Goal: Information Seeking & Learning: Learn about a topic

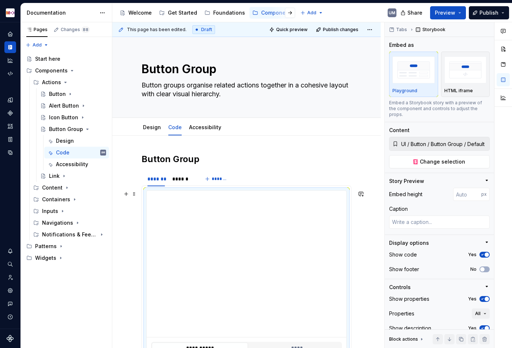
scroll to position [0, 0]
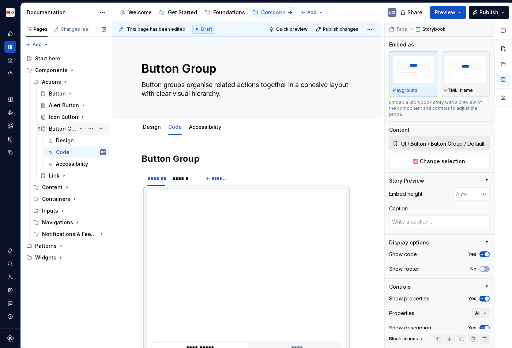
click at [83, 127] on icon "Page tree" at bounding box center [81, 129] width 6 height 6
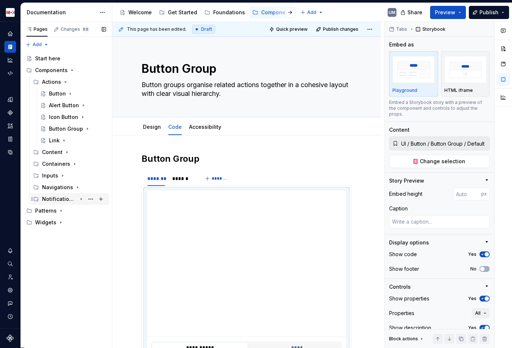
click at [80, 198] on icon "Page tree" at bounding box center [81, 199] width 6 height 6
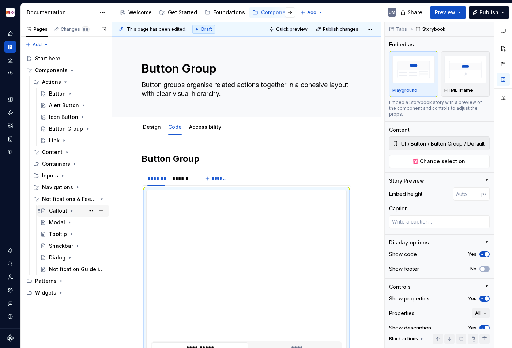
click at [69, 211] on icon "Page tree" at bounding box center [72, 211] width 6 height 6
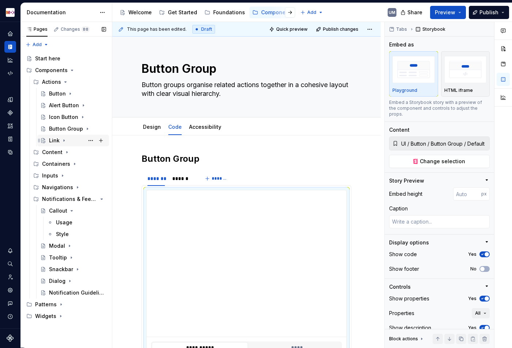
click at [63, 139] on icon "Page tree" at bounding box center [64, 140] width 6 height 6
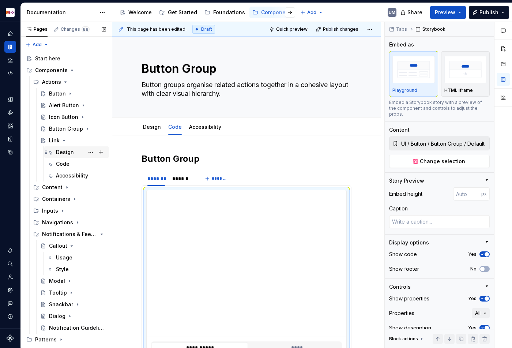
click at [70, 149] on div "Design" at bounding box center [65, 151] width 18 height 7
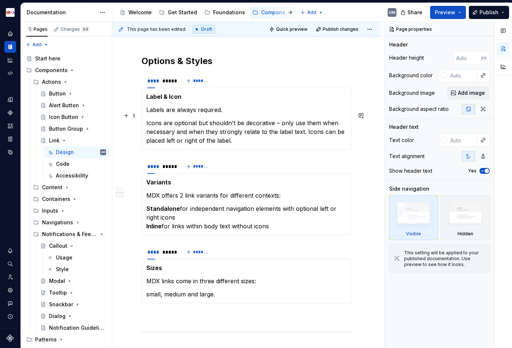
scroll to position [427, 0]
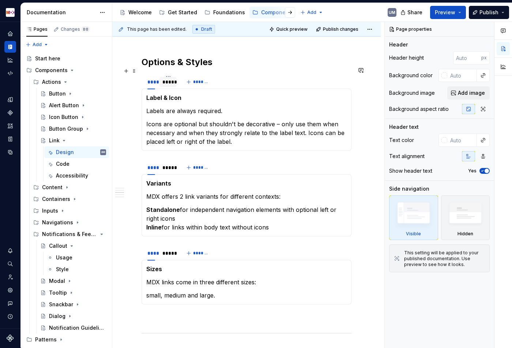
click at [170, 78] on div "*****" at bounding box center [167, 82] width 17 height 10
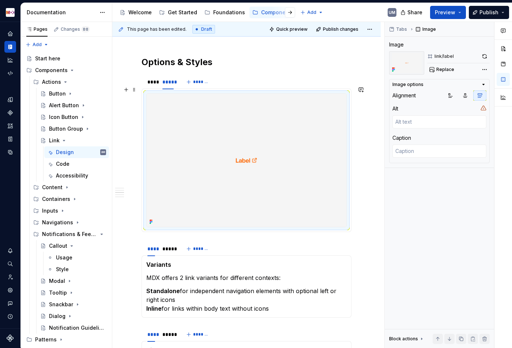
click at [176, 125] on img at bounding box center [247, 160] width 200 height 133
click at [152, 78] on div "****" at bounding box center [151, 82] width 14 height 10
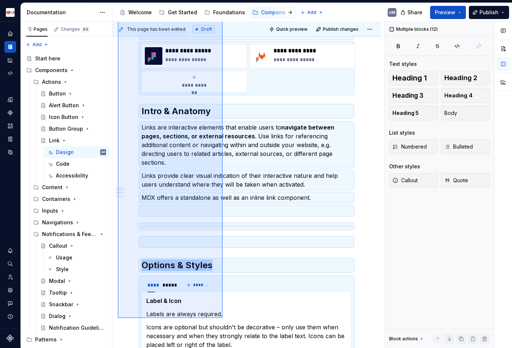
scroll to position [234, 0]
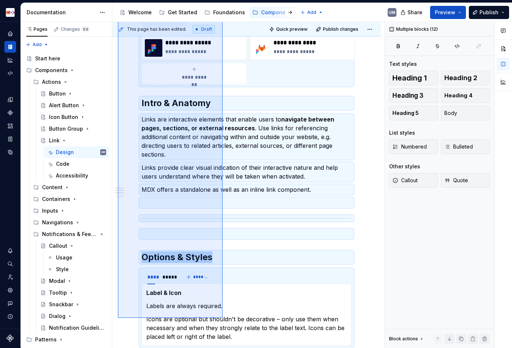
drag, startPoint x: 118, startPoint y: 150, endPoint x: 223, endPoint y: 312, distance: 193.7
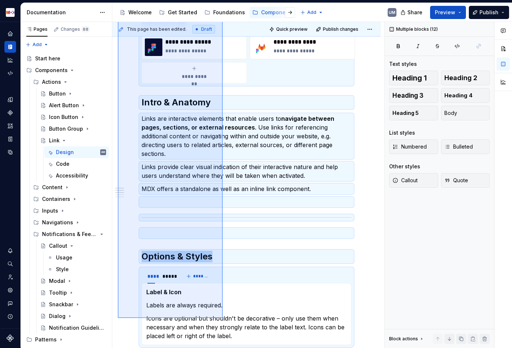
click at [223, 315] on div "**********" at bounding box center [248, 185] width 272 height 326
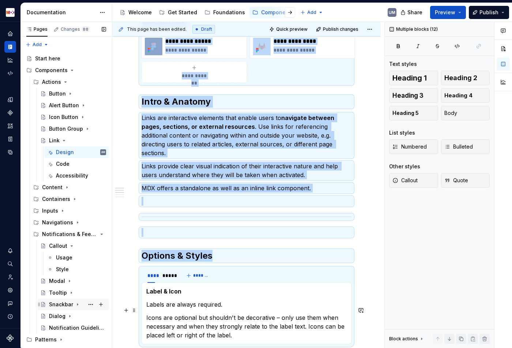
copy div "**********"
click at [67, 257] on div "Usage" at bounding box center [64, 257] width 16 height 7
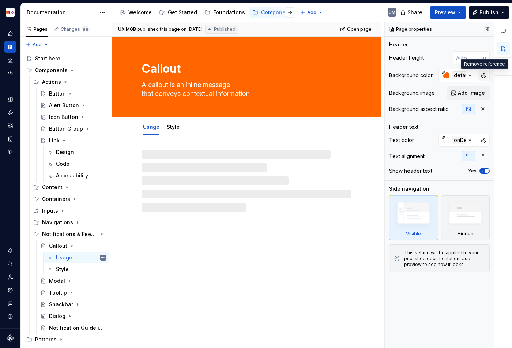
click at [485, 76] on button "button" at bounding box center [483, 75] width 10 height 10
type textarea "*"
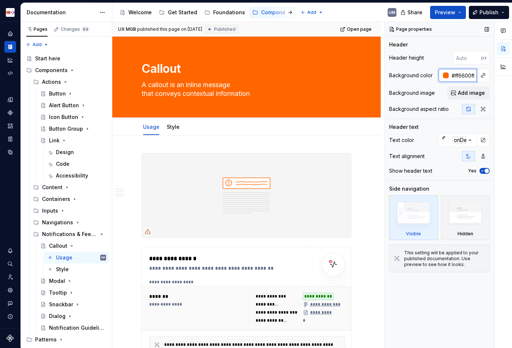
click at [465, 76] on input "#ff6600ff" at bounding box center [462, 75] width 28 height 13
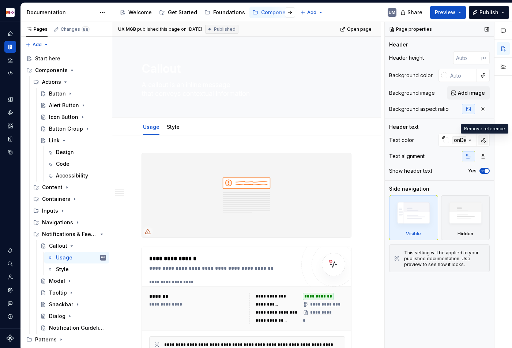
click at [479, 136] on button "button" at bounding box center [483, 140] width 10 height 10
type textarea "*"
click at [460, 137] on input "#ffffffff" at bounding box center [462, 139] width 28 height 13
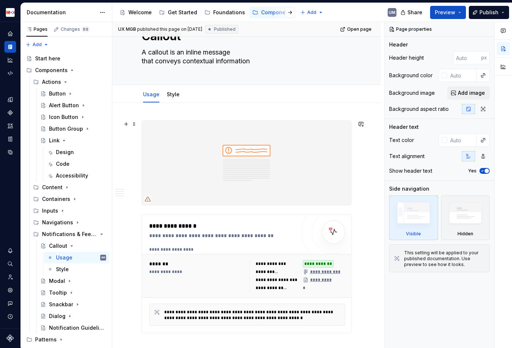
scroll to position [36, 0]
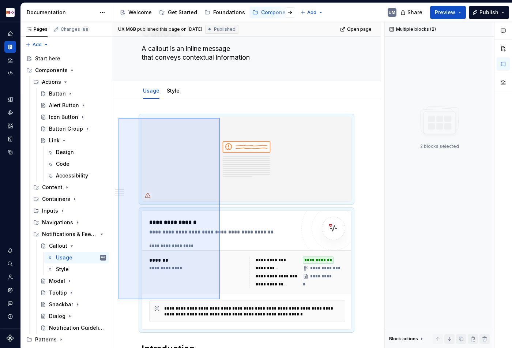
drag, startPoint x: 118, startPoint y: 118, endPoint x: 220, endPoint y: 300, distance: 208.2
click at [220, 300] on div "**********" at bounding box center [248, 185] width 272 height 326
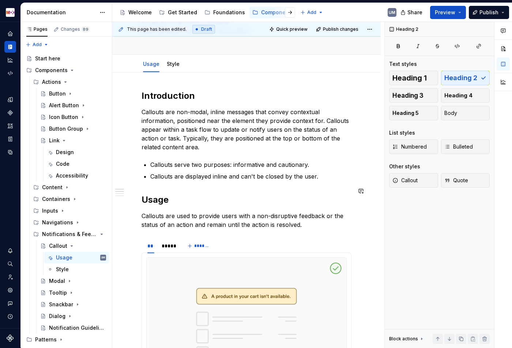
scroll to position [68, 0]
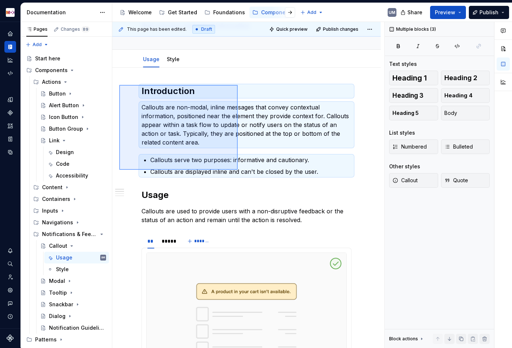
drag, startPoint x: 129, startPoint y: 89, endPoint x: 238, endPoint y: 170, distance: 135.1
click at [238, 170] on div "This page has been edited. Draft Quick preview Publish changes Callout A callou…" at bounding box center [248, 185] width 272 height 326
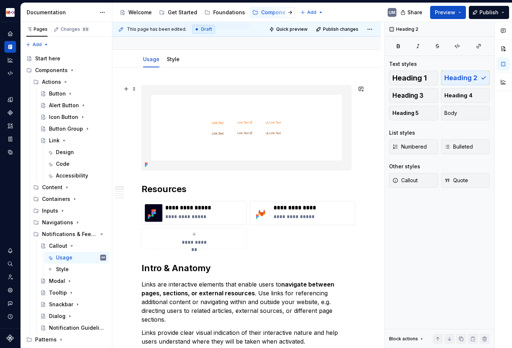
click at [223, 148] on img at bounding box center [246, 128] width 209 height 84
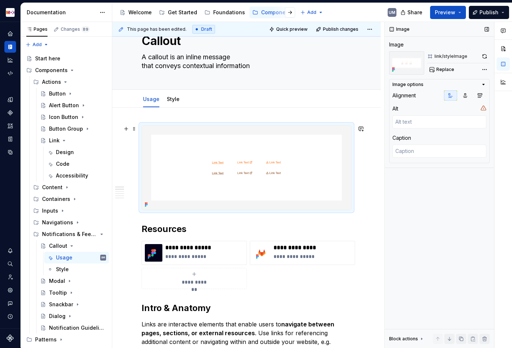
scroll to position [26, 0]
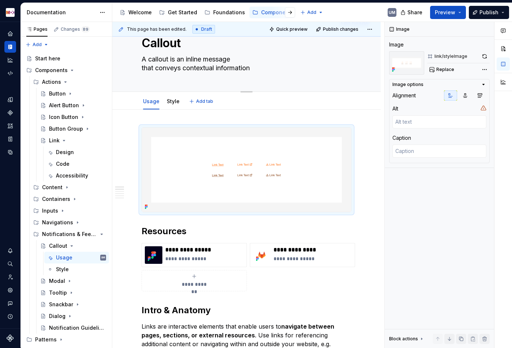
click at [181, 65] on textarea "A callout is an inline message that conveys contextual information" at bounding box center [245, 63] width 210 height 20
paste textarea
type textarea "*"
type textarea "A callout is an inline message that conveys contextual information"
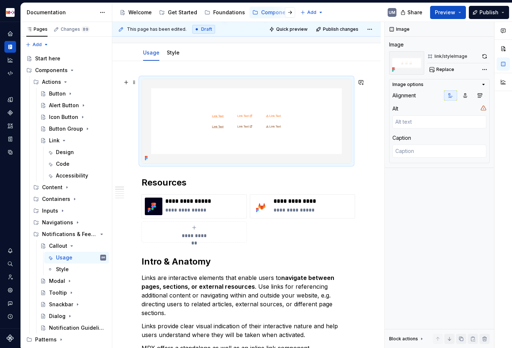
type textarea "*"
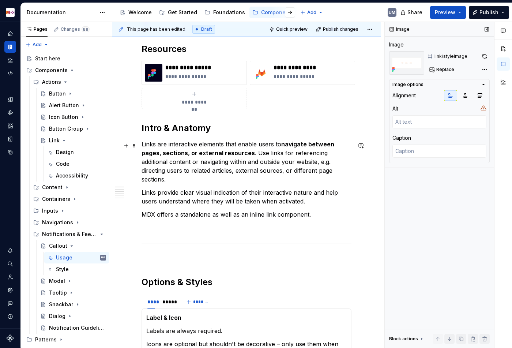
scroll to position [201, 0]
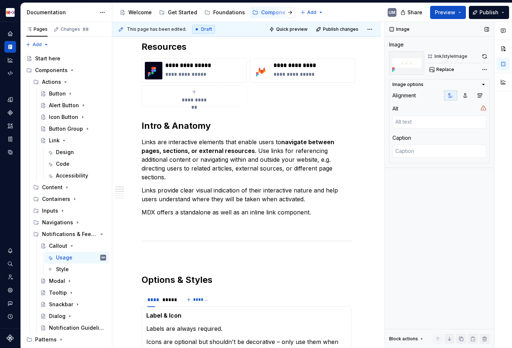
type textarea "A callout is an inline message that conveys contextual information"
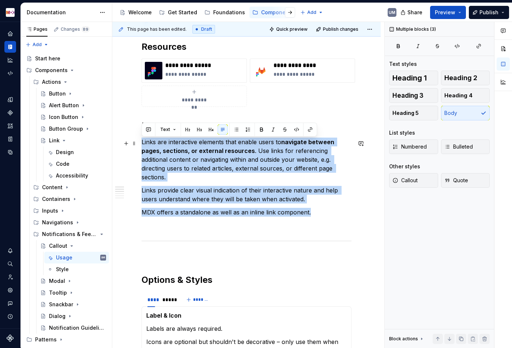
drag, startPoint x: 308, startPoint y: 206, endPoint x: 141, endPoint y: 145, distance: 177.6
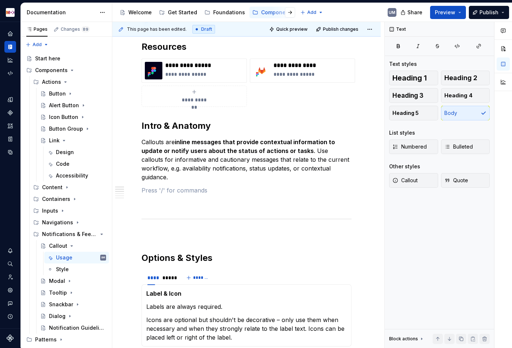
paste div
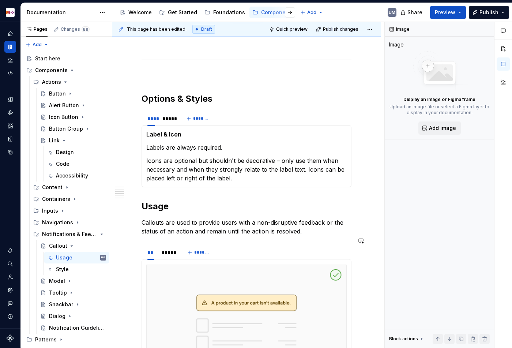
scroll to position [436, 0]
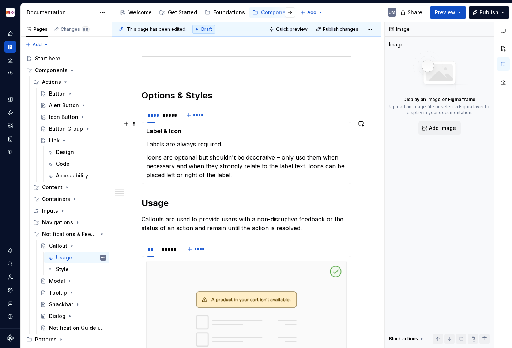
click at [159, 127] on strong "Label & Icon" at bounding box center [163, 130] width 35 height 7
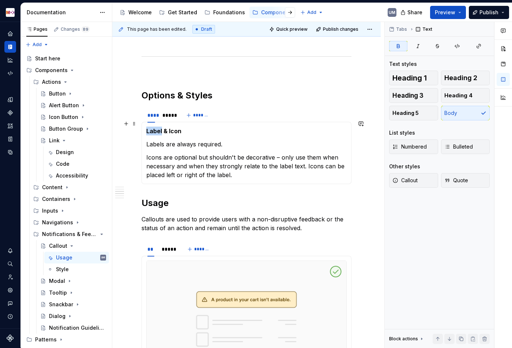
click at [159, 127] on strong "Label & Icon" at bounding box center [163, 130] width 35 height 7
click at [198, 159] on p "Icons are optional but shouldn't be decorative – only use them when necessary a…" at bounding box center [246, 166] width 200 height 26
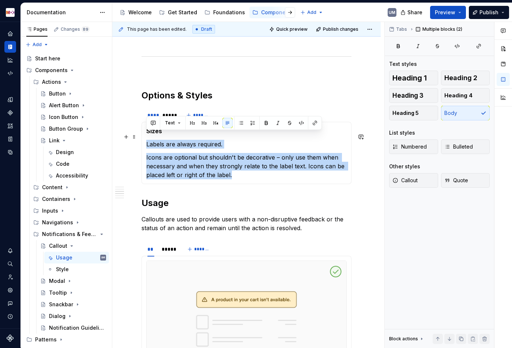
drag, startPoint x: 233, startPoint y: 165, endPoint x: 145, endPoint y: 137, distance: 92.6
click at [145, 137] on div "Sizes Labels are always required. Icons are optional but shouldn't be decorativ…" at bounding box center [246, 153] width 210 height 62
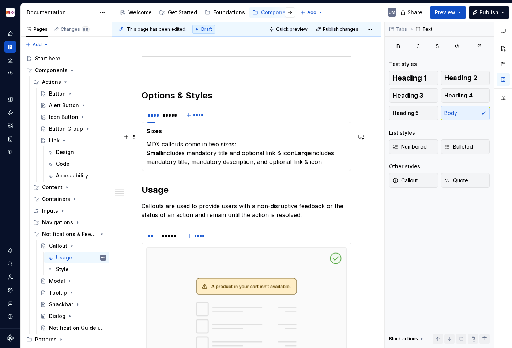
click at [146, 149] on strong "Small" at bounding box center [154, 152] width 16 height 7
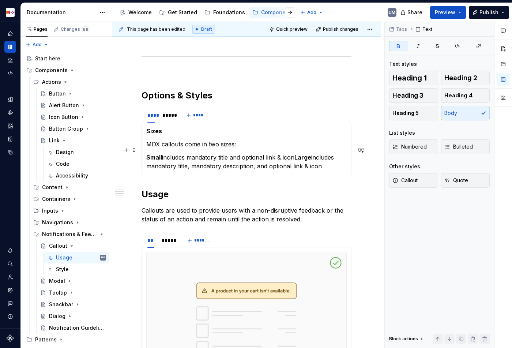
click at [296, 153] on strong "Large" at bounding box center [302, 156] width 17 height 7
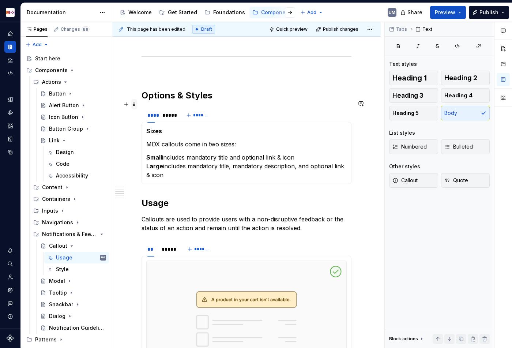
click at [132, 105] on span at bounding box center [134, 104] width 6 height 10
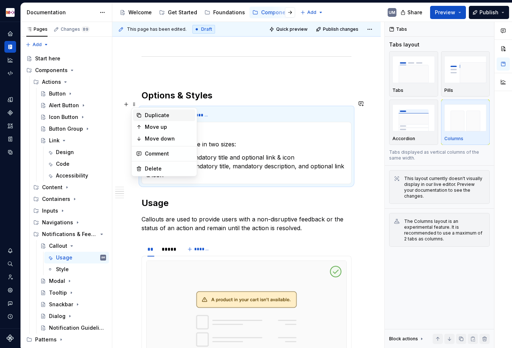
click at [150, 116] on div "Duplicate" at bounding box center [169, 114] width 48 height 7
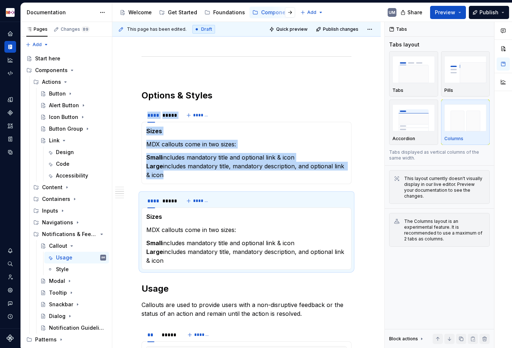
click at [153, 213] on strong "Sizes" at bounding box center [154, 216] width 16 height 7
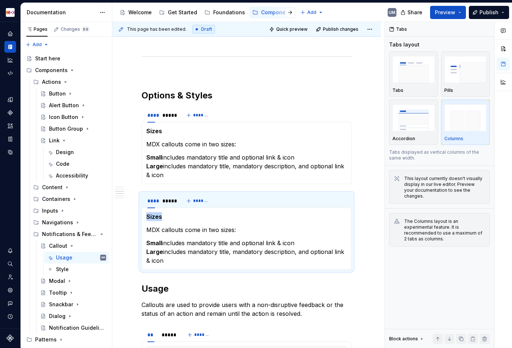
click at [153, 213] on strong "Sizes" at bounding box center [154, 216] width 16 height 7
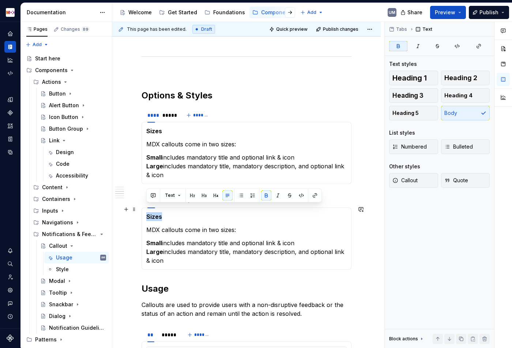
click at [153, 213] on strong "Sizes" at bounding box center [154, 216] width 16 height 7
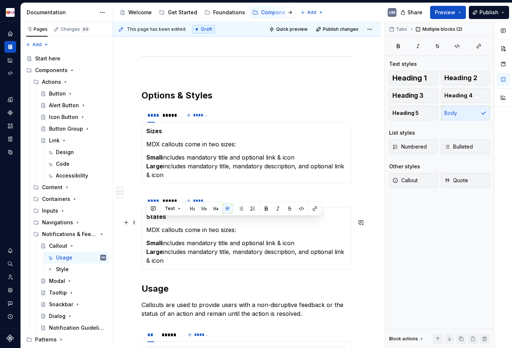
drag, startPoint x: 162, startPoint y: 250, endPoint x: 144, endPoint y: 221, distance: 34.3
click at [144, 221] on div "States MDX callouts come in two sizes: Small includes mandatory title and optio…" at bounding box center [246, 238] width 210 height 62
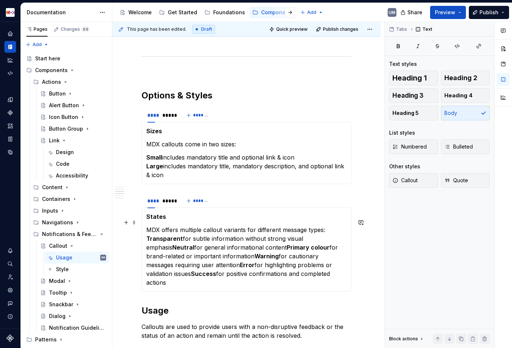
click at [146, 235] on strong "Transparent" at bounding box center [164, 238] width 37 height 7
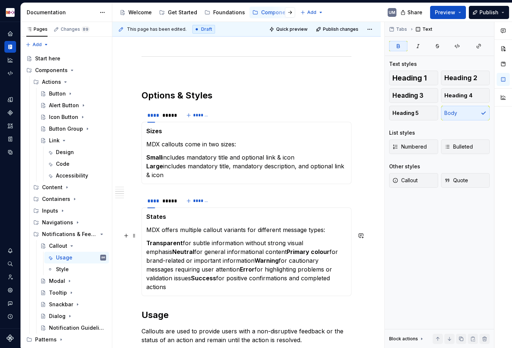
click at [172, 248] on strong "Neutral" at bounding box center [183, 251] width 22 height 7
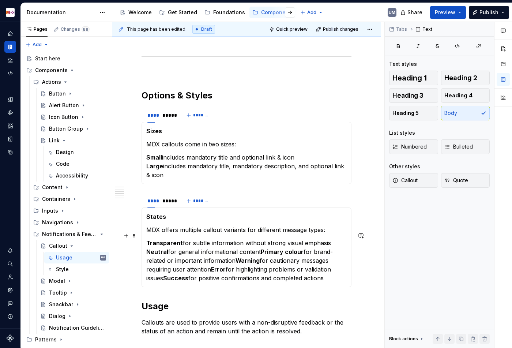
click at [260, 244] on p "Transparent for subtle information without strong visual emphasis Neutral for g…" at bounding box center [246, 260] width 200 height 44
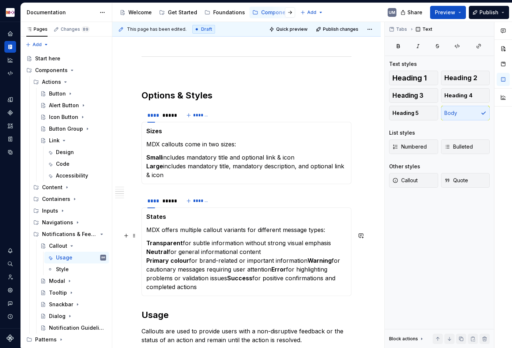
click at [308, 257] on strong "Warning" at bounding box center [319, 260] width 24 height 7
click at [307, 261] on p "Transparent for subtle information without strong visual emphasis Neutral for g…" at bounding box center [246, 264] width 200 height 53
click at [288, 274] on strong "Success" at bounding box center [297, 277] width 25 height 7
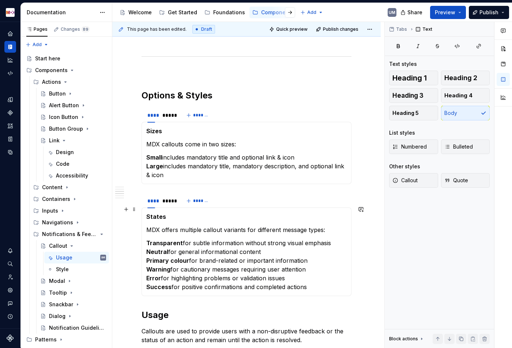
click at [157, 213] on strong "States" at bounding box center [156, 216] width 20 height 7
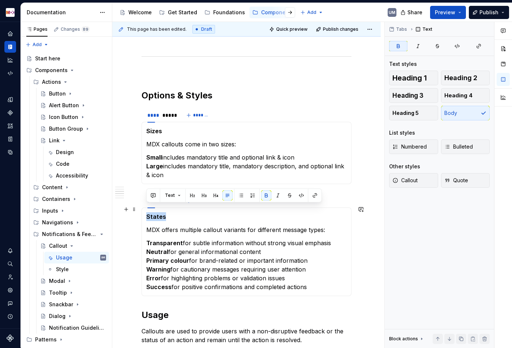
click at [157, 213] on strong "States" at bounding box center [156, 216] width 20 height 7
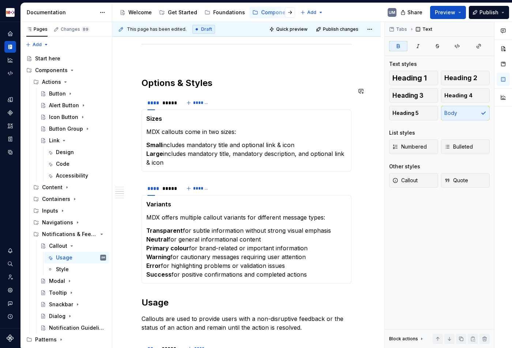
scroll to position [447, 0]
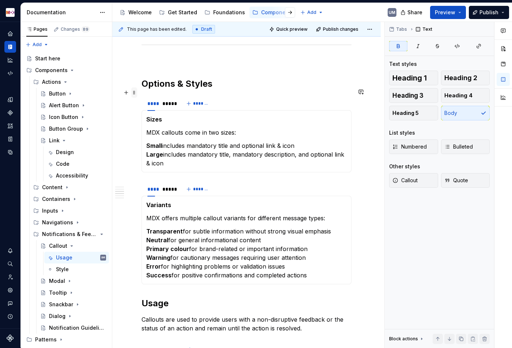
click at [135, 94] on span at bounding box center [134, 92] width 6 height 10
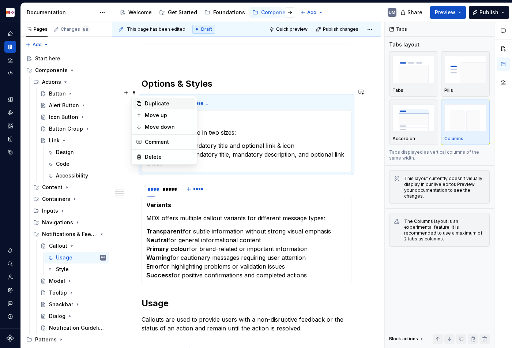
click at [143, 102] on div "Duplicate" at bounding box center [164, 104] width 62 height 12
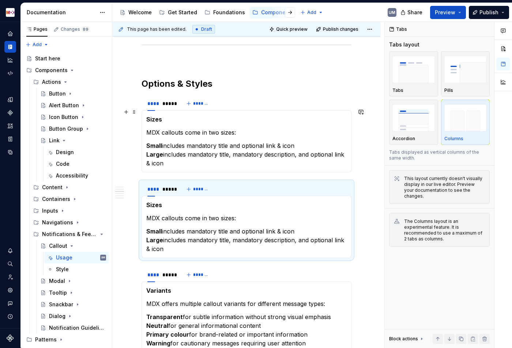
click at [149, 115] on strong "Sizes" at bounding box center [154, 118] width 16 height 7
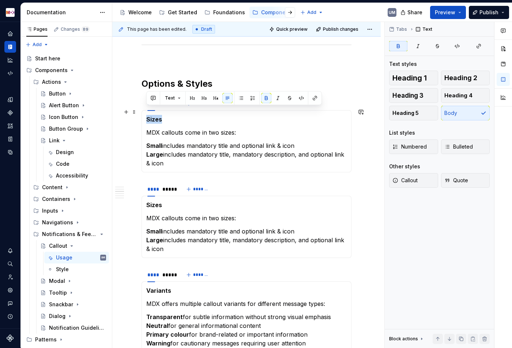
click at [149, 115] on strong "Sizes" at bounding box center [154, 118] width 16 height 7
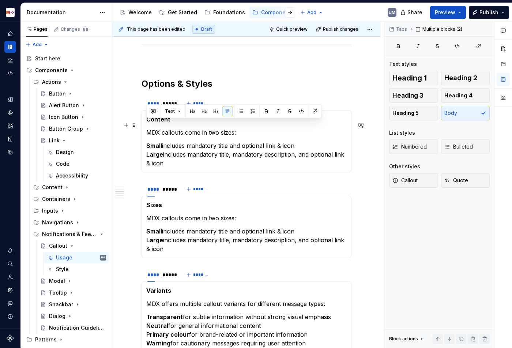
drag, startPoint x: 169, startPoint y: 152, endPoint x: 145, endPoint y: 125, distance: 36.0
click at [145, 125] on div "Content MDX callouts come in two sizes: Small includes mandatory title and opti…" at bounding box center [246, 141] width 210 height 62
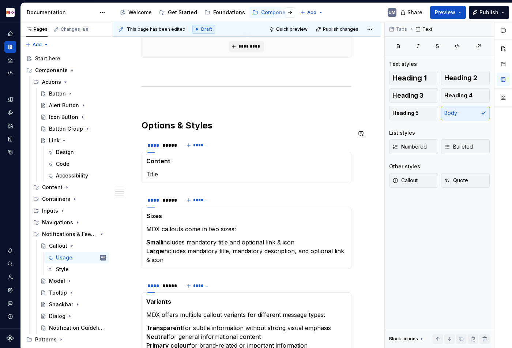
scroll to position [400, 0]
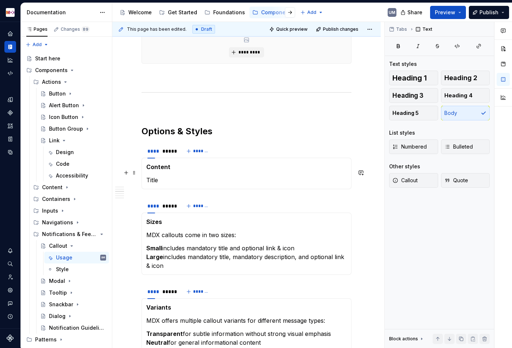
click at [152, 175] on p "Title" at bounding box center [246, 179] width 200 height 9
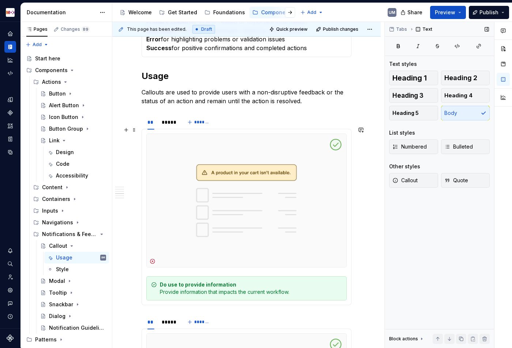
scroll to position [760, 0]
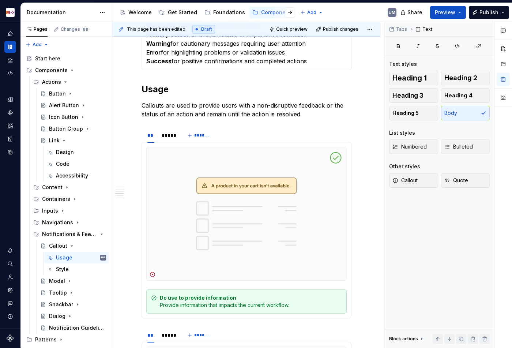
click at [204, 298] on div "Do use to provide information Provide information that impacts the current work…" at bounding box center [251, 301] width 182 height 15
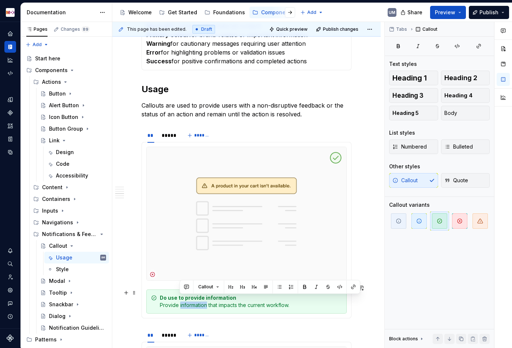
click at [204, 298] on div "Do use to provide information Provide information that impacts the current work…" at bounding box center [251, 301] width 182 height 15
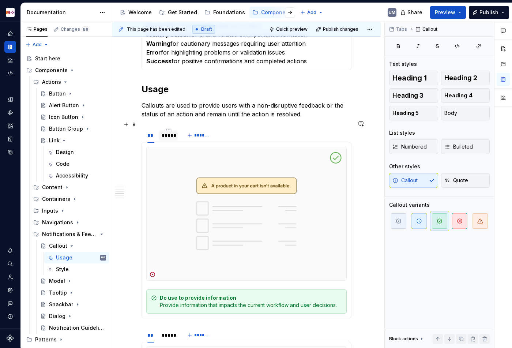
click at [172, 132] on div "*****" at bounding box center [168, 135] width 13 height 7
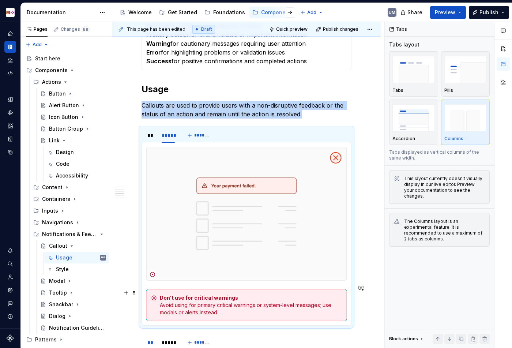
click at [187, 301] on div "Don't use for critical warnings Avoid using for primary critical warnings or sy…" at bounding box center [251, 305] width 182 height 22
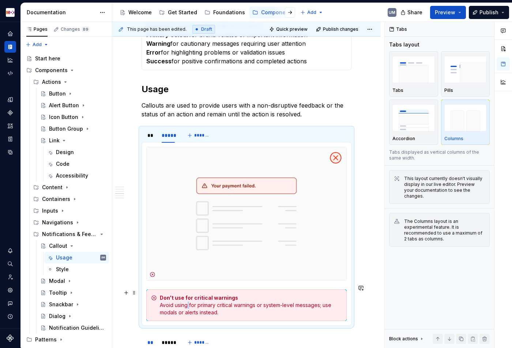
click at [187, 301] on div "Don't use for critical warnings Avoid using for primary critical warnings or sy…" at bounding box center [251, 305] width 182 height 22
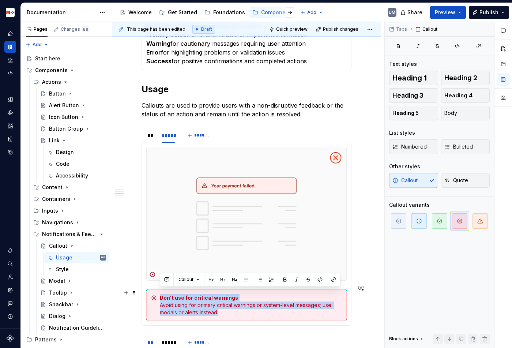
click at [187, 301] on div "Don't use for critical warnings Avoid using for primary critical warnings or sy…" at bounding box center [251, 305] width 182 height 22
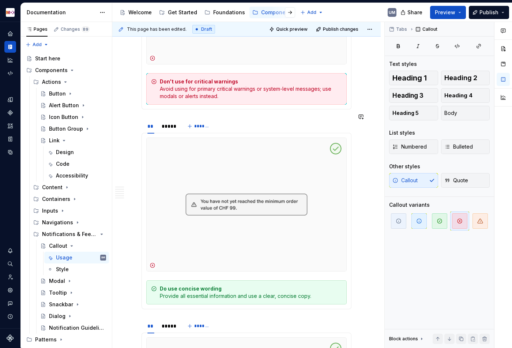
scroll to position [991, 0]
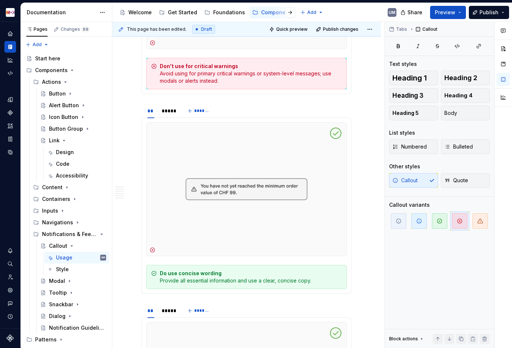
click at [201, 270] on strong "Do use concise wording" at bounding box center [191, 273] width 62 height 6
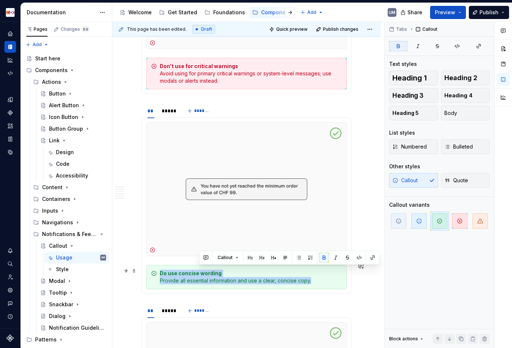
click at [201, 270] on strong "Do use concise wording" at bounding box center [191, 273] width 62 height 6
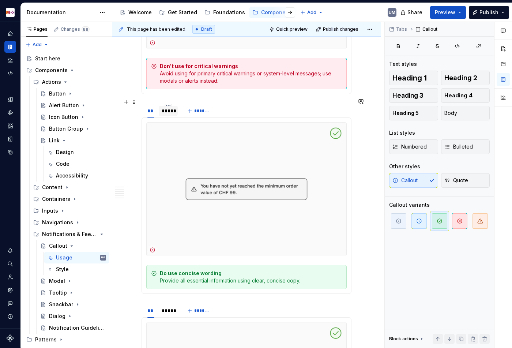
click at [167, 107] on div "*****" at bounding box center [168, 110] width 13 height 7
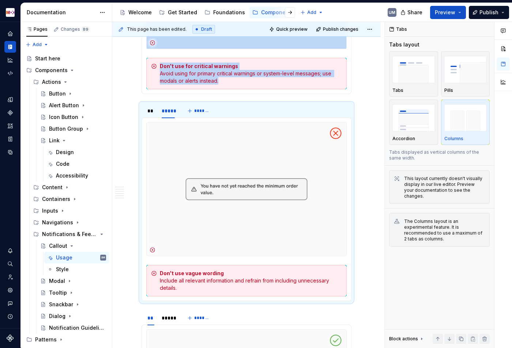
click at [181, 273] on strong "Don't use vague wording" at bounding box center [192, 273] width 64 height 6
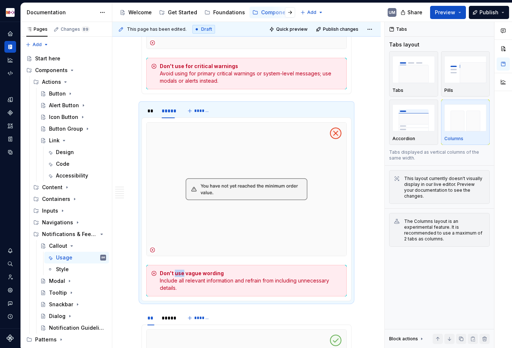
click at [181, 273] on strong "Don't use vague wording" at bounding box center [192, 273] width 64 height 6
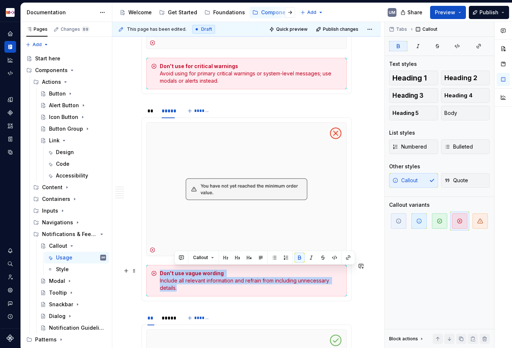
click at [181, 273] on strong "Don't use vague wording" at bounding box center [192, 273] width 64 height 6
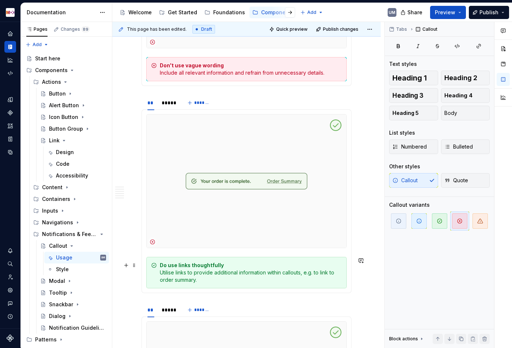
scroll to position [1226, 0]
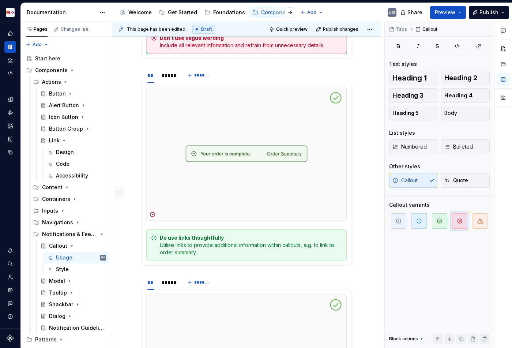
click at [226, 244] on div "Do use links thoughtfully Utilise links to provide additional information withi…" at bounding box center [251, 245] width 182 height 22
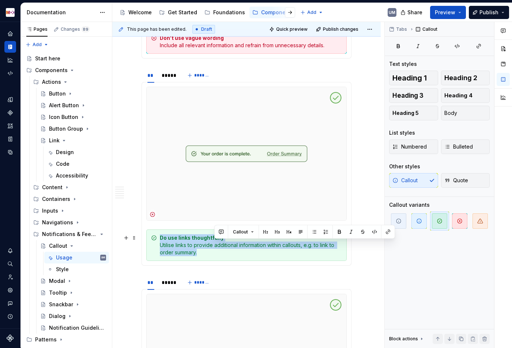
click at [226, 244] on div "Do use links thoughtfully Utilise links to provide additional information withi…" at bounding box center [251, 245] width 182 height 22
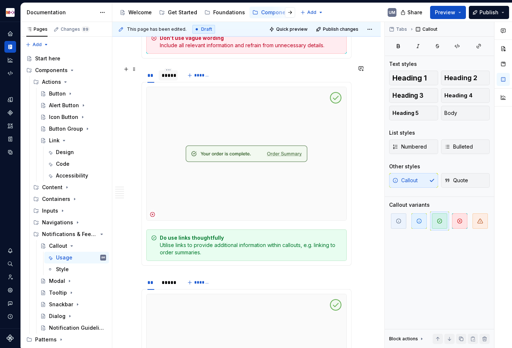
click at [169, 73] on div "*****" at bounding box center [168, 75] width 13 height 7
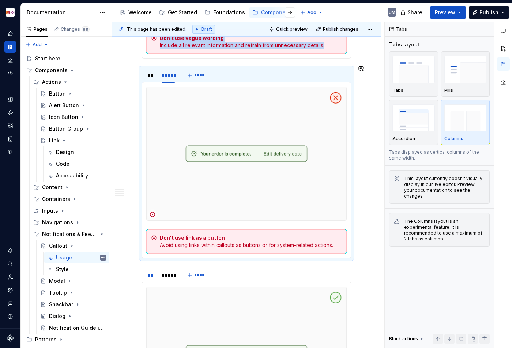
click at [207, 241] on div "Don't use link as a button Avoid using links within callouts as buttons or for …" at bounding box center [251, 241] width 182 height 15
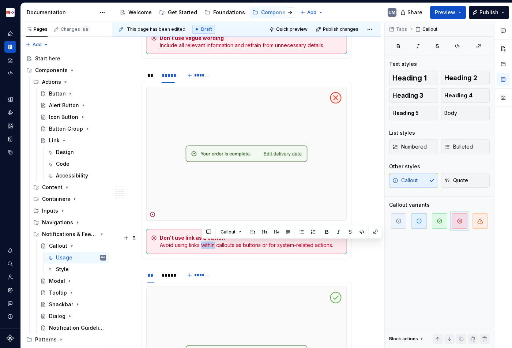
click at [207, 241] on div "Don't use link as a button Avoid using links within callouts as buttons or for …" at bounding box center [251, 241] width 182 height 15
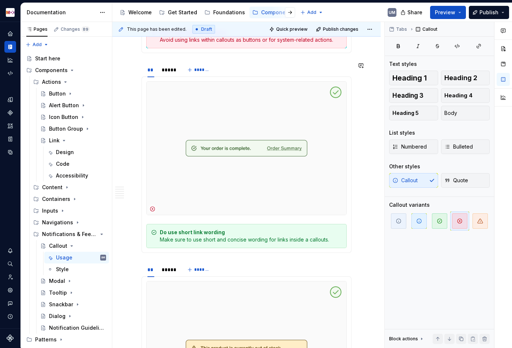
scroll to position [1450, 0]
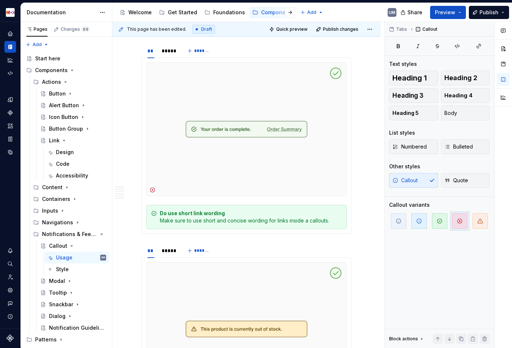
click at [195, 223] on div "Do use short link wording Make sure to use short and concise wording for links …" at bounding box center [251, 216] width 182 height 15
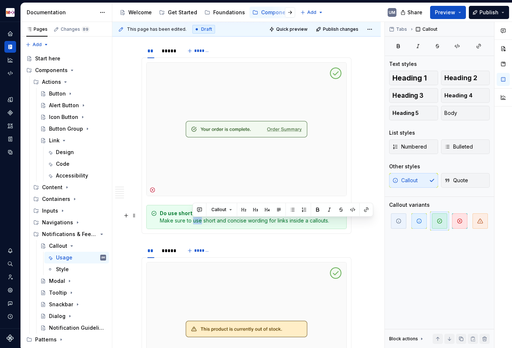
click at [195, 223] on div "Do use short link wording Make sure to use short and concise wording for links …" at bounding box center [251, 216] width 182 height 15
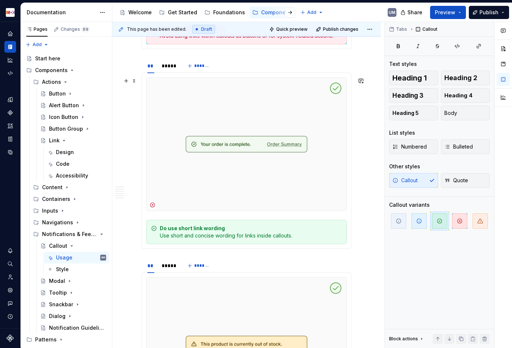
scroll to position [1424, 0]
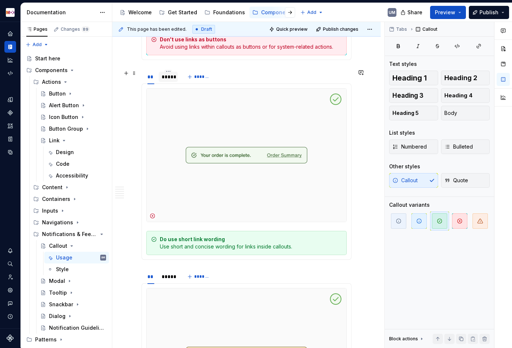
click at [167, 77] on div "*****" at bounding box center [168, 76] width 13 height 7
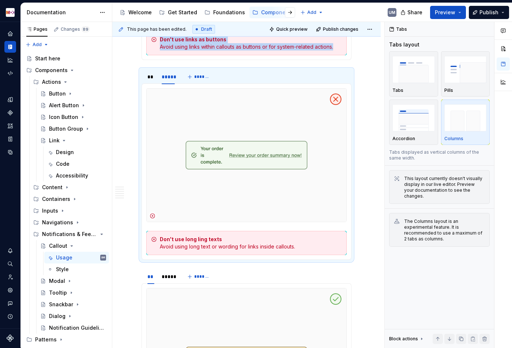
click at [223, 238] on div "Don't use long ling texts Avoid using long text or wording for links inside cal…" at bounding box center [251, 242] width 182 height 15
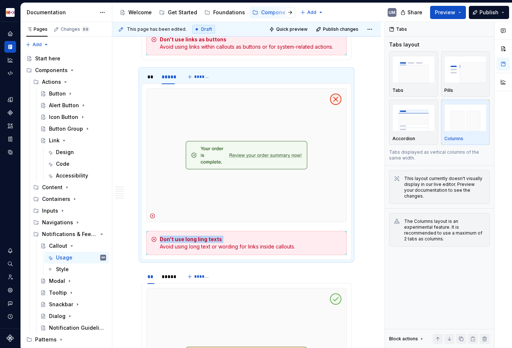
click at [223, 238] on div "Don't use long ling texts Avoid using long text or wording for links inside cal…" at bounding box center [251, 242] width 182 height 15
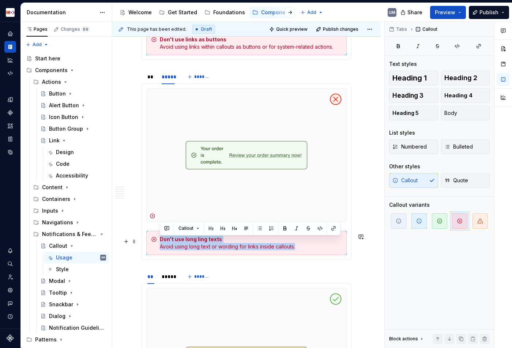
click at [223, 238] on div "Don't use long ling texts Avoid using long text or wording for links inside cal…" at bounding box center [251, 242] width 182 height 15
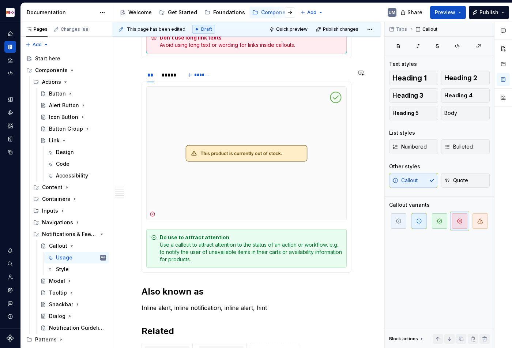
scroll to position [1637, 0]
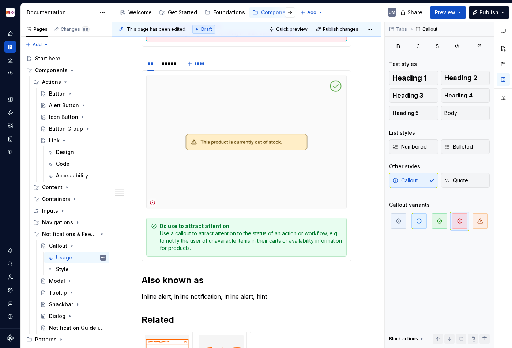
click at [195, 243] on div "Do use to attract attention Use a callout to attract attention to the status of…" at bounding box center [251, 236] width 182 height 29
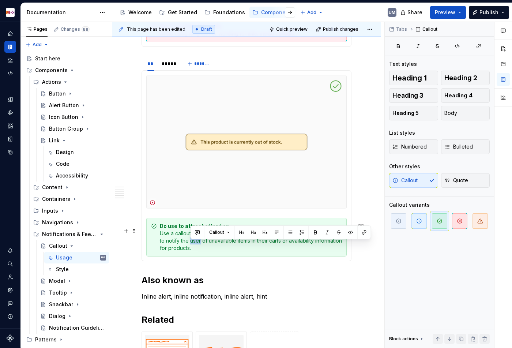
click at [195, 243] on div "Do use to attract attention Use a callout to attract attention to the status of…" at bounding box center [251, 236] width 182 height 29
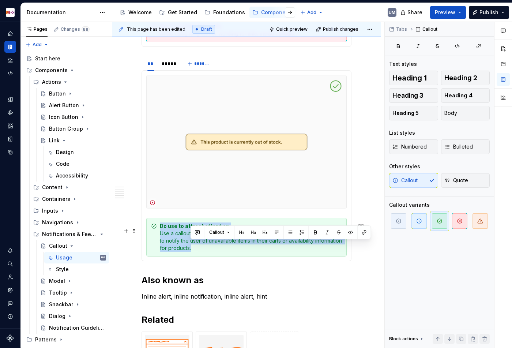
click at [195, 243] on div "Do use to attract attention Use a callout to attract attention to the status of…" at bounding box center [251, 236] width 182 height 29
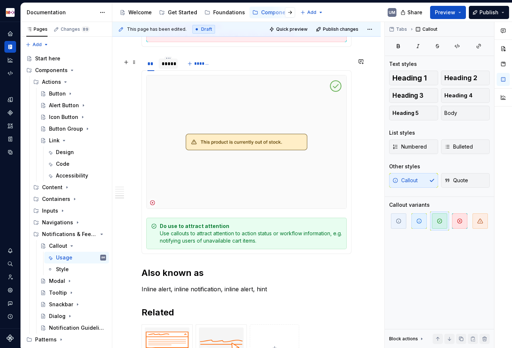
click at [169, 65] on div "*****" at bounding box center [168, 63] width 13 height 7
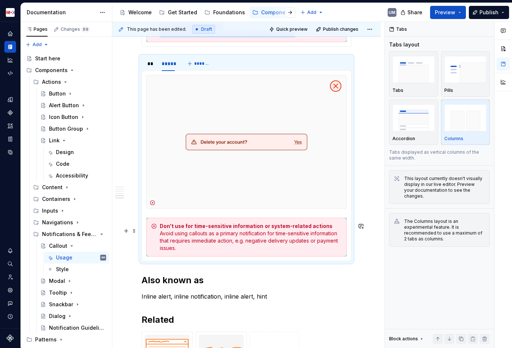
click at [171, 234] on div "Don't use for time-sensitive information or system-related actions Avoid using …" at bounding box center [251, 236] width 182 height 29
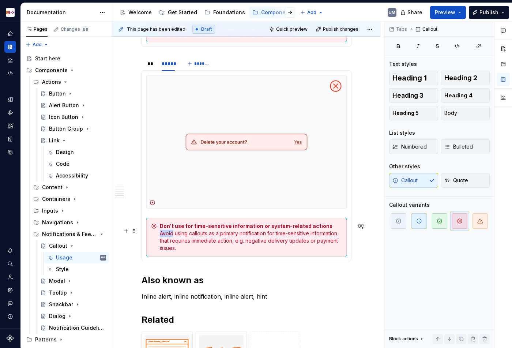
click at [171, 234] on div "Don't use for time-sensitive information or system-related actions Avoid using …" at bounding box center [251, 236] width 182 height 29
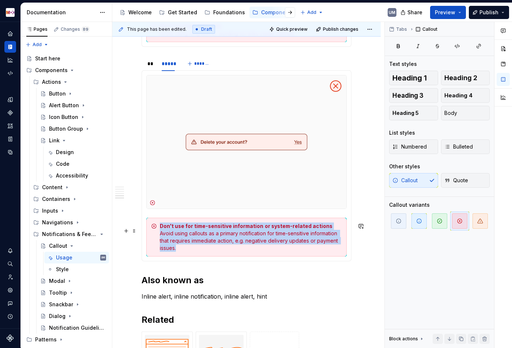
click at [171, 234] on div "Don't use for time-sensitive information or system-related actions Avoid using …" at bounding box center [251, 236] width 182 height 29
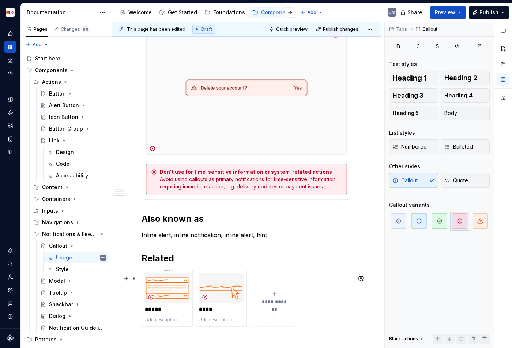
scroll to position [1706, 0]
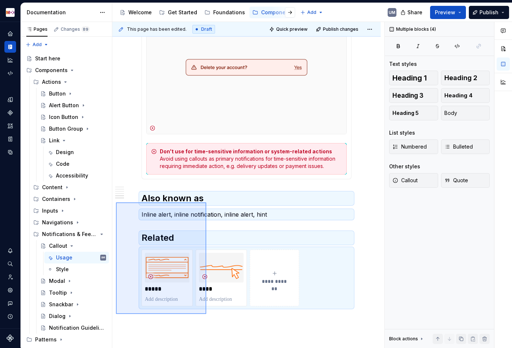
drag, startPoint x: 116, startPoint y: 206, endPoint x: 206, endPoint y: 310, distance: 137.5
click at [206, 313] on div "**********" at bounding box center [248, 185] width 272 height 326
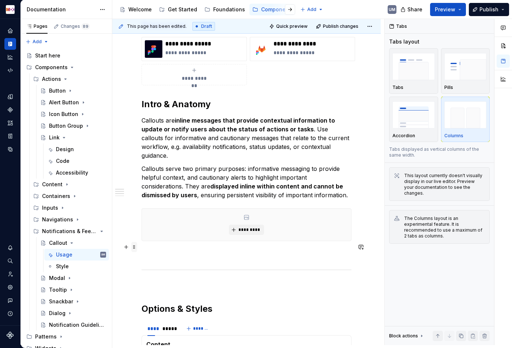
scroll to position [225, 0]
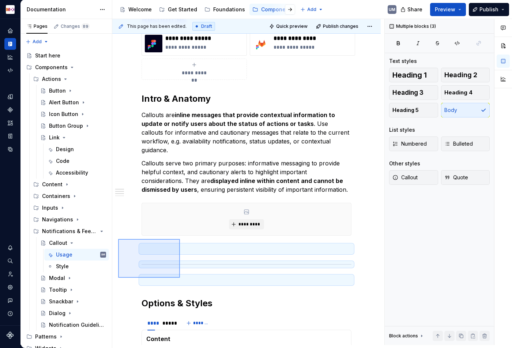
drag, startPoint x: 118, startPoint y: 239, endPoint x: 180, endPoint y: 276, distance: 71.9
click at [180, 277] on div "**********" at bounding box center [248, 182] width 272 height 326
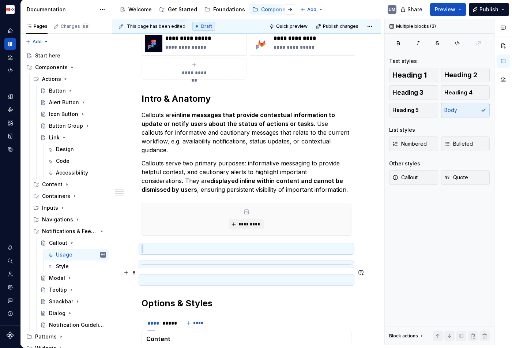
copy div "*********"
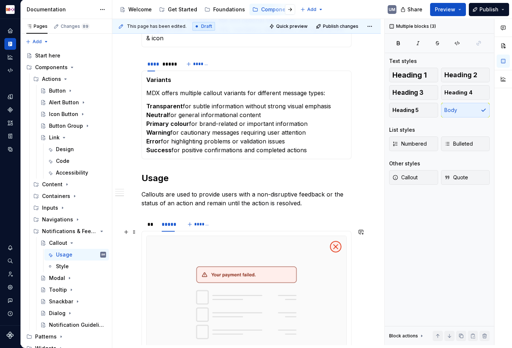
scroll to position [641, 0]
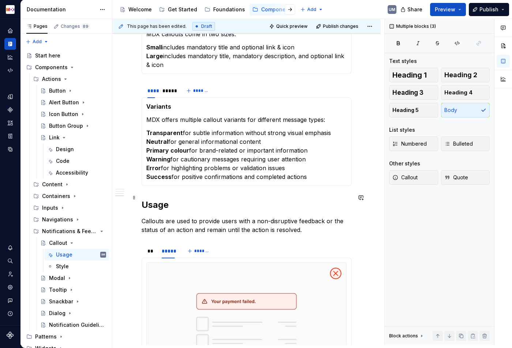
click at [142, 199] on h2 "Usage" at bounding box center [246, 205] width 210 height 12
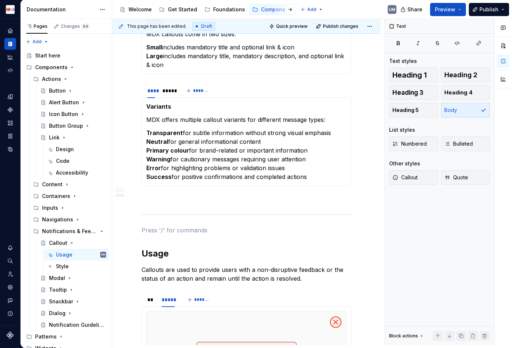
click at [148, 247] on h2 "Usage" at bounding box center [246, 253] width 210 height 12
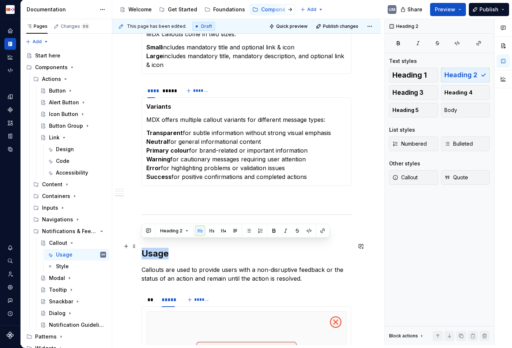
click at [148, 247] on h2 "Usage" at bounding box center [246, 253] width 210 height 12
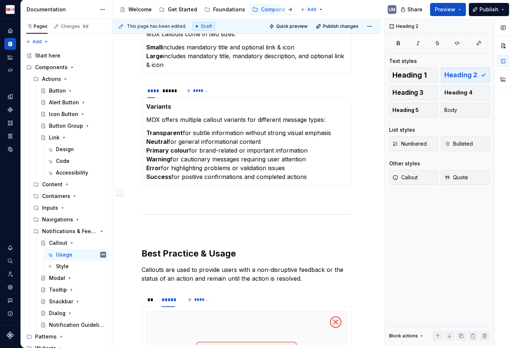
click at [171, 265] on p "Callouts are used to provide users with a non-disruptive feedback or the status…" at bounding box center [246, 274] width 210 height 18
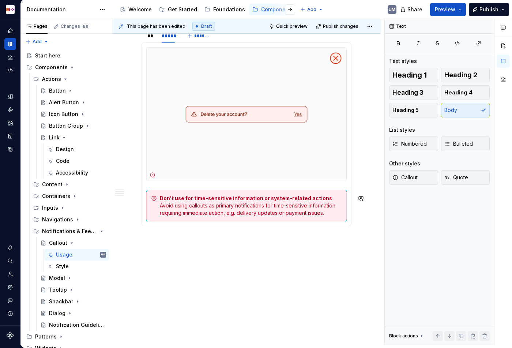
scroll to position [1724, 0]
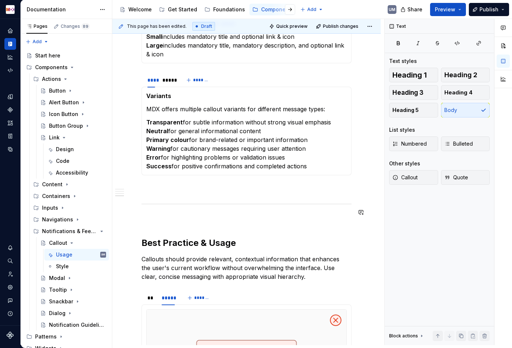
scroll to position [667, 0]
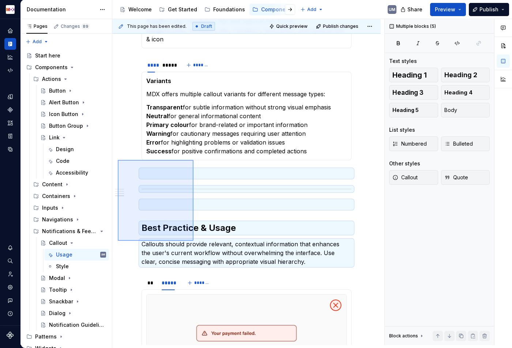
drag, startPoint x: 118, startPoint y: 160, endPoint x: 193, endPoint y: 240, distance: 110.7
click at [193, 240] on div "**********" at bounding box center [248, 182] width 272 height 326
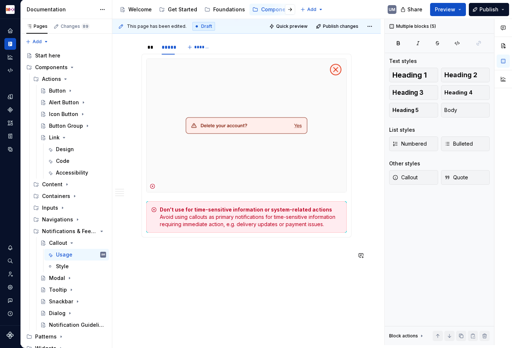
scroll to position [1735, 0]
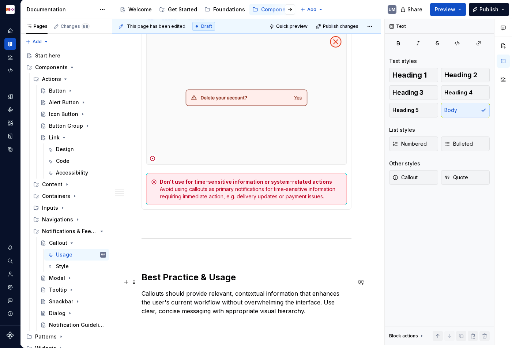
click at [160, 283] on h2 "Best Practice & Usage" at bounding box center [246, 277] width 210 height 12
click at [275, 310] on p "Callouts should provide relevant, contextual information that enhances the user…" at bounding box center [246, 302] width 210 height 26
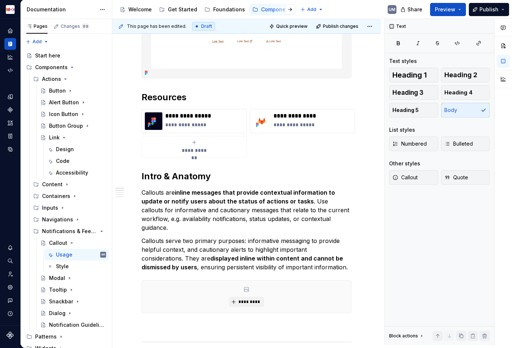
scroll to position [0, 0]
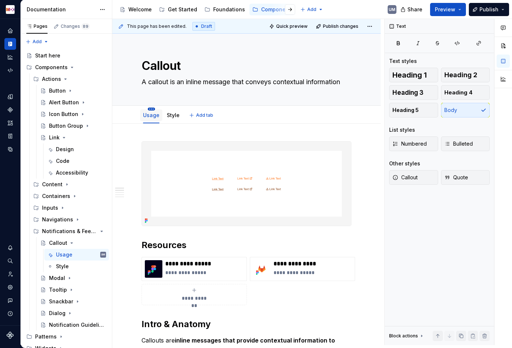
click at [151, 109] on html "MDX UM Dataset Migros Documentation Accessibility guide for tree Page tree. Nav…" at bounding box center [256, 174] width 512 height 348
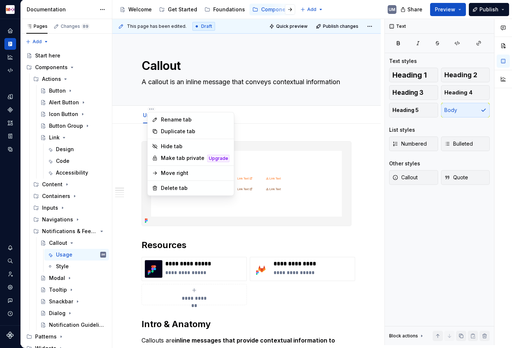
type textarea "*"
click at [163, 120] on div "Rename tab" at bounding box center [195, 119] width 69 height 7
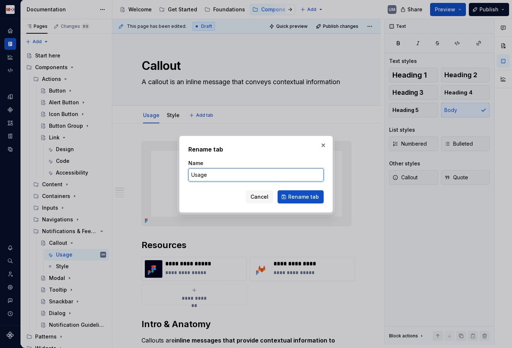
click at [249, 177] on input "Usage" at bounding box center [255, 174] width 135 height 13
type input "Des"
type textarea "*"
type input "Desi"
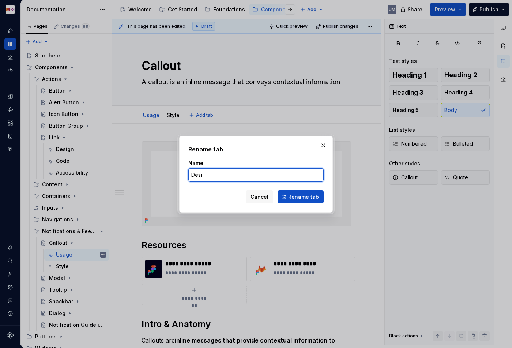
type textarea "*"
type input "Design"
click button "Rename tab" at bounding box center [300, 196] width 46 height 13
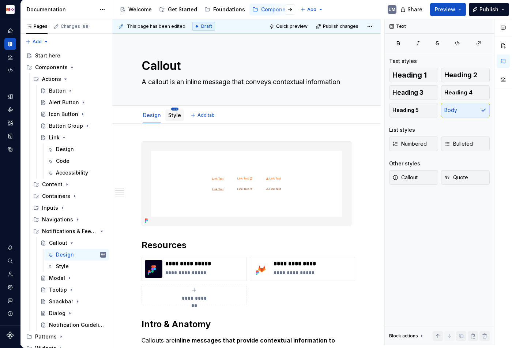
click at [173, 109] on html "MDX UM Dataset Migros Documentation Accessibility guide for tree Page tree. Nav…" at bounding box center [256, 174] width 512 height 348
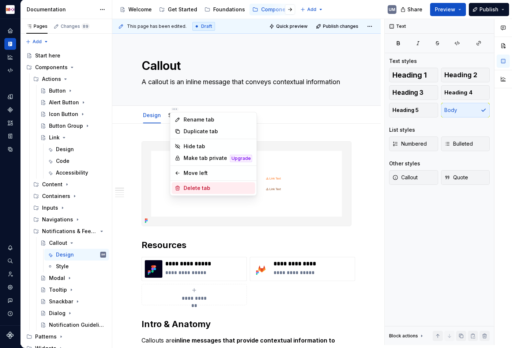
click at [182, 186] on div "Delete tab" at bounding box center [213, 188] width 83 height 12
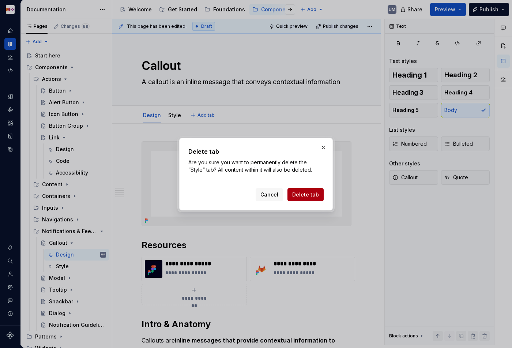
click at [301, 196] on span "Delete tab" at bounding box center [305, 194] width 27 height 7
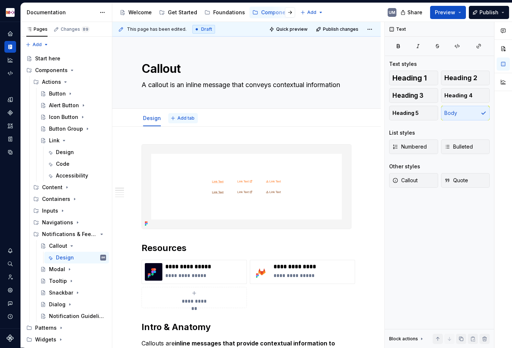
scroll to position [0, 0]
click at [188, 115] on span "Add tab" at bounding box center [185, 118] width 17 height 6
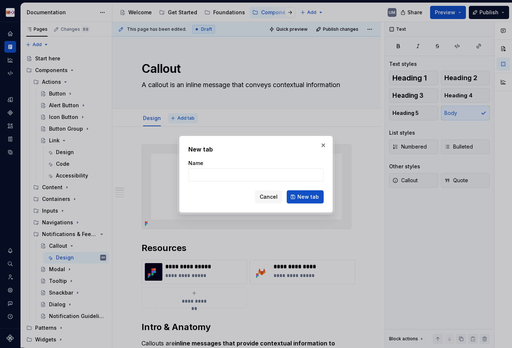
type textarea "*"
type input "Code"
click button "New tab" at bounding box center [305, 196] width 37 height 13
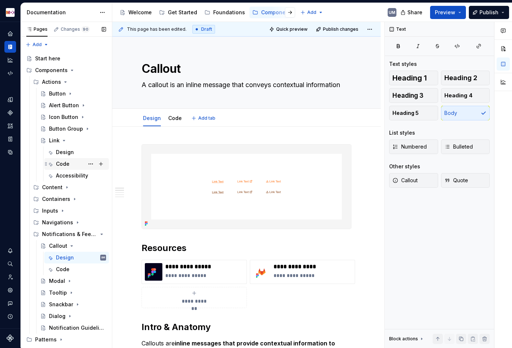
click at [63, 162] on div "Code" at bounding box center [63, 163] width 14 height 7
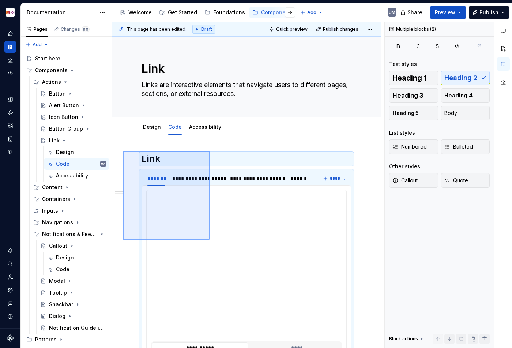
drag, startPoint x: 162, startPoint y: 183, endPoint x: 209, endPoint y: 239, distance: 72.8
click at [209, 239] on div "**********" at bounding box center [248, 185] width 272 height 326
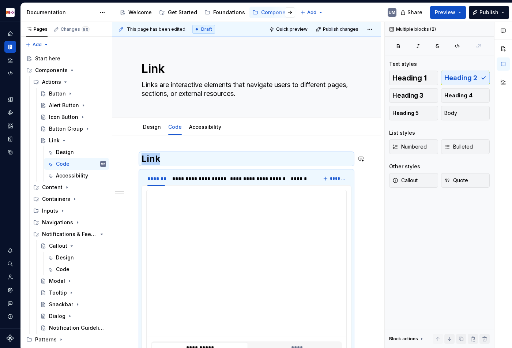
scroll to position [134, 0]
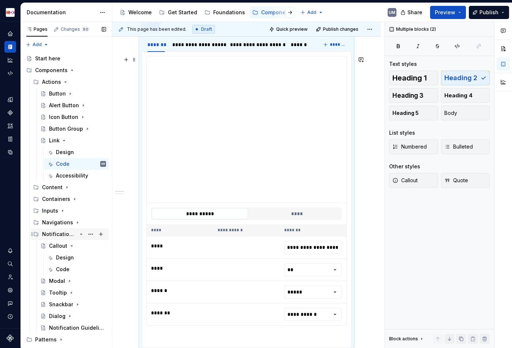
copy h2 "Link"
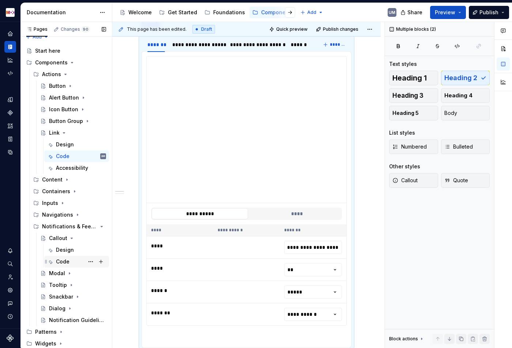
click at [66, 263] on div "Code" at bounding box center [63, 261] width 14 height 7
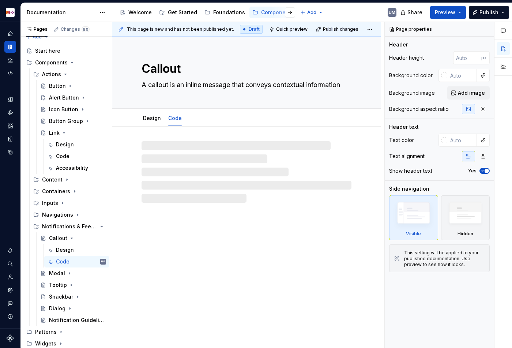
click at [170, 153] on div at bounding box center [246, 171] width 210 height 61
click at [159, 146] on div at bounding box center [246, 171] width 210 height 61
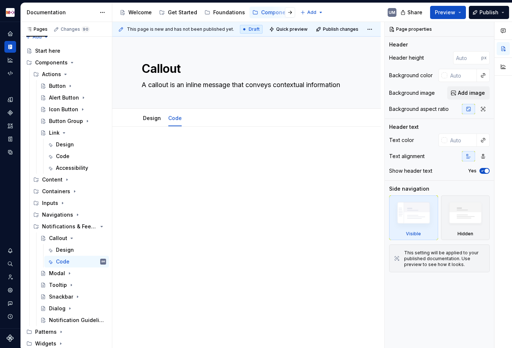
click at [153, 148] on p at bounding box center [246, 148] width 210 height 9
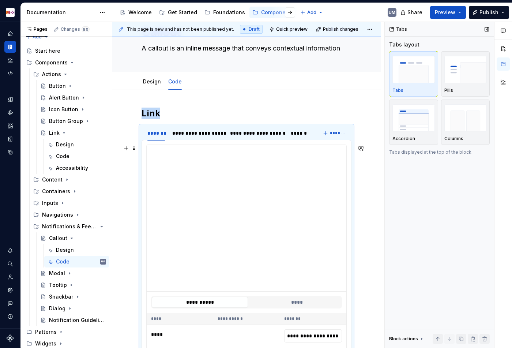
scroll to position [45, 0]
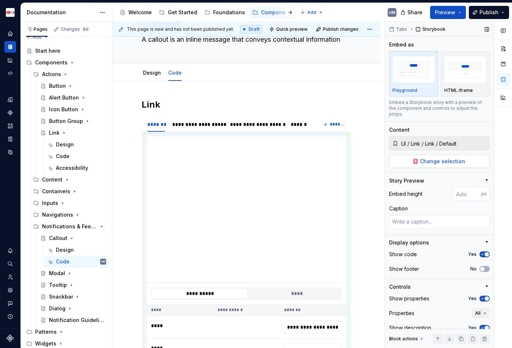
click at [434, 158] on span "Change selection" at bounding box center [442, 161] width 45 height 7
type textarea "*"
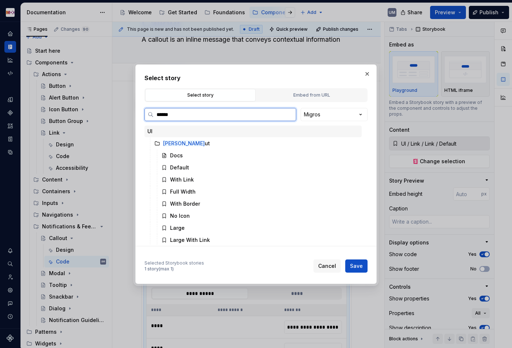
type input "*******"
click at [182, 166] on div "Default" at bounding box center [179, 167] width 19 height 7
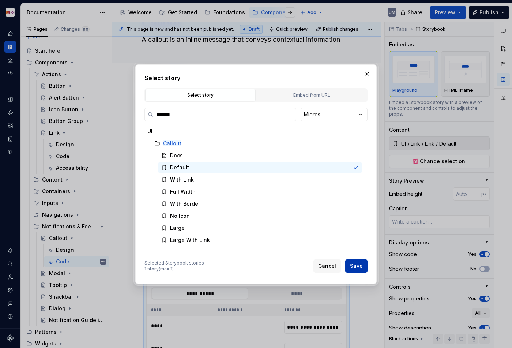
click at [354, 262] on button "Save" at bounding box center [356, 265] width 22 height 13
type textarea "*"
type input "UI / Callout / Default"
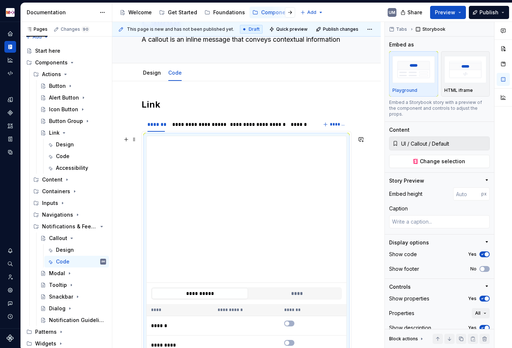
scroll to position [103, 0]
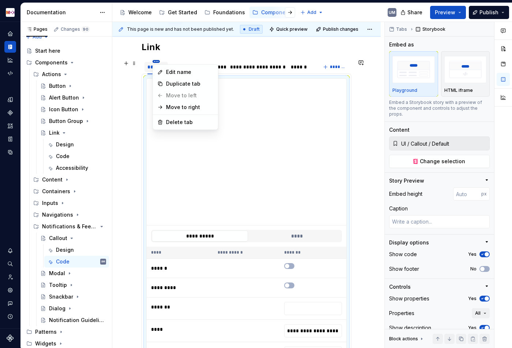
click at [156, 62] on html "MDX UM Dataset Migros Documentation Accessibility guide for tree Page tree. Nav…" at bounding box center [256, 174] width 512 height 348
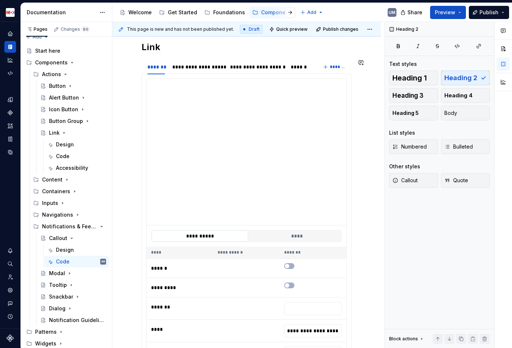
click at [228, 66] on html "MDX UM Dataset Migros Documentation Accessibility guide for tree Page tree. Nav…" at bounding box center [256, 174] width 512 height 348
click at [205, 65] on div "**********" at bounding box center [197, 66] width 50 height 7
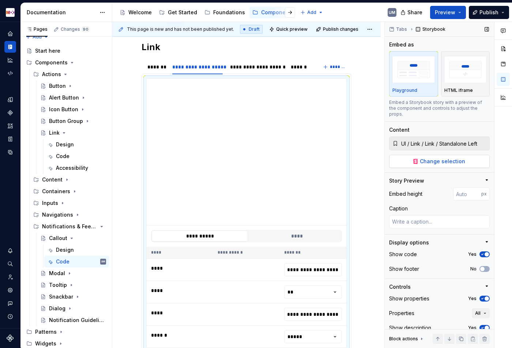
click at [424, 158] on span "Change selection" at bounding box center [442, 161] width 45 height 7
type textarea "*"
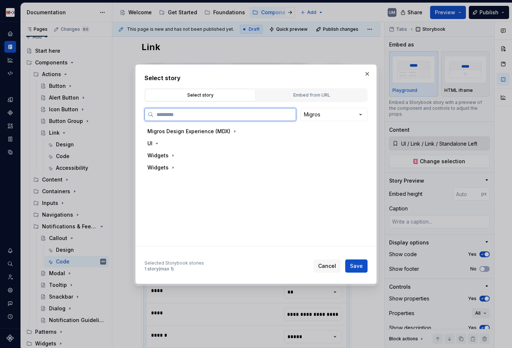
paste input "*******"
type input "*******"
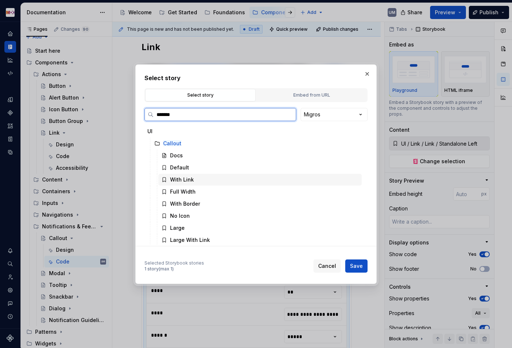
click at [181, 179] on div "With Link" at bounding box center [182, 179] width 24 height 7
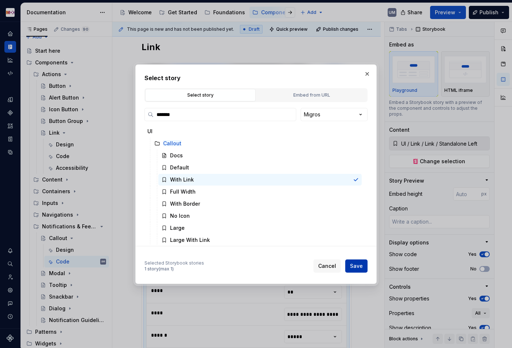
click at [359, 263] on span "Save" at bounding box center [356, 265] width 13 height 7
type textarea "*"
type input "UI / Callout / With Link"
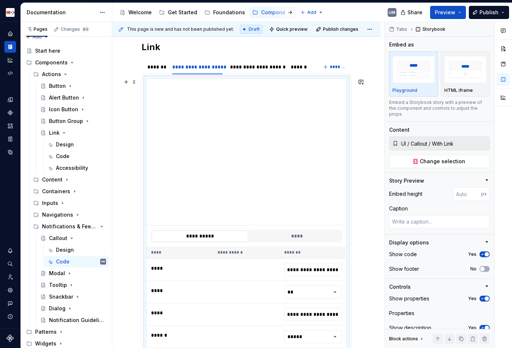
scroll to position [125, 0]
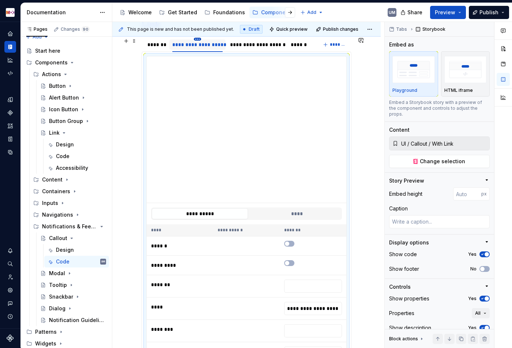
click at [199, 39] on html "MDX UM Dataset Migros Documentation Accessibility guide for tree Page tree. Nav…" at bounding box center [256, 174] width 512 height 348
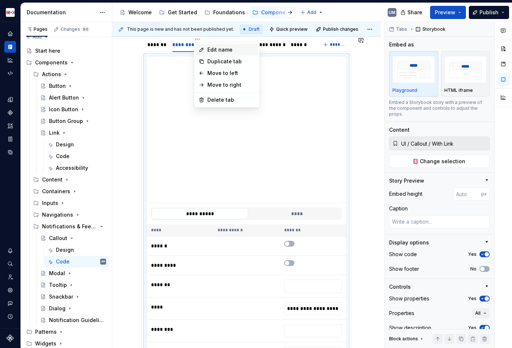
click at [207, 49] on div "Edit name" at bounding box center [231, 49] width 48 height 7
type textarea "*"
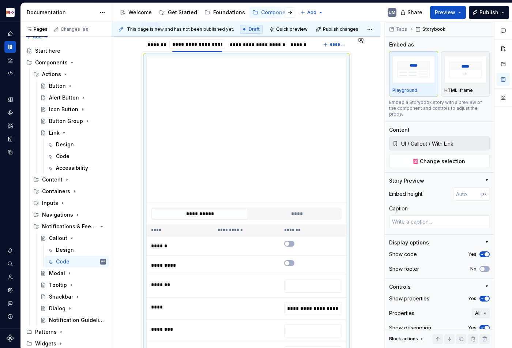
scroll to position [104, 0]
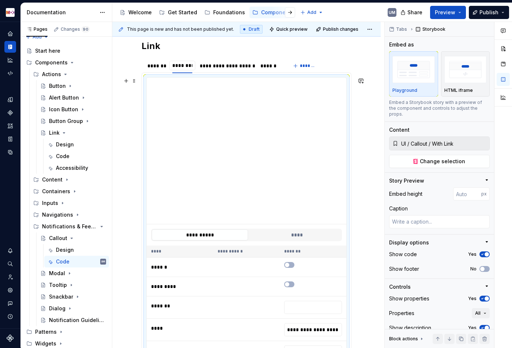
type input "*********"
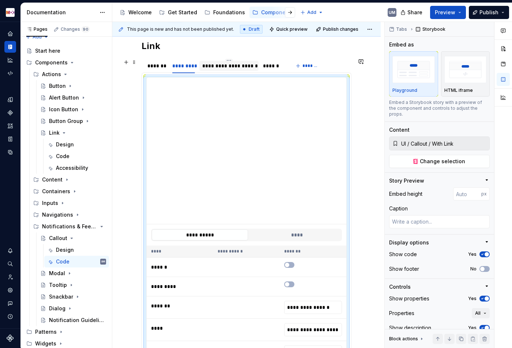
type textarea "*"
click at [230, 67] on div "**********" at bounding box center [228, 65] width 53 height 7
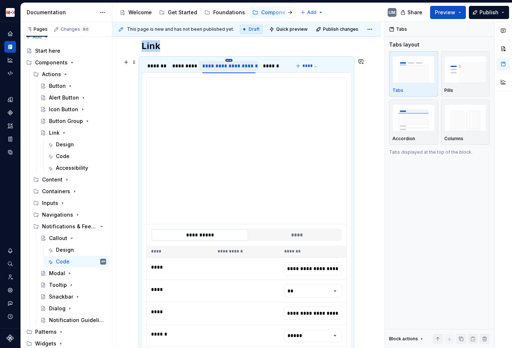
click at [230, 60] on html "MDX UM Dataset Migros Documentation Accessibility guide for tree Page tree. Nav…" at bounding box center [256, 174] width 512 height 348
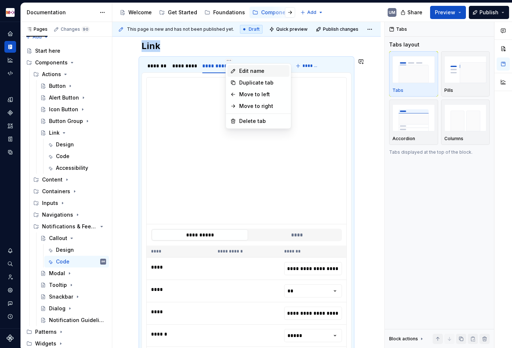
click at [238, 68] on div "Edit name" at bounding box center [258, 71] width 62 height 12
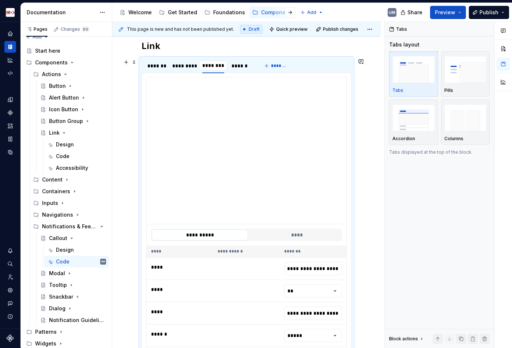
type input "**********"
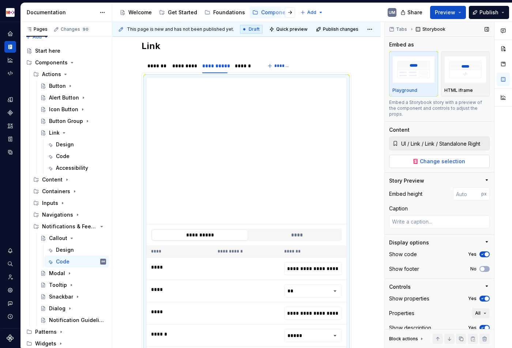
click at [435, 158] on span "Change selection" at bounding box center [442, 161] width 45 height 7
type textarea "*"
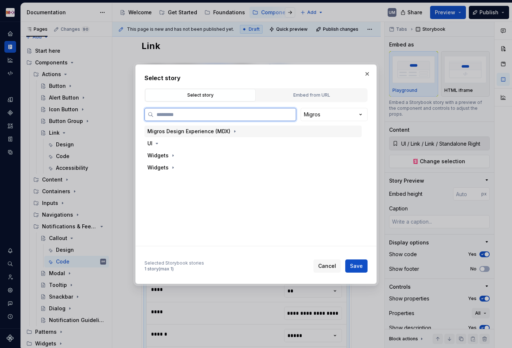
paste input "*******"
type input "*******"
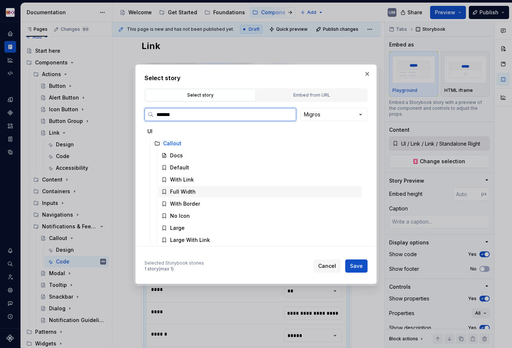
click at [203, 190] on div "Full Width" at bounding box center [259, 192] width 203 height 12
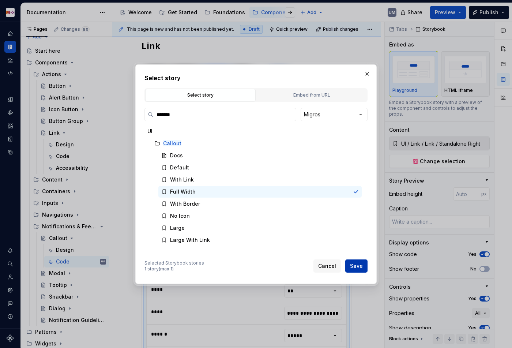
click at [353, 269] on span "Save" at bounding box center [356, 265] width 13 height 7
type textarea "*"
type input "UI / Callout / Full Width"
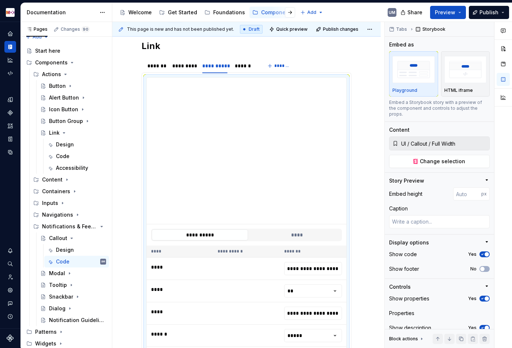
scroll to position [125, 0]
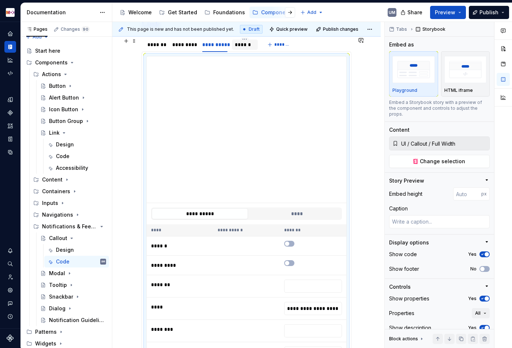
type textarea "*"
click at [238, 45] on div "******" at bounding box center [245, 44] width 20 height 7
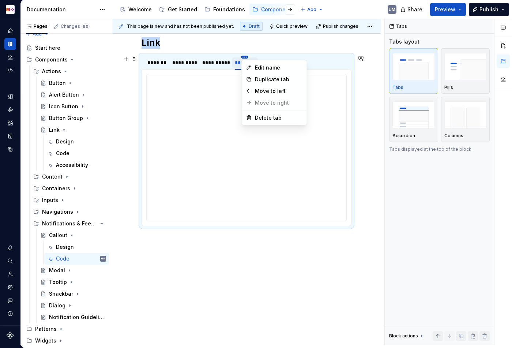
click at [246, 55] on html "MDX UM Dataset Migros Documentation Accessibility guide for tree Page tree. Nav…" at bounding box center [256, 174] width 512 height 348
click at [254, 64] on div "Edit name" at bounding box center [274, 68] width 62 height 12
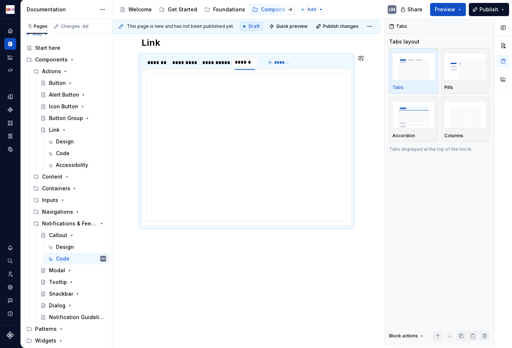
scroll to position [104, 0]
type input "**********"
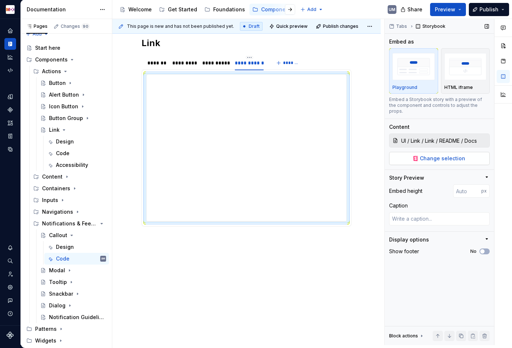
click at [433, 155] on span "Change selection" at bounding box center [442, 158] width 45 height 7
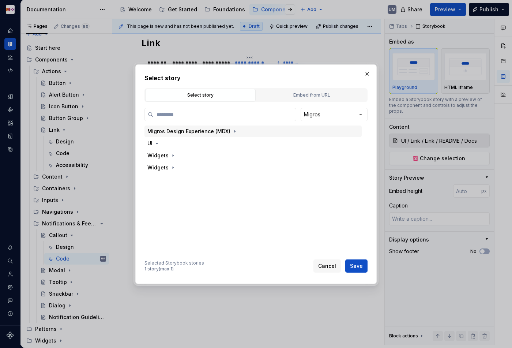
type textarea "*"
paste input "*******"
type input "*******"
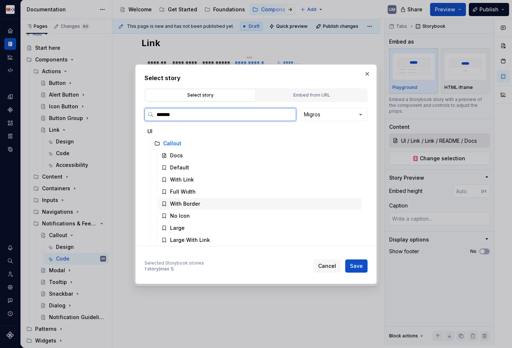
click at [190, 205] on div "With Border" at bounding box center [185, 203] width 30 height 7
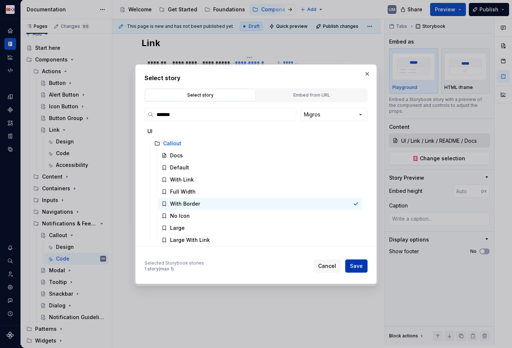
click at [359, 266] on span "Save" at bounding box center [356, 265] width 13 height 7
type textarea "*"
type input "UI / Callout / With Border"
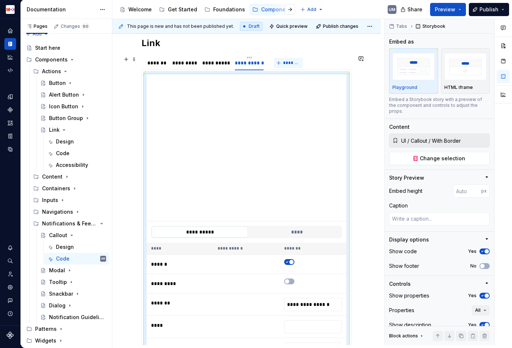
click at [283, 63] on button "*******" at bounding box center [288, 63] width 29 height 10
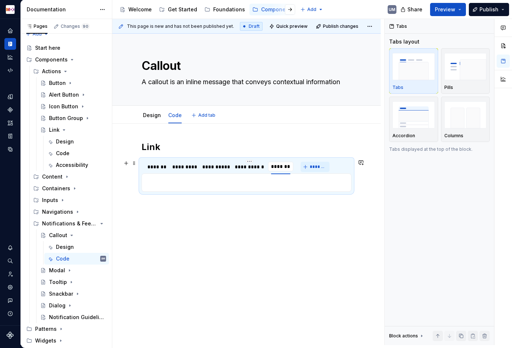
scroll to position [0, 0]
type textarea "*"
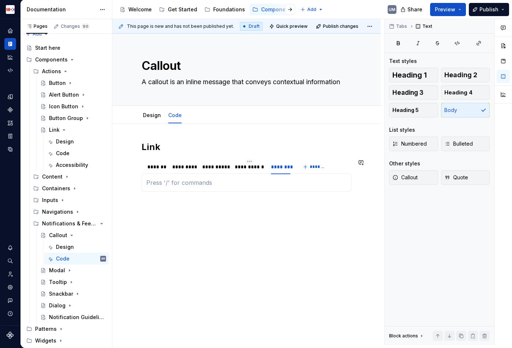
click at [265, 187] on div "**********" at bounding box center [246, 182] width 210 height 18
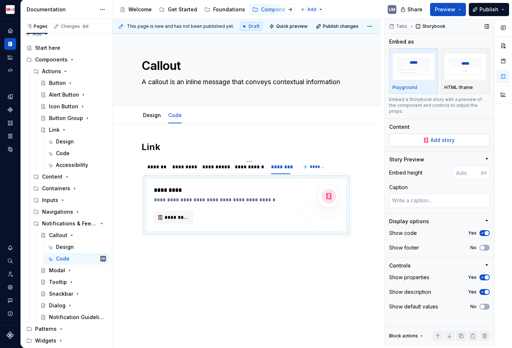
click at [433, 136] on span "Add story" at bounding box center [442, 139] width 24 height 7
type textarea "*"
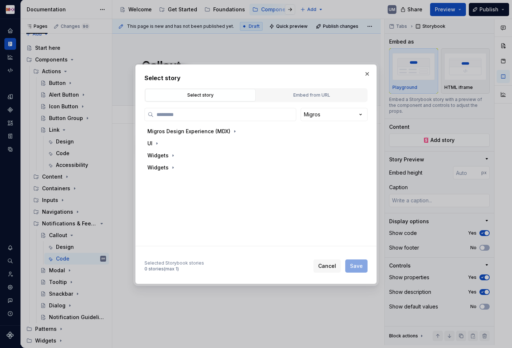
paste input "*******"
type input "*******"
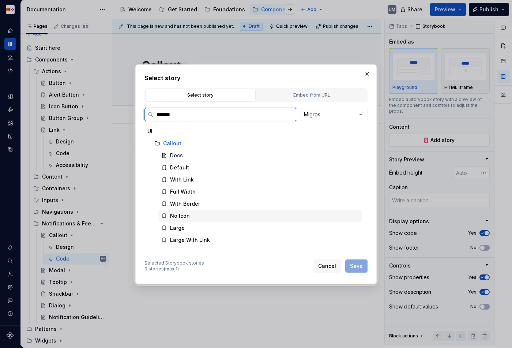
click at [194, 214] on div "No Icon" at bounding box center [259, 216] width 203 height 12
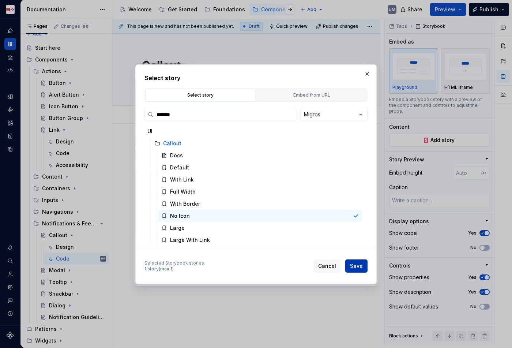
click at [352, 265] on span "Save" at bounding box center [356, 265] width 13 height 7
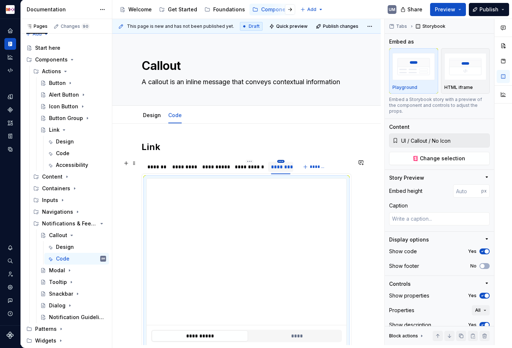
click at [280, 161] on html "MDX UM Dataset Migros Documentation Accessibility guide for tree Page tree. Nav…" at bounding box center [256, 174] width 512 height 348
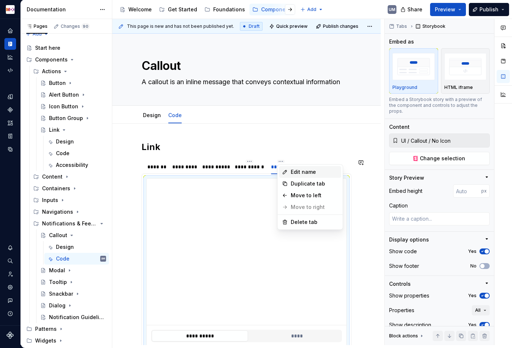
click at [284, 169] on icon at bounding box center [285, 172] width 6 height 6
type textarea "*"
type input "**********"
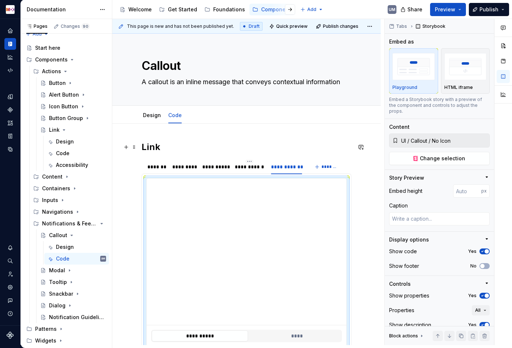
click at [150, 146] on h2 "Link" at bounding box center [246, 147] width 210 height 12
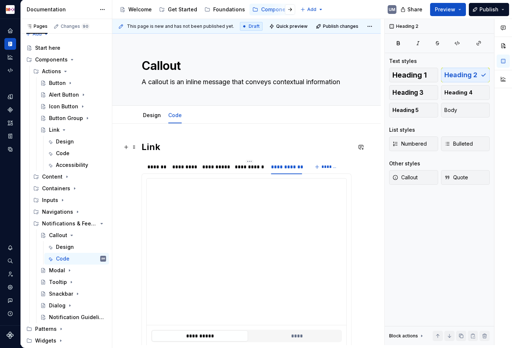
click at [150, 146] on h2 "Link" at bounding box center [246, 147] width 210 height 12
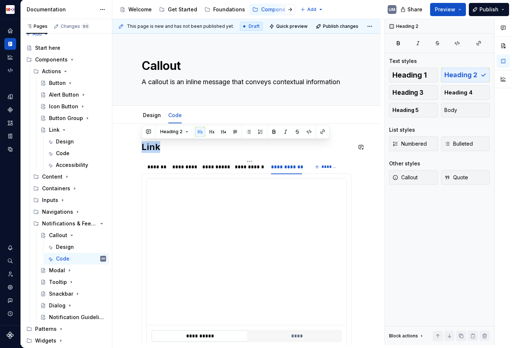
click at [150, 146] on h2 "Link" at bounding box center [246, 147] width 210 height 12
type textarea "*"
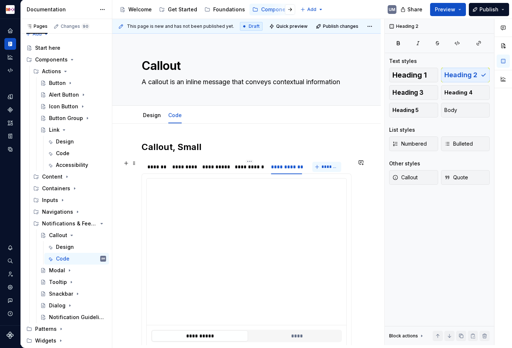
click at [321, 163] on button "*******" at bounding box center [326, 167] width 29 height 10
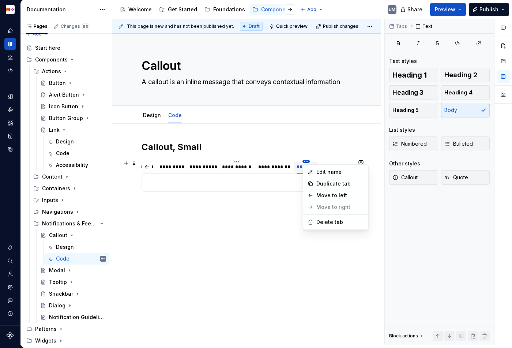
click at [305, 161] on html "MDX UM Dataset Migros Documentation Accessibility guide for tree Page tree. Nav…" at bounding box center [256, 174] width 512 height 348
click at [308, 170] on icon at bounding box center [310, 172] width 6 height 6
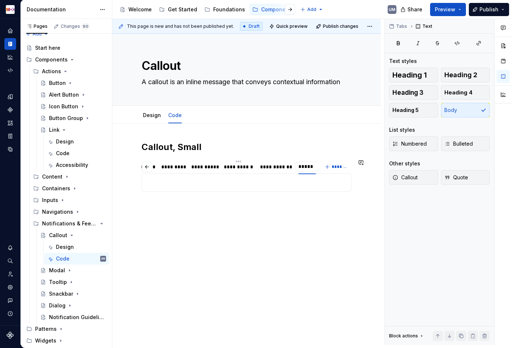
type input "******"
click at [271, 181] on p at bounding box center [246, 182] width 200 height 9
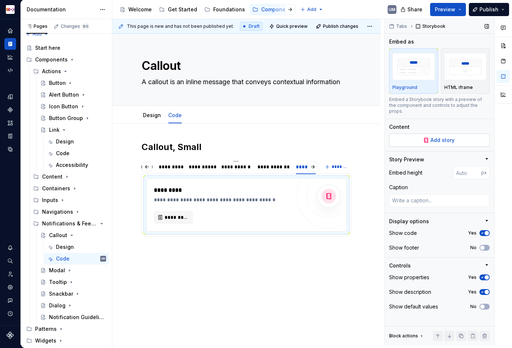
click at [428, 133] on button "Add story" at bounding box center [439, 139] width 100 height 13
type textarea "*"
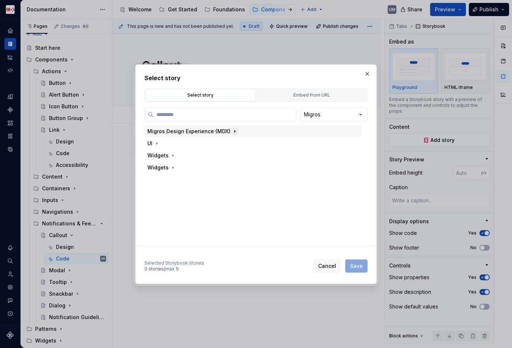
paste input "*******"
type input "*******"
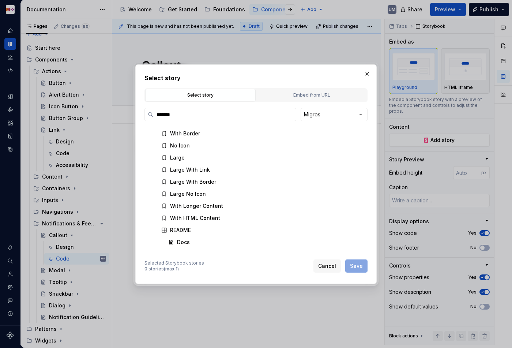
scroll to position [74, 0]
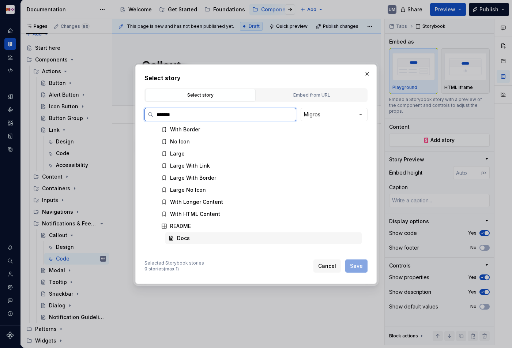
click at [200, 235] on div "Docs" at bounding box center [263, 238] width 196 height 12
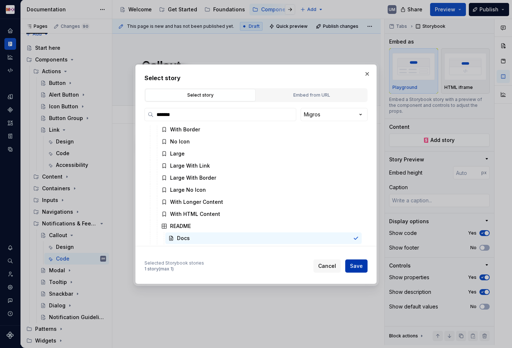
click at [353, 266] on span "Save" at bounding box center [356, 265] width 13 height 7
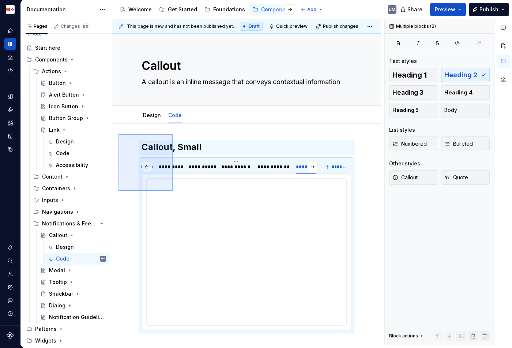
drag, startPoint x: 118, startPoint y: 134, endPoint x: 173, endPoint y: 191, distance: 79.1
click at [173, 191] on div "**********" at bounding box center [248, 182] width 272 height 326
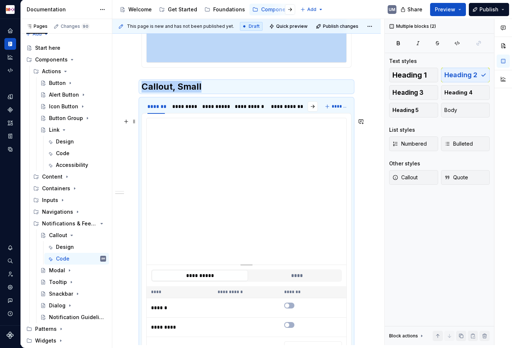
scroll to position [265, 0]
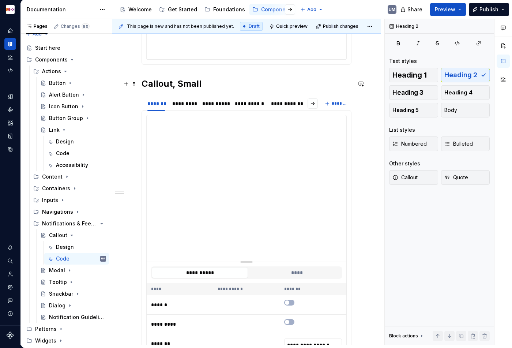
click at [183, 85] on h2 "Callout, Small" at bounding box center [246, 84] width 210 height 12
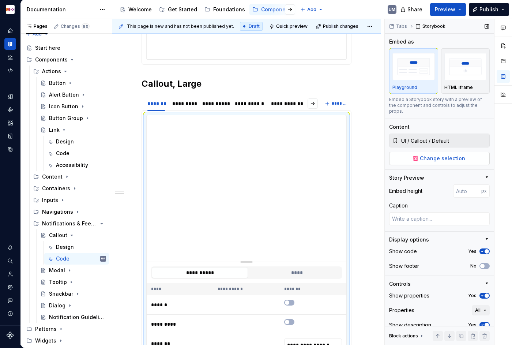
click at [430, 156] on button "Change selection" at bounding box center [439, 158] width 100 height 13
type textarea "*"
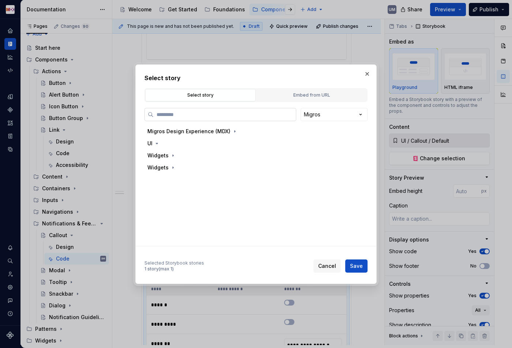
paste input "*******"
type input "*******"
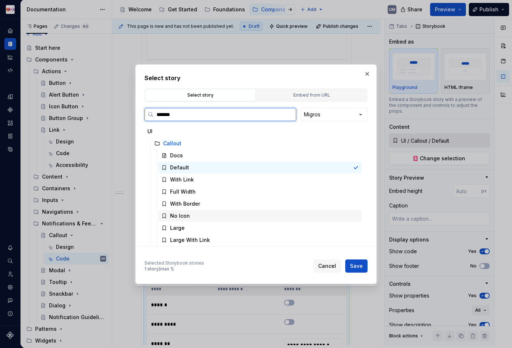
click at [190, 223] on div "Large" at bounding box center [259, 228] width 203 height 12
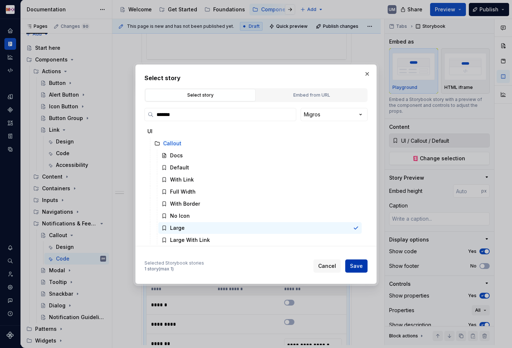
click at [354, 265] on span "Save" at bounding box center [356, 265] width 13 height 7
type textarea "*"
type input "UI / Callout / Large"
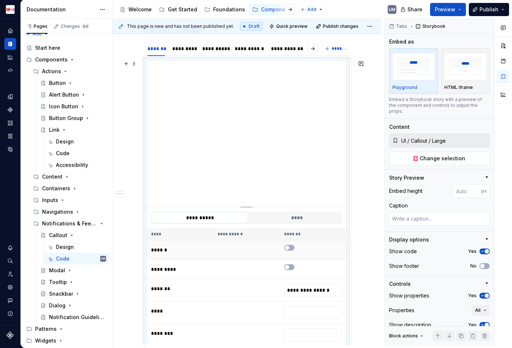
scroll to position [306, 0]
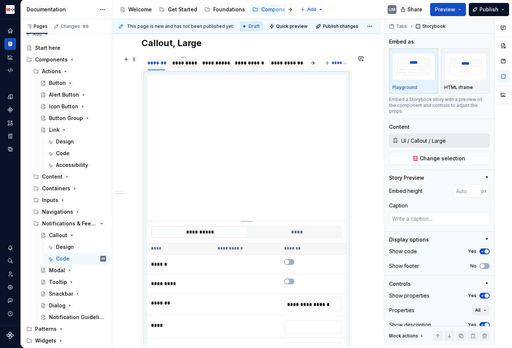
click at [189, 62] on div "*********" at bounding box center [183, 62] width 23 height 7
click at [428, 156] on span "Change selection" at bounding box center [442, 158] width 45 height 7
type textarea "*"
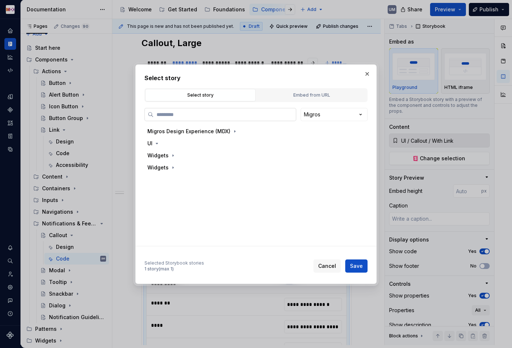
paste input "*******"
type input "*******"
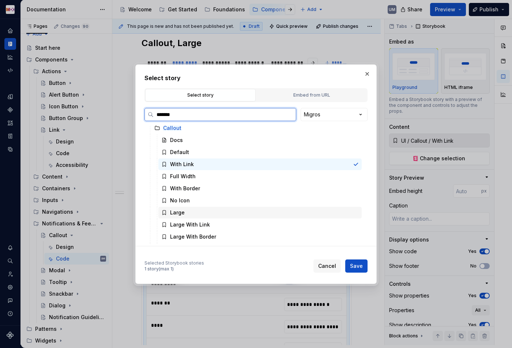
scroll to position [21, 0]
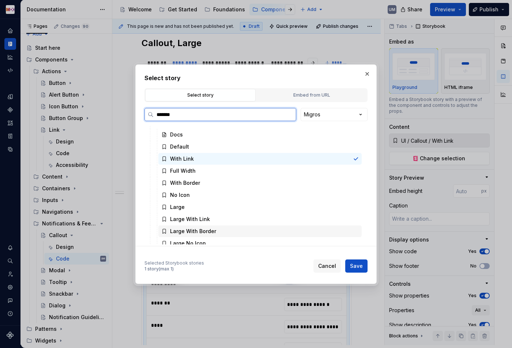
click at [211, 228] on div "Large With Border" at bounding box center [193, 230] width 46 height 7
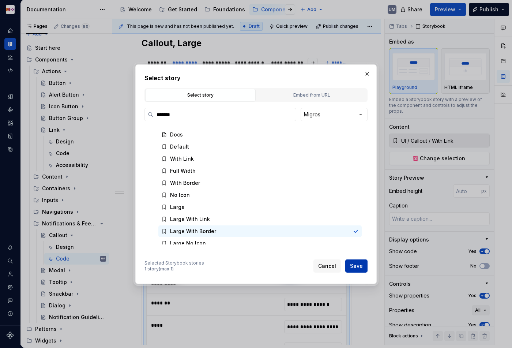
click at [351, 263] on span "Save" at bounding box center [356, 265] width 13 height 7
type textarea "*"
type input "UI / Callout / Large With Border"
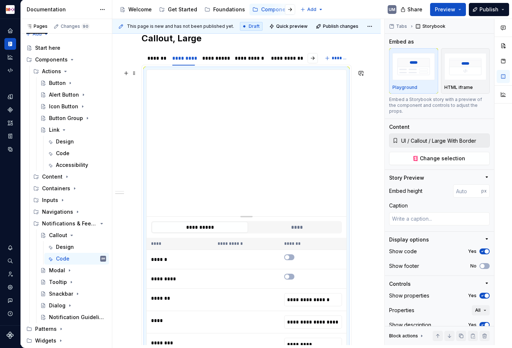
scroll to position [308, 0]
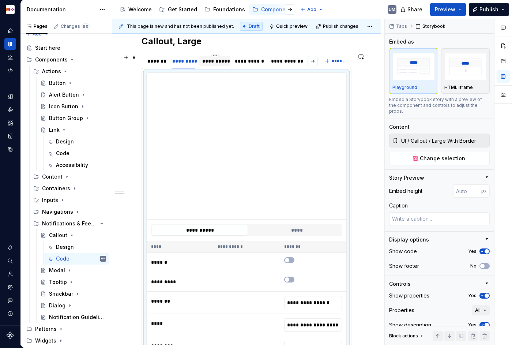
click at [218, 62] on div "**********" at bounding box center [214, 60] width 25 height 7
click at [453, 155] on span "Change selection" at bounding box center [442, 158] width 45 height 7
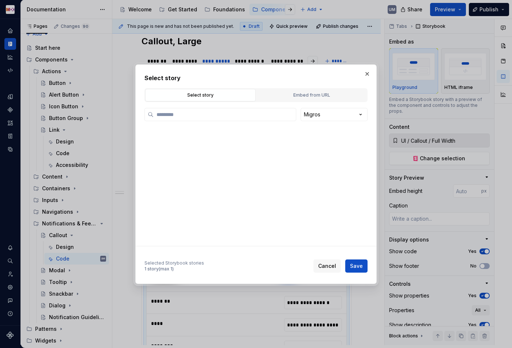
type textarea "*"
paste input "*******"
type input "*******"
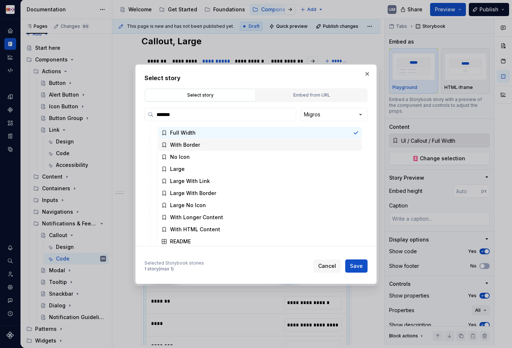
scroll to position [63, 0]
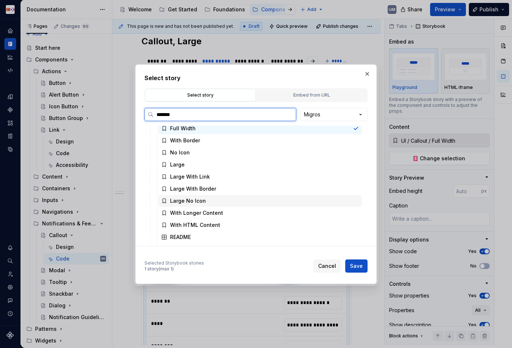
click at [203, 201] on div "Large No Icon" at bounding box center [188, 200] width 36 height 7
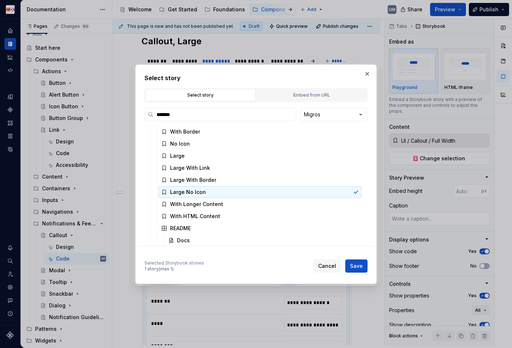
scroll to position [73, 0]
click at [367, 75] on button "button" at bounding box center [367, 74] width 10 height 10
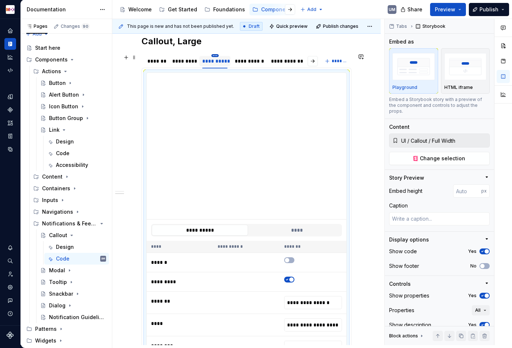
click at [213, 54] on html "MDX UM Dataset Migros Documentation Accessibility guide for tree Page tree. Nav…" at bounding box center [256, 174] width 512 height 348
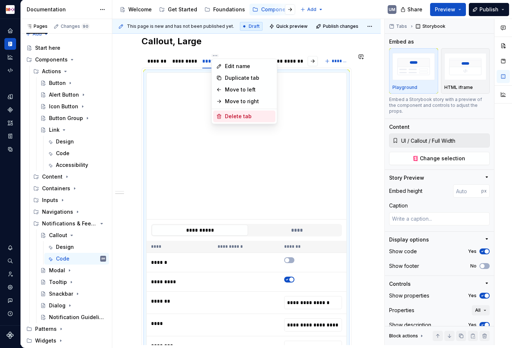
click at [227, 114] on div "Delete tab" at bounding box center [249, 116] width 48 height 7
type textarea "*"
type input "UI / Callout / With Border"
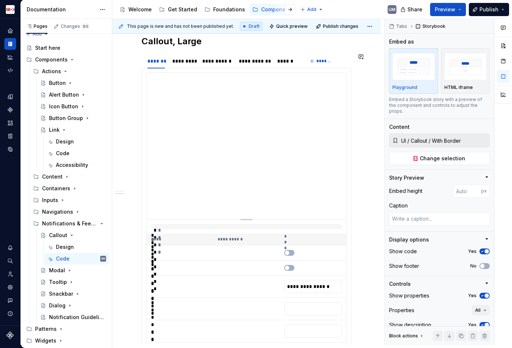
scroll to position [308, 0]
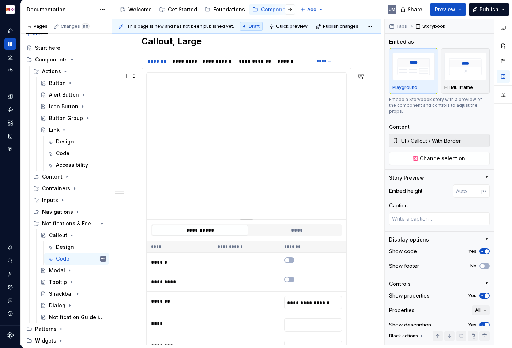
type textarea "*"
type input "UI / Callout / Large"
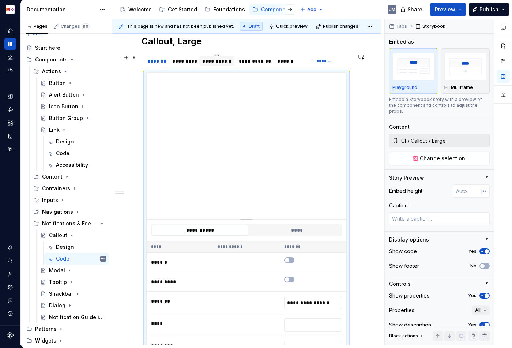
click at [220, 60] on div "**********" at bounding box center [216, 60] width 29 height 7
click at [423, 155] on span "Change selection" at bounding box center [442, 158] width 45 height 7
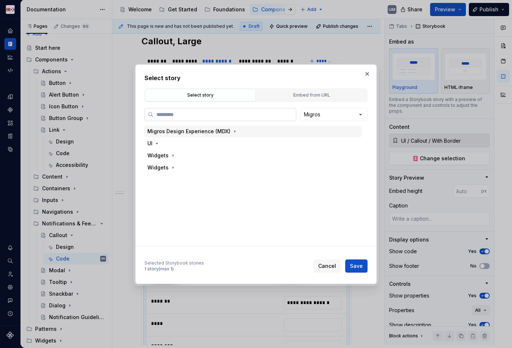
type textarea "*"
paste input "*******"
type input "*******"
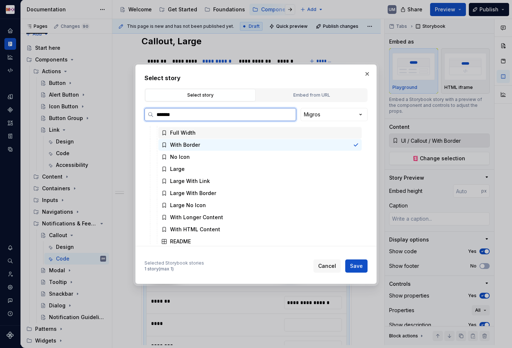
scroll to position [74, 0]
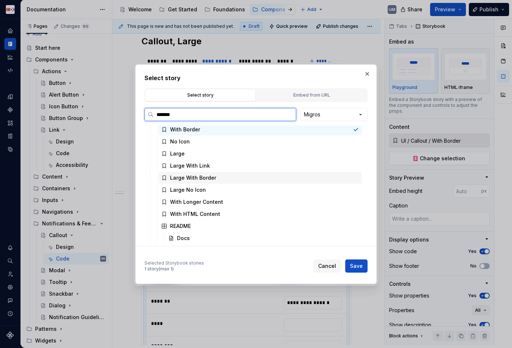
click at [229, 176] on div "Large With Border" at bounding box center [259, 178] width 203 height 12
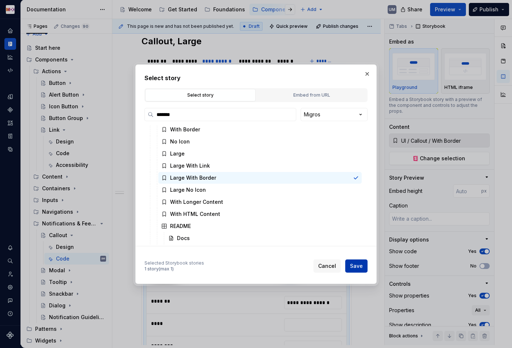
click at [357, 265] on span "Save" at bounding box center [356, 265] width 13 height 7
type textarea "*"
type input "UI / Callout / Large With Border"
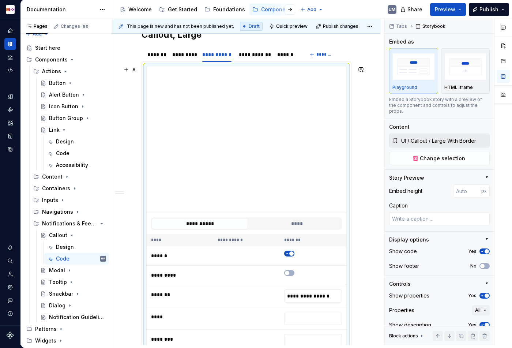
scroll to position [292, 0]
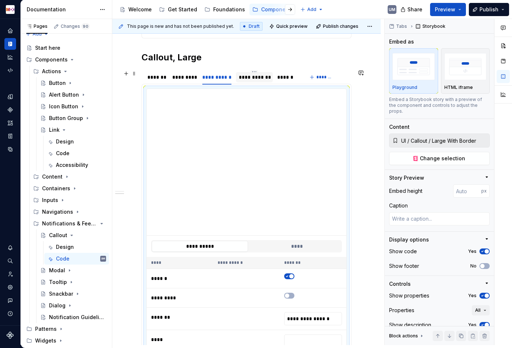
click at [253, 77] on div "**********" at bounding box center [254, 76] width 31 height 7
click at [440, 155] on span "Change selection" at bounding box center [442, 158] width 45 height 7
type textarea "*"
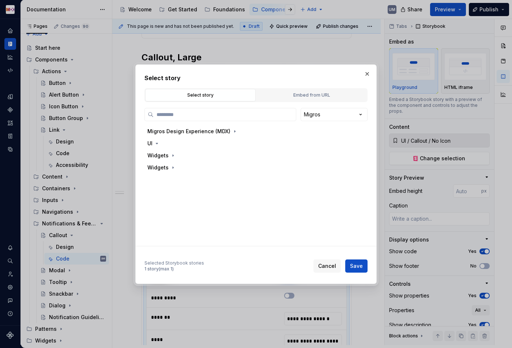
paste input "*******"
type input "*******"
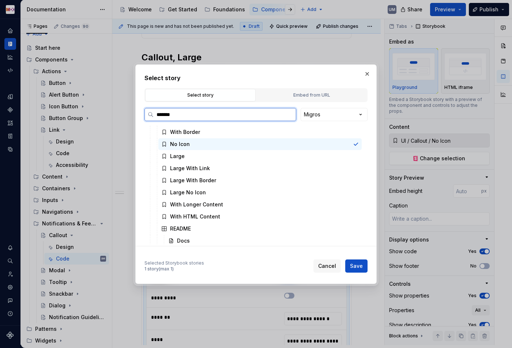
scroll to position [74, 0]
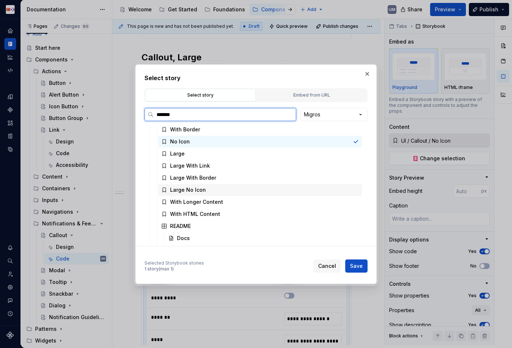
click at [232, 187] on div "Large No Icon" at bounding box center [259, 190] width 203 height 12
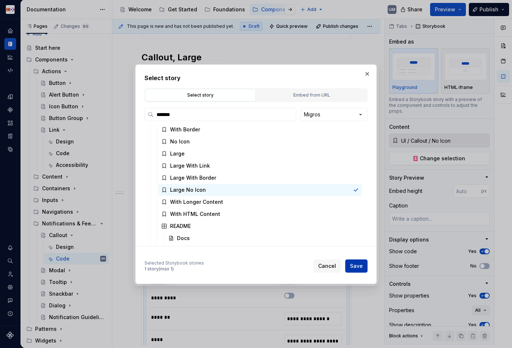
click at [362, 264] on span "Save" at bounding box center [356, 265] width 13 height 7
type textarea "*"
type input "UI / Callout / Large No Icon"
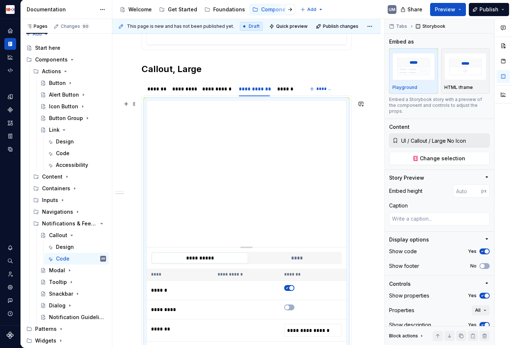
scroll to position [269, 0]
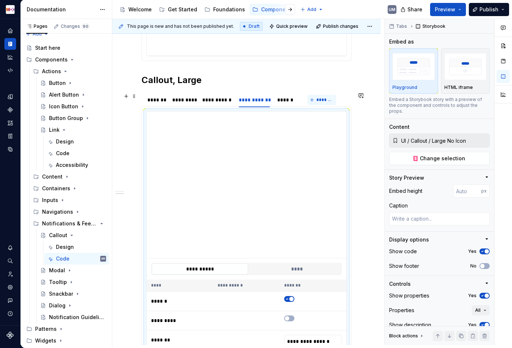
type textarea "*"
click at [324, 99] on span "*******" at bounding box center [324, 100] width 16 height 6
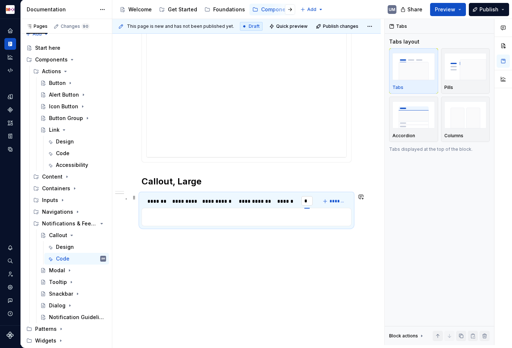
scroll to position [0, 0]
type input "**********"
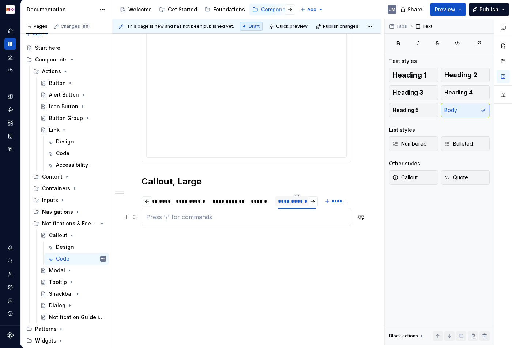
click at [286, 215] on p at bounding box center [246, 216] width 200 height 9
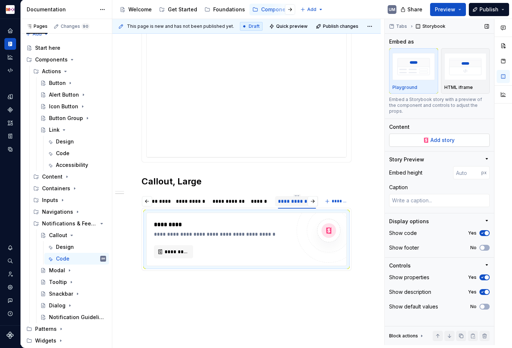
click at [448, 136] on span "Add story" at bounding box center [442, 139] width 24 height 7
type textarea "*"
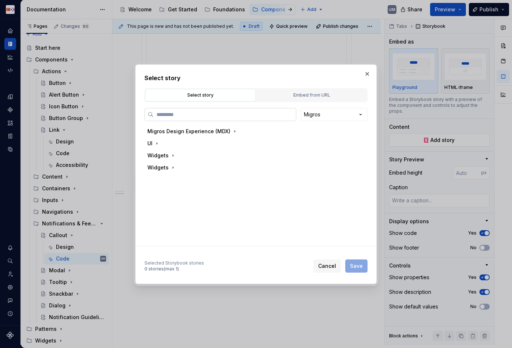
type input "*******"
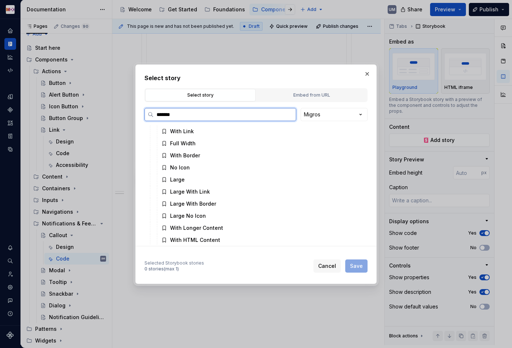
scroll to position [53, 0]
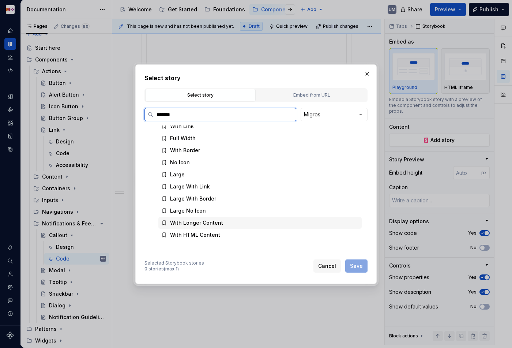
click at [208, 221] on div "With Longer Content" at bounding box center [196, 222] width 53 height 7
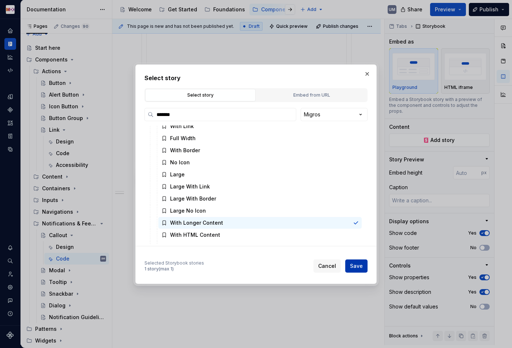
click at [358, 269] on span "Save" at bounding box center [356, 265] width 13 height 7
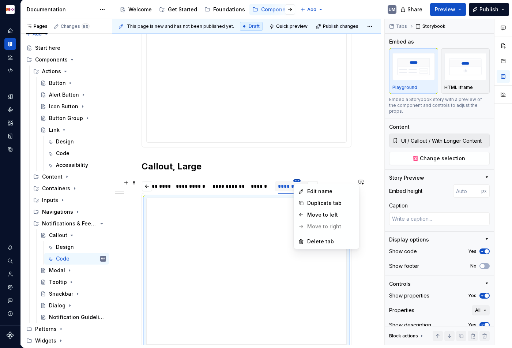
click at [253, 180] on html "MDX UM Dataset Migros Documentation Accessibility guide for tree Page tree. Nav…" at bounding box center [256, 174] width 512 height 348
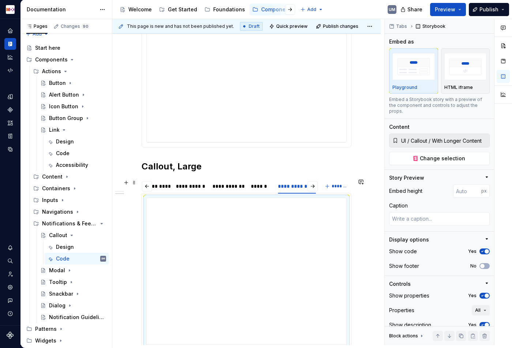
click at [301, 181] on html "MDX UM Dataset Migros Documentation Accessibility guide for tree Page tree. Nav…" at bounding box center [256, 174] width 512 height 348
click at [297, 181] on html "MDX UM Dataset Migros Documentation Accessibility guide for tree Page tree. Nav…" at bounding box center [256, 174] width 512 height 348
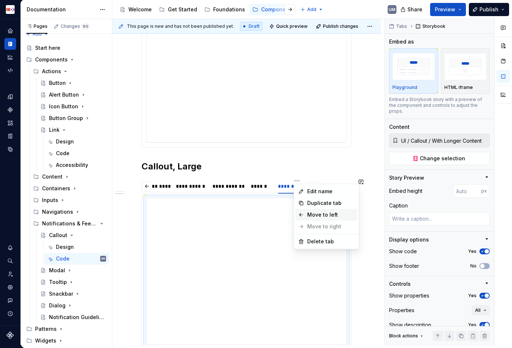
click at [311, 213] on div "Move to left" at bounding box center [331, 214] width 48 height 7
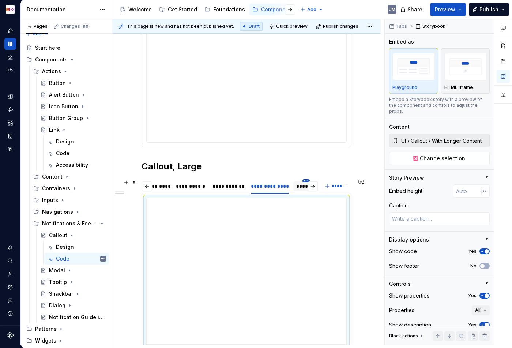
click at [304, 181] on html "MDX UM Dataset Migros Documentation Accessibility guide for tree Page tree. Nav…" at bounding box center [256, 174] width 512 height 348
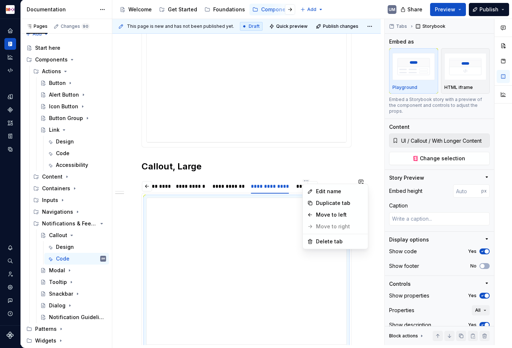
type textarea "*"
click at [293, 188] on html "MDX UM Dataset Migros Documentation Accessibility guide for tree Page tree. Nav…" at bounding box center [256, 174] width 512 height 348
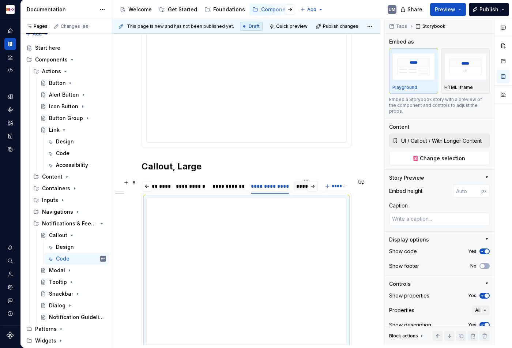
click at [300, 186] on div "******" at bounding box center [306, 185] width 20 height 7
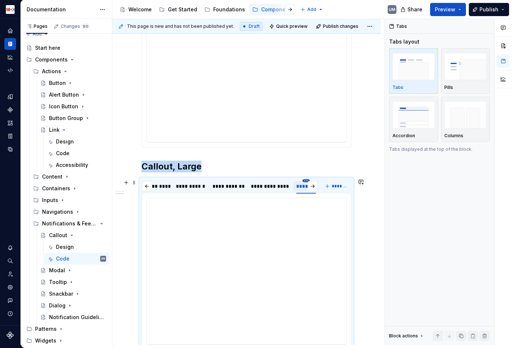
click at [305, 180] on html "MDX UM Dataset Migros Documentation Accessibility guide for tree Page tree. Nav…" at bounding box center [256, 174] width 512 height 348
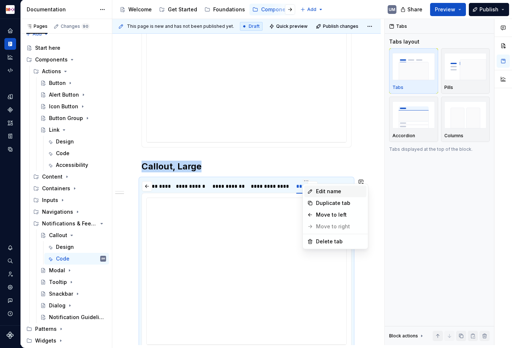
click at [312, 190] on icon at bounding box center [310, 191] width 6 height 6
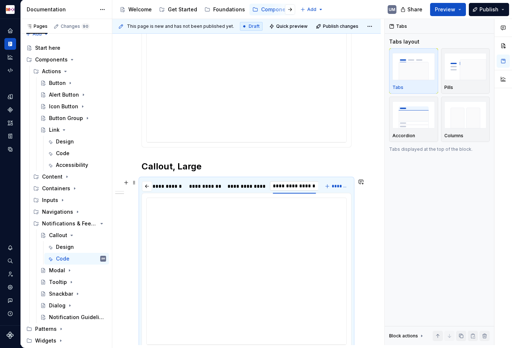
type input "**********"
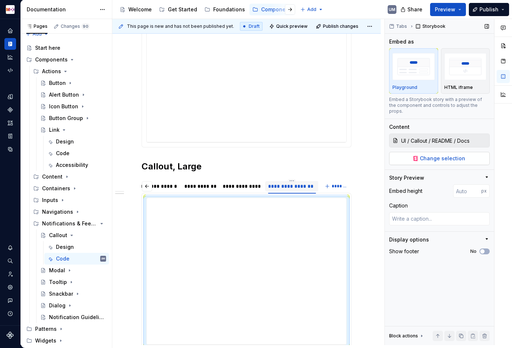
click at [453, 155] on span "Change selection" at bounding box center [442, 158] width 45 height 7
type textarea "*"
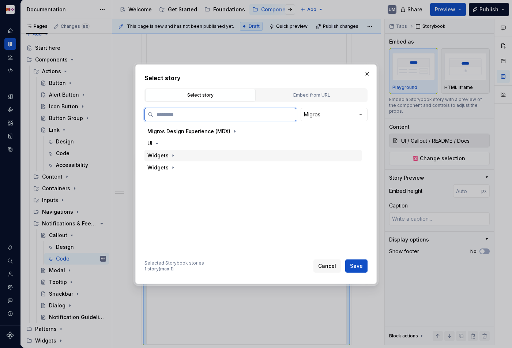
paste input "*******"
type input "*******"
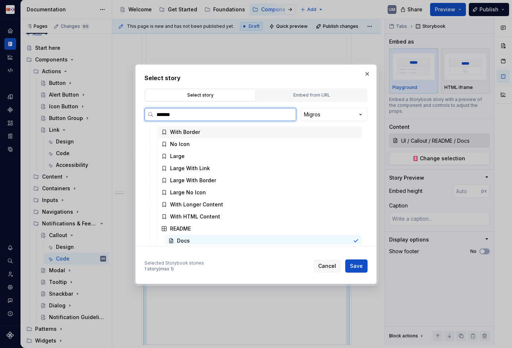
scroll to position [74, 0]
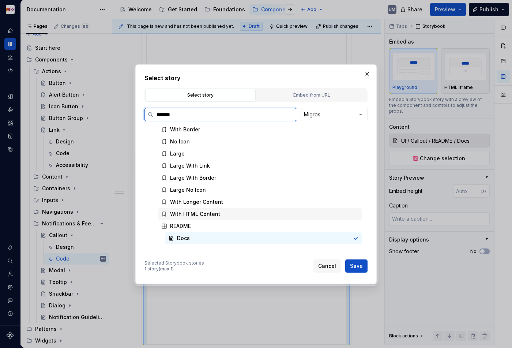
click at [211, 212] on div "With HTML Content" at bounding box center [195, 213] width 50 height 7
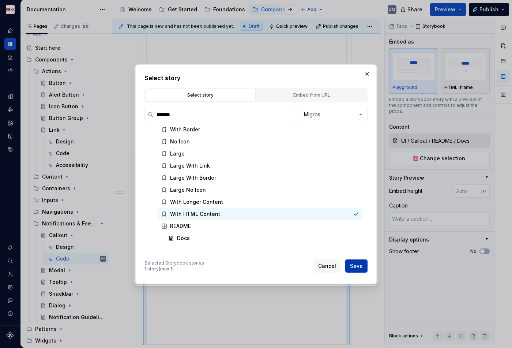
click at [353, 264] on span "Save" at bounding box center [356, 265] width 13 height 7
type textarea "*"
type input "UI / Callout / With HTML Content"
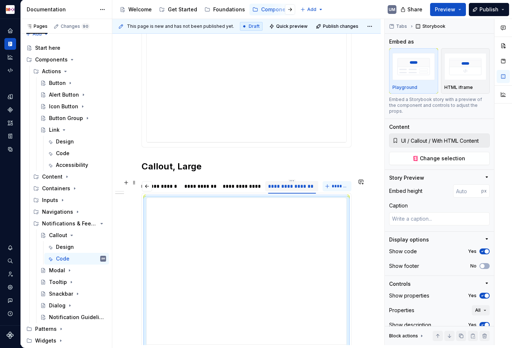
type textarea "*"
click at [341, 186] on span "*******" at bounding box center [339, 186] width 16 height 6
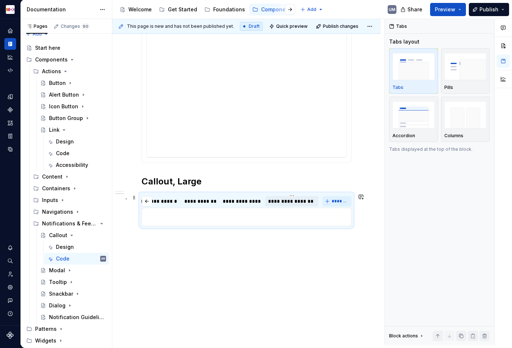
scroll to position [168, 0]
type input "******"
click at [306, 196] on html "MDX UM Dataset Migros Documentation Accessibility guide for tree Page tree. Nav…" at bounding box center [256, 174] width 512 height 348
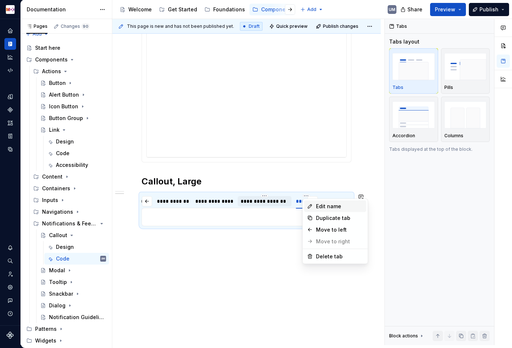
click at [316, 205] on div "Edit name" at bounding box center [340, 205] width 48 height 7
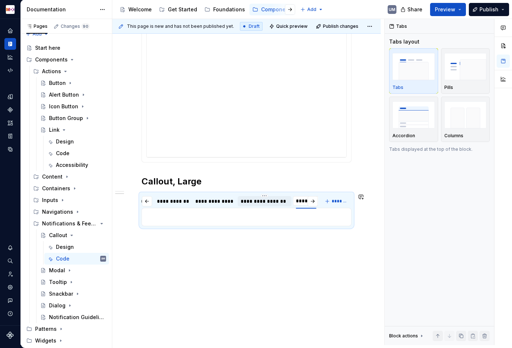
scroll to position [0, 82]
type input "******"
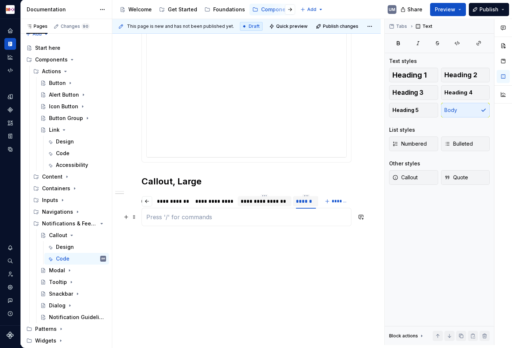
scroll to position [0, 82]
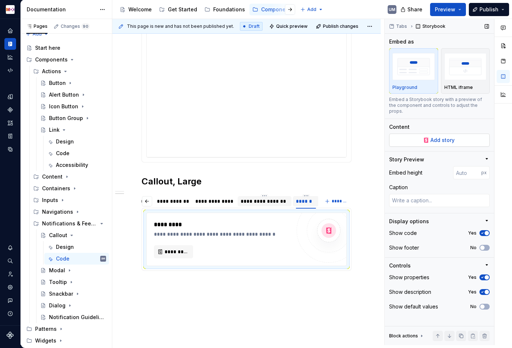
click at [460, 133] on button "Add story" at bounding box center [439, 139] width 100 height 13
type textarea "*"
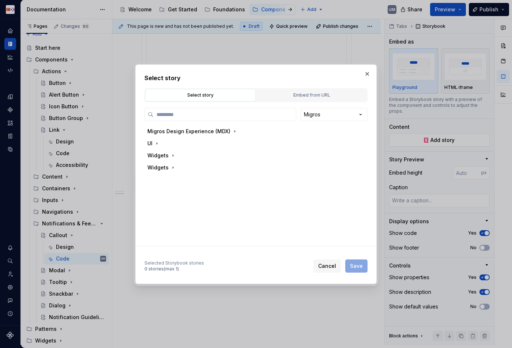
paste input "*******"
type input "*******"
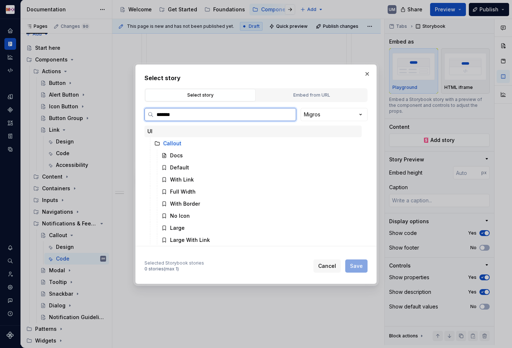
click at [186, 115] on input "*******" at bounding box center [224, 114] width 142 height 7
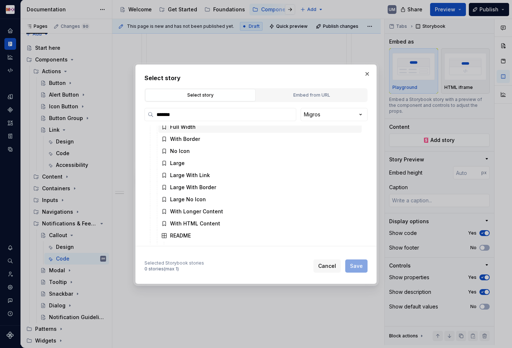
scroll to position [74, 0]
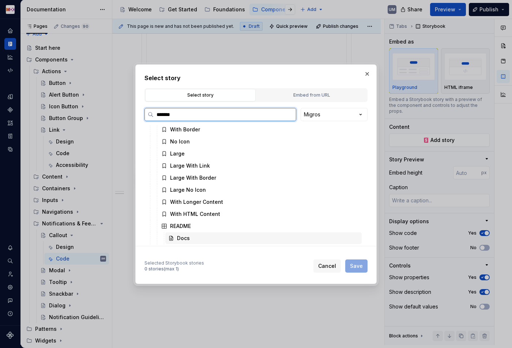
click at [186, 238] on div "Docs" at bounding box center [183, 237] width 13 height 7
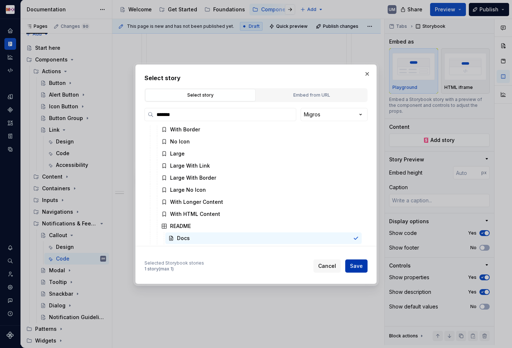
click at [357, 265] on span "Save" at bounding box center [356, 265] width 13 height 7
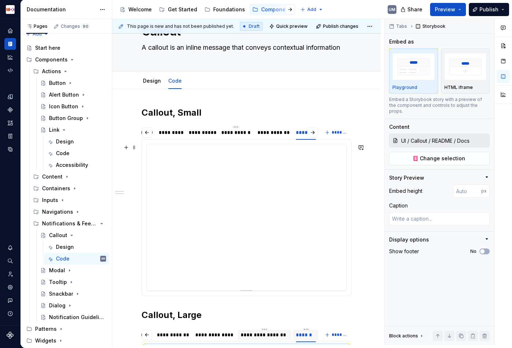
scroll to position [0, 0]
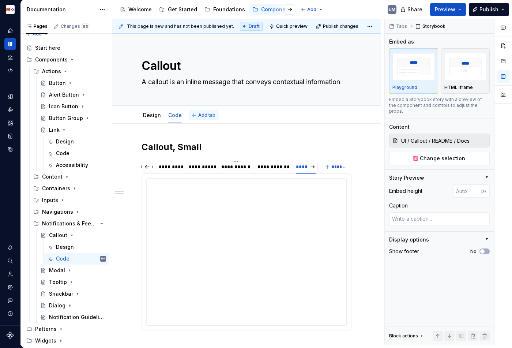
click at [197, 111] on button "Add tab" at bounding box center [204, 115] width 30 height 10
type textarea "*"
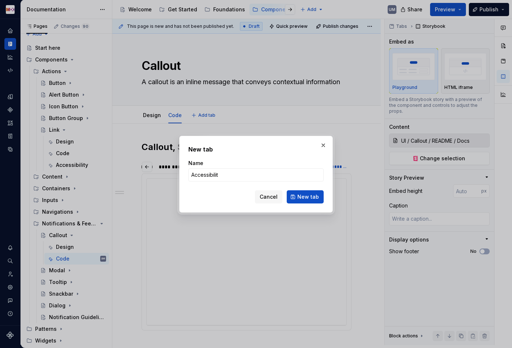
type input "Accessibility"
click button "New tab" at bounding box center [305, 196] width 37 height 13
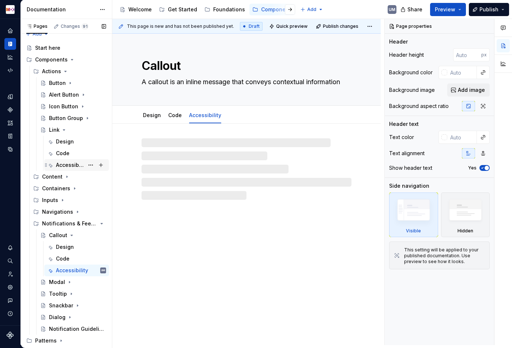
click at [74, 166] on div "Accessibility" at bounding box center [70, 164] width 28 height 7
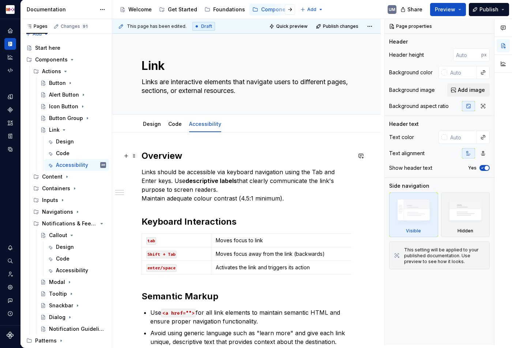
click at [168, 155] on h2 "Overview" at bounding box center [246, 156] width 210 height 12
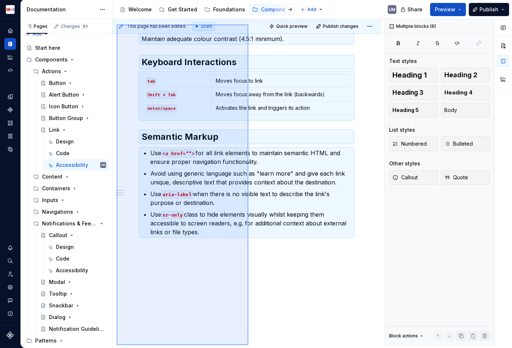
scroll to position [164, 0]
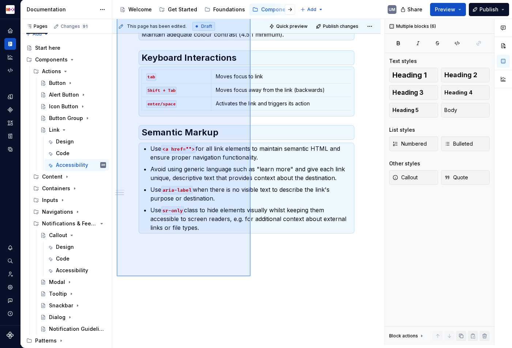
drag, startPoint x: 117, startPoint y: 144, endPoint x: 250, endPoint y: 276, distance: 188.1
click at [250, 276] on div "This page has been edited. Draft Quick preview Publish changes Link Links are i…" at bounding box center [248, 182] width 272 height 326
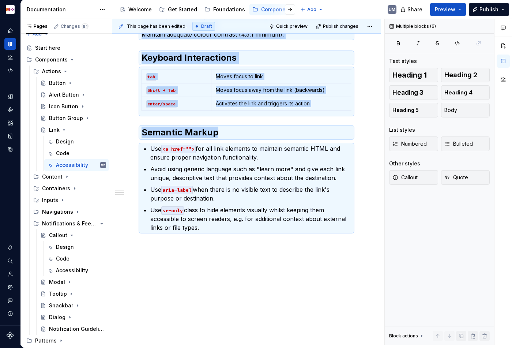
copy div "Overview Links should be accessible via keyboard navigation using the Tab and E…"
click at [71, 269] on div "Accessibility" at bounding box center [70, 269] width 28 height 7
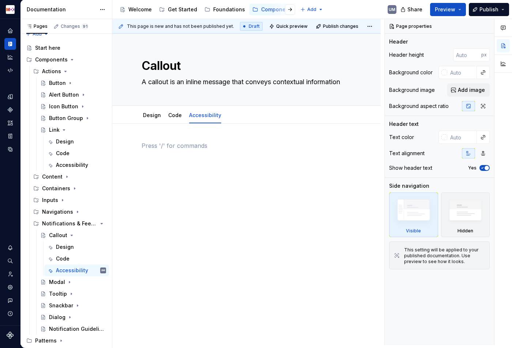
click at [157, 147] on p at bounding box center [246, 145] width 210 height 9
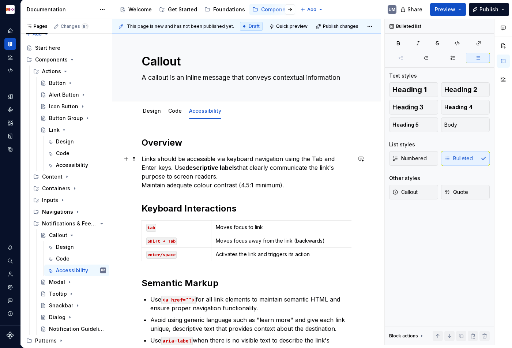
scroll to position [5, 0]
click at [186, 180] on p "Links should be accessible via keyboard navigation using the Tab and Enter keys…" at bounding box center [246, 170] width 210 height 35
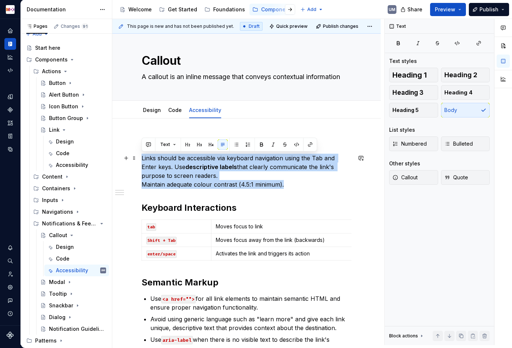
drag, startPoint x: 296, startPoint y: 183, endPoint x: 141, endPoint y: 155, distance: 157.5
click at [141, 155] on p "Links should be accessible via keyboard navigation using the Tab and Enter keys…" at bounding box center [246, 170] width 210 height 35
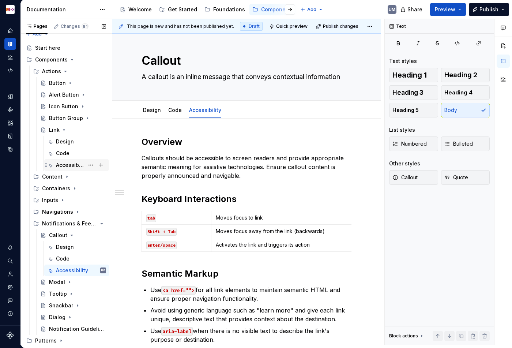
click at [66, 164] on div "Accessibility" at bounding box center [70, 164] width 28 height 7
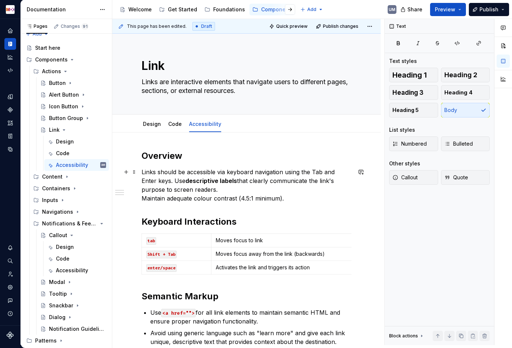
click at [143, 197] on p "Links should be accessible via keyboard navigation using the Tab and Enter keys…" at bounding box center [246, 184] width 210 height 35
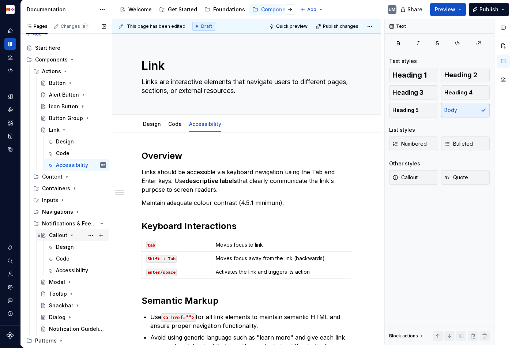
scroll to position [19, 0]
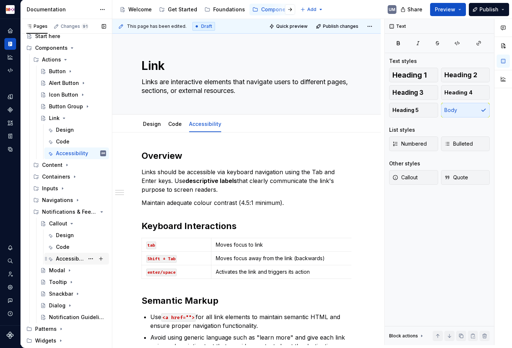
click at [71, 258] on div "Accessibility" at bounding box center [70, 258] width 28 height 7
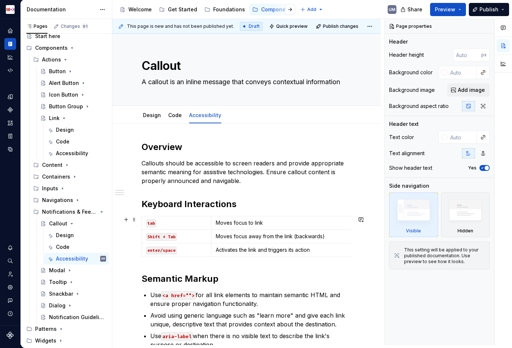
scroll to position [57, 0]
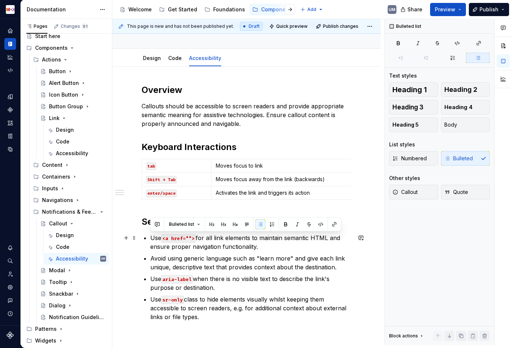
drag, startPoint x: 210, startPoint y: 320, endPoint x: 148, endPoint y: 236, distance: 104.1
click at [148, 236] on div "Overview Callouts should be accessible to screen readers and provide appropriat…" at bounding box center [246, 202] width 210 height 237
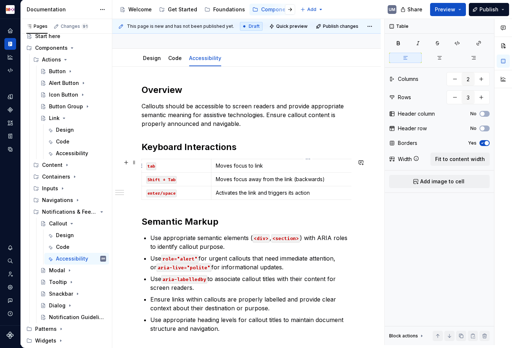
click at [240, 166] on p "Moves focus to link" at bounding box center [308, 165] width 184 height 7
click at [237, 179] on p "Moves focus away from the link (backwards)" at bounding box center [308, 178] width 184 height 7
click at [242, 193] on p "Activates the link and triggers its action" at bounding box center [308, 192] width 184 height 7
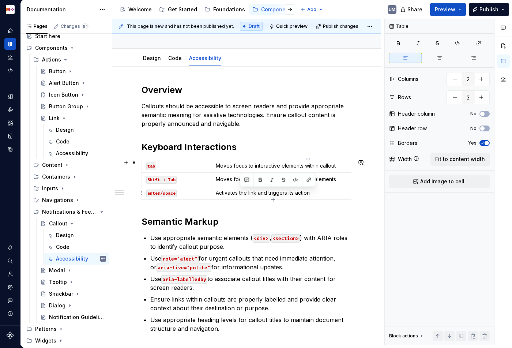
click at [242, 193] on p "Activates the link and triggers its action" at bounding box center [308, 192] width 184 height 7
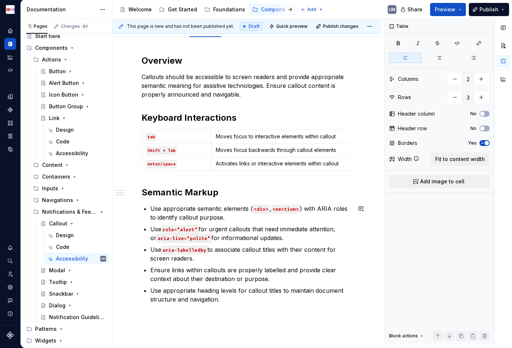
scroll to position [0, 0]
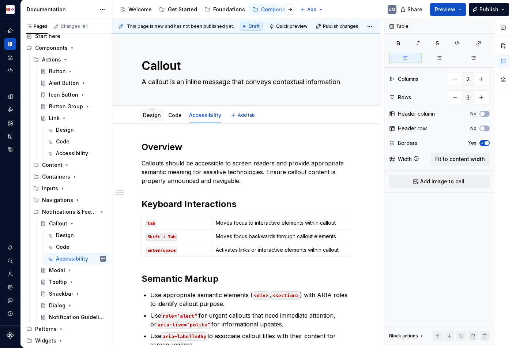
click at [142, 116] on div "Design" at bounding box center [152, 115] width 24 height 12
click at [149, 115] on link "Design" at bounding box center [152, 115] width 18 height 6
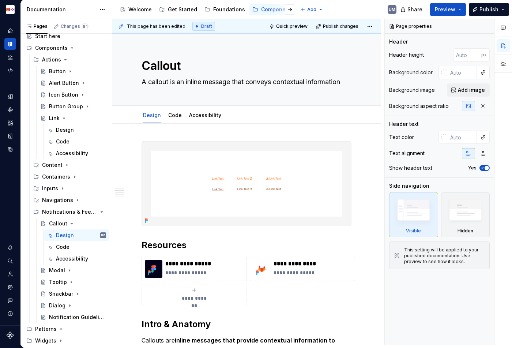
click at [217, 186] on img at bounding box center [246, 183] width 209 height 84
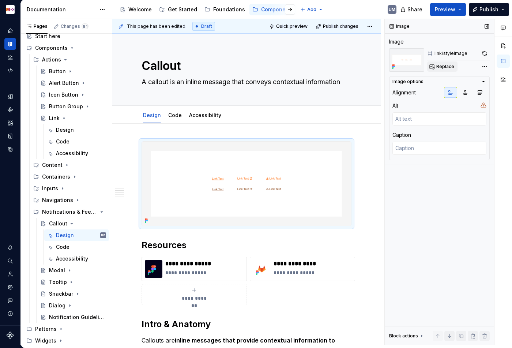
click at [447, 65] on span "Replace" at bounding box center [445, 67] width 18 height 6
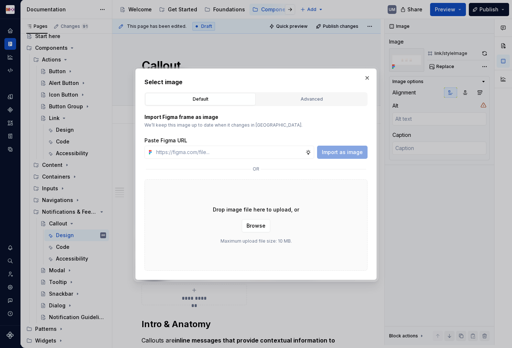
type textarea "*"
click at [306, 97] on div "Advanced" at bounding box center [311, 98] width 105 height 7
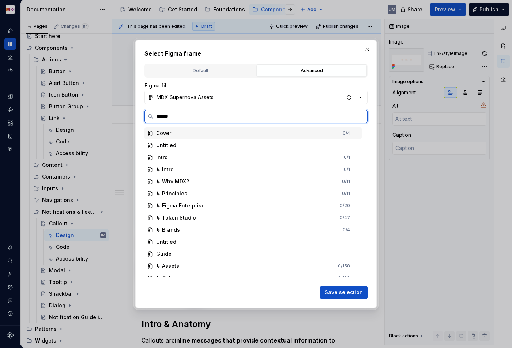
type input "*******"
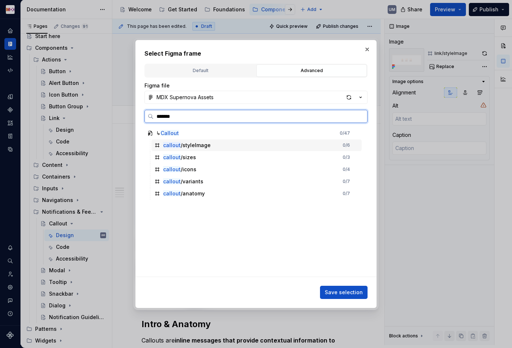
click at [193, 147] on div "callout /styleImage" at bounding box center [187, 144] width 48 height 7
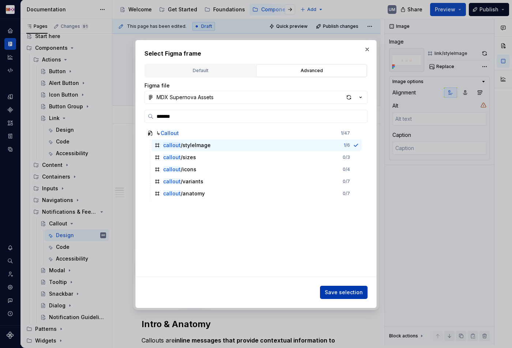
click at [342, 295] on span "Save selection" at bounding box center [344, 291] width 38 height 7
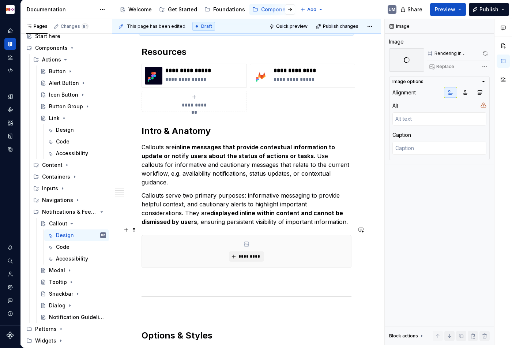
scroll to position [83, 0]
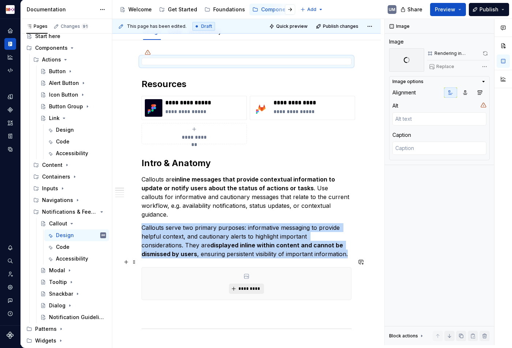
click at [254, 285] on span "*********" at bounding box center [249, 288] width 22 height 6
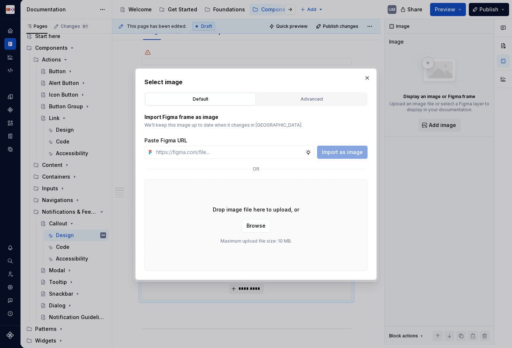
type textarea "*"
click at [299, 102] on div "Advanced" at bounding box center [311, 98] width 105 height 7
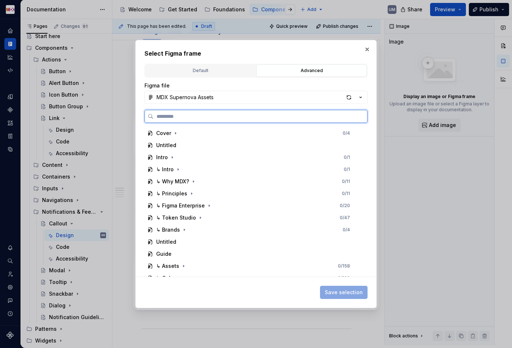
click at [255, 113] on input "search" at bounding box center [259, 116] width 213 height 7
paste input "*******"
type input "*******"
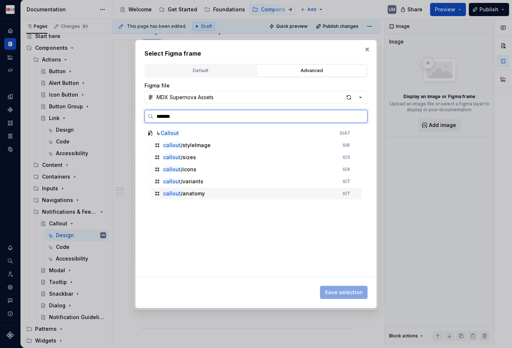
click at [194, 195] on div "callout /anatomy" at bounding box center [184, 193] width 42 height 7
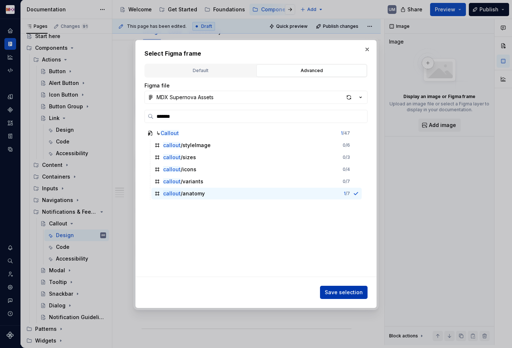
click at [345, 291] on span "Save selection" at bounding box center [344, 291] width 38 height 7
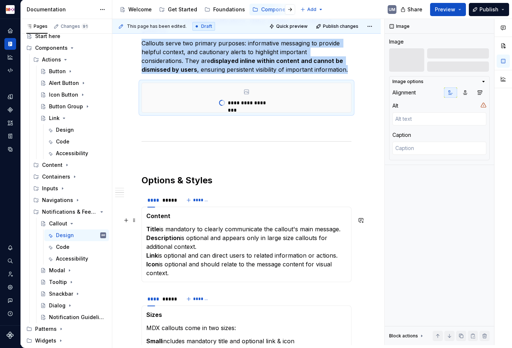
scroll to position [292, 0]
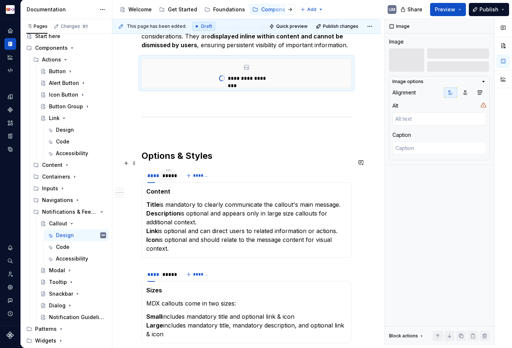
click at [170, 172] on div "*****" at bounding box center [167, 175] width 11 height 7
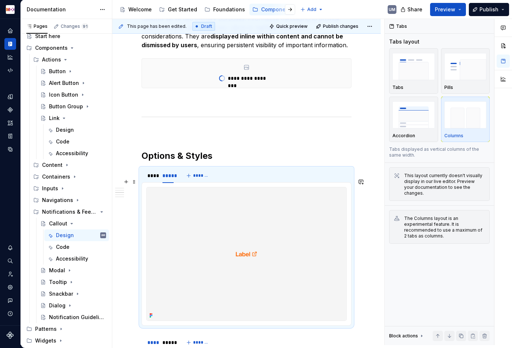
click at [247, 205] on img at bounding box center [247, 253] width 200 height 133
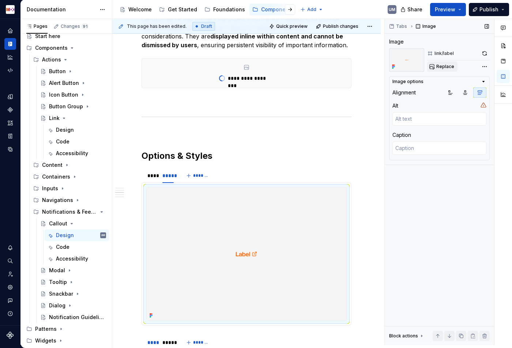
click at [439, 69] on span "Replace" at bounding box center [445, 67] width 18 height 6
type textarea "*"
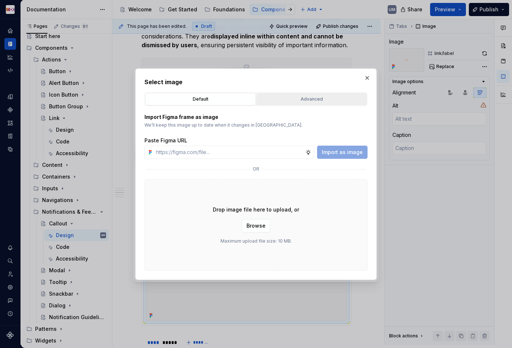
click at [292, 98] on div "Advanced" at bounding box center [311, 98] width 105 height 7
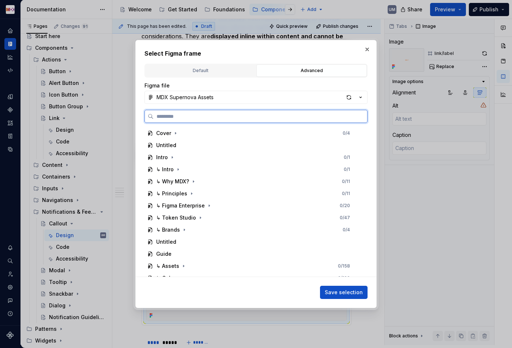
click at [256, 115] on input "search" at bounding box center [259, 116] width 213 height 7
paste input "*******"
type input "*******"
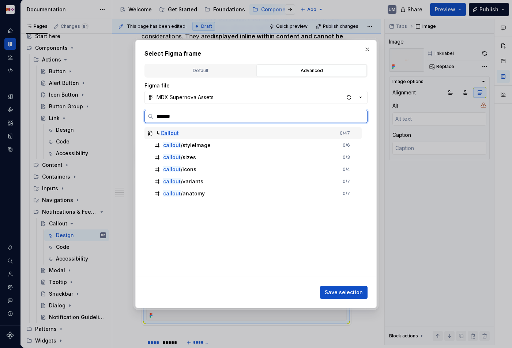
scroll to position [371, 0]
click at [193, 168] on div "callout /icons" at bounding box center [179, 169] width 33 height 7
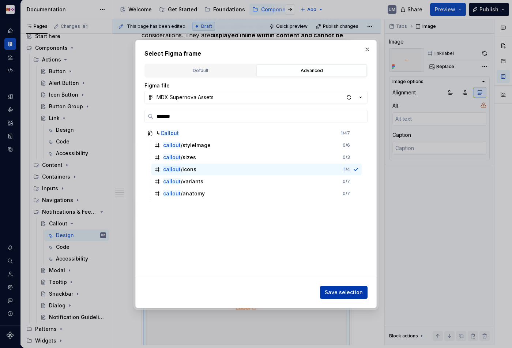
click at [352, 291] on span "Save selection" at bounding box center [344, 291] width 38 height 7
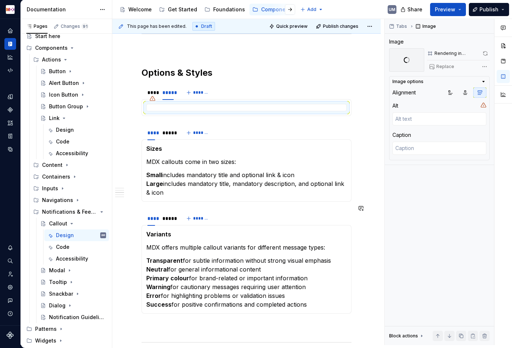
scroll to position [513, 0]
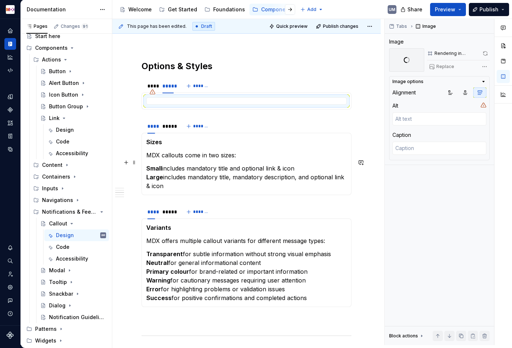
click at [215, 167] on p "Small includes mandatory title and optional link & icon Large includes mandator…" at bounding box center [246, 177] width 200 height 26
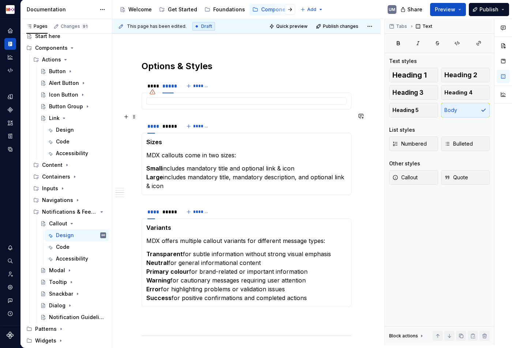
click at [168, 127] on div "**** *****" at bounding box center [160, 128] width 38 height 18
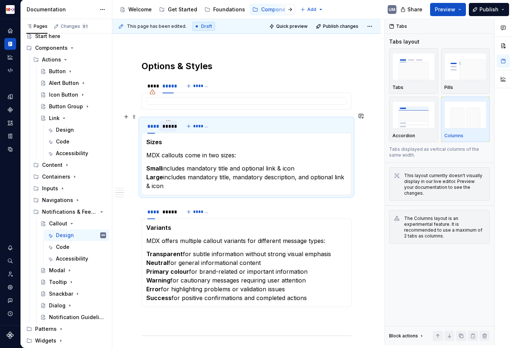
click at [168, 123] on div "*****" at bounding box center [167, 125] width 11 height 7
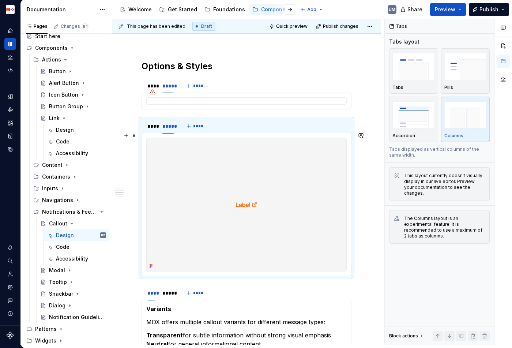
click at [214, 186] on img at bounding box center [247, 204] width 200 height 133
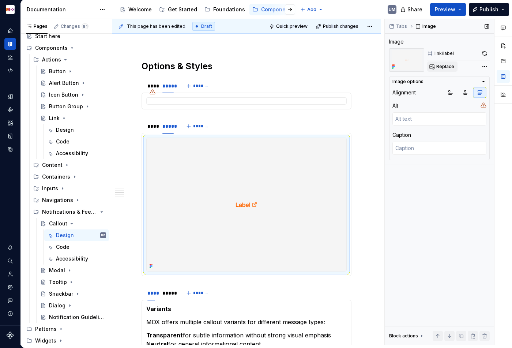
click at [446, 67] on span "Replace" at bounding box center [445, 67] width 18 height 6
type textarea "*"
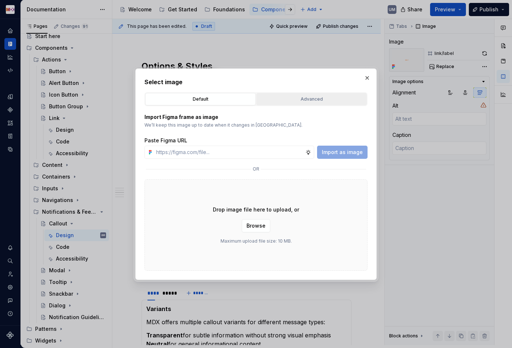
click at [293, 95] on div "Advanced" at bounding box center [311, 98] width 105 height 7
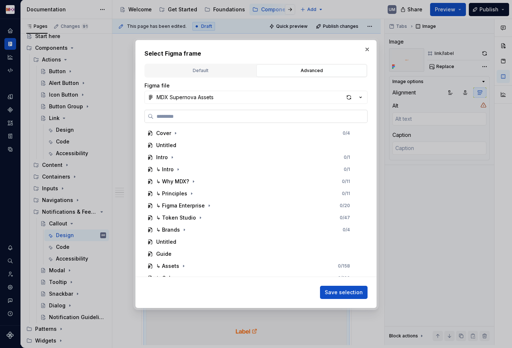
click at [238, 111] on label at bounding box center [255, 116] width 223 height 13
click at [238, 113] on input "search" at bounding box center [259, 116] width 213 height 7
paste input "*******"
type input "*******"
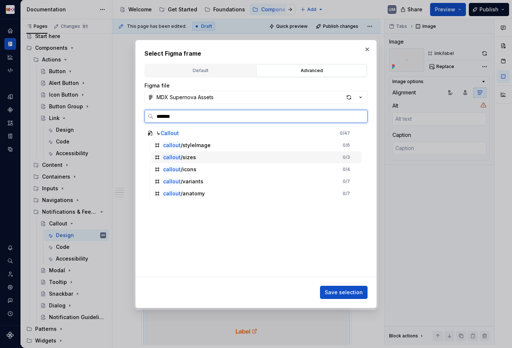
click at [191, 157] on div "callout /sizes" at bounding box center [179, 156] width 33 height 7
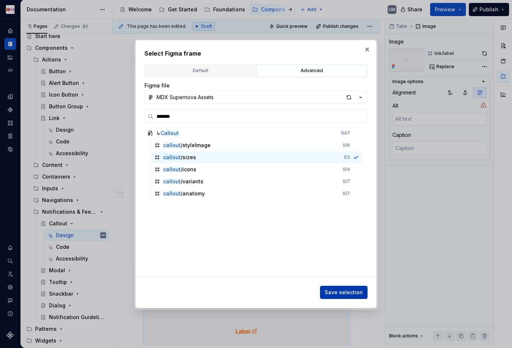
click at [352, 295] on span "Save selection" at bounding box center [344, 291] width 38 height 7
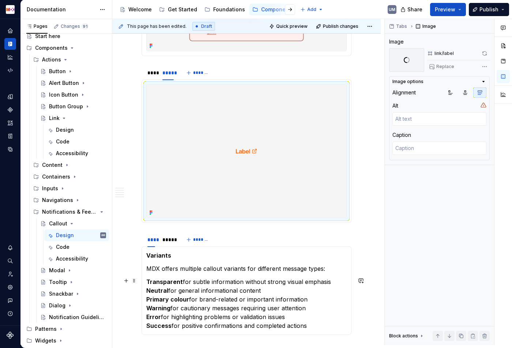
scroll to position [743, 0]
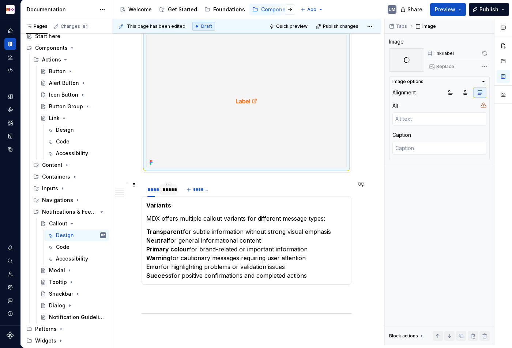
click at [170, 189] on div "*****" at bounding box center [167, 189] width 11 height 7
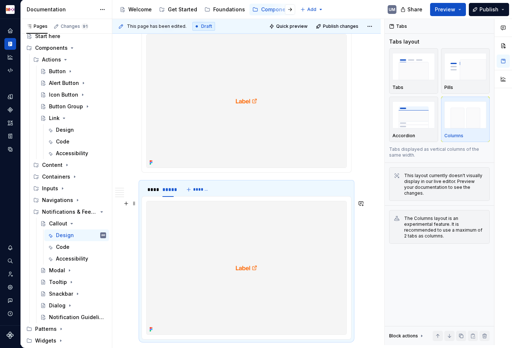
click at [191, 232] on img at bounding box center [247, 267] width 200 height 133
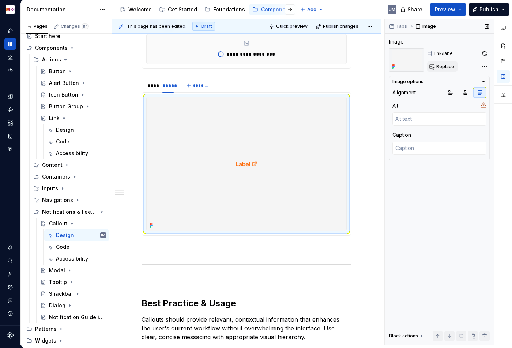
click at [445, 64] on span "Replace" at bounding box center [445, 67] width 18 height 6
type textarea "*"
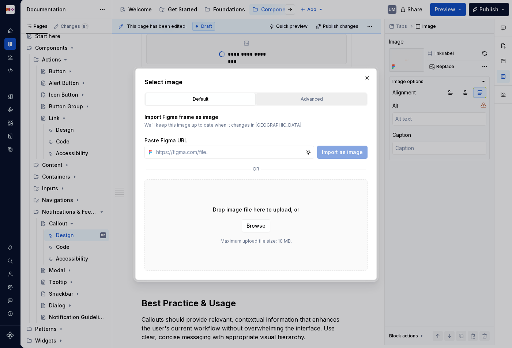
click at [277, 97] on div "Advanced" at bounding box center [311, 98] width 105 height 7
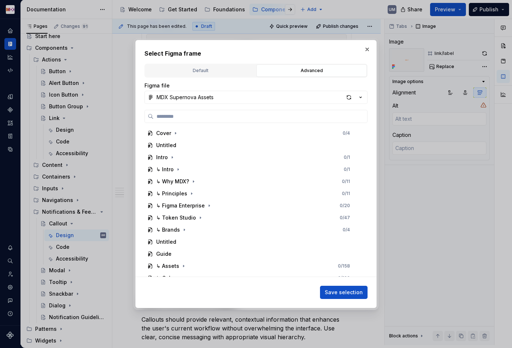
click at [252, 107] on div "Figma file MDX Supernova Assets Cover 0 / 4 Untitled Intro 0 / 1 ↳ Intro 0 / 1 …" at bounding box center [255, 179] width 223 height 195
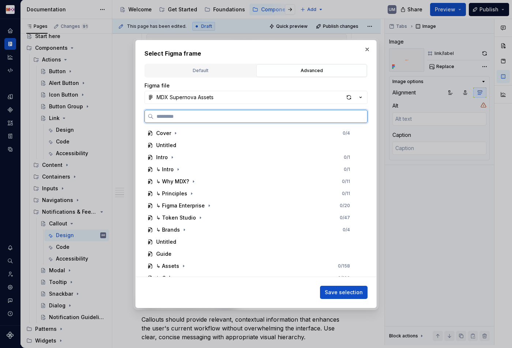
click at [246, 113] on input "search" at bounding box center [259, 116] width 213 height 7
paste input "*******"
type input "*******"
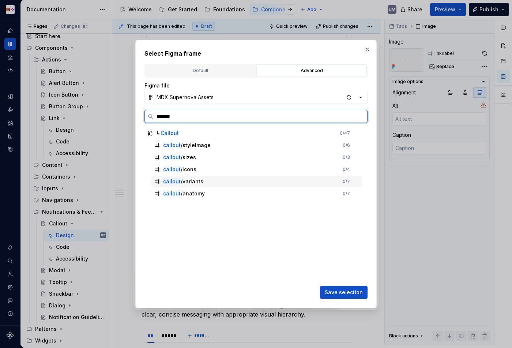
click at [197, 185] on div "callout /variants" at bounding box center [183, 181] width 40 height 7
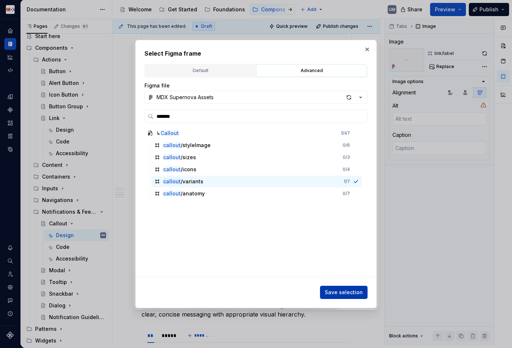
click at [341, 294] on span "Save selection" at bounding box center [344, 291] width 38 height 7
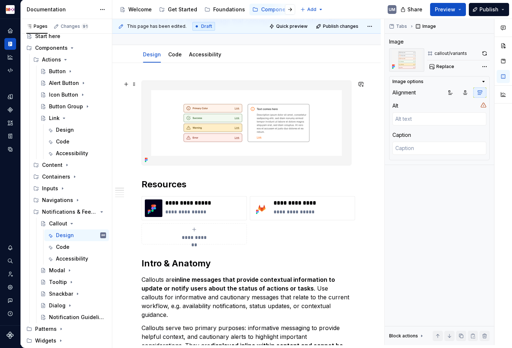
scroll to position [0, 0]
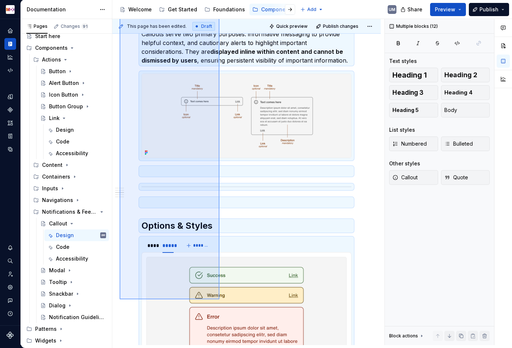
drag, startPoint x: 119, startPoint y: 143, endPoint x: 219, endPoint y: 299, distance: 185.2
click at [219, 299] on div "**********" at bounding box center [248, 182] width 272 height 326
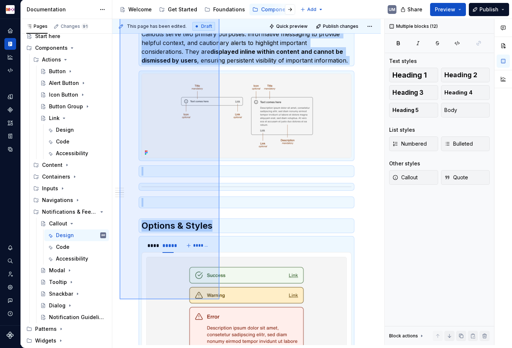
scroll to position [401, 0]
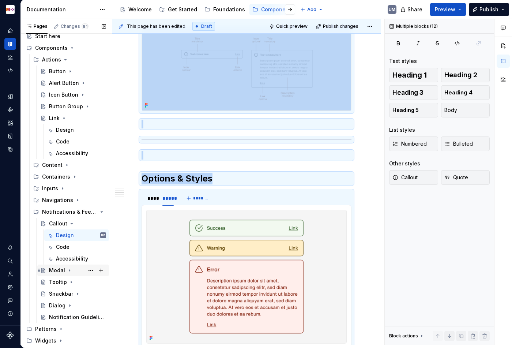
click at [69, 268] on icon "Page tree" at bounding box center [70, 270] width 6 height 6
click at [65, 279] on div "Usage" at bounding box center [64, 281] width 16 height 7
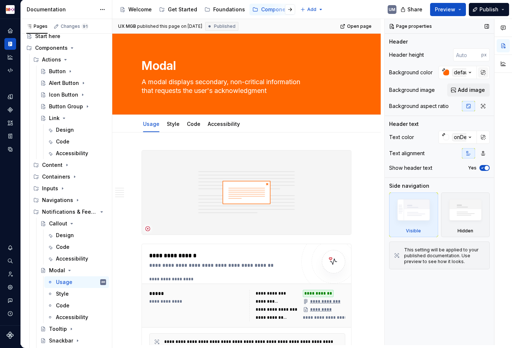
click at [483, 71] on button "button" at bounding box center [483, 72] width 10 height 10
click at [465, 76] on input "#ff6600ff" at bounding box center [462, 72] width 28 height 13
click at [464, 72] on input "#ff6600ff" at bounding box center [462, 72] width 28 height 13
type textarea "*"
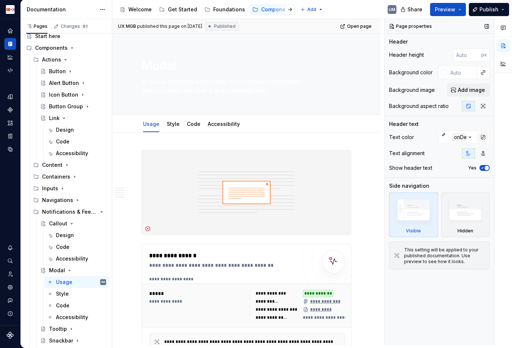
click at [481, 141] on button "button" at bounding box center [483, 137] width 10 height 10
click at [458, 137] on input "#ffffffff" at bounding box center [462, 136] width 28 height 13
type textarea "*"
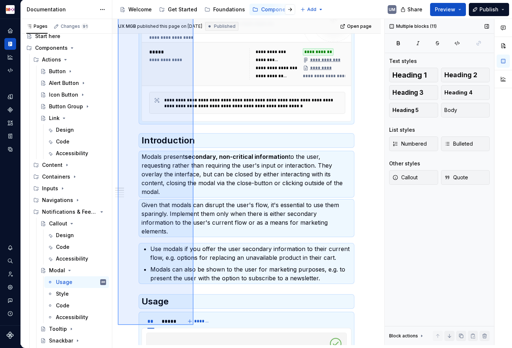
scroll to position [256, 0]
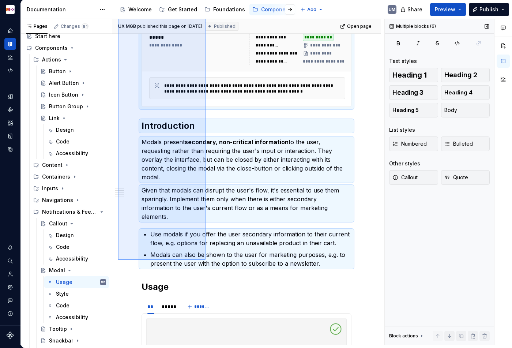
drag, startPoint x: 118, startPoint y: 126, endPoint x: 205, endPoint y: 259, distance: 159.9
click at [205, 259] on div "**********" at bounding box center [248, 182] width 272 height 326
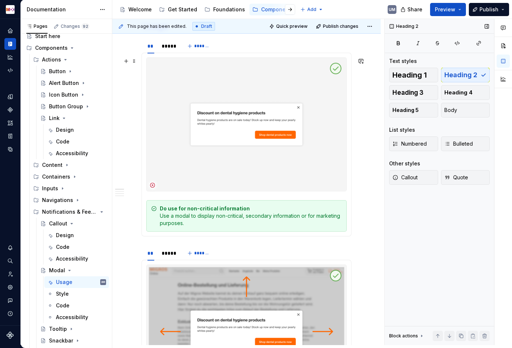
scroll to position [0, 0]
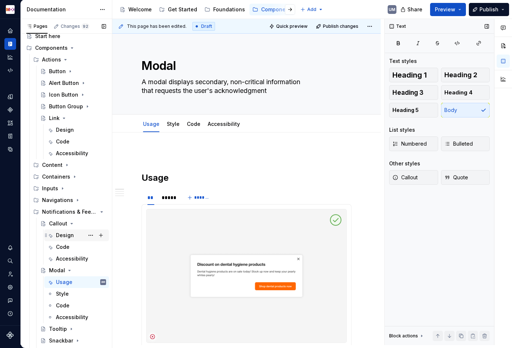
click at [62, 238] on div "Design" at bounding box center [65, 234] width 18 height 7
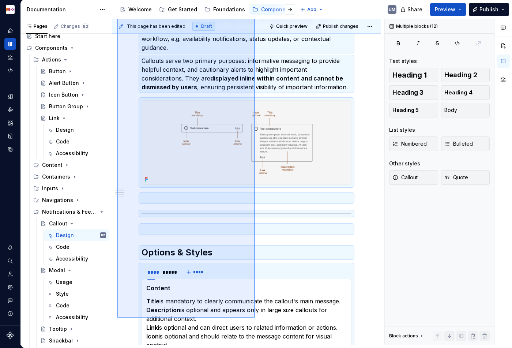
drag, startPoint x: 117, startPoint y: 140, endPoint x: 255, endPoint y: 315, distance: 223.6
click at [255, 317] on div "**********" at bounding box center [248, 182] width 272 height 326
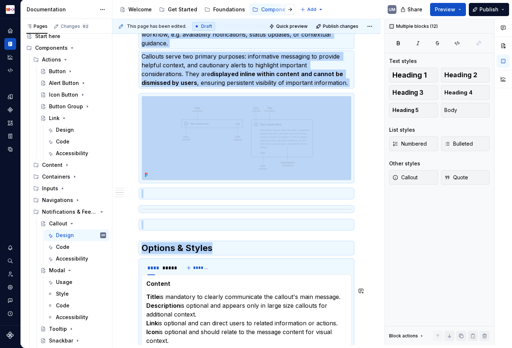
copy div "**********"
click at [71, 281] on div "Usage" at bounding box center [64, 281] width 16 height 7
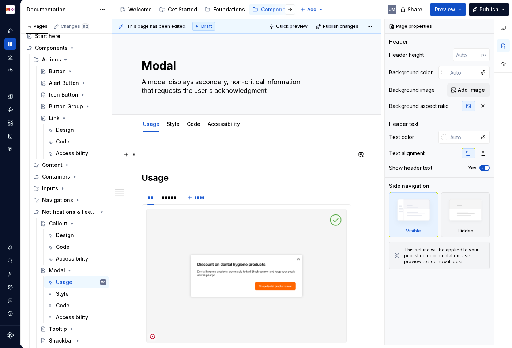
click at [147, 154] on p at bounding box center [246, 154] width 210 height 9
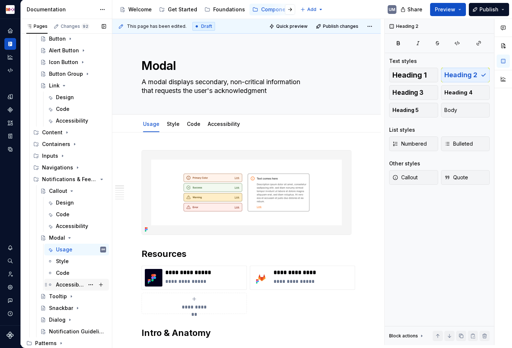
scroll to position [55, 0]
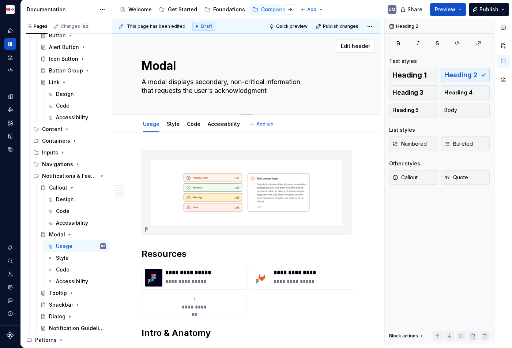
click at [215, 83] on textarea "A modal displays secondary, non-critical information that requests the user's a…" at bounding box center [245, 86] width 210 height 20
paste textarea "that requests the user's acknowledgment."
type textarea "*"
type textarea "A modal displays secondary, non-critical information that requests the user's a…"
type textarea "*"
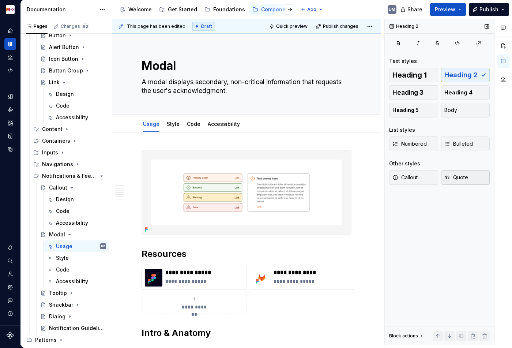
type textarea "A modal displays secondary, non-critical information that requests the user's a…"
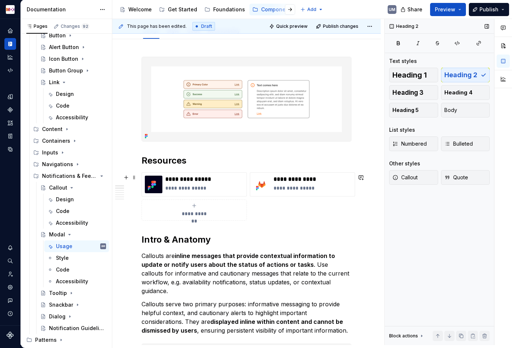
scroll to position [120, 0]
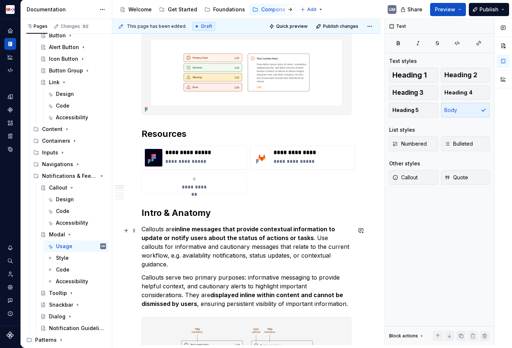
click at [183, 244] on p "Callouts are inline messages that provide contextual information to update or n…" at bounding box center [246, 246] width 210 height 44
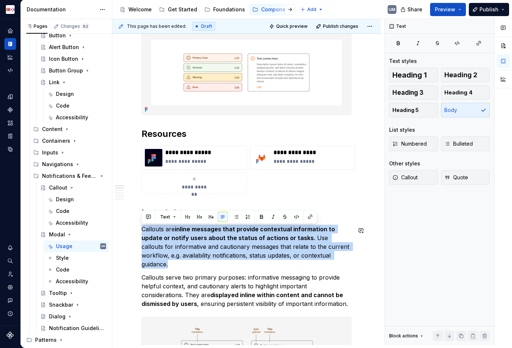
type textarea "*"
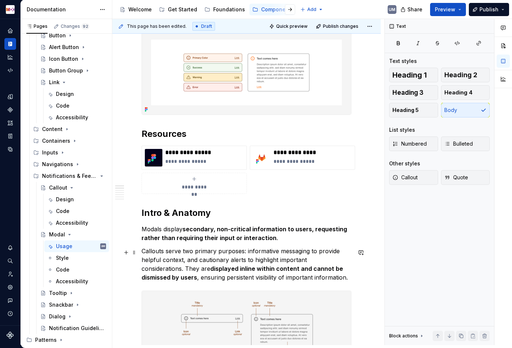
click at [250, 261] on p "Callouts serve two primary purposes: informative messaging to provide helpful c…" at bounding box center [246, 263] width 210 height 35
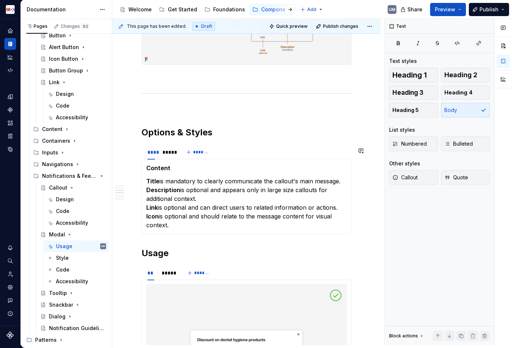
scroll to position [428, 0]
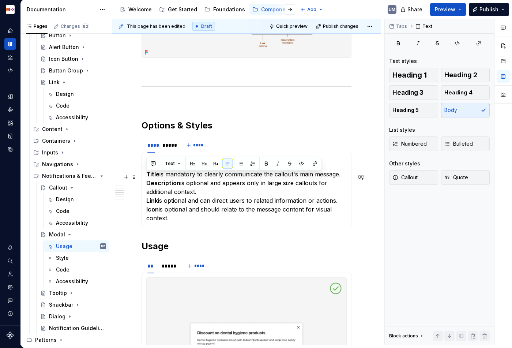
drag, startPoint x: 182, startPoint y: 221, endPoint x: 145, endPoint y: 178, distance: 56.5
click at [145, 178] on div "Content Title is mandatory to clearly communicate the callout's main message. D…" at bounding box center [246, 189] width 210 height 75
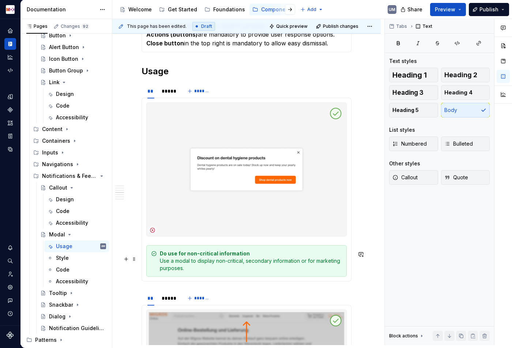
scroll to position [612, 0]
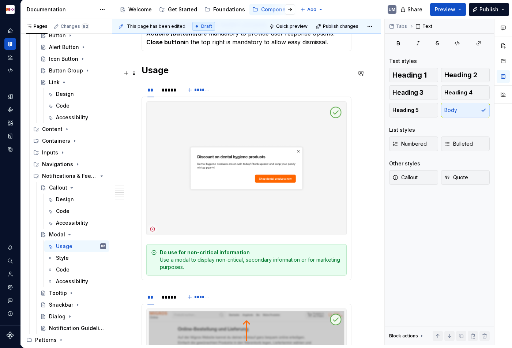
click at [156, 76] on h2 "Usage" at bounding box center [246, 70] width 210 height 12
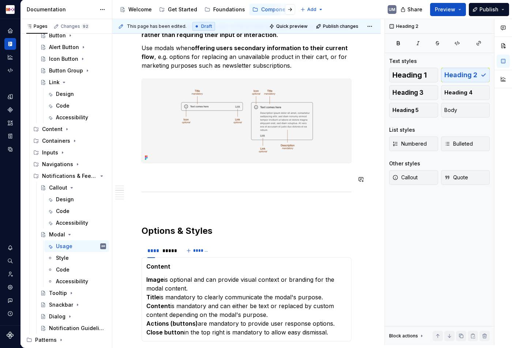
scroll to position [334, 0]
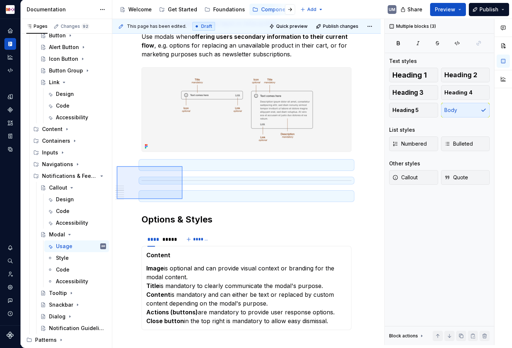
drag, startPoint x: 117, startPoint y: 166, endPoint x: 183, endPoint y: 195, distance: 72.3
click at [183, 197] on div "**********" at bounding box center [248, 182] width 272 height 326
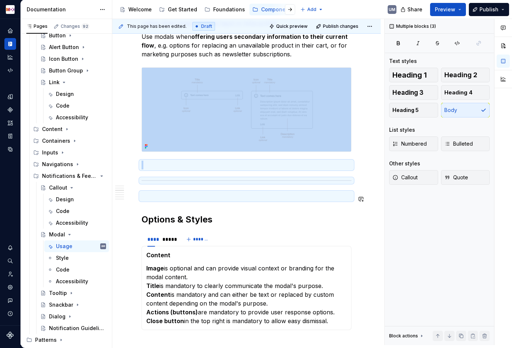
copy div
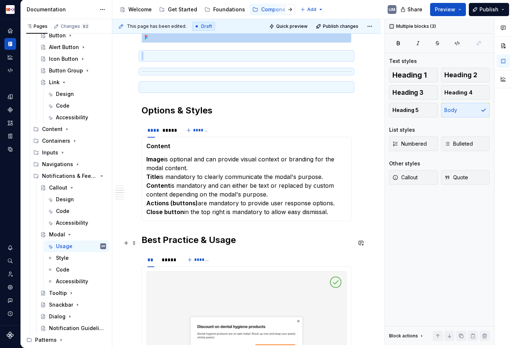
scroll to position [523, 0]
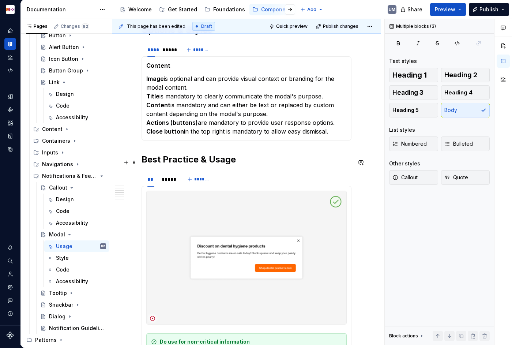
click at [142, 160] on h2 "Best Practice & Usage" at bounding box center [246, 159] width 210 height 12
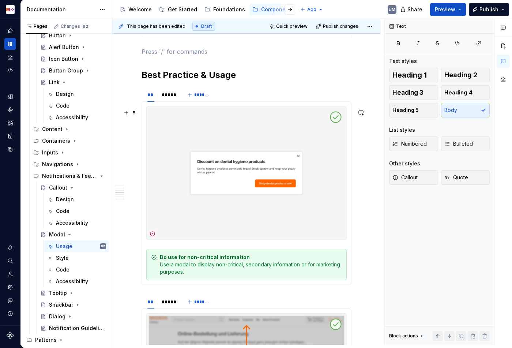
scroll to position [705, 0]
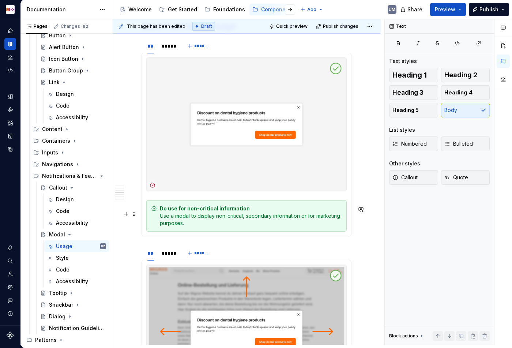
click at [185, 222] on div "Do use for non-critical information Use a modal to display non-critical, second…" at bounding box center [251, 216] width 182 height 22
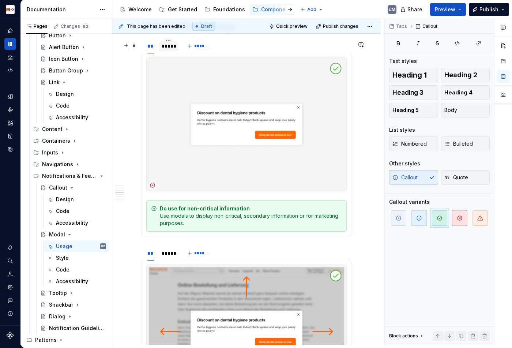
click at [168, 48] on div "*****" at bounding box center [168, 45] width 13 height 7
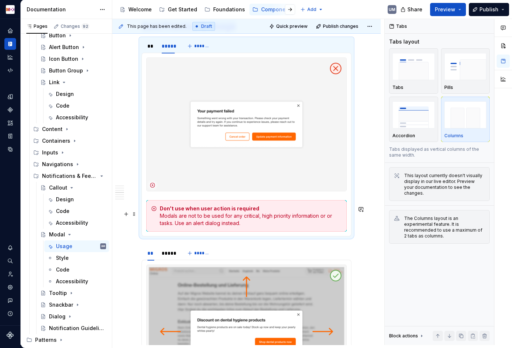
click at [247, 211] on strong "Don't use when user action is required" at bounding box center [209, 208] width 99 height 6
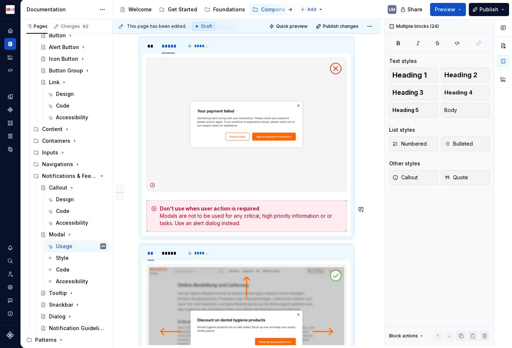
click at [247, 211] on strong "Don't use when user action is required" at bounding box center [209, 208] width 99 height 6
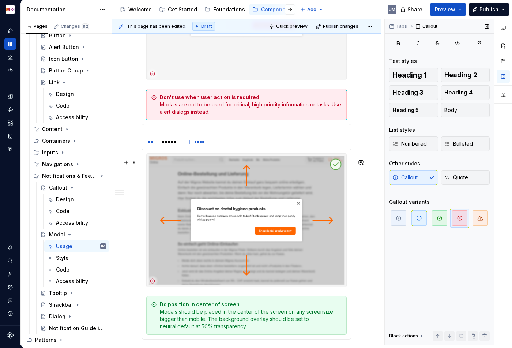
scroll to position [866, 0]
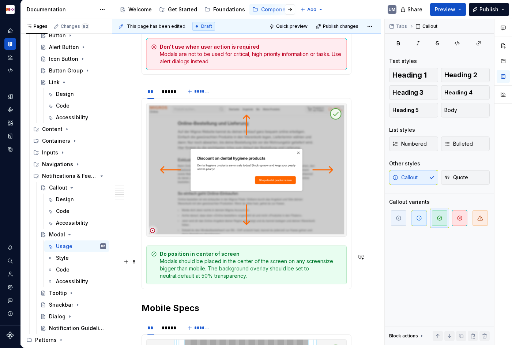
click at [223, 268] on div "Do position in center of screen Modals should be placed in the center of the sc…" at bounding box center [251, 264] width 182 height 29
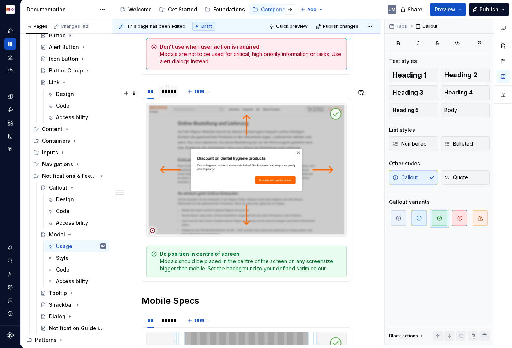
click at [168, 95] on div "*****" at bounding box center [168, 91] width 13 height 7
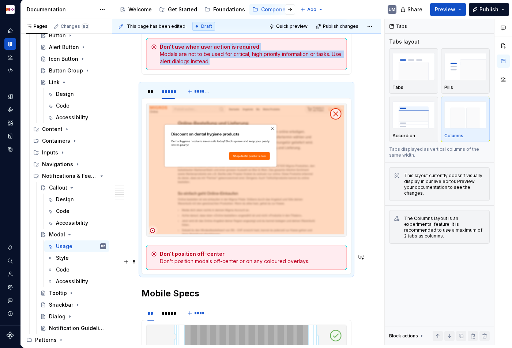
click at [222, 265] on div "Don't position off-center Don't position modals off-center or on any coloured o…" at bounding box center [251, 257] width 182 height 15
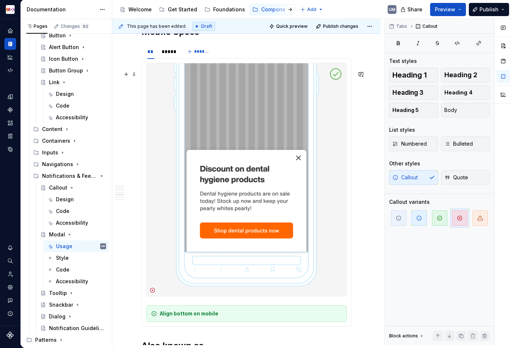
scroll to position [1117, 0]
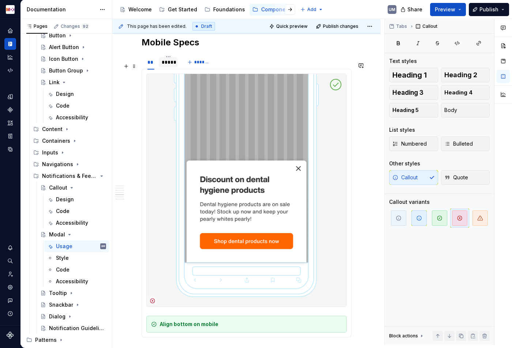
click at [164, 66] on div "*****" at bounding box center [168, 61] width 13 height 7
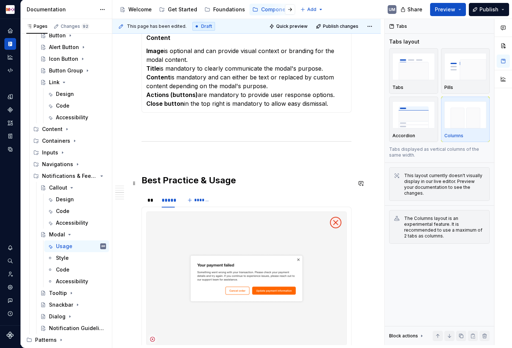
scroll to position [546, 0]
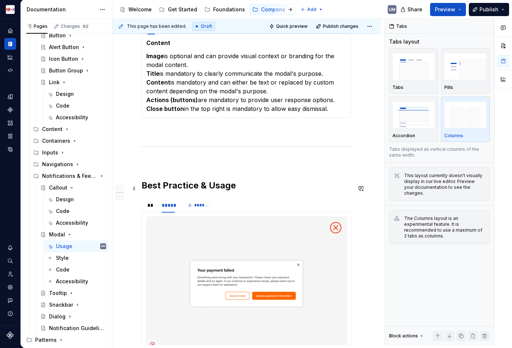
click at [241, 189] on h2 "Best Practice & Usage" at bounding box center [246, 185] width 210 height 12
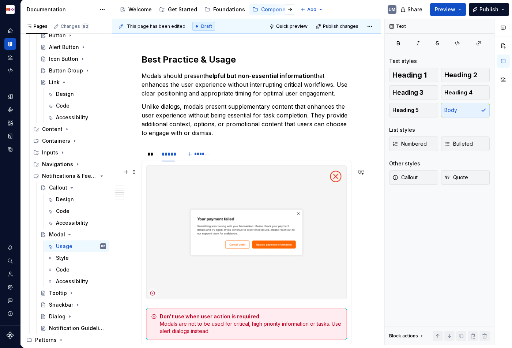
scroll to position [666, 0]
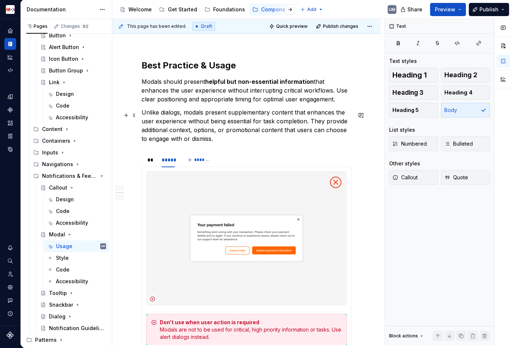
click at [171, 112] on p "Unlike dialogs, modals present supplementary content that enhances the user exp…" at bounding box center [246, 125] width 210 height 35
click at [329, 101] on button "button" at bounding box center [329, 101] width 10 height 10
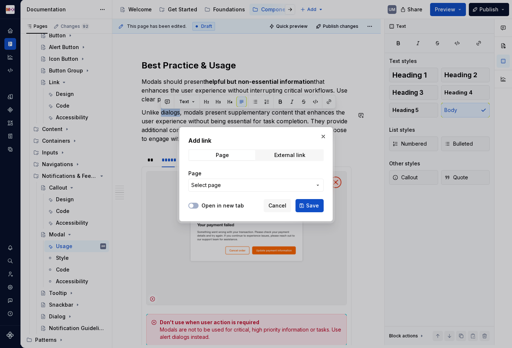
click at [220, 181] on button "Select page" at bounding box center [255, 184] width 135 height 13
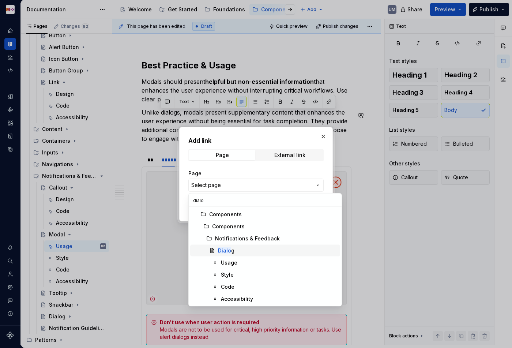
type input "dialo"
click at [230, 251] on div "Dialo g" at bounding box center [226, 250] width 16 height 7
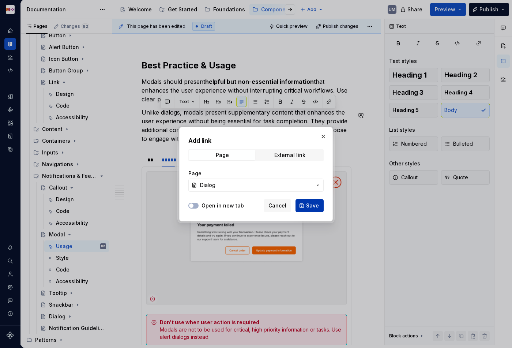
click at [314, 200] on button "Save" at bounding box center [309, 205] width 28 height 13
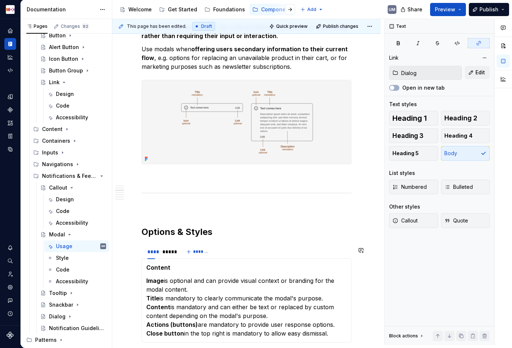
scroll to position [340, 0]
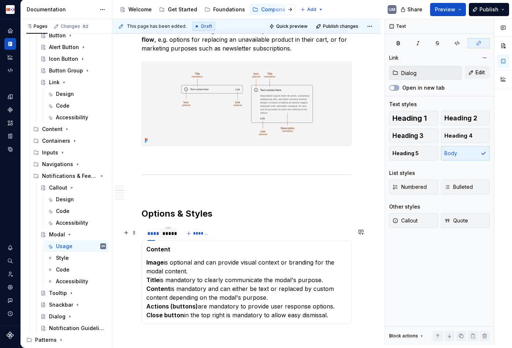
click at [167, 237] on div "*****" at bounding box center [167, 232] width 11 height 7
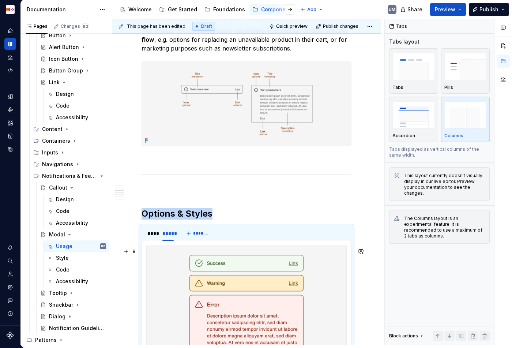
click at [210, 281] on img at bounding box center [247, 311] width 200 height 133
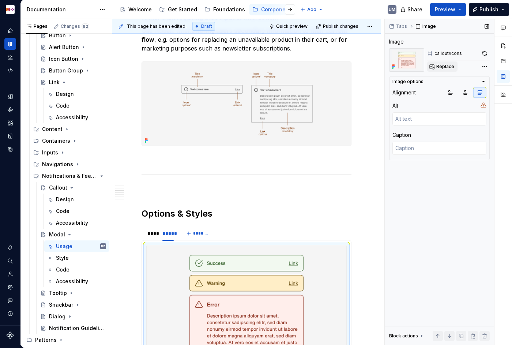
click at [444, 66] on span "Replace" at bounding box center [445, 67] width 18 height 6
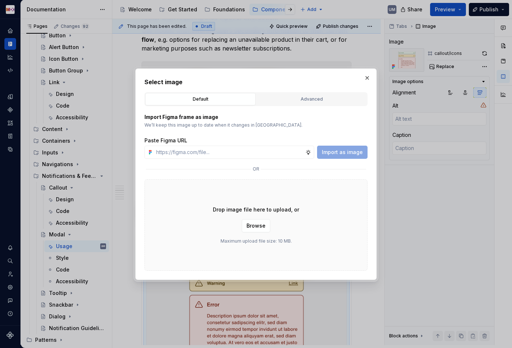
type textarea "*"
click at [309, 99] on div "Advanced" at bounding box center [311, 98] width 105 height 7
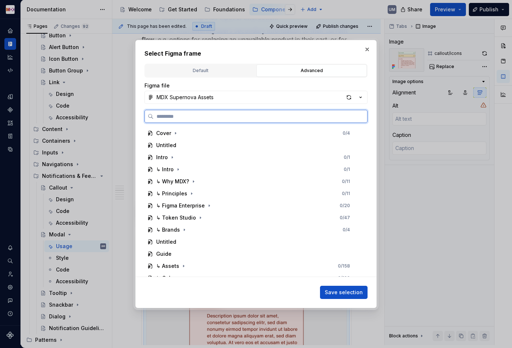
click at [223, 113] on input "search" at bounding box center [259, 116] width 213 height 7
type input "******"
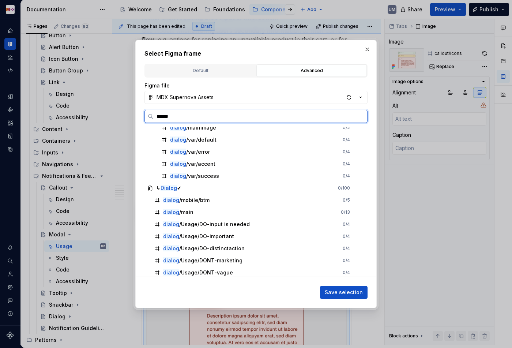
scroll to position [82, 0]
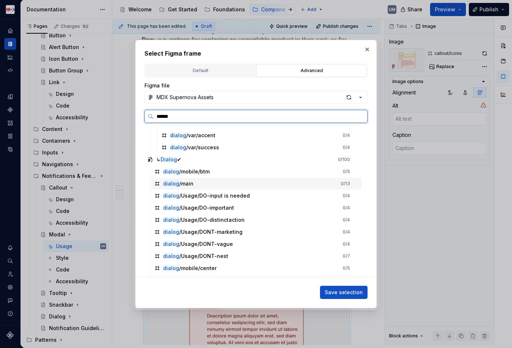
click at [204, 182] on div "dialog /main 0 / 13" at bounding box center [256, 184] width 210 height 12
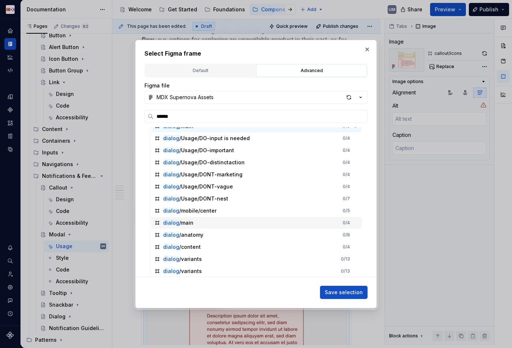
scroll to position [140, 0]
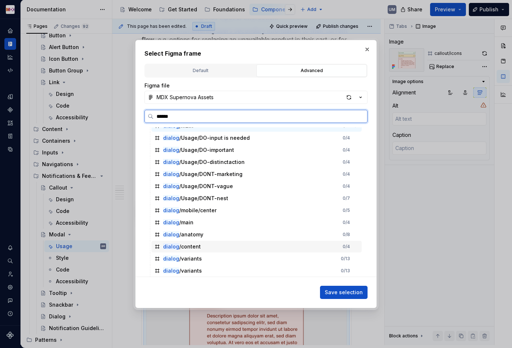
click at [187, 244] on div "dialog /content" at bounding box center [182, 246] width 38 height 7
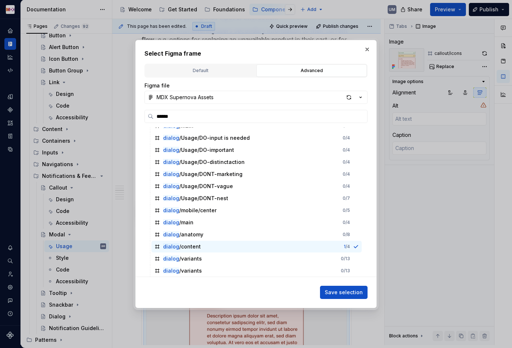
click at [345, 291] on span "Save selection" at bounding box center [344, 291] width 38 height 7
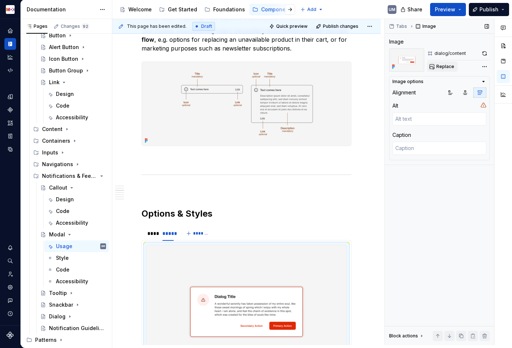
click at [443, 67] on span "Replace" at bounding box center [445, 67] width 18 height 6
type textarea "*"
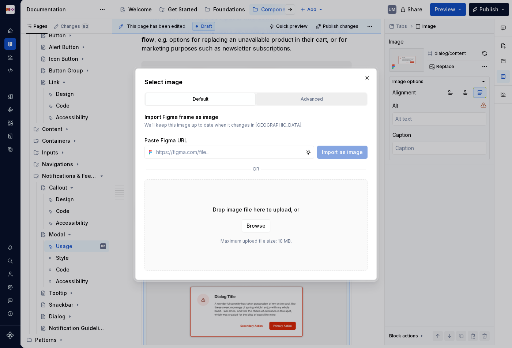
click at [308, 101] on div "Advanced" at bounding box center [311, 98] width 105 height 7
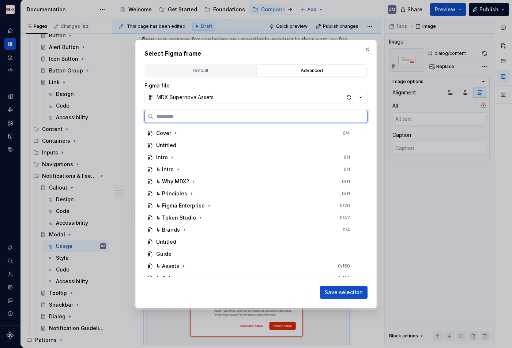
click at [231, 117] on input "search" at bounding box center [259, 116] width 213 height 7
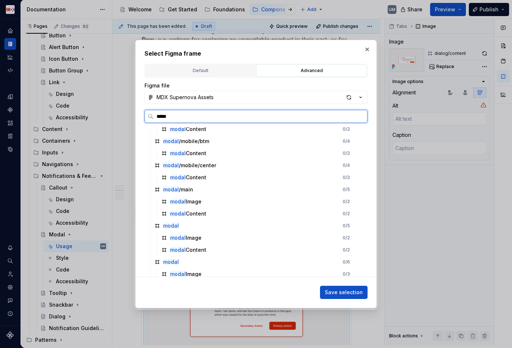
scroll to position [452, 0]
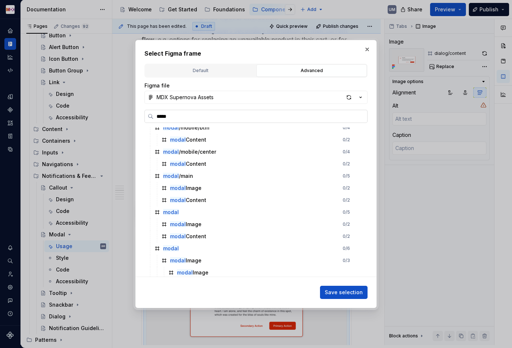
click at [218, 114] on input "*****" at bounding box center [259, 116] width 213 height 7
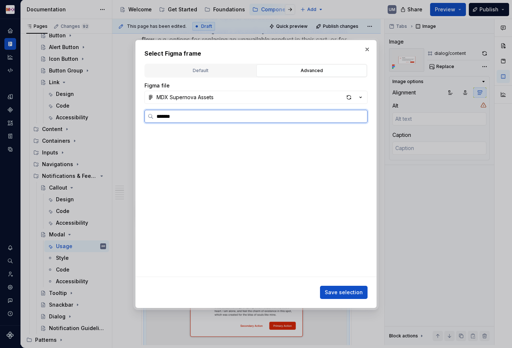
scroll to position [0, 1]
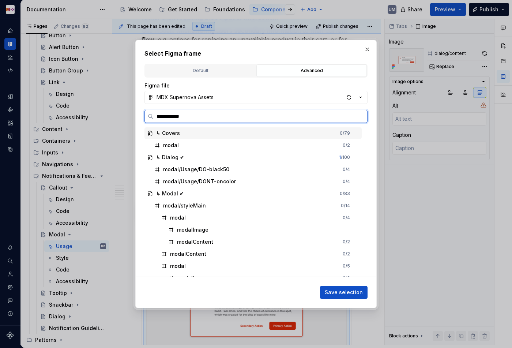
type input "**********"
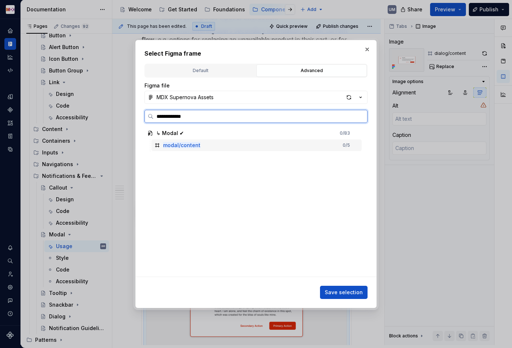
click at [191, 143] on mark "modal/content" at bounding box center [181, 145] width 37 height 6
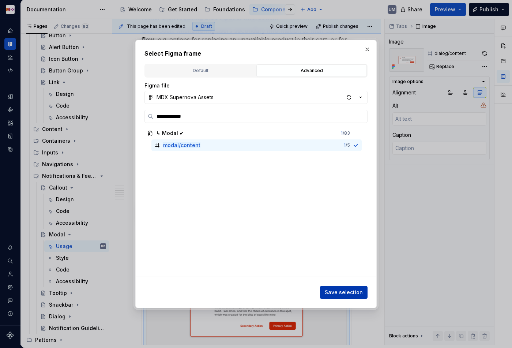
click at [341, 289] on span "Save selection" at bounding box center [344, 291] width 38 height 7
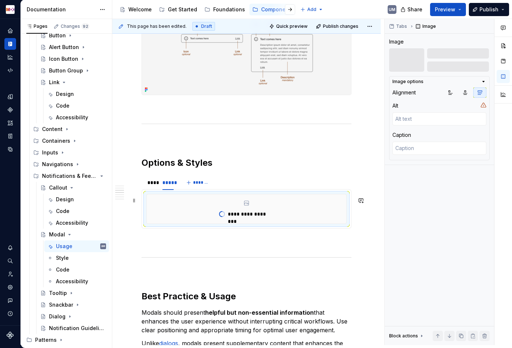
scroll to position [325, 0]
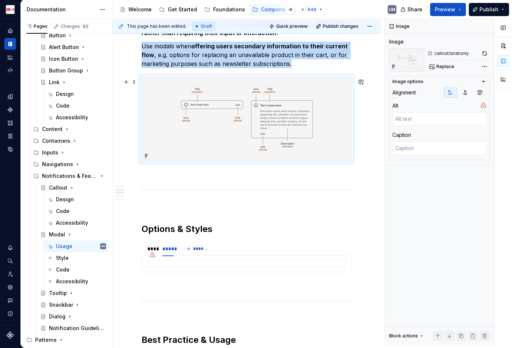
click at [298, 127] on img at bounding box center [246, 119] width 209 height 84
click at [440, 65] on span "Replace" at bounding box center [445, 67] width 18 height 6
type textarea "*"
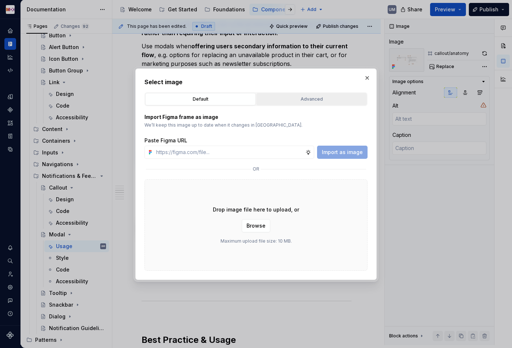
click at [283, 101] on div "Advanced" at bounding box center [311, 98] width 105 height 7
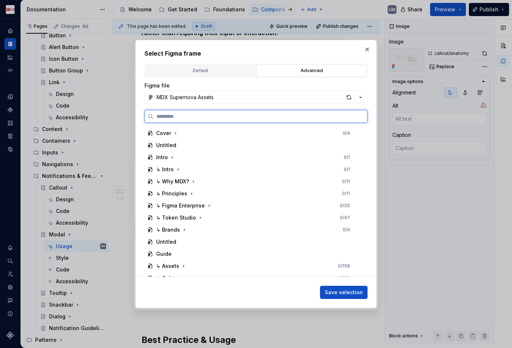
click at [222, 116] on input "search" at bounding box center [259, 116] width 213 height 7
paste input "*****"
type input "******"
type textarea "*"
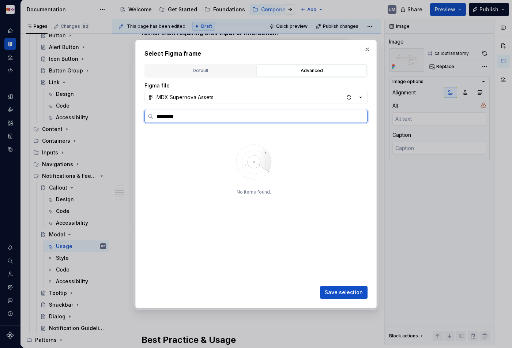
type input "*********"
click at [182, 150] on div "modal/[PERSON_NAME] 0 / 9" at bounding box center [256, 145] width 210 height 12
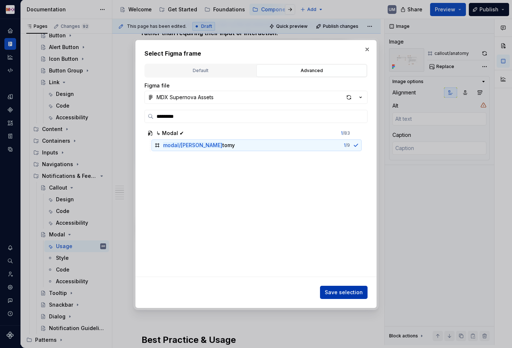
click at [335, 293] on span "Save selection" at bounding box center [344, 291] width 38 height 7
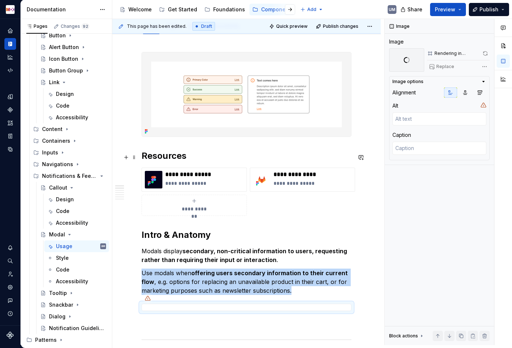
scroll to position [91, 0]
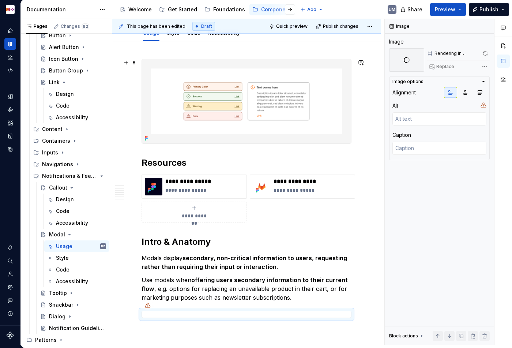
click at [269, 94] on img at bounding box center [246, 101] width 209 height 84
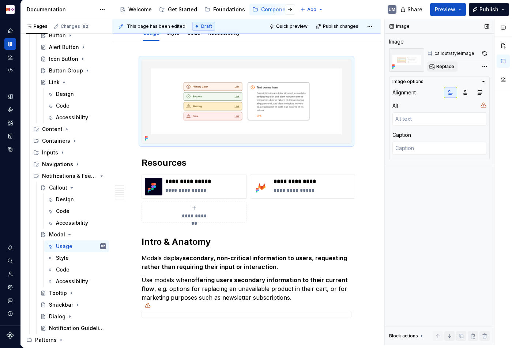
click at [443, 64] on span "Replace" at bounding box center [445, 67] width 18 height 6
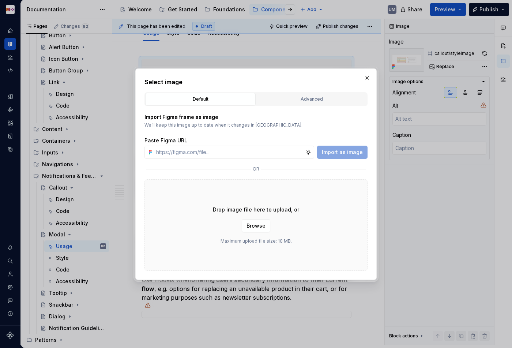
type textarea "*"
click at [315, 93] on button "Advanced" at bounding box center [311, 99] width 110 height 12
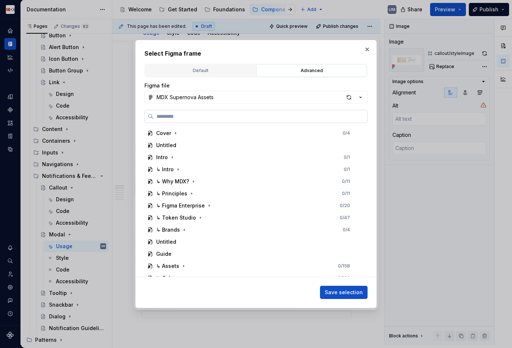
click at [226, 112] on label at bounding box center [255, 116] width 223 height 13
click at [226, 113] on input "search" at bounding box center [259, 116] width 213 height 7
paste input "*****"
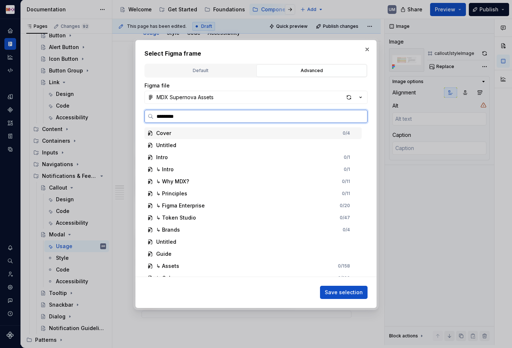
type input "**********"
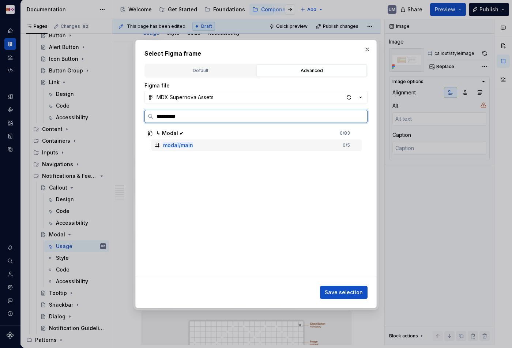
click at [182, 146] on mark "modal/main" at bounding box center [178, 145] width 30 height 6
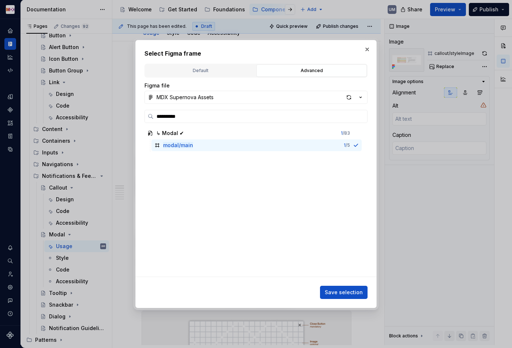
click at [353, 292] on span "Save selection" at bounding box center [344, 291] width 38 height 7
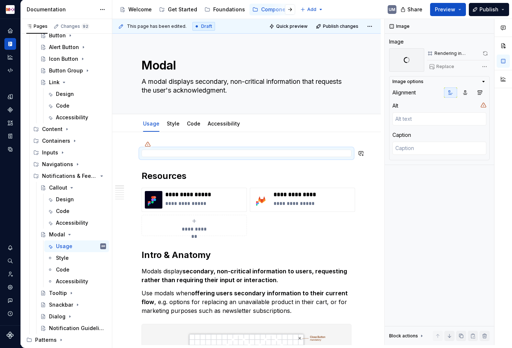
scroll to position [0, 0]
click at [151, 120] on div "Usage" at bounding box center [151, 123] width 16 height 9
click at [151, 117] on html "MDX UM Dataset Migros Documentation Accessibility guide for tree Page tree. Nav…" at bounding box center [256, 174] width 512 height 348
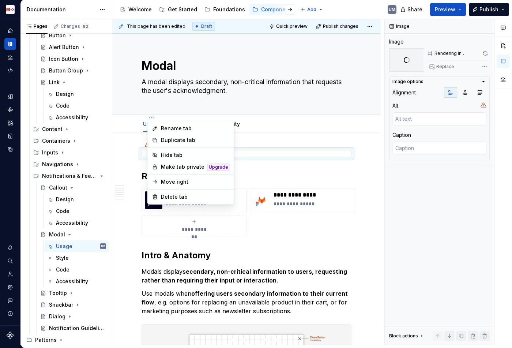
type textarea "*"
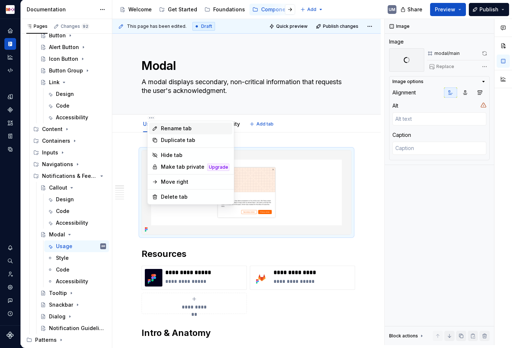
click at [159, 126] on div "Rename tab" at bounding box center [190, 128] width 83 height 12
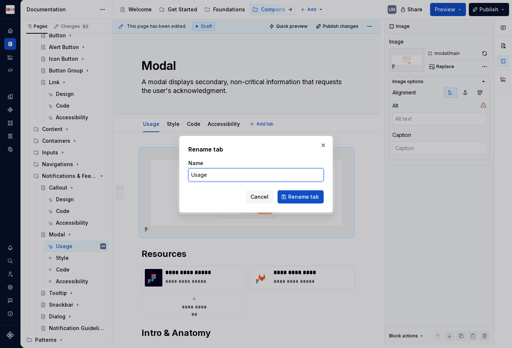
click at [229, 174] on input "Usage" at bounding box center [255, 174] width 135 height 13
type input "Design"
click button "Rename tab" at bounding box center [300, 196] width 46 height 13
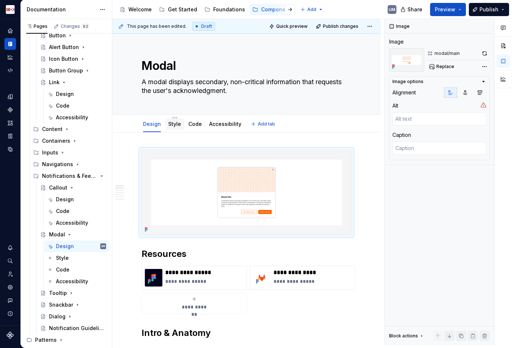
click at [170, 122] on link "Style" at bounding box center [174, 124] width 13 height 6
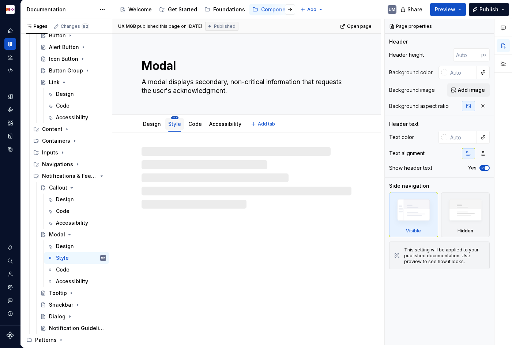
click at [174, 117] on html "MDX UM Dataset Migros Documentation Accessibility guide for tree Page tree. Nav…" at bounding box center [256, 174] width 512 height 348
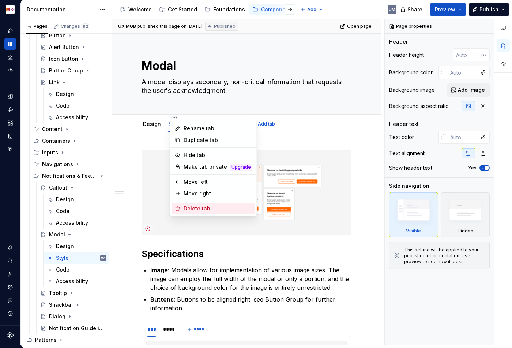
click at [186, 207] on div "Delete tab" at bounding box center [217, 208] width 69 height 7
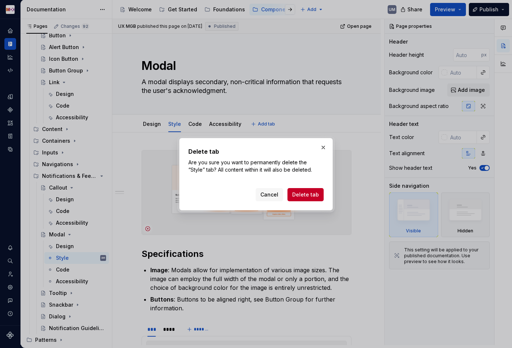
click at [303, 197] on span "Delete tab" at bounding box center [305, 194] width 27 height 7
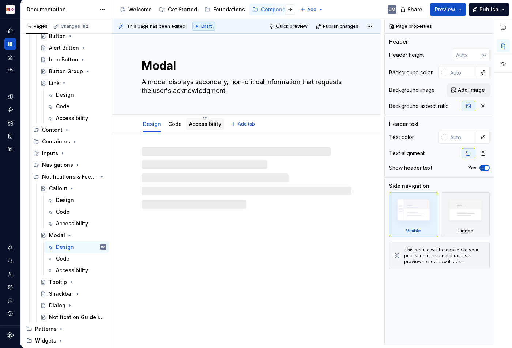
scroll to position [54, 0]
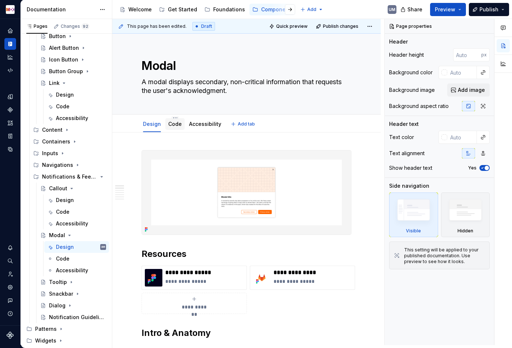
click at [175, 124] on link "Code" at bounding box center [175, 124] width 14 height 6
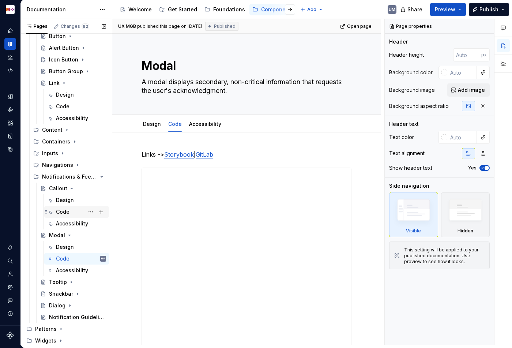
click at [65, 211] on div "Code" at bounding box center [63, 211] width 14 height 7
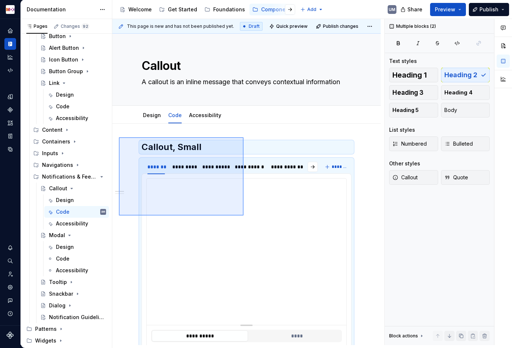
drag, startPoint x: 120, startPoint y: 137, endPoint x: 243, endPoint y: 212, distance: 144.3
click at [243, 215] on div "**********" at bounding box center [248, 182] width 272 height 326
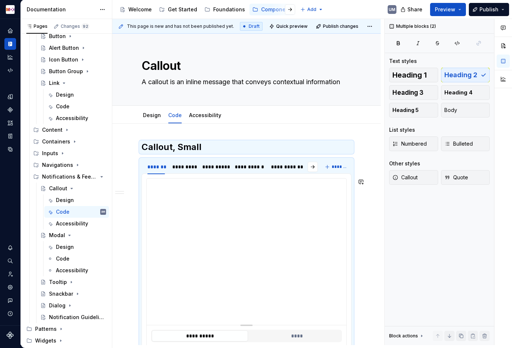
scroll to position [140, 0]
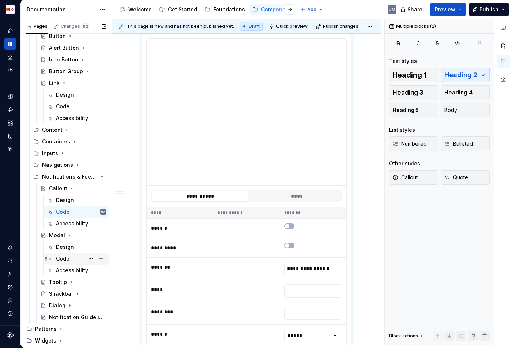
click at [65, 257] on div "Code" at bounding box center [63, 258] width 14 height 7
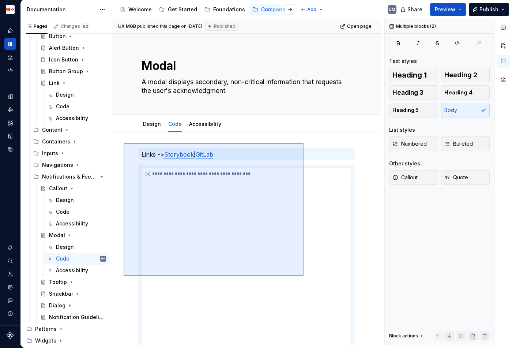
drag, startPoint x: 124, startPoint y: 143, endPoint x: 304, endPoint y: 271, distance: 221.5
click at [304, 273] on div "**********" at bounding box center [248, 182] width 272 height 326
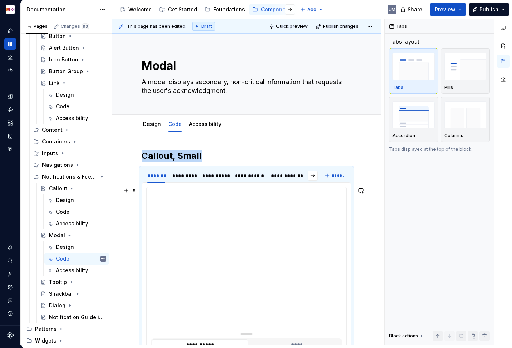
type textarea "*"
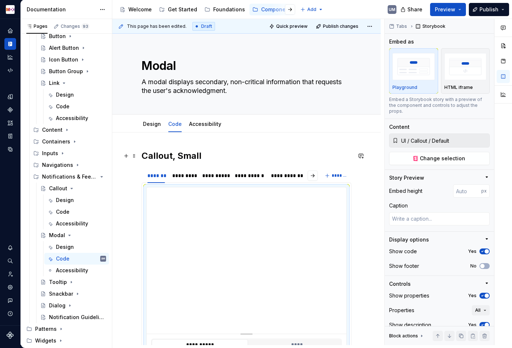
click at [174, 152] on h2 "Callout, Small" at bounding box center [246, 156] width 210 height 12
click at [422, 155] on span "Change selection" at bounding box center [442, 158] width 45 height 7
type textarea "*"
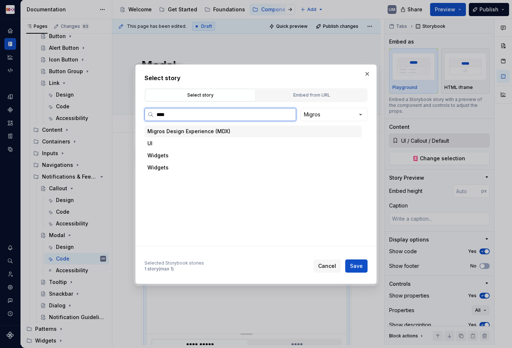
type input "*****"
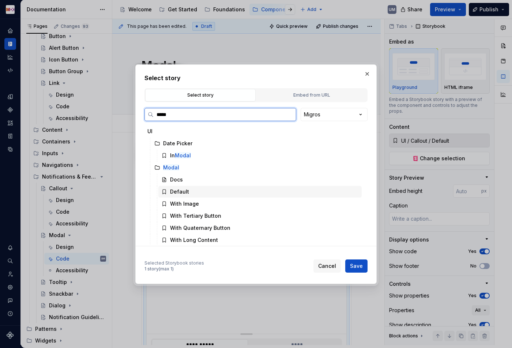
click at [195, 187] on div "Default" at bounding box center [259, 192] width 203 height 12
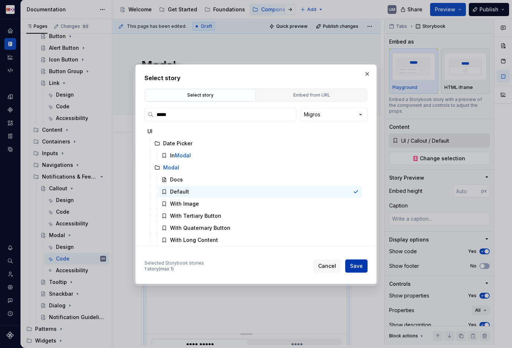
click at [354, 264] on span "Save" at bounding box center [356, 265] width 13 height 7
type textarea "*"
type input "UI / Modal / Default"
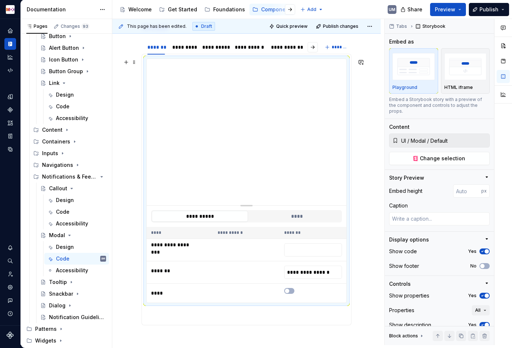
scroll to position [113, 0]
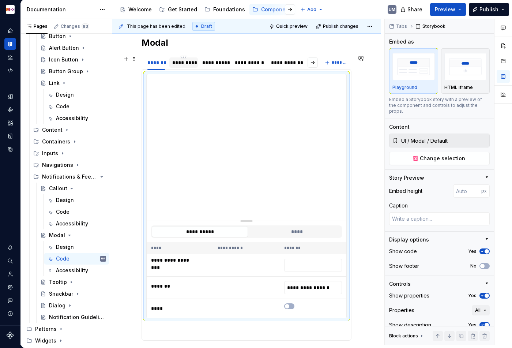
type textarea "*"
click at [188, 61] on div "*********" at bounding box center [183, 62] width 23 height 7
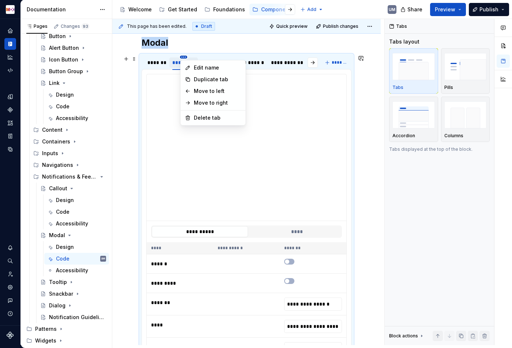
click at [183, 57] on html "MDX UM Dataset Migros Documentation Accessibility guide for tree Page tree. Nav…" at bounding box center [256, 174] width 512 height 348
click at [195, 66] on div "Edit name" at bounding box center [218, 67] width 48 height 7
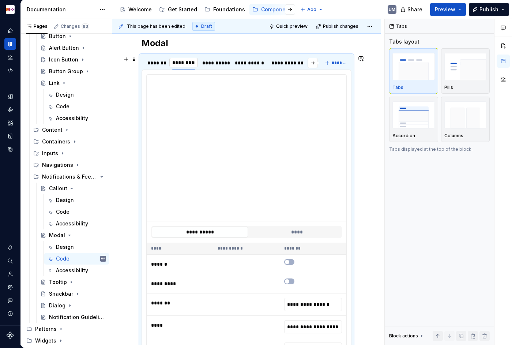
click at [189, 64] on input "*********" at bounding box center [183, 62] width 29 height 13
type input "**********"
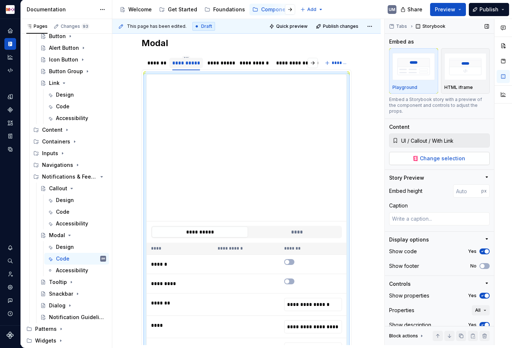
click at [425, 155] on span "Change selection" at bounding box center [442, 158] width 45 height 7
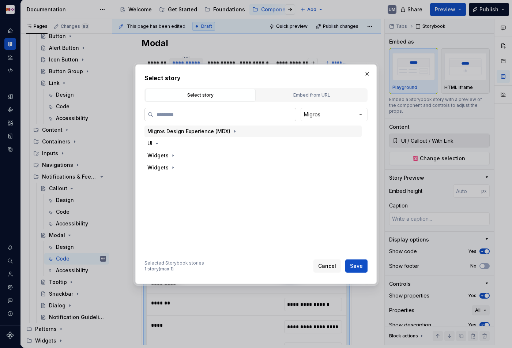
type textarea "*"
paste input "*****"
type input "*****"
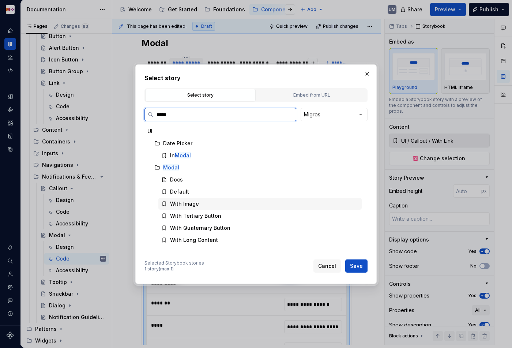
click at [193, 200] on div "With Image" at bounding box center [184, 203] width 29 height 7
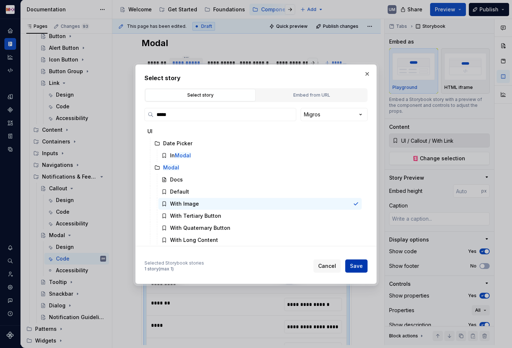
click at [354, 265] on span "Save" at bounding box center [356, 265] width 13 height 7
type textarea "*"
type input "UI / Modal / With Image"
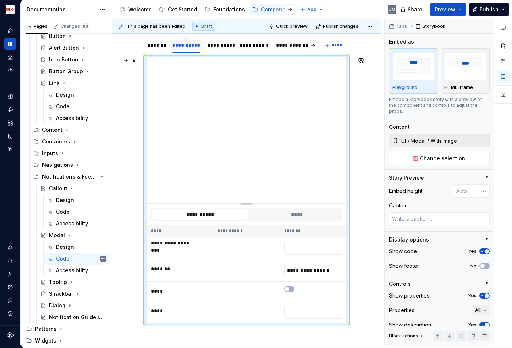
scroll to position [113, 0]
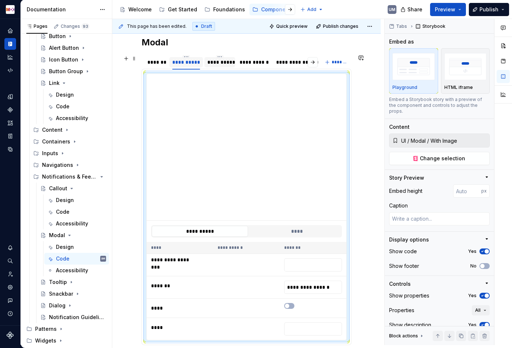
click at [218, 63] on div "**********" at bounding box center [219, 61] width 25 height 7
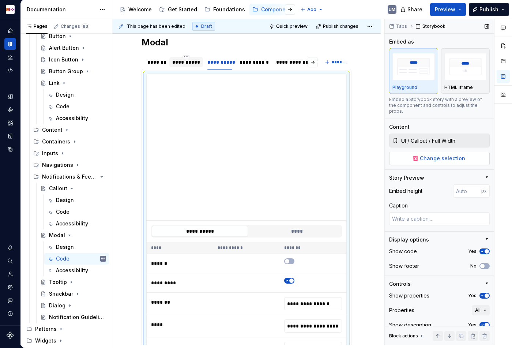
click at [460, 155] on span "Change selection" at bounding box center [442, 158] width 45 height 7
type textarea "*"
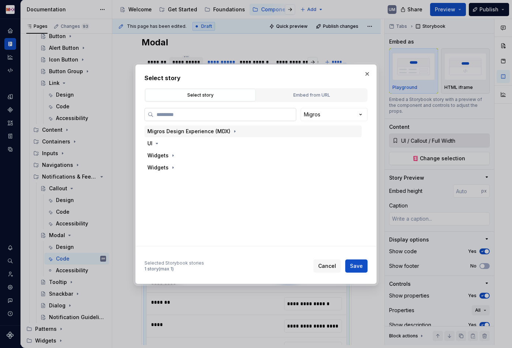
paste input "*****"
type input "*****"
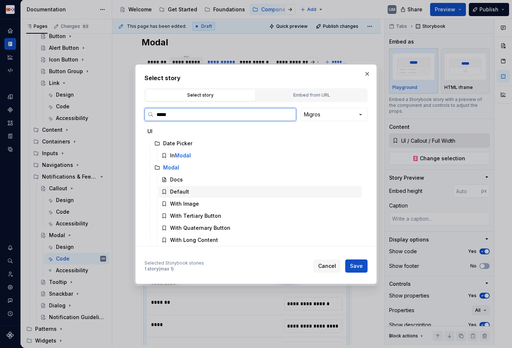
scroll to position [26, 0]
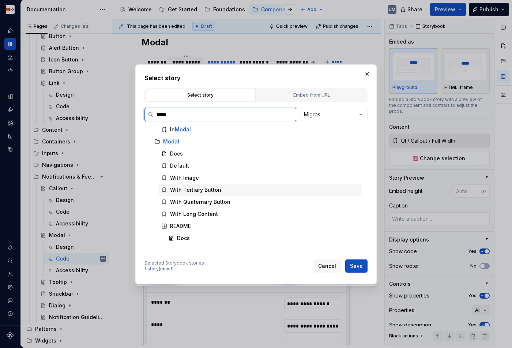
click at [202, 189] on div "With Tertiary Button" at bounding box center [195, 189] width 51 height 7
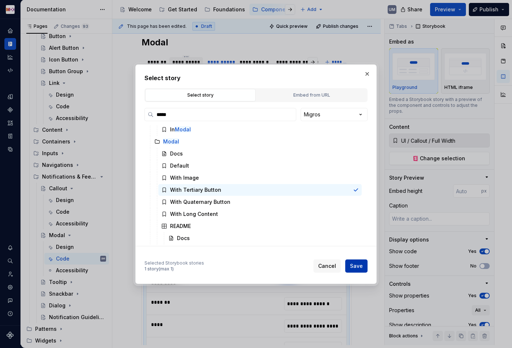
click at [351, 267] on span "Save" at bounding box center [356, 265] width 13 height 7
type textarea "*"
type input "UI / Modal / With Tertiary Button"
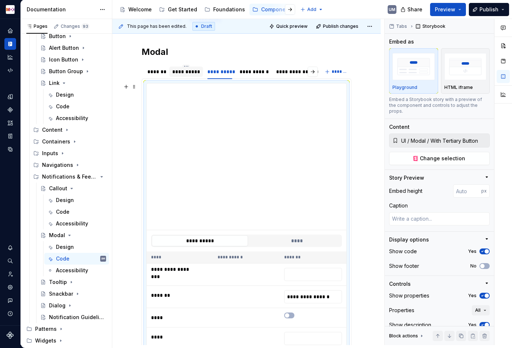
scroll to position [71, 0]
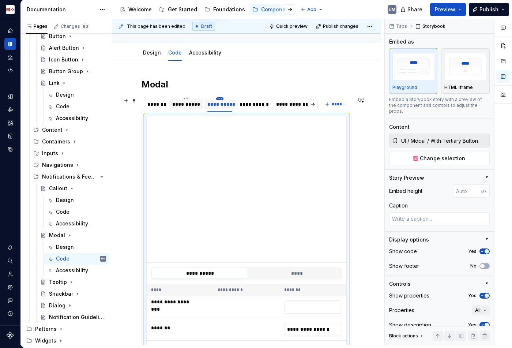
click at [223, 99] on html "MDX UM Dataset Migros Documentation Accessibility guide for tree Page tree. Nav…" at bounding box center [256, 174] width 512 height 348
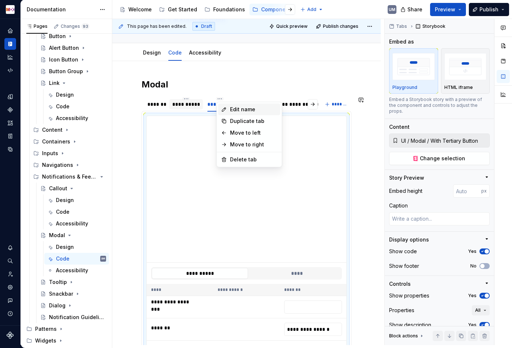
click at [231, 108] on div "Edit name" at bounding box center [254, 109] width 48 height 7
type textarea "*"
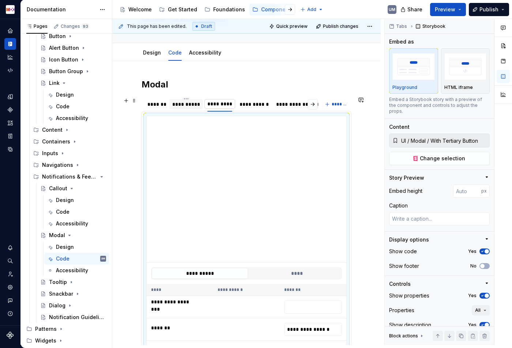
type input "*"
type input "**********"
click at [277, 105] on div "**********" at bounding box center [277, 103] width 29 height 7
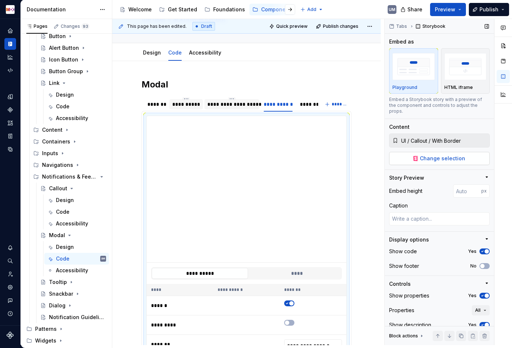
click at [436, 155] on span "Change selection" at bounding box center [442, 158] width 45 height 7
type textarea "*"
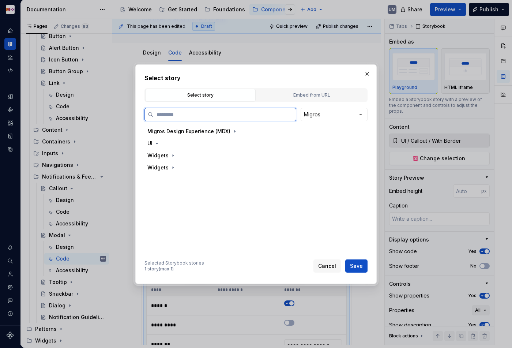
paste input "*****"
type input "*****"
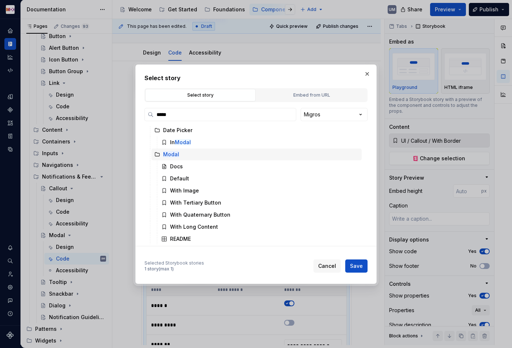
scroll to position [23, 0]
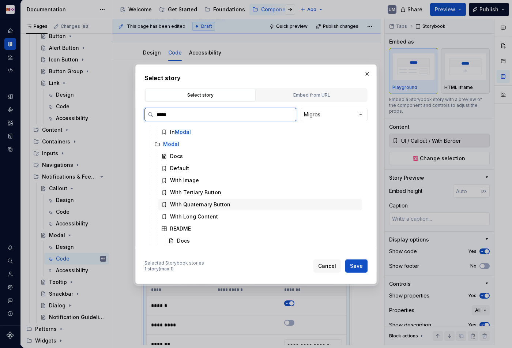
click at [226, 203] on div "With Quaternary Button" at bounding box center [200, 204] width 60 height 7
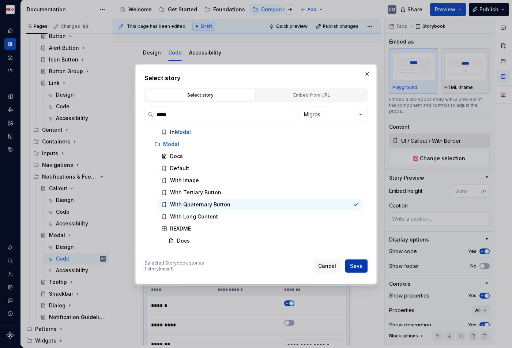
click at [361, 263] on span "Save" at bounding box center [356, 265] width 13 height 7
type textarea "*"
type input "UI / Modal / With Quaternary Button"
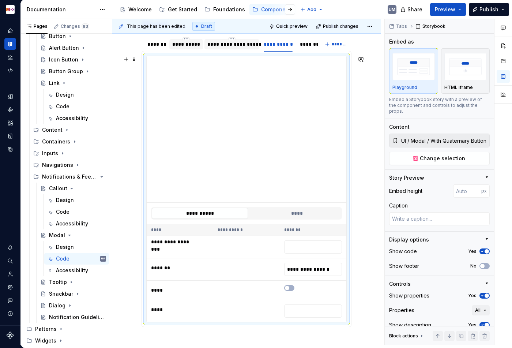
scroll to position [113, 0]
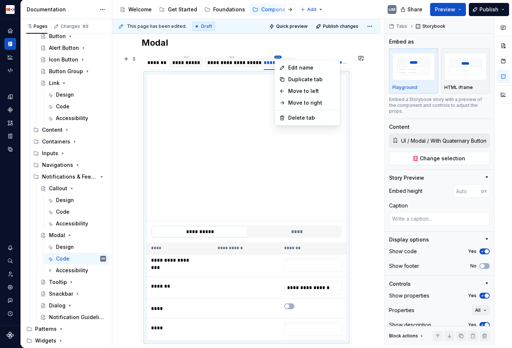
click at [280, 57] on html "MDX UM Dataset Migros Documentation Accessibility guide for tree Page tree. Nav…" at bounding box center [256, 174] width 512 height 348
click at [295, 66] on div "Edit name" at bounding box center [312, 67] width 48 height 7
type textarea "*"
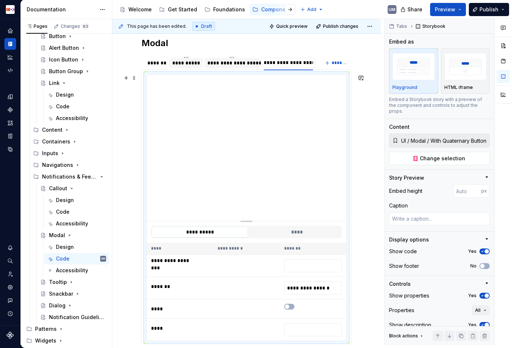
scroll to position [0, 0]
type input "**********"
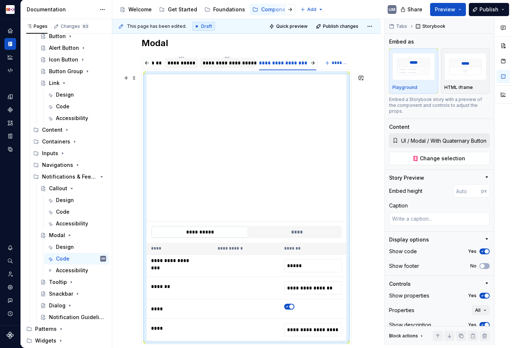
type textarea "*"
type input "**********"
click at [275, 61] on div "**********" at bounding box center [272, 62] width 31 height 7
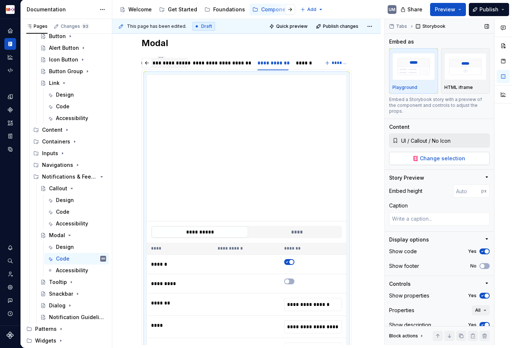
click at [436, 155] on span "Change selection" at bounding box center [442, 158] width 45 height 7
type textarea "*"
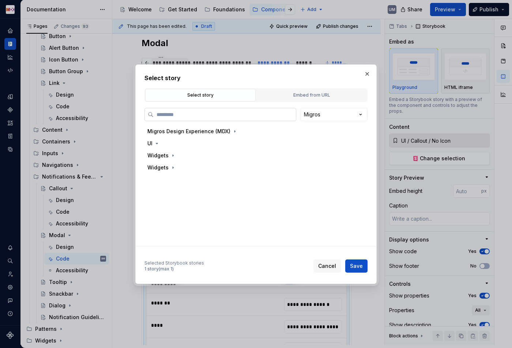
paste input "*****"
type input "*****"
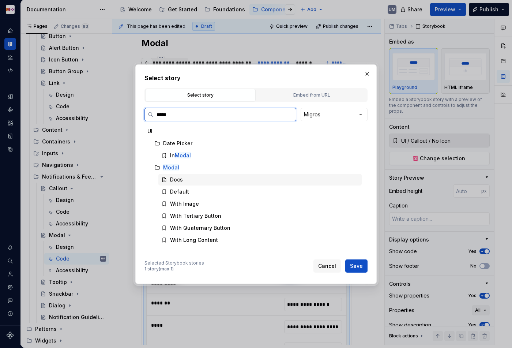
scroll to position [14, 0]
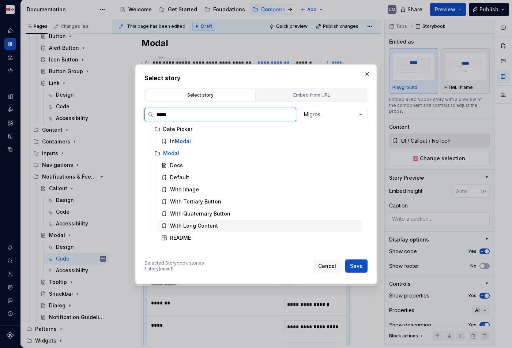
click at [213, 223] on div "With Long Content" at bounding box center [194, 225] width 48 height 7
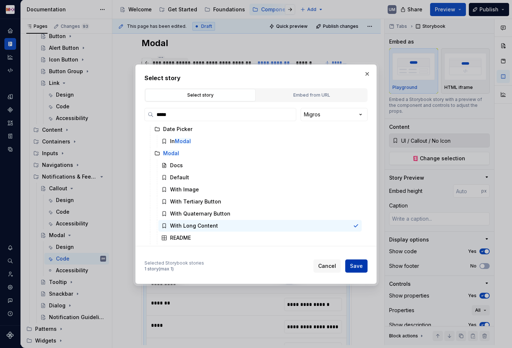
click at [360, 269] on span "Save" at bounding box center [356, 265] width 13 height 7
type textarea "*"
type input "UI / Modal / With Long Content"
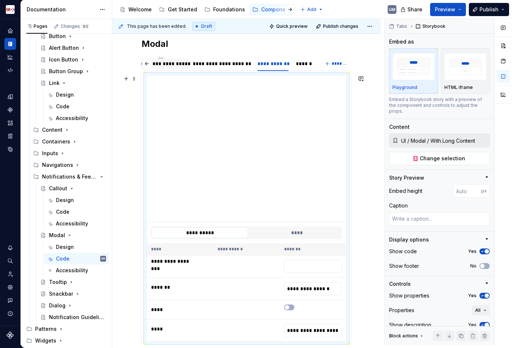
scroll to position [91, 0]
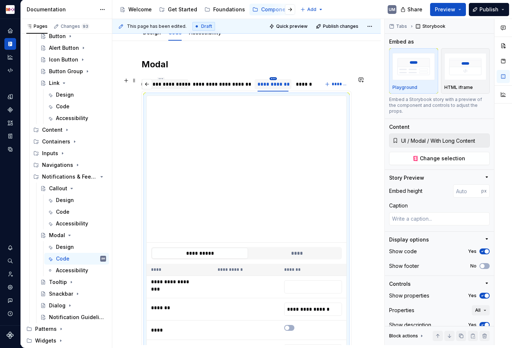
click at [272, 79] on html "MDX UM Dataset Migros Documentation Accessibility guide for tree Page tree. Nav…" at bounding box center [256, 174] width 512 height 348
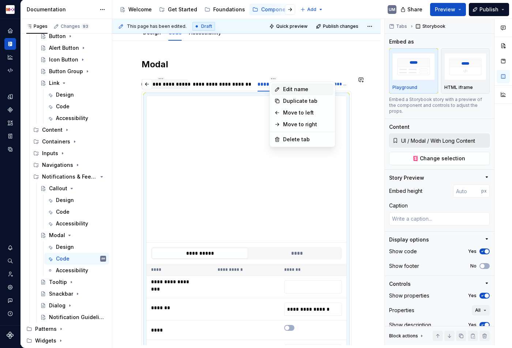
click at [289, 90] on div "Edit name" at bounding box center [307, 89] width 48 height 7
type textarea "*"
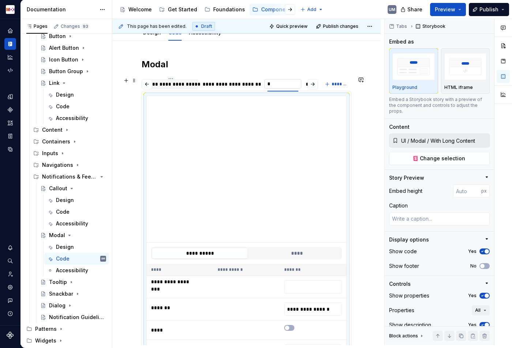
scroll to position [0, 45]
type input "**********"
click at [314, 84] on button "button" at bounding box center [312, 84] width 10 height 10
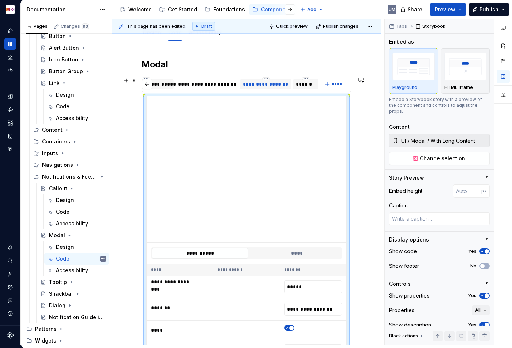
click at [298, 84] on div "******" at bounding box center [306, 83] width 20 height 7
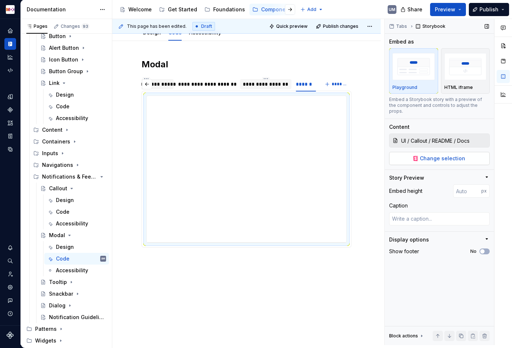
click at [439, 155] on span "Change selection" at bounding box center [442, 158] width 45 height 7
type textarea "*"
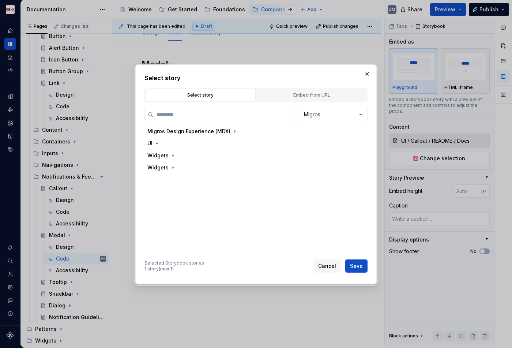
paste input "*****"
type input "*****"
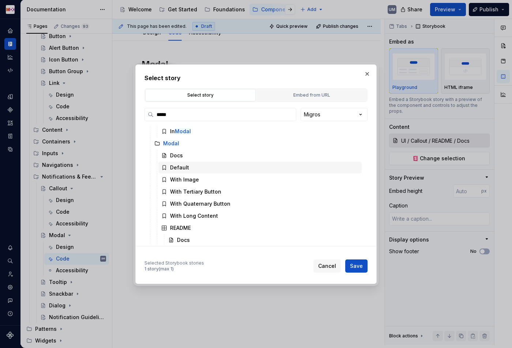
scroll to position [26, 0]
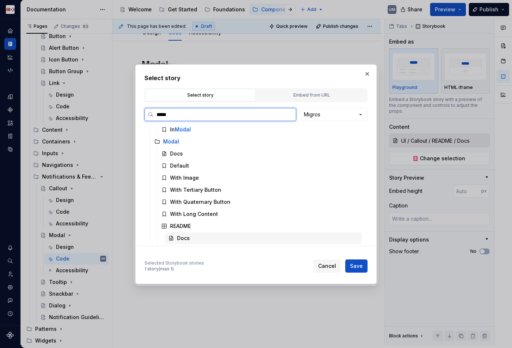
click at [188, 234] on div "Docs" at bounding box center [263, 238] width 196 height 12
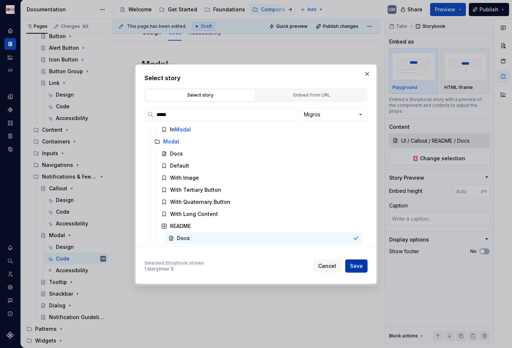
click at [361, 266] on span "Save" at bounding box center [356, 265] width 13 height 7
type textarea "*"
type input "UI / Modal / README / Docs"
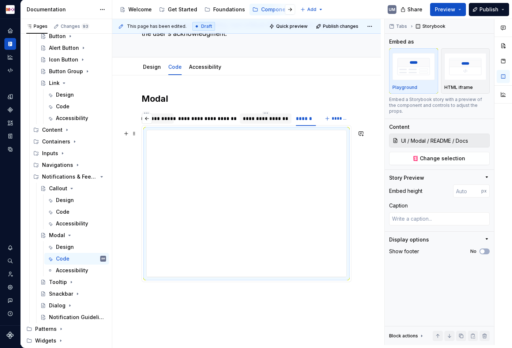
scroll to position [50, 0]
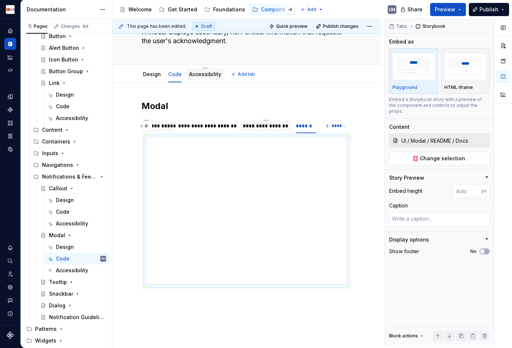
click at [205, 77] on div "Accessibility" at bounding box center [205, 74] width 32 height 7
click at [201, 74] on link "Accessibility" at bounding box center [205, 74] width 32 height 6
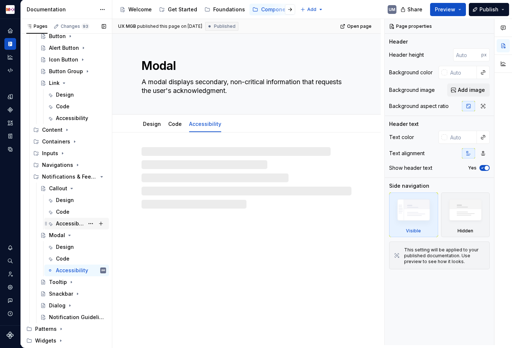
click at [74, 224] on div "Accessibility" at bounding box center [70, 223] width 28 height 7
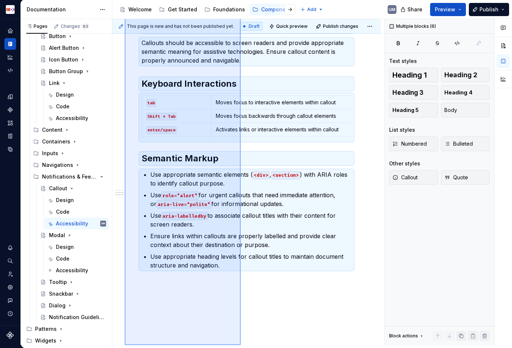
scroll to position [158, 0]
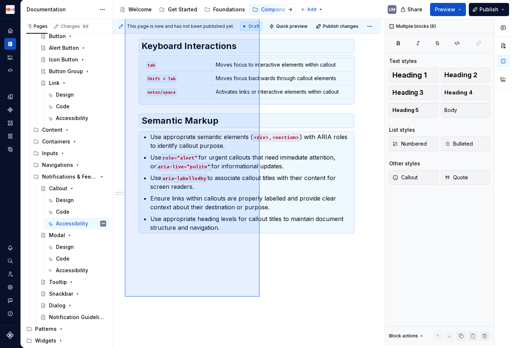
drag, startPoint x: 125, startPoint y: 141, endPoint x: 265, endPoint y: 280, distance: 196.9
click at [265, 280] on div "This page is new and has not been published yet. Draft Quick preview Publish ch…" at bounding box center [248, 182] width 272 height 326
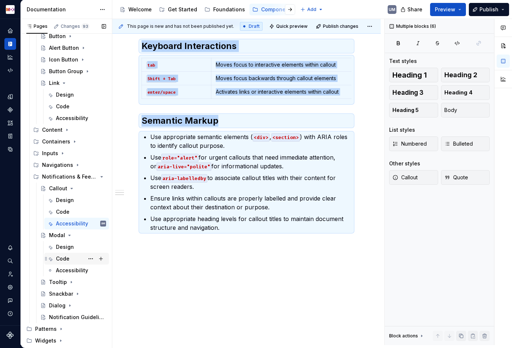
click at [69, 258] on div "Code" at bounding box center [81, 258] width 50 height 10
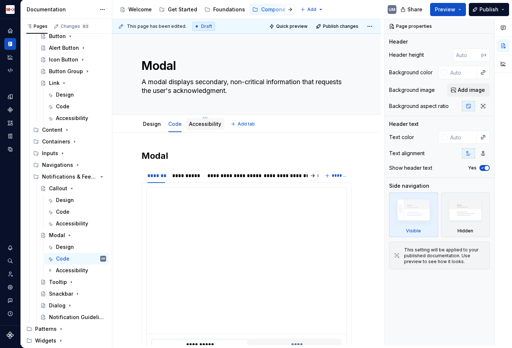
click at [212, 126] on link "Accessibility" at bounding box center [205, 124] width 32 height 6
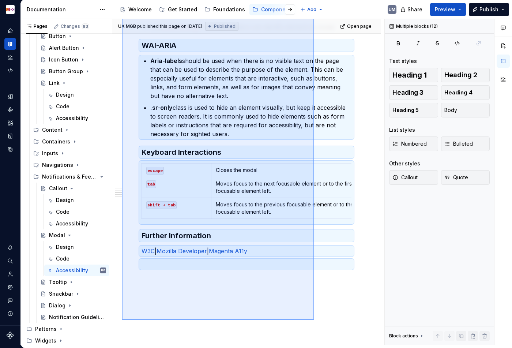
drag, startPoint x: 121, startPoint y: 145, endPoint x: 347, endPoint y: 310, distance: 279.2
click at [347, 310] on div "UX MGB published this page on [DATE] Published Open page Modal A modal displays…" at bounding box center [248, 182] width 272 height 326
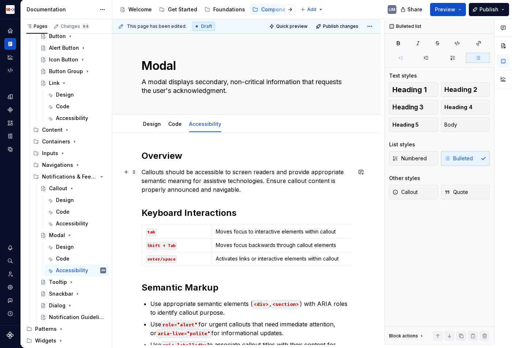
click at [234, 179] on p "Callouts should be accessible to screen readers and provide appropriate semanti…" at bounding box center [246, 180] width 210 height 26
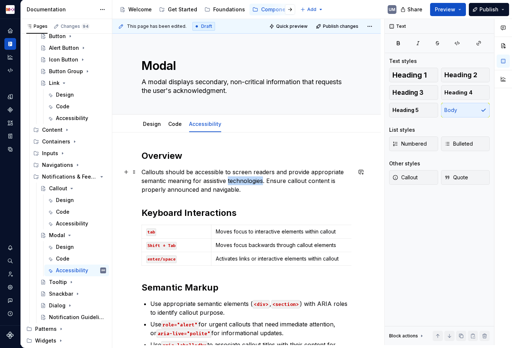
click at [234, 179] on p "Callouts should be accessible to screen readers and provide appropriate semanti…" at bounding box center [246, 180] width 210 height 26
click at [64, 208] on div "Code" at bounding box center [81, 211] width 50 height 10
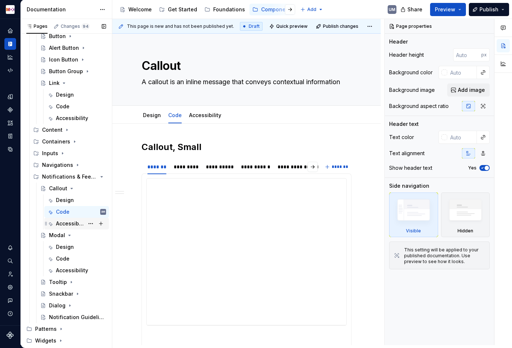
click at [67, 221] on div "Accessibility" at bounding box center [70, 223] width 28 height 7
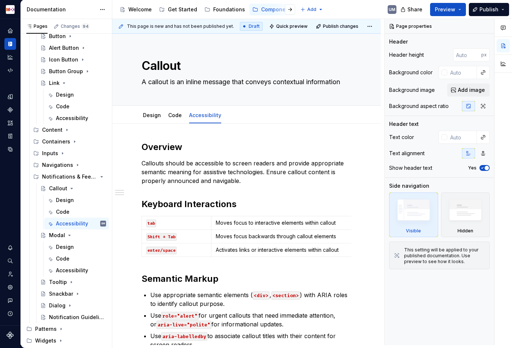
type textarea "*"
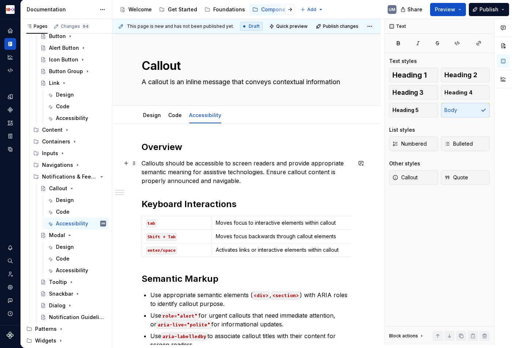
click at [262, 178] on p "Callouts should be accessible to screen readers and provide appropriate semanti…" at bounding box center [246, 172] width 210 height 26
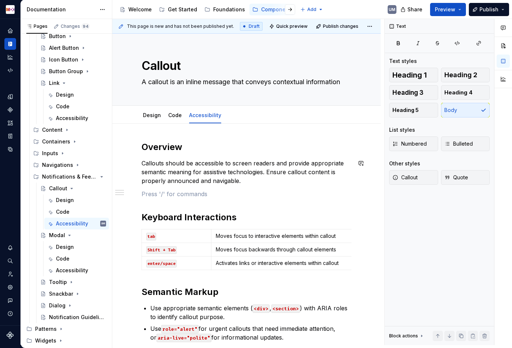
paste div
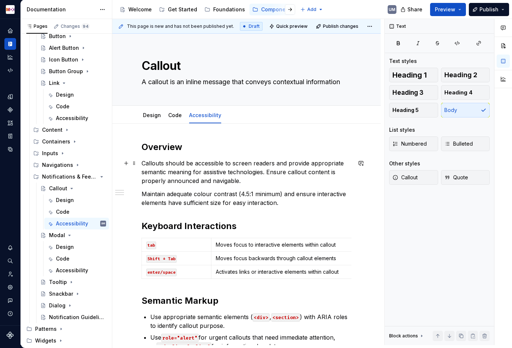
click at [277, 171] on p "Callouts should be accessible to screen readers and provide appropriate semanti…" at bounding box center [246, 172] width 210 height 26
click at [69, 258] on div "Code" at bounding box center [81, 258] width 50 height 10
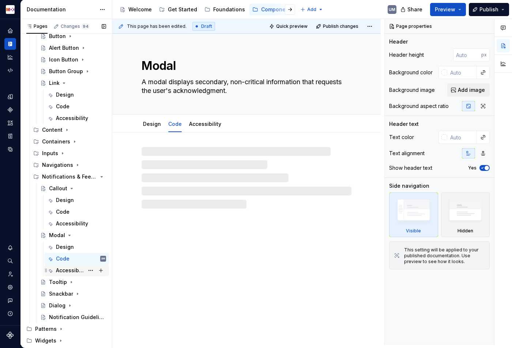
click at [70, 267] on div "Accessibility" at bounding box center [70, 269] width 28 height 7
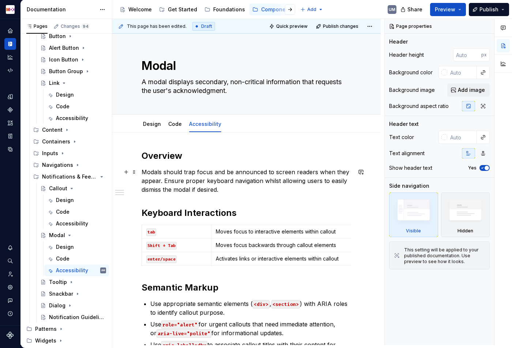
type textarea "*"
click at [173, 179] on p "Modals should trap focus and be announced to screen readers when they appear. E…" at bounding box center [246, 180] width 210 height 26
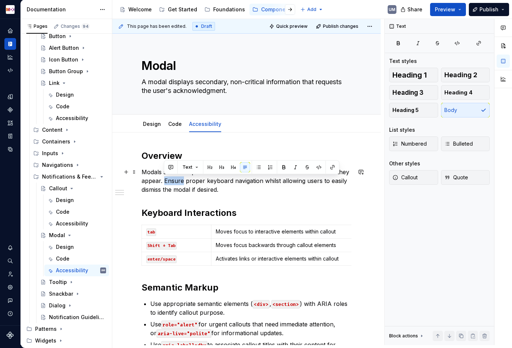
click at [173, 179] on p "Modals should trap focus and be announced to screen readers when they appear. E…" at bounding box center [246, 180] width 210 height 26
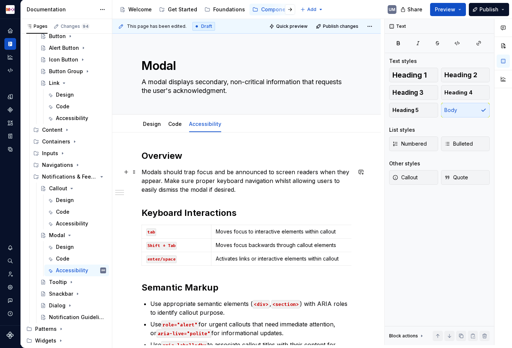
click at [258, 192] on p "Modals should trap focus and be announced to screen readers when they appear. M…" at bounding box center [246, 180] width 210 height 26
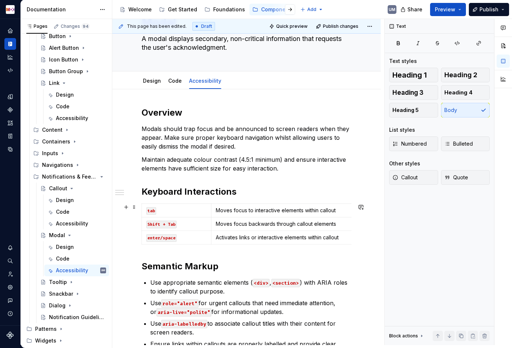
scroll to position [92, 0]
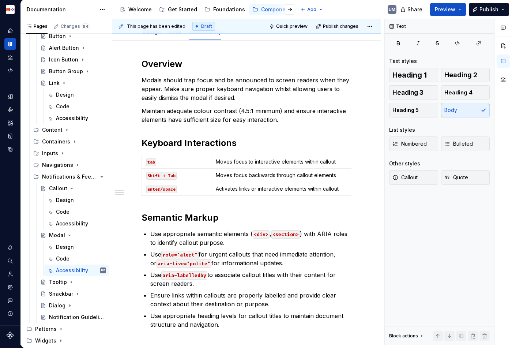
click at [334, 162] on p "Moves focus to interactive elements within callout" at bounding box center [308, 161] width 184 height 7
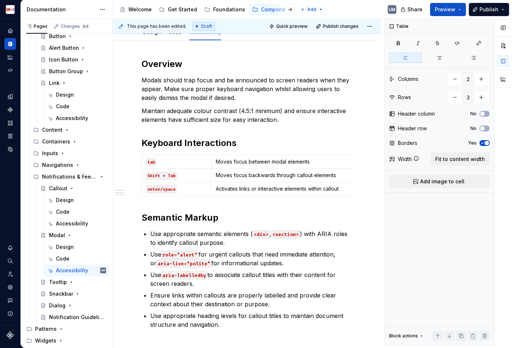
click at [265, 174] on p "Moves focus backwards through callout elements" at bounding box center [308, 174] width 184 height 7
click at [258, 184] on td "Activates links or interactive elements within callout" at bounding box center [307, 189] width 193 height 14
click at [273, 195] on icon "button" at bounding box center [272, 195] width 3 height 3
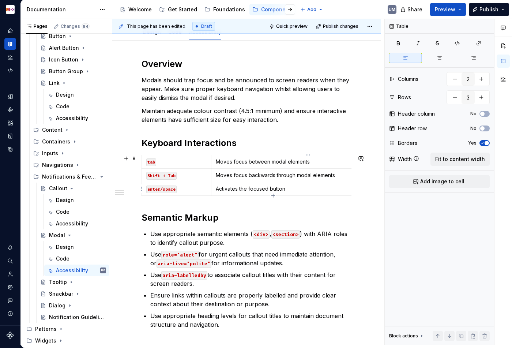
type input "4"
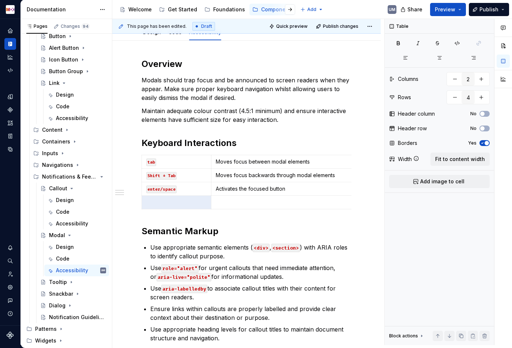
click at [229, 200] on p at bounding box center [308, 201] width 184 height 7
click at [169, 190] on code "enter/space" at bounding box center [161, 189] width 30 height 8
click at [167, 203] on p at bounding box center [176, 201] width 60 height 7
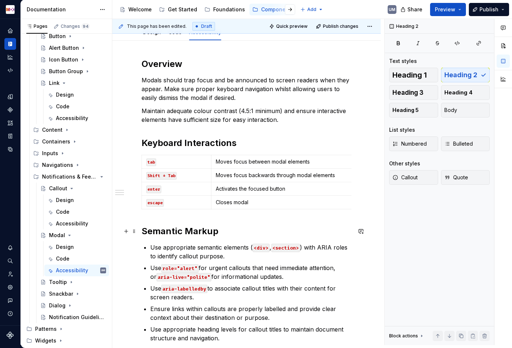
click at [250, 236] on h2 "Semantic Markup" at bounding box center [246, 231] width 210 height 12
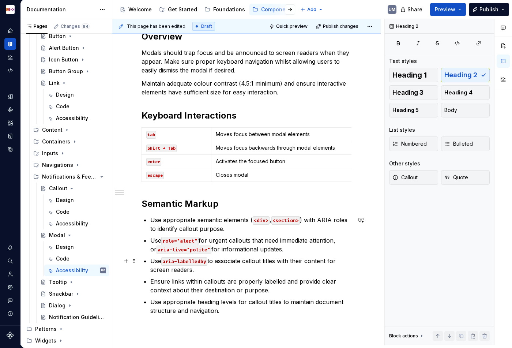
scroll to position [144, 0]
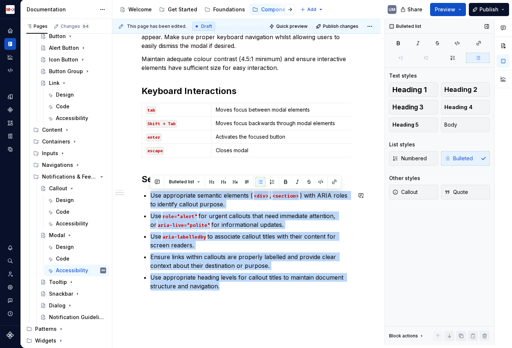
drag, startPoint x: 152, startPoint y: 193, endPoint x: 283, endPoint y: 295, distance: 166.2
click at [283, 295] on div "Overview Modals should trap focus and be announced to screen readers when they …" at bounding box center [246, 152] width 210 height 293
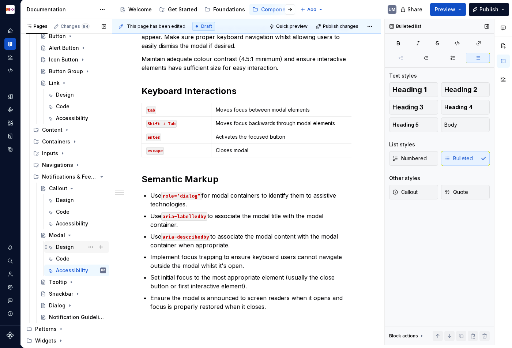
click at [65, 248] on div "Design" at bounding box center [65, 246] width 18 height 7
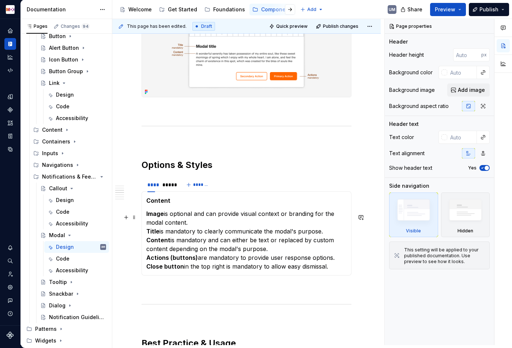
scroll to position [437, 0]
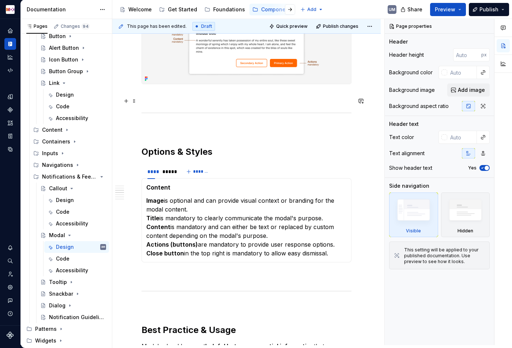
click at [178, 155] on div "**********" at bounding box center [248, 182] width 272 height 326
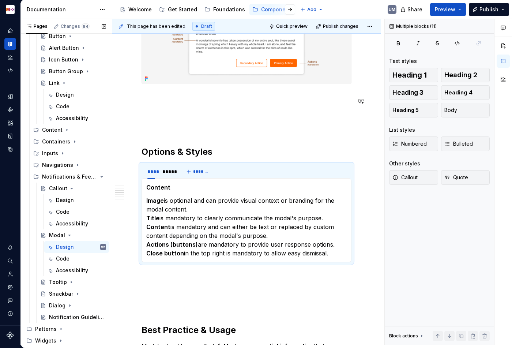
scroll to position [1240, 0]
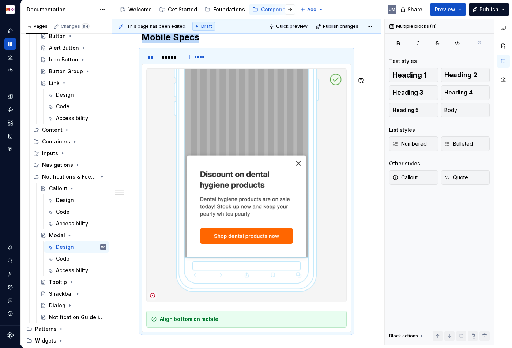
click at [146, 163] on div at bounding box center [246, 184] width 200 height 233
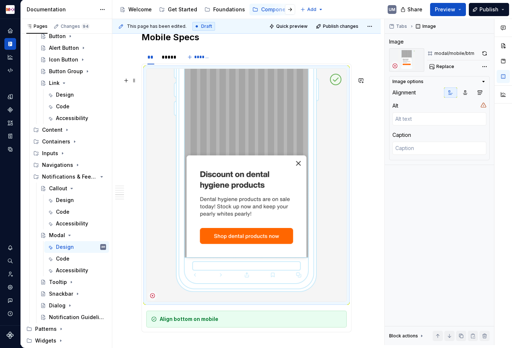
scroll to position [1190, 0]
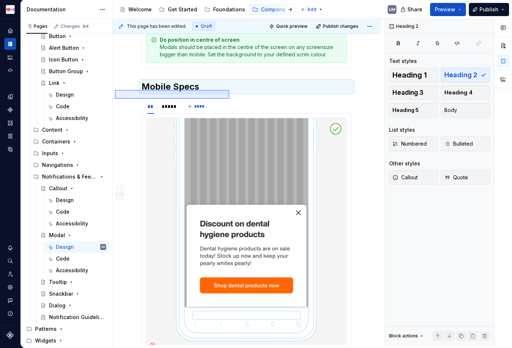
drag, startPoint x: 115, startPoint y: 90, endPoint x: 229, endPoint y: 99, distance: 114.7
click at [229, 99] on div "**********" at bounding box center [248, 182] width 272 height 326
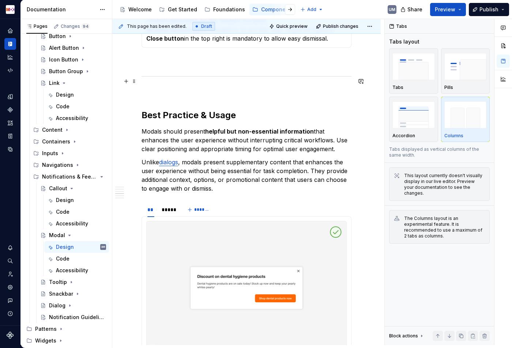
scroll to position [638, 0]
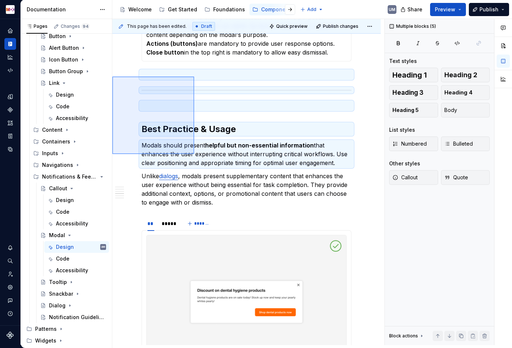
drag, startPoint x: 112, startPoint y: 76, endPoint x: 194, endPoint y: 149, distance: 109.2
click at [194, 151] on div "**********" at bounding box center [248, 182] width 272 height 326
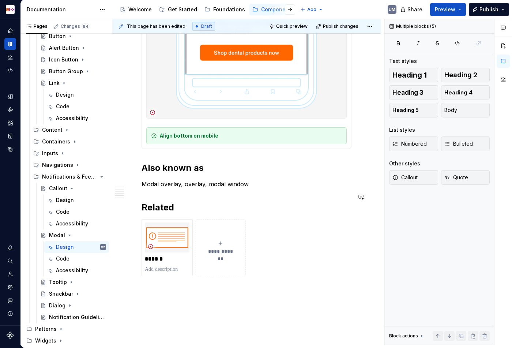
scroll to position [1457, 0]
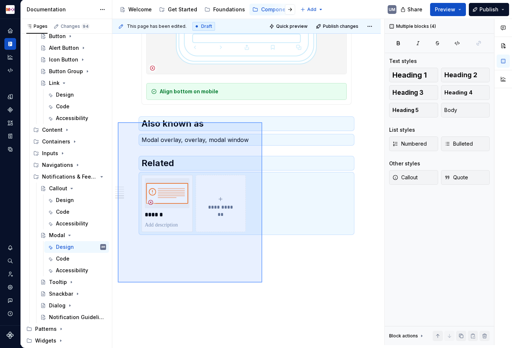
drag, startPoint x: 118, startPoint y: 122, endPoint x: 262, endPoint y: 277, distance: 212.0
click at [262, 282] on div "**********" at bounding box center [248, 182] width 272 height 326
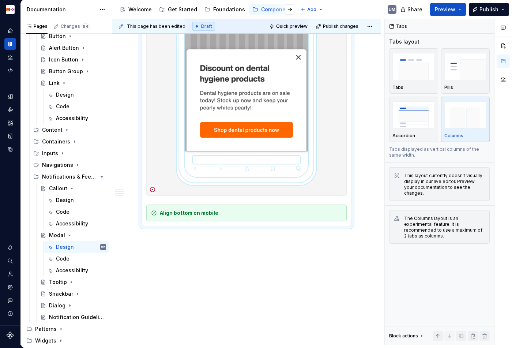
scroll to position [1256, 0]
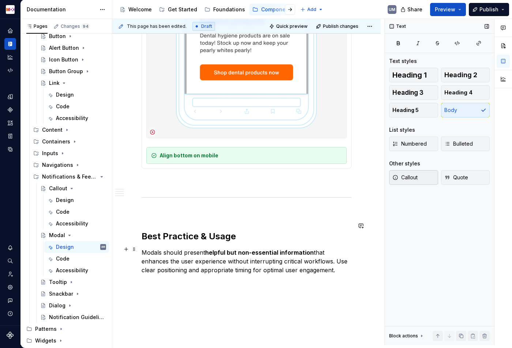
scroll to position [1422, 0]
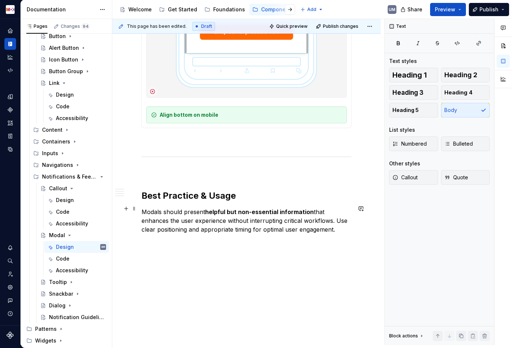
click at [204, 234] on p "Modals should present helpful but non-essential information that enhances the u…" at bounding box center [246, 220] width 210 height 26
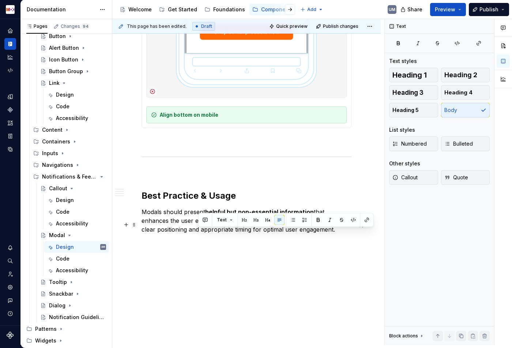
click at [204, 234] on p "Modals should present helpful but non-essential information that enhances the u…" at bounding box center [246, 220] width 210 height 26
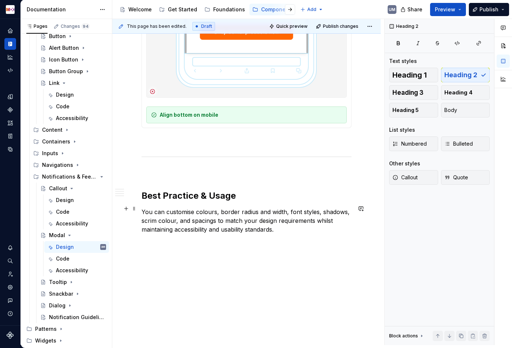
click at [222, 201] on h2 "Best Practice & Usage" at bounding box center [246, 196] width 210 height 12
click at [69, 234] on icon "Page tree" at bounding box center [70, 235] width 6 height 6
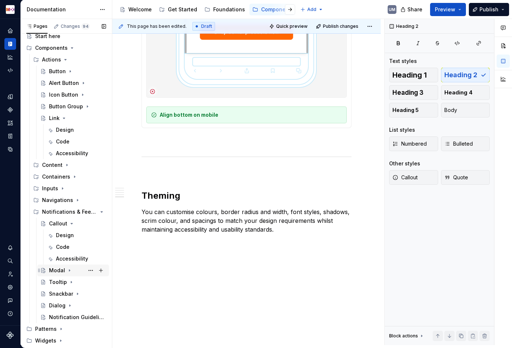
scroll to position [19, 0]
click at [71, 223] on icon "Page tree" at bounding box center [72, 223] width 2 height 1
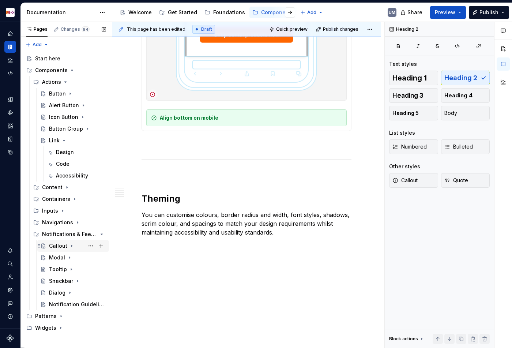
scroll to position [0, 0]
click at [55, 255] on div "Dialog" at bounding box center [57, 257] width 16 height 7
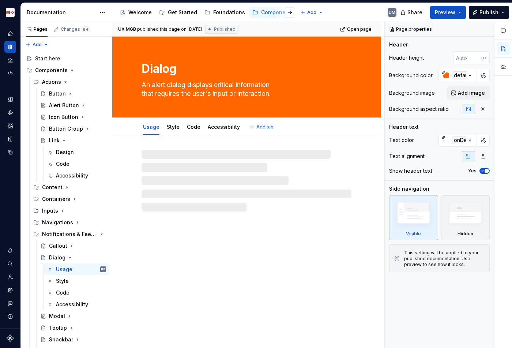
click at [182, 84] on textarea "An alert dialog displays critical information that requires the user's input or…" at bounding box center [245, 89] width 210 height 20
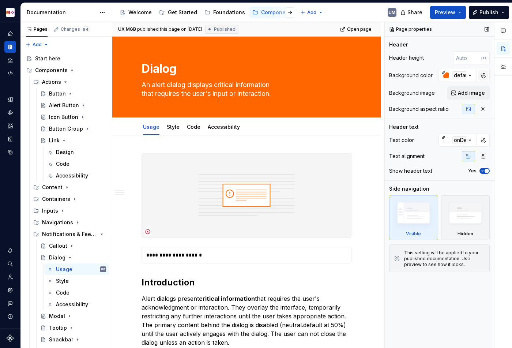
click at [486, 73] on button "button" at bounding box center [483, 75] width 10 height 10
type textarea "*"
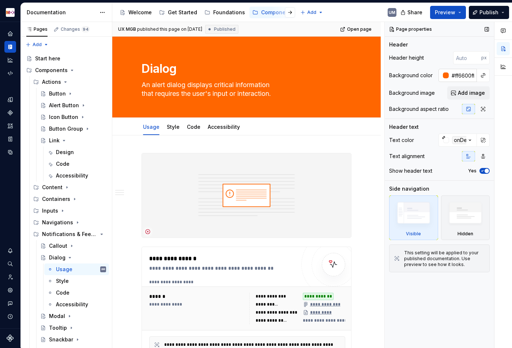
click at [458, 75] on input "#ff6600ff" at bounding box center [462, 75] width 28 height 13
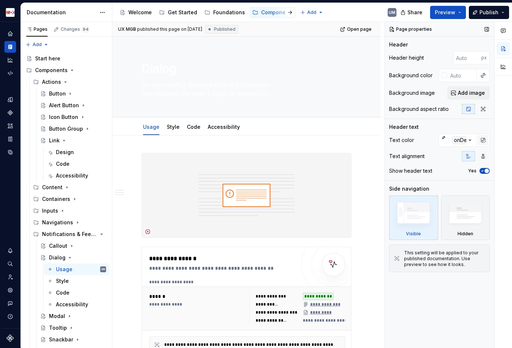
click at [485, 142] on button "button" at bounding box center [483, 140] width 10 height 10
type textarea "*"
click at [458, 142] on input "#ffffffff" at bounding box center [462, 139] width 28 height 13
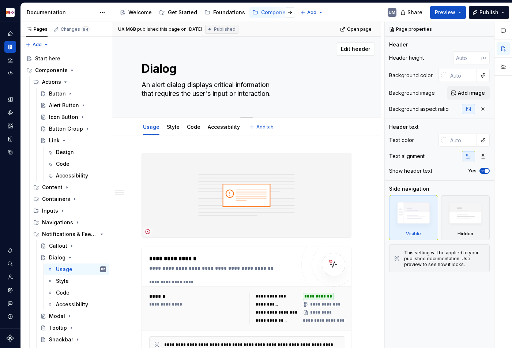
click at [182, 89] on textarea "An alert dialog displays critical information that requires the user's input or…" at bounding box center [245, 89] width 210 height 20
paste textarea
type textarea "*"
type textarea "An alert dialog displays critical information that requires the user's input or…"
type textarea "*"
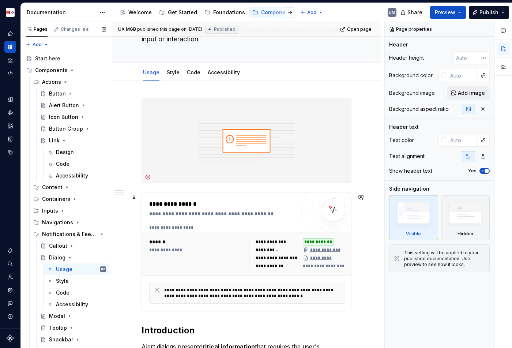
scroll to position [74, 0]
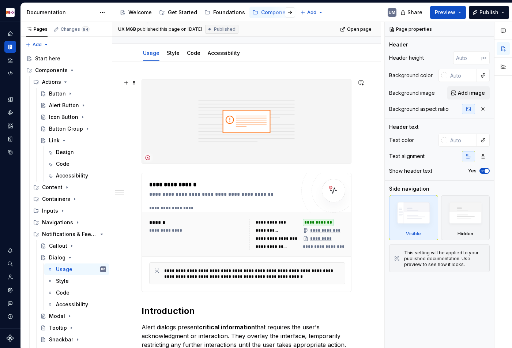
type textarea "An alert dialog displays critical information that requires the user's input or…"
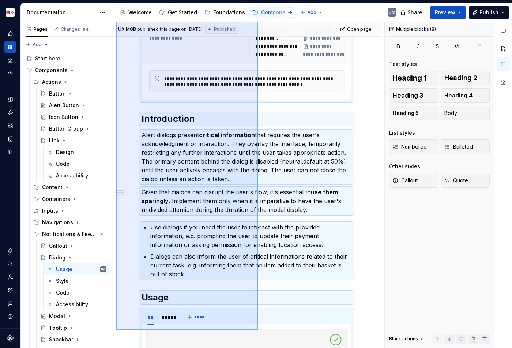
scroll to position [268, 0]
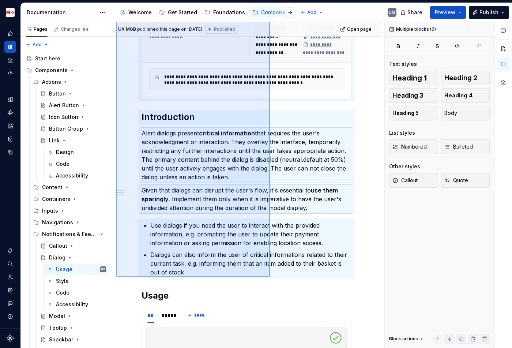
drag, startPoint x: 134, startPoint y: 93, endPoint x: 270, endPoint y: 276, distance: 227.5
click at [270, 276] on div "**********" at bounding box center [248, 185] width 272 height 326
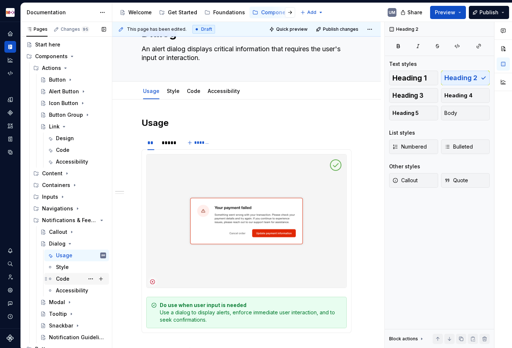
scroll to position [28, 0]
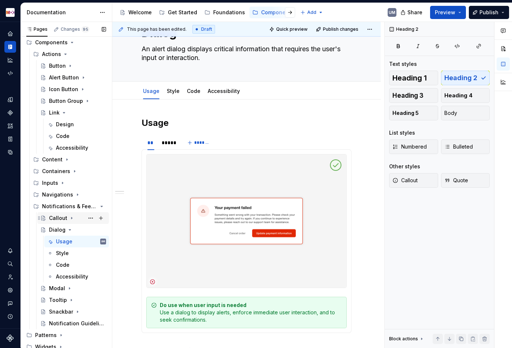
click at [71, 217] on icon "Page tree" at bounding box center [72, 218] width 6 height 6
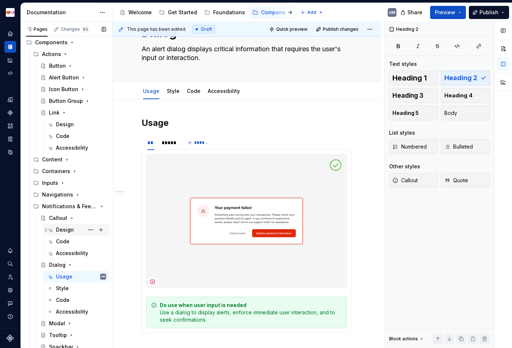
click at [66, 228] on div "Design" at bounding box center [65, 229] width 18 height 7
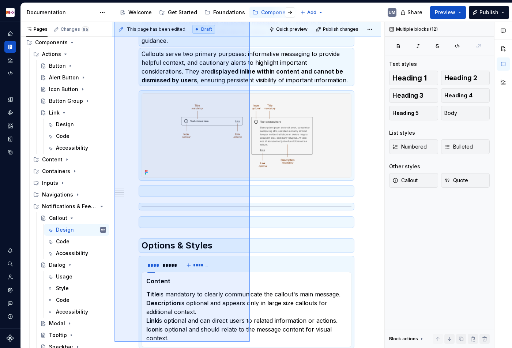
scroll to position [343, 0]
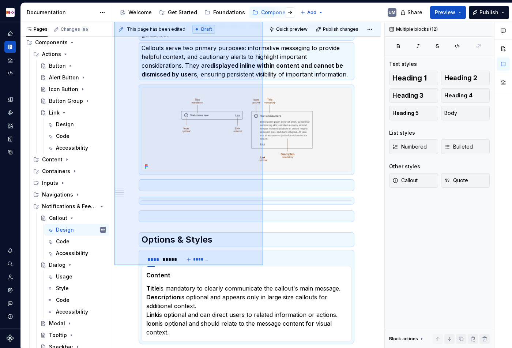
drag, startPoint x: 231, startPoint y: 313, endPoint x: 263, endPoint y: 265, distance: 58.2
click at [263, 265] on div "**********" at bounding box center [248, 185] width 272 height 326
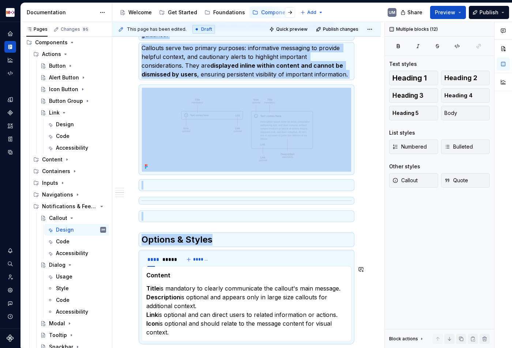
copy div "**********"
click at [63, 276] on div "Usage" at bounding box center [64, 276] width 16 height 7
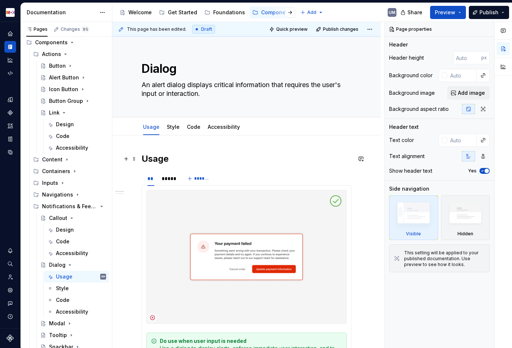
type textarea "*"
click at [143, 157] on h2 "Usage" at bounding box center [246, 159] width 210 height 12
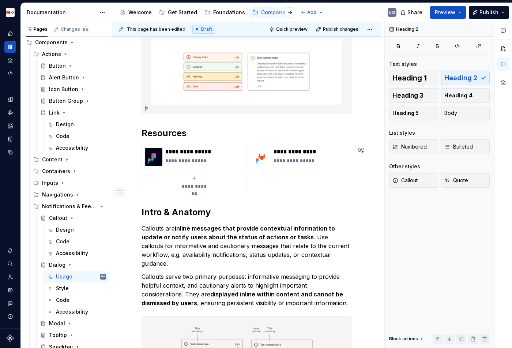
scroll to position [143, 0]
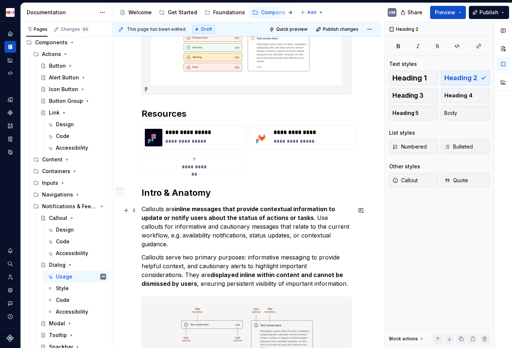
click at [183, 220] on strong "inline messages that provide contextual information to update or notify users a…" at bounding box center [238, 213] width 195 height 16
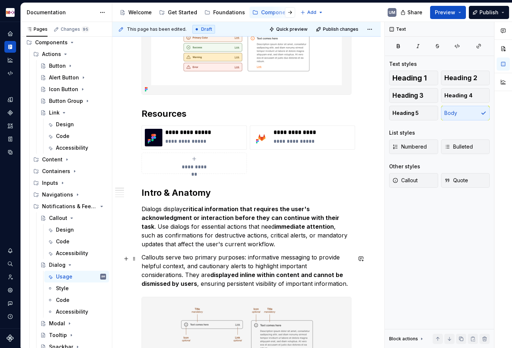
click at [227, 258] on p "Callouts serve two primary purposes: informative messaging to provide helpful c…" at bounding box center [246, 270] width 210 height 35
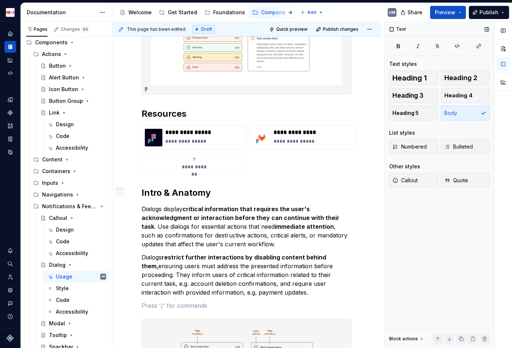
paste div
click at [329, 307] on p "MDX offers four variants: Error, Warning, Success and Primary Color" at bounding box center [246, 305] width 210 height 9
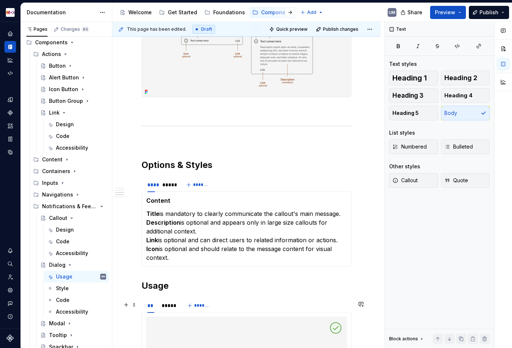
scroll to position [459, 0]
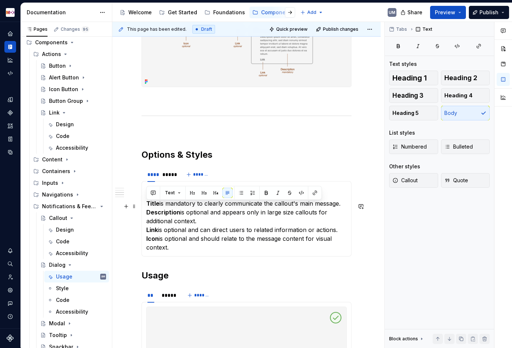
drag, startPoint x: 176, startPoint y: 248, endPoint x: 144, endPoint y: 207, distance: 52.1
click at [144, 207] on div "Content Title is mandatory to clearly communicate the callout's main message. D…" at bounding box center [246, 218] width 210 height 75
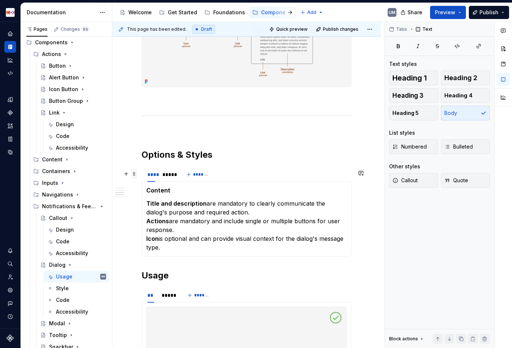
click at [133, 173] on span at bounding box center [134, 173] width 6 height 10
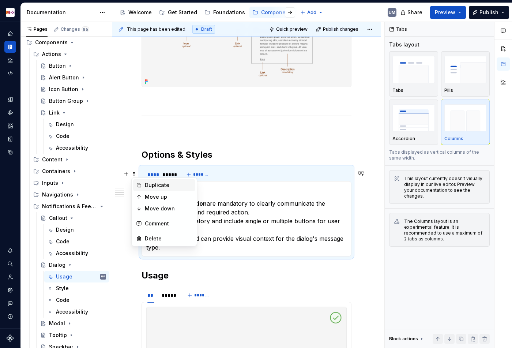
click at [141, 186] on icon at bounding box center [139, 185] width 6 height 6
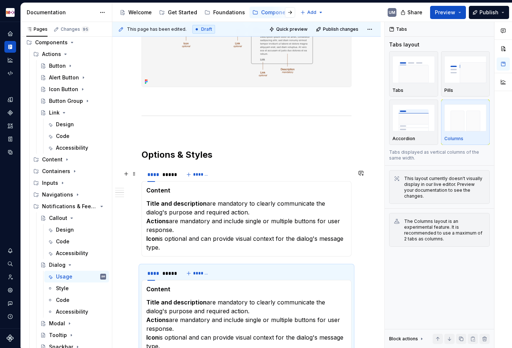
scroll to position [469, 0]
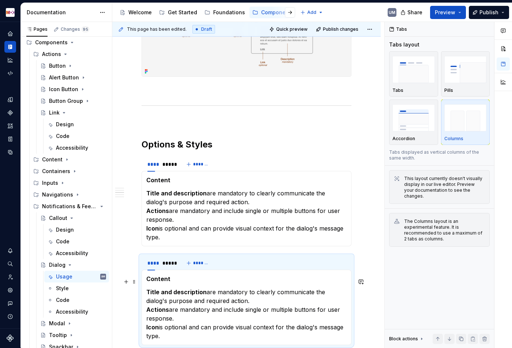
click at [161, 282] on strong "Content" at bounding box center [158, 278] width 24 height 7
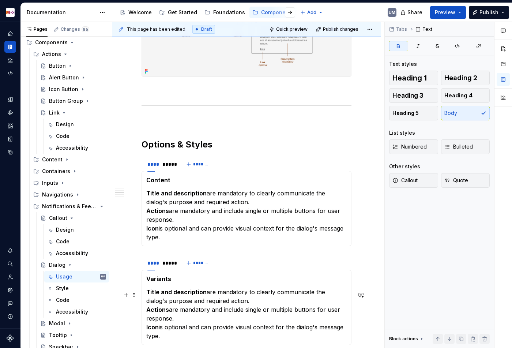
scroll to position [562, 0]
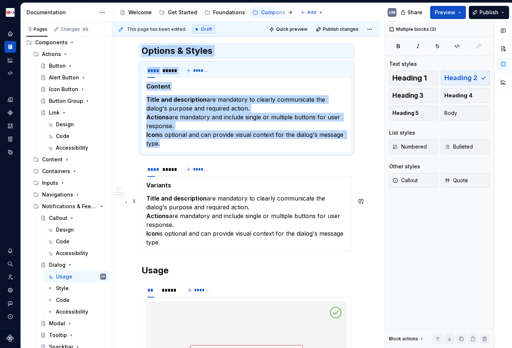
drag, startPoint x: 171, startPoint y: 251, endPoint x: 148, endPoint y: 202, distance: 53.6
click at [148, 202] on div "Variants Title and description are mandatory to clearly communicate the dialog'…" at bounding box center [246, 213] width 210 height 75
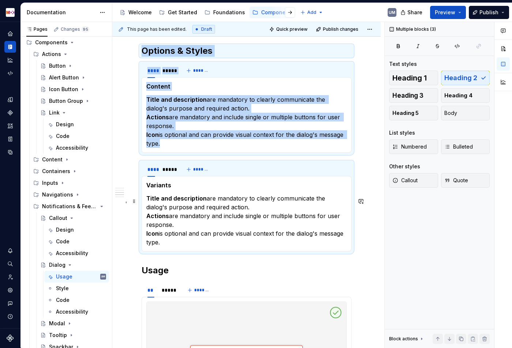
click at [148, 202] on strong "Title and description" at bounding box center [176, 197] width 60 height 7
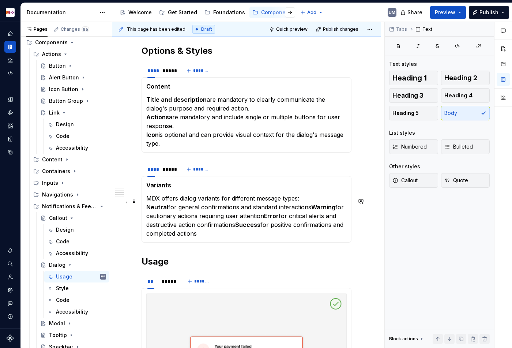
click at [148, 208] on strong "Neutral" at bounding box center [157, 206] width 22 height 7
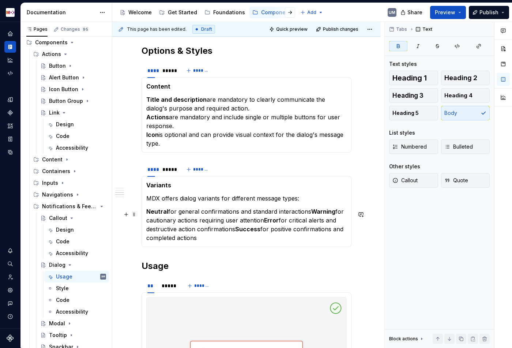
click at [314, 214] on strong "Warning" at bounding box center [323, 211] width 24 height 7
click at [300, 222] on strong "Error" at bounding box center [305, 219] width 15 height 7
click at [311, 231] on strong "Success" at bounding box center [321, 228] width 25 height 7
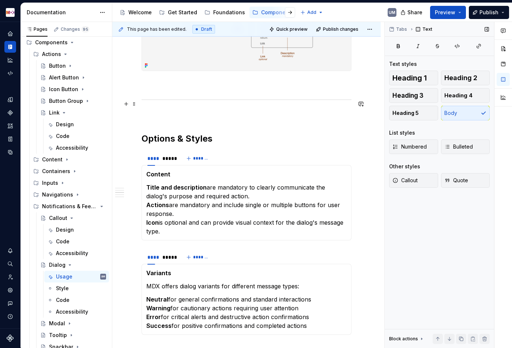
scroll to position [445, 0]
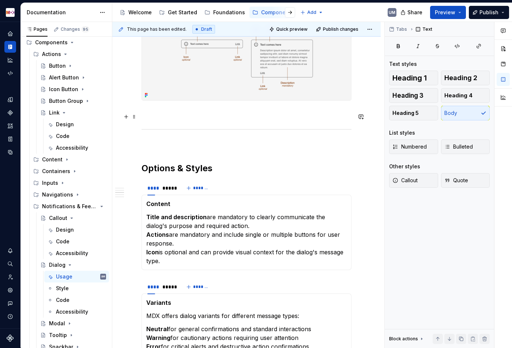
drag, startPoint x: 110, startPoint y: 115, endPoint x: 138, endPoint y: 117, distance: 27.9
click at [138, 118] on div "Pages Changes 95 Add Accessibility guide for tree Page tree. Navigate the tree …" at bounding box center [266, 186] width 491 height 329
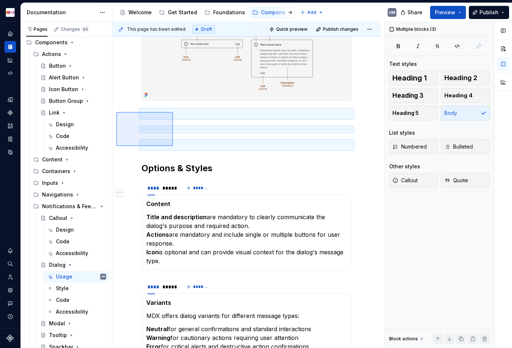
drag, startPoint x: 116, startPoint y: 112, endPoint x: 173, endPoint y: 146, distance: 66.1
click at [173, 146] on div "**********" at bounding box center [248, 185] width 272 height 326
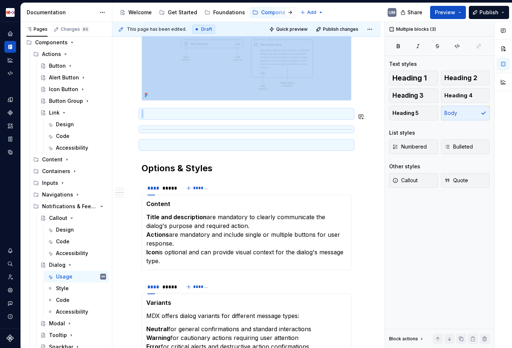
copy div
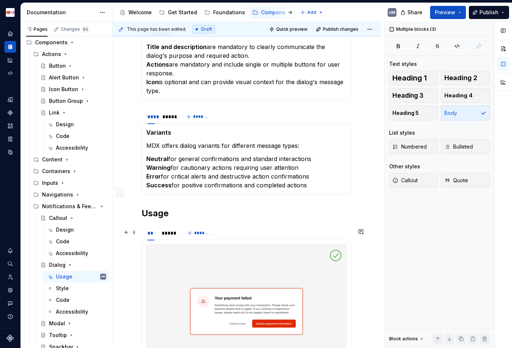
scroll to position [626, 0]
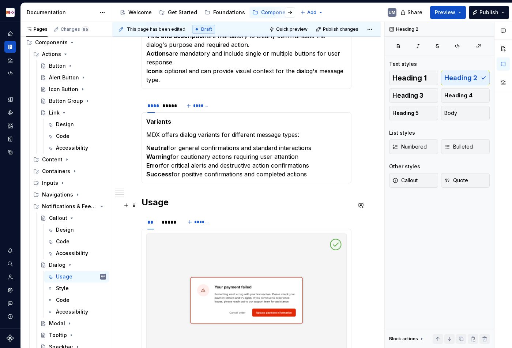
click at [141, 202] on h2 "Usage" at bounding box center [246, 202] width 210 height 12
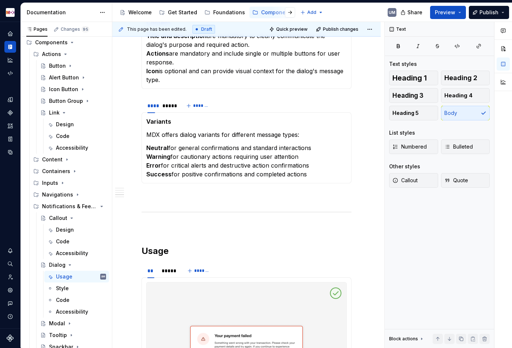
click at [149, 255] on h2 "Usage" at bounding box center [246, 251] width 210 height 12
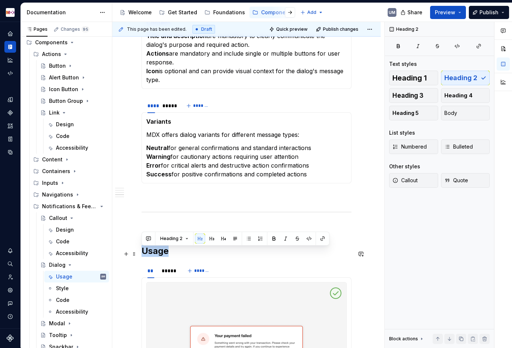
click at [149, 255] on h2 "Usage" at bounding box center [246, 251] width 210 height 12
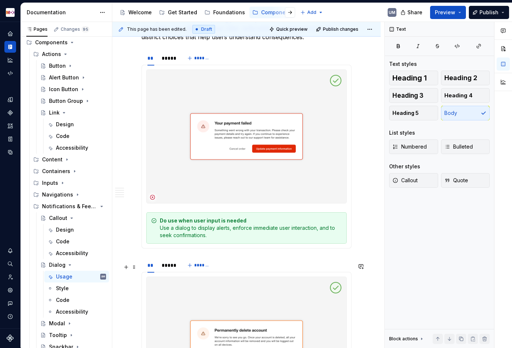
scroll to position [895, 0]
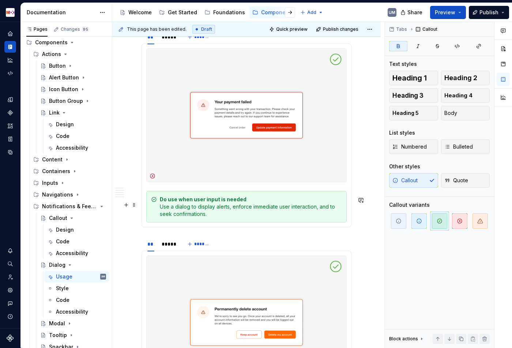
click at [210, 202] on strong "Do use when user input is needed" at bounding box center [203, 199] width 87 height 6
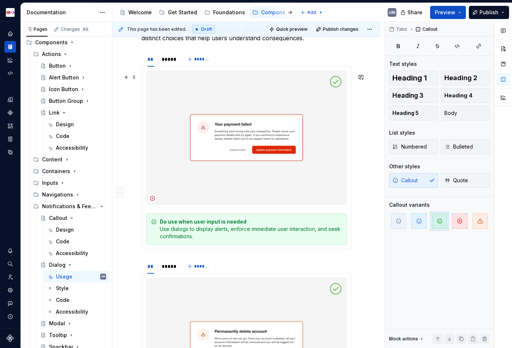
scroll to position [871, 0]
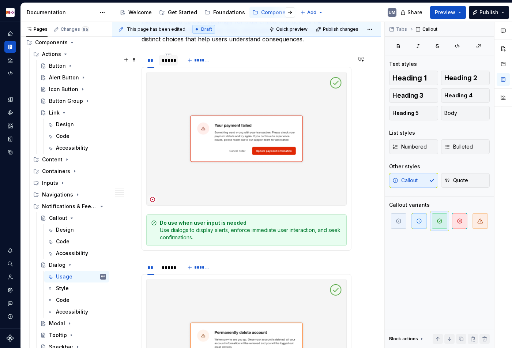
click at [170, 63] on div "*****" at bounding box center [168, 60] width 13 height 7
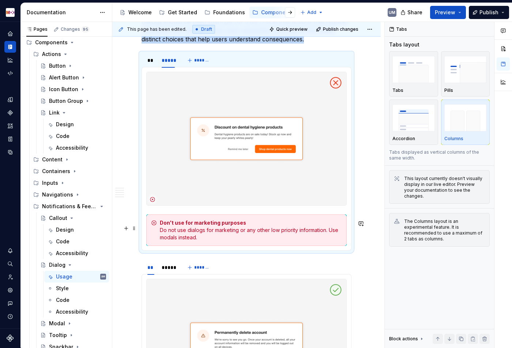
click at [211, 232] on div "Don't use for marketing purposes Do not use dialogs for marketing or any other …" at bounding box center [251, 230] width 182 height 22
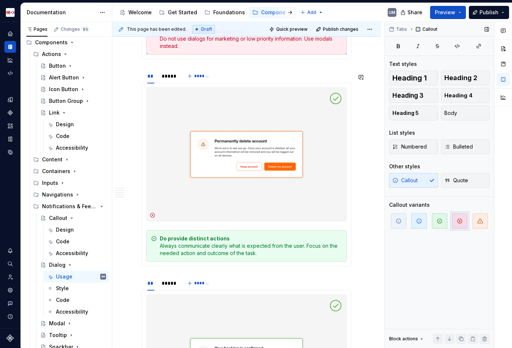
scroll to position [1069, 0]
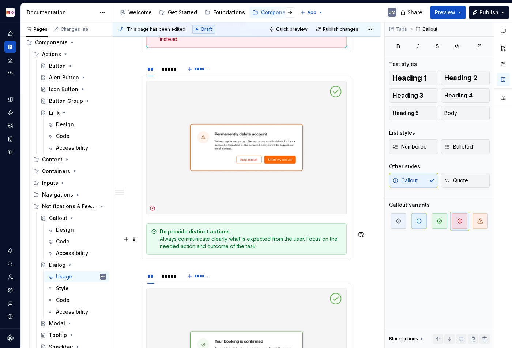
click at [206, 234] on strong "Do provide distinct actions" at bounding box center [195, 231] width 70 height 6
click at [168, 73] on div "*****" at bounding box center [168, 68] width 13 height 7
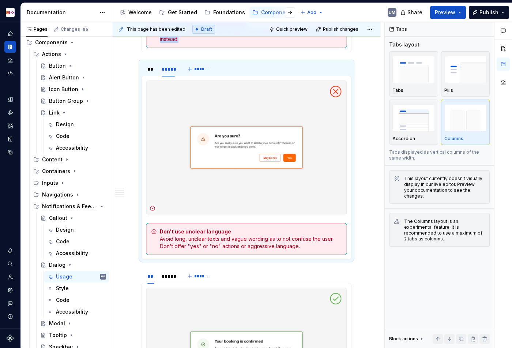
click at [208, 248] on div "Don't use unclear language Avoid long, unclear texts and vague wording as to no…" at bounding box center [251, 239] width 182 height 22
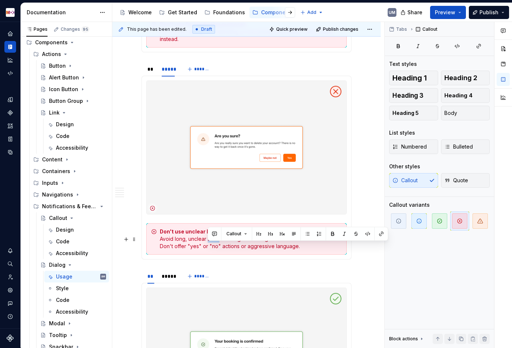
click at [208, 248] on div "Don't use unclear language Avoid long, unclear texts and vague wording as to no…" at bounding box center [251, 239] width 182 height 22
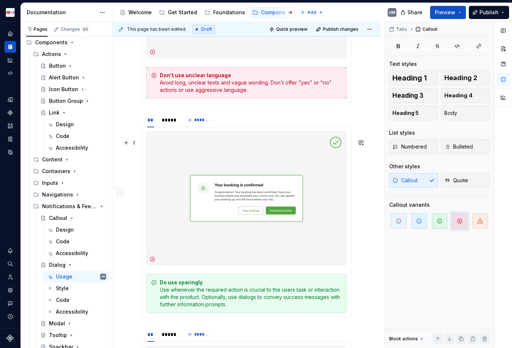
scroll to position [1258, 0]
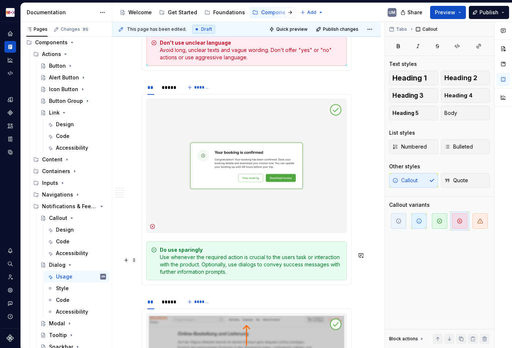
click at [275, 273] on div "Do use sparingly Use whenever the required action is crucial to the users task …" at bounding box center [251, 260] width 182 height 29
click at [220, 268] on div "Do use sparingly Use whenever the required action is crucial to the users task …" at bounding box center [251, 260] width 182 height 29
click at [166, 91] on div "*****" at bounding box center [168, 87] width 13 height 7
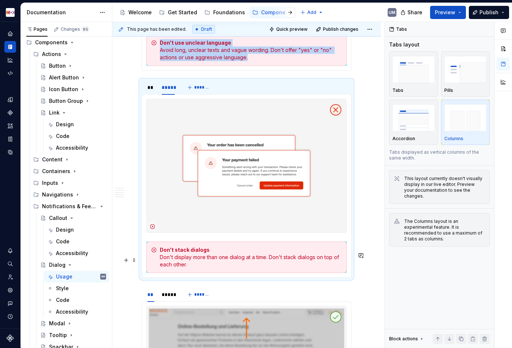
click at [264, 268] on div "Don't stack dialogs Don't display more than one dialog at a time. Don't stack d…" at bounding box center [251, 257] width 182 height 22
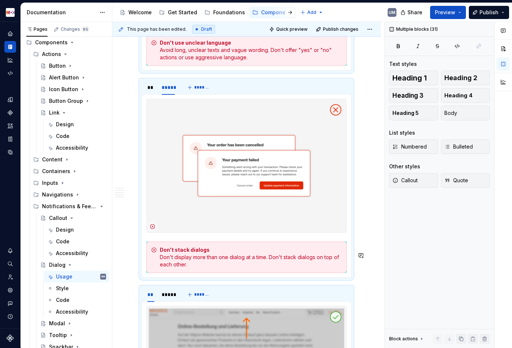
click at [263, 268] on div "Don't stack dialogs Don't display more than one dialog at a time. Don't stack d…" at bounding box center [251, 257] width 182 height 22
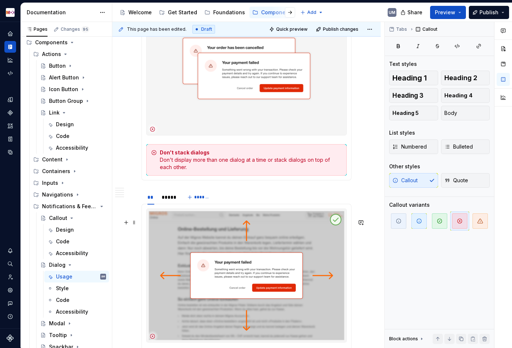
scroll to position [1423, 0]
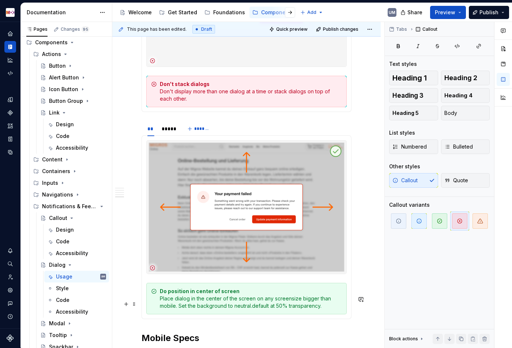
click at [247, 309] on div "Do position in center of screen Place dialog in the center of the screen on any…" at bounding box center [251, 298] width 182 height 22
click at [167, 132] on div "*****" at bounding box center [168, 128] width 13 height 7
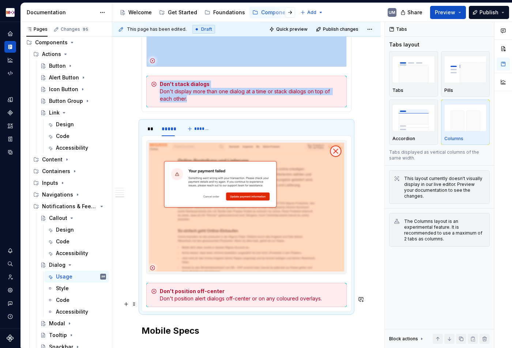
click at [202, 294] on strong "Don't position off-center" at bounding box center [192, 291] width 65 height 6
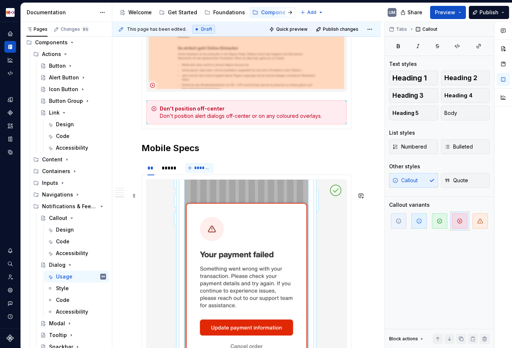
scroll to position [1614, 0]
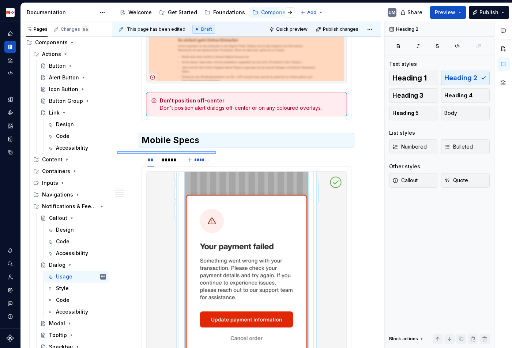
drag, startPoint x: 117, startPoint y: 151, endPoint x: 217, endPoint y: 154, distance: 99.8
click at [217, 154] on div "**********" at bounding box center [248, 185] width 272 height 326
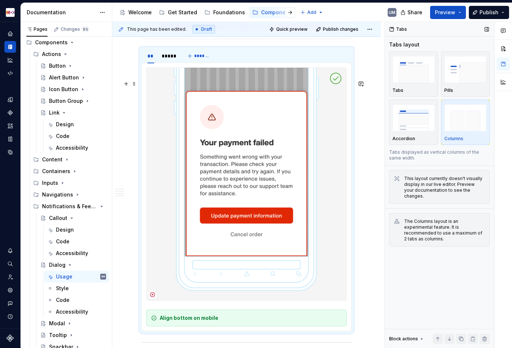
scroll to position [1740, 0]
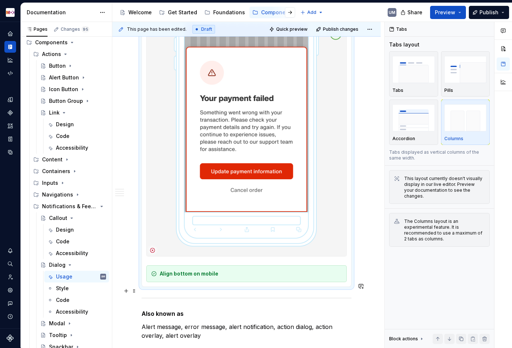
click at [196, 276] on strong "Align bottom on mobile" at bounding box center [189, 273] width 58 height 6
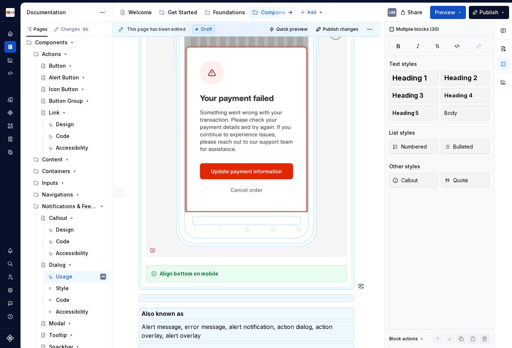
click at [196, 276] on strong "Align bottom on mobile" at bounding box center [189, 273] width 58 height 6
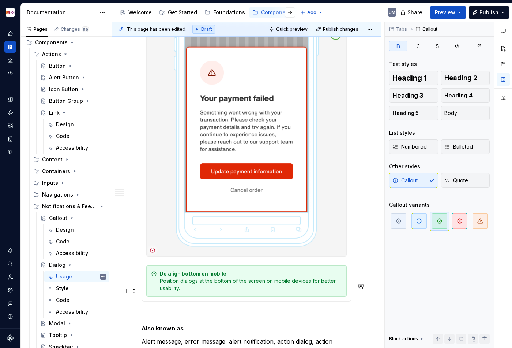
click at [190, 276] on strong "Do align bottom on mobile" at bounding box center [193, 273] width 67 height 6
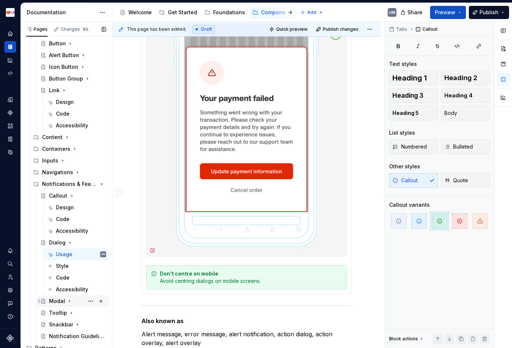
click at [69, 299] on icon "Page tree" at bounding box center [70, 301] width 6 height 6
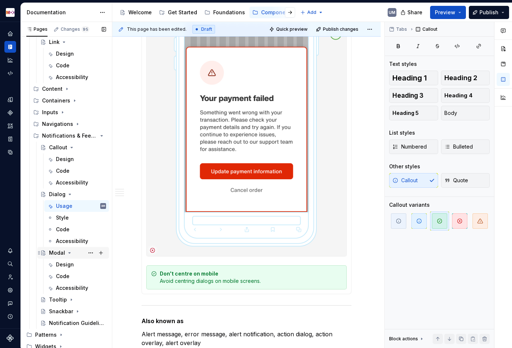
scroll to position [101, 0]
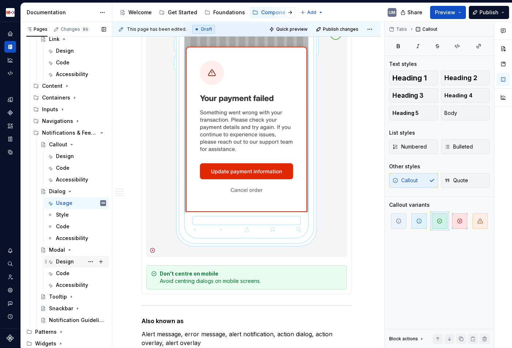
click at [69, 261] on div "Design" at bounding box center [65, 261] width 18 height 7
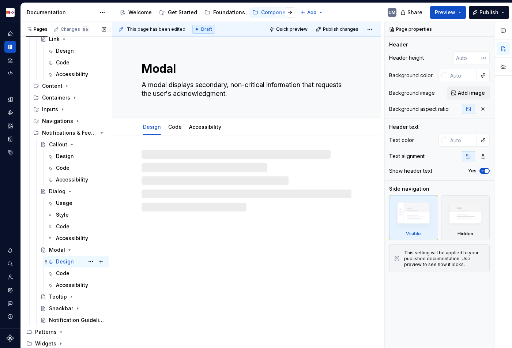
click at [69, 261] on div "Design" at bounding box center [65, 261] width 18 height 7
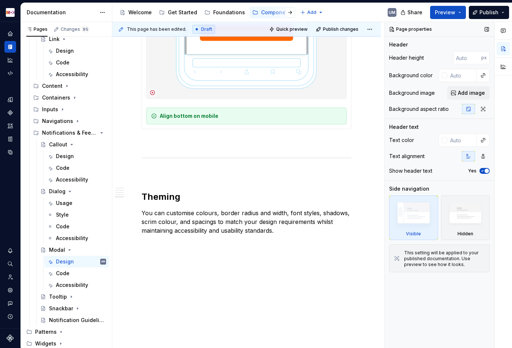
scroll to position [1313, 0]
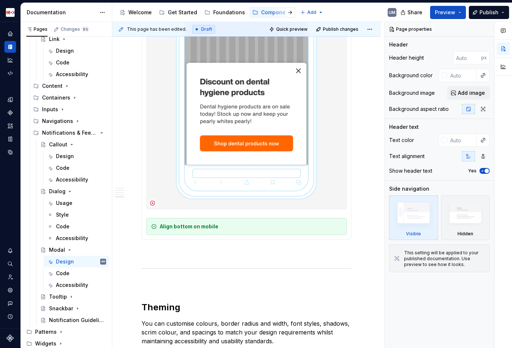
type textarea "*"
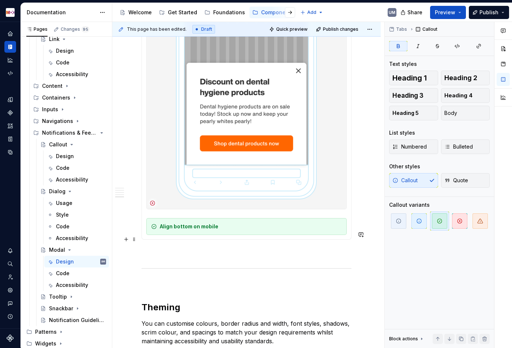
click at [209, 229] on strong "Align bottom on mobile" at bounding box center [189, 226] width 58 height 6
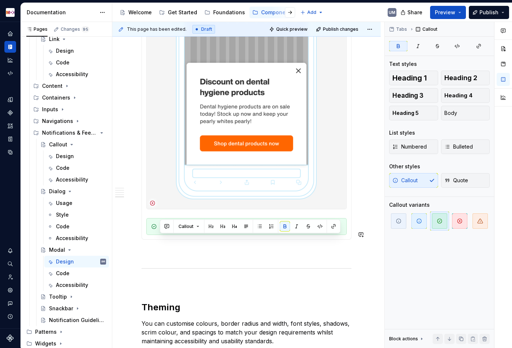
paste div
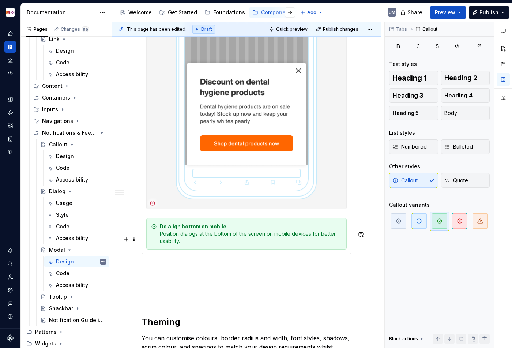
click at [188, 244] on div "Do align bottom on mobile Position dialogs at the bottom of the screen on mobil…" at bounding box center [251, 234] width 182 height 22
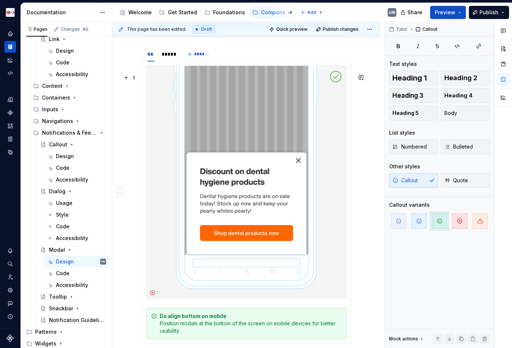
scroll to position [1211, 0]
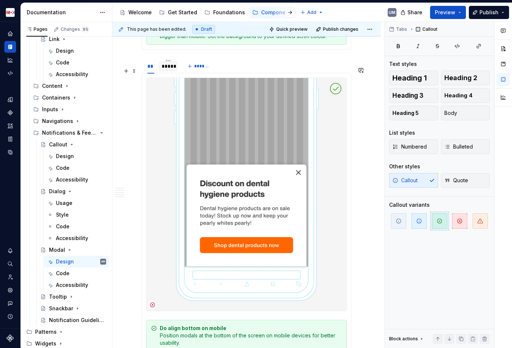
click at [166, 70] on div "*****" at bounding box center [168, 65] width 13 height 7
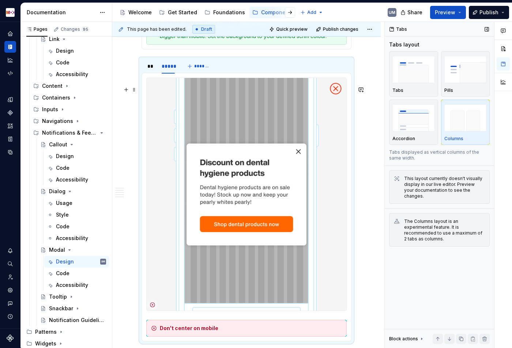
scroll to position [1256, 0]
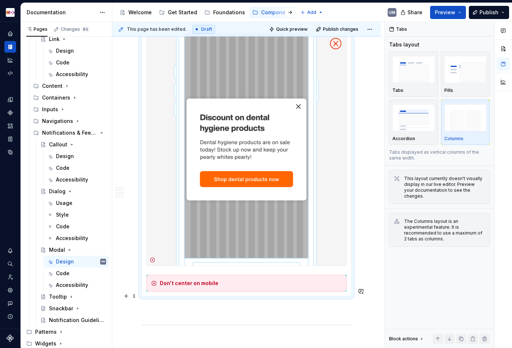
click at [208, 286] on strong "Don't center on mobile" at bounding box center [189, 283] width 58 height 6
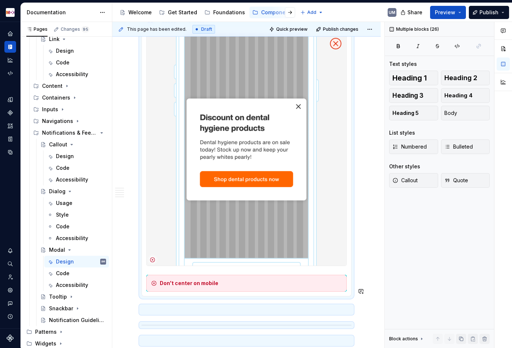
click at [208, 286] on strong "Don't center on mobile" at bounding box center [189, 283] width 58 height 6
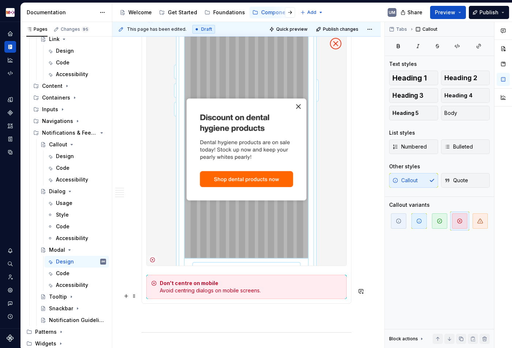
click at [206, 294] on div "Don't centre on mobile Avoid centring dialogs on mobile screens." at bounding box center [251, 286] width 182 height 15
click at [65, 199] on div "Usage" at bounding box center [64, 202] width 16 height 7
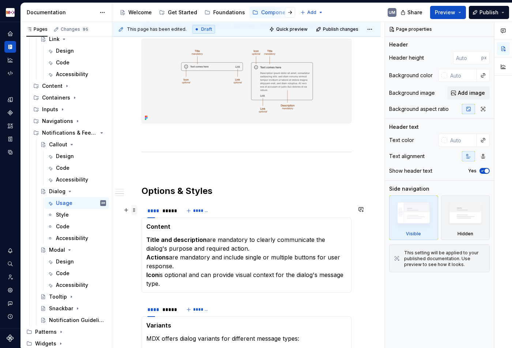
scroll to position [434, 0]
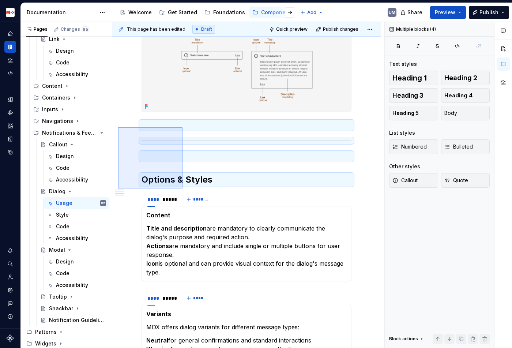
drag, startPoint x: 118, startPoint y: 127, endPoint x: 182, endPoint y: 187, distance: 88.2
click at [182, 187] on div "**********" at bounding box center [248, 185] width 272 height 326
copy div
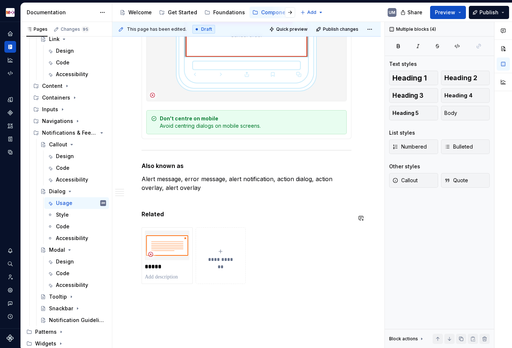
scroll to position [1958, 0]
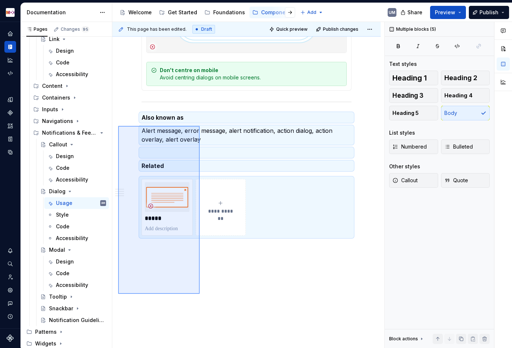
drag, startPoint x: 118, startPoint y: 126, endPoint x: 204, endPoint y: 296, distance: 189.7
click at [204, 298] on div "**********" at bounding box center [248, 185] width 272 height 326
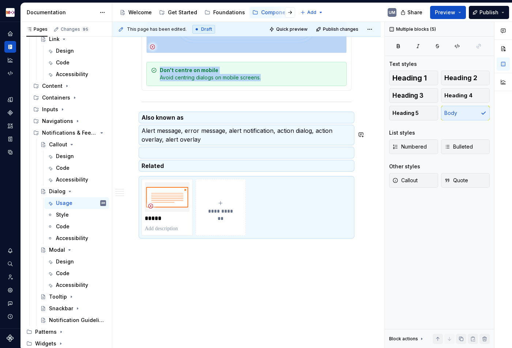
scroll to position [3, 0]
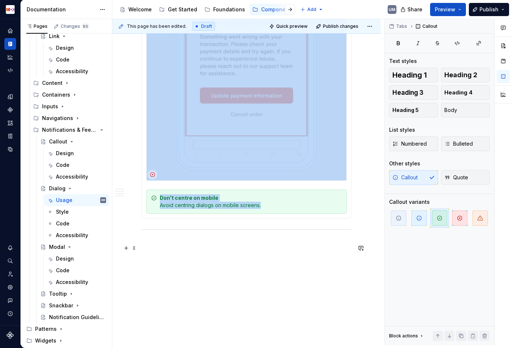
click at [154, 229] on hr at bounding box center [246, 229] width 210 height 0
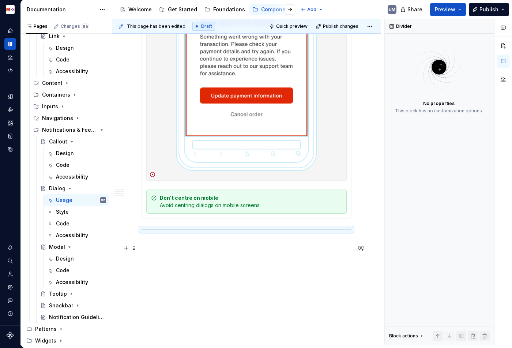
scroll to position [1749, 0]
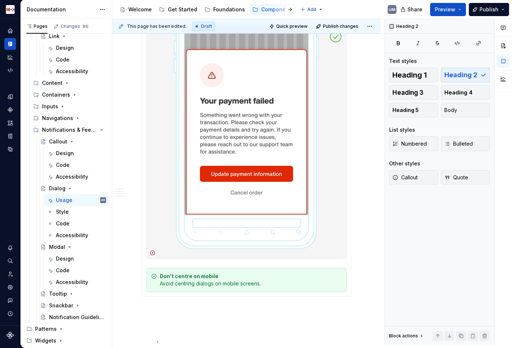
click at [157, 341] on div "**********" at bounding box center [248, 182] width 272 height 326
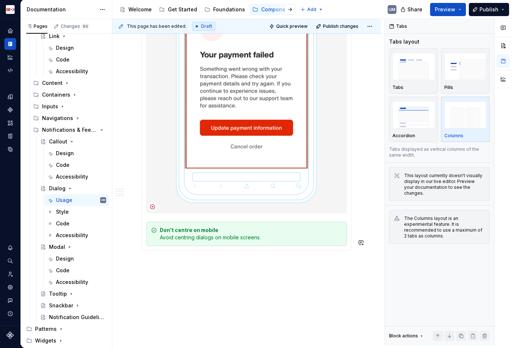
scroll to position [1837, 0]
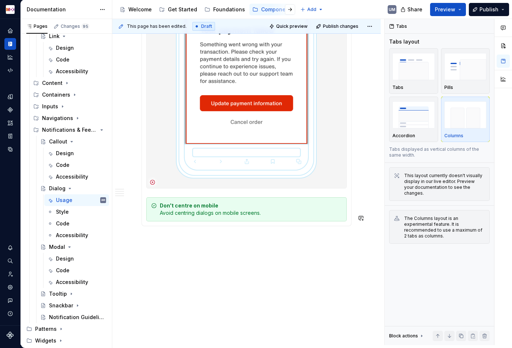
click at [217, 276] on div "**********" at bounding box center [248, 182] width 272 height 326
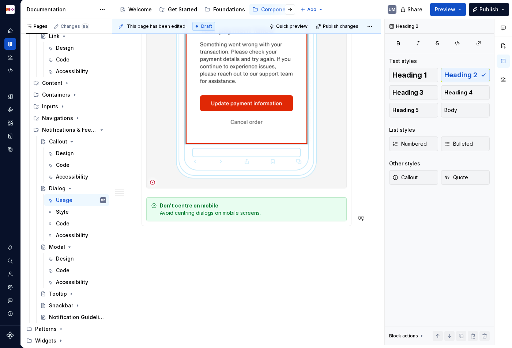
click at [172, 241] on div "**********" at bounding box center [248, 182] width 272 height 326
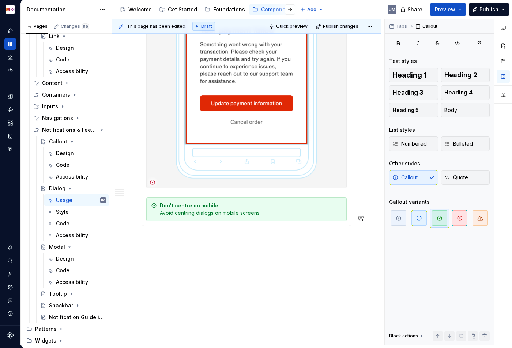
click at [157, 225] on div "Don't centre on mobile Avoid centring dialogs on mobile screens. Don't center o…" at bounding box center [246, 88] width 210 height 276
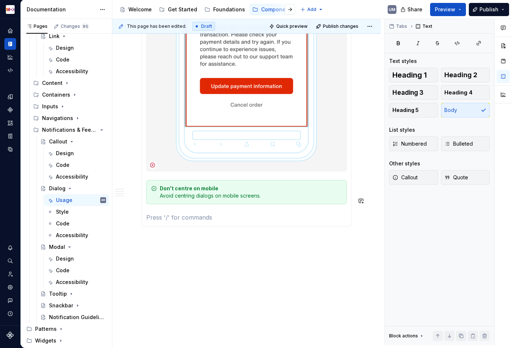
type textarea "*"
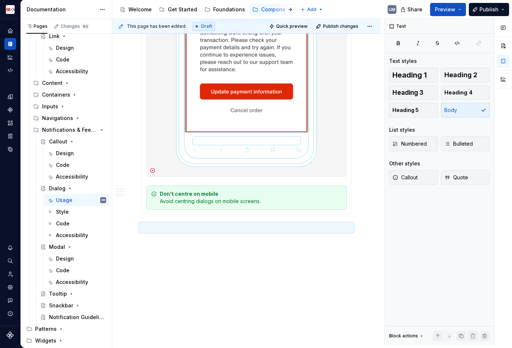
click at [145, 232] on p at bounding box center [246, 227] width 210 height 9
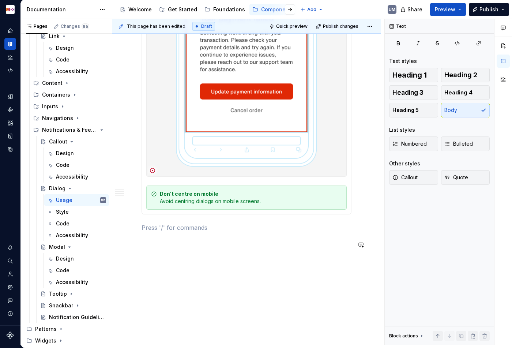
paste div
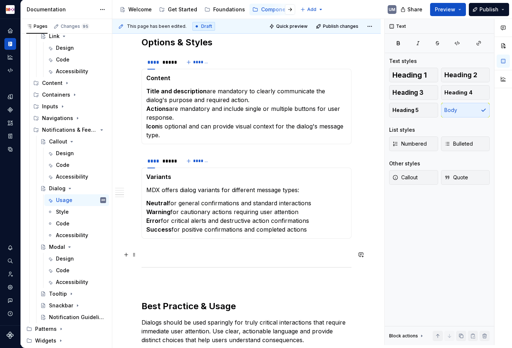
scroll to position [545, 0]
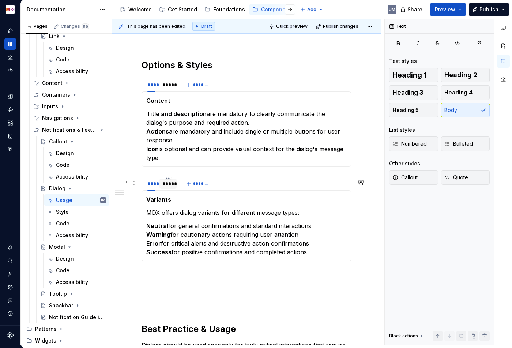
click at [168, 187] on div "*****" at bounding box center [167, 183] width 11 height 7
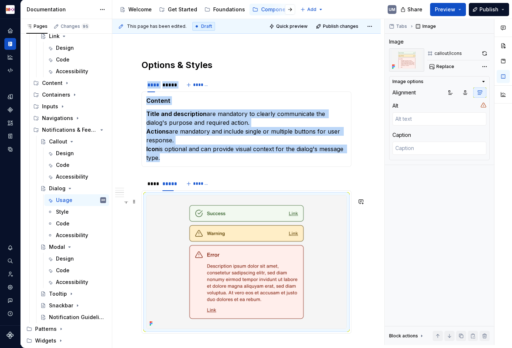
click at [213, 232] on img at bounding box center [247, 261] width 200 height 133
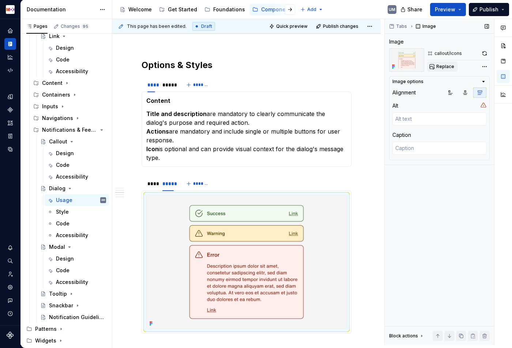
click at [447, 67] on span "Replace" at bounding box center [445, 67] width 18 height 6
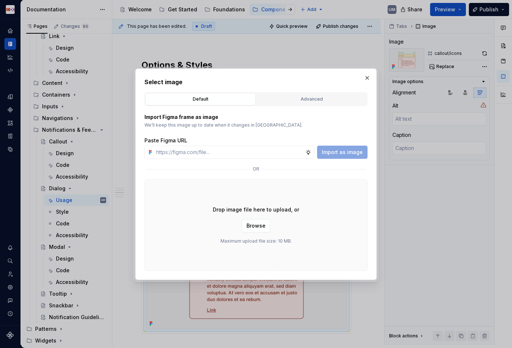
type textarea "*"
click at [316, 96] on div "Advanced" at bounding box center [311, 98] width 105 height 7
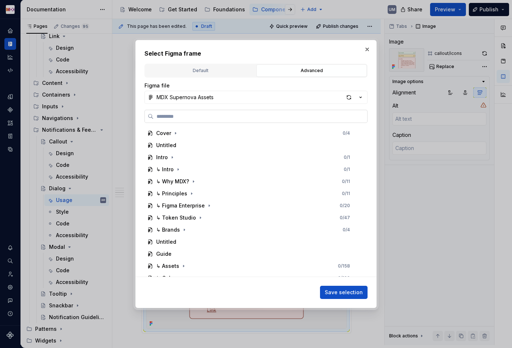
click at [218, 120] on label at bounding box center [255, 116] width 223 height 13
click at [218, 120] on input "search" at bounding box center [259, 116] width 213 height 7
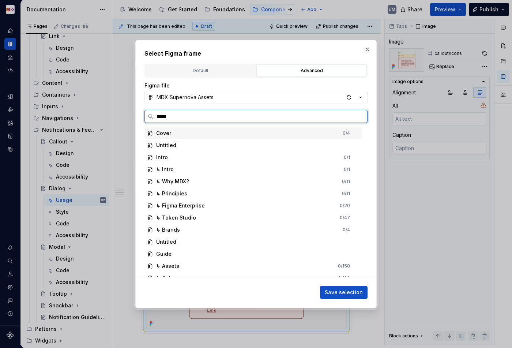
type input "******"
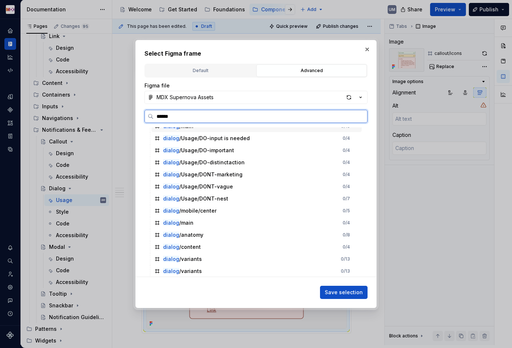
scroll to position [140, 0]
click at [222, 255] on div "dialog /variants 0 / 13" at bounding box center [256, 259] width 210 height 12
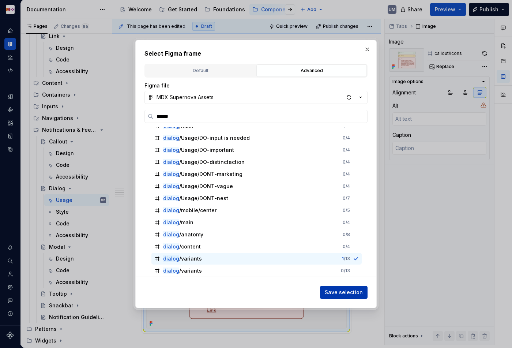
click at [339, 294] on span "Save selection" at bounding box center [344, 291] width 38 height 7
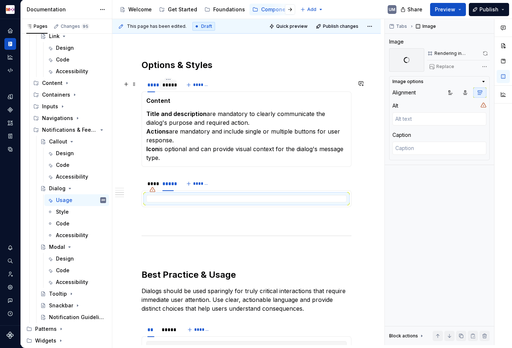
click at [167, 88] on div "*****" at bounding box center [167, 84] width 11 height 7
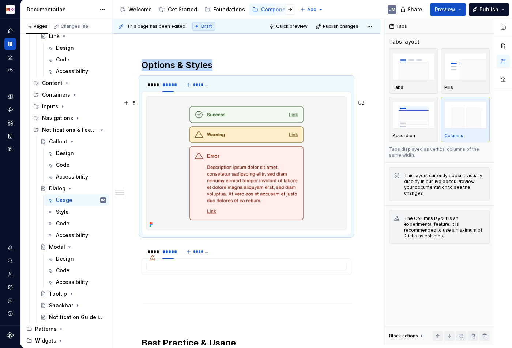
click at [205, 141] on img at bounding box center [247, 162] width 200 height 133
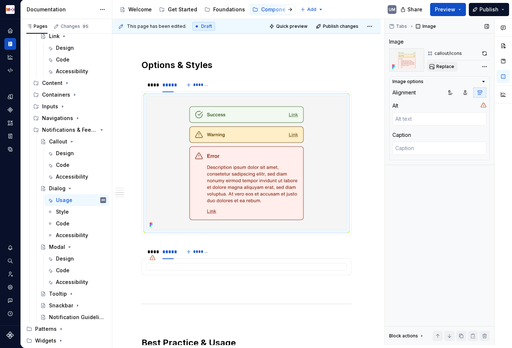
click at [439, 68] on span "Replace" at bounding box center [445, 67] width 18 height 6
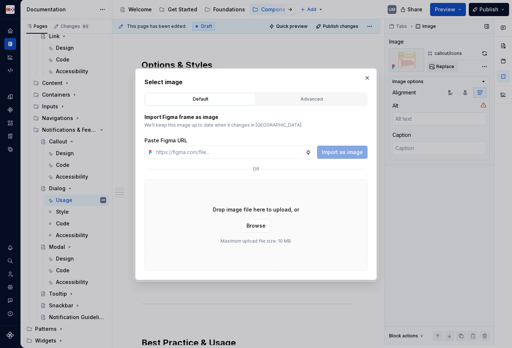
type textarea "*"
click at [303, 93] on button "Advanced" at bounding box center [311, 99] width 110 height 12
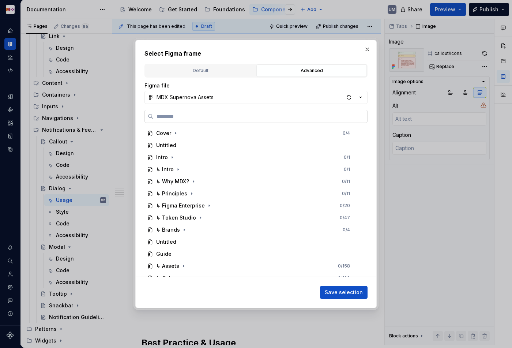
click at [233, 111] on label at bounding box center [255, 116] width 223 height 13
click at [233, 113] on input "search" at bounding box center [259, 116] width 213 height 7
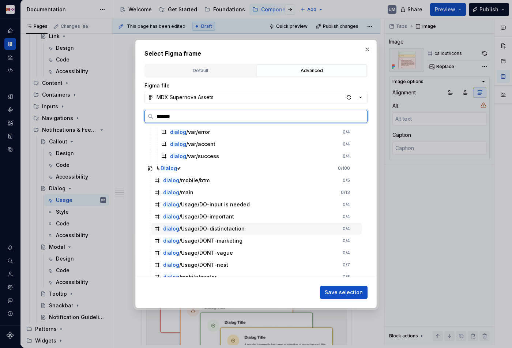
scroll to position [0, 0]
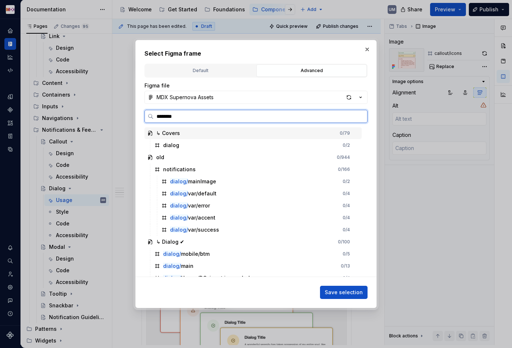
type input "*********"
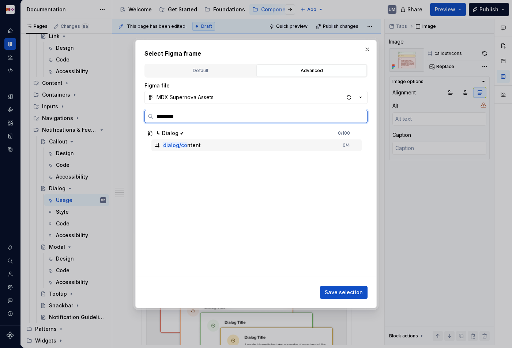
click at [188, 142] on div "dialog/co ntent" at bounding box center [182, 144] width 38 height 7
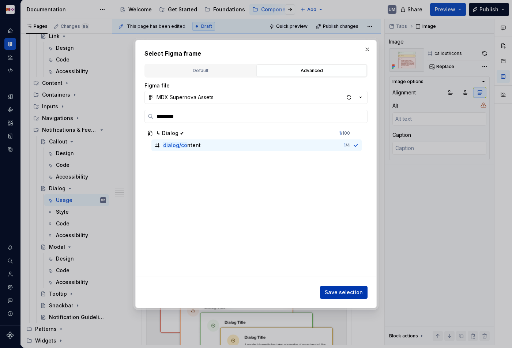
click at [330, 288] on span "Save selection" at bounding box center [344, 291] width 38 height 7
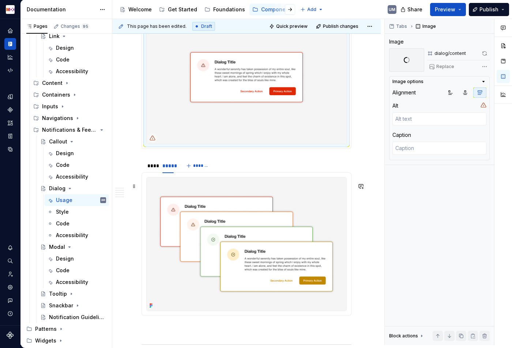
scroll to position [631, 0]
click at [306, 232] on img at bounding box center [247, 244] width 200 height 133
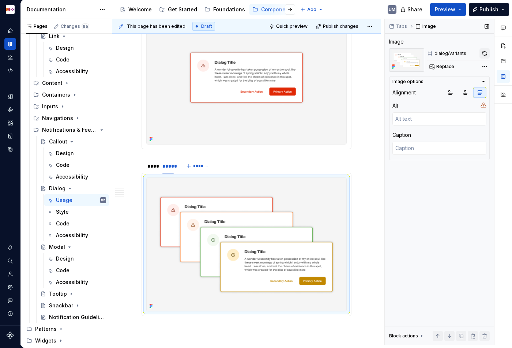
click at [485, 53] on button "button" at bounding box center [484, 53] width 10 height 10
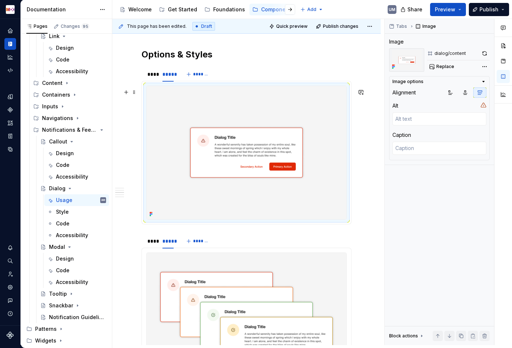
click at [210, 148] on img at bounding box center [247, 152] width 200 height 133
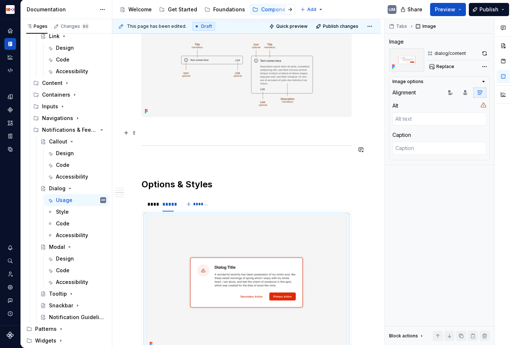
scroll to position [412, 0]
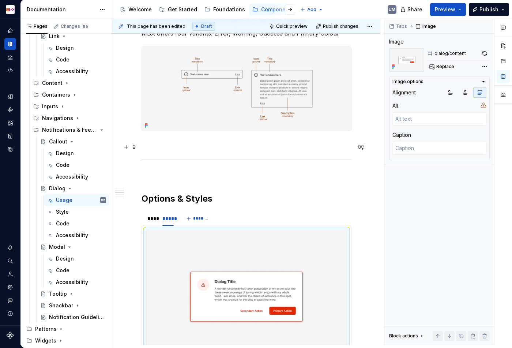
click at [210, 148] on p at bounding box center [246, 144] width 210 height 9
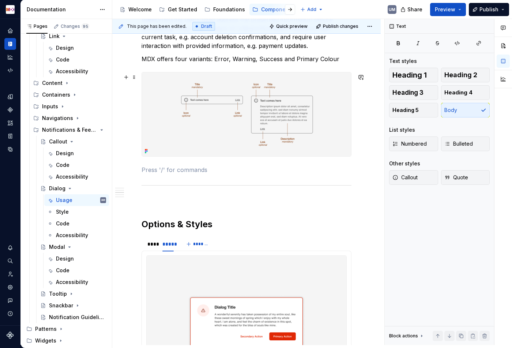
scroll to position [353, 0]
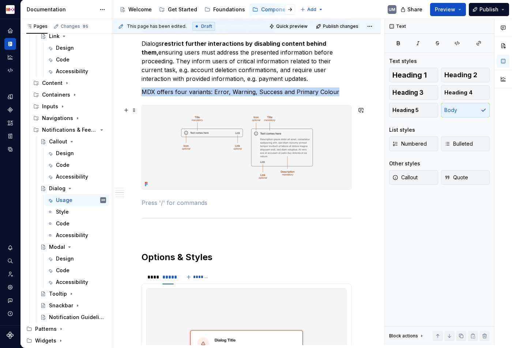
click at [232, 152] on img at bounding box center [246, 147] width 209 height 84
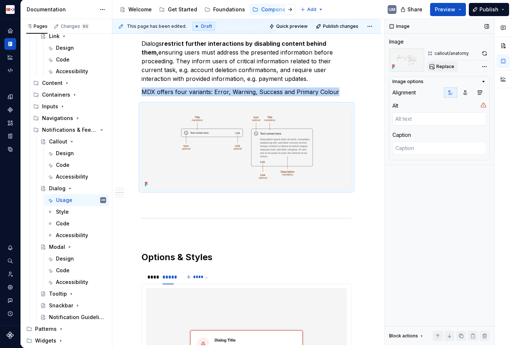
click at [444, 67] on span "Replace" at bounding box center [445, 67] width 18 height 6
type textarea "*"
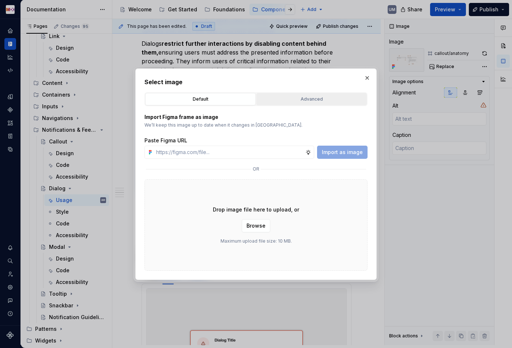
click at [296, 99] on div "Advanced" at bounding box center [311, 98] width 105 height 7
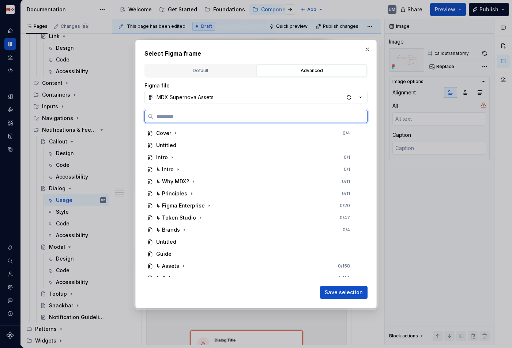
click at [231, 114] on input "search" at bounding box center [259, 116] width 213 height 7
paste input "******"
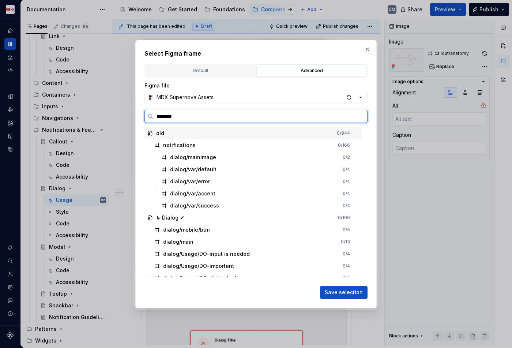
type input "*********"
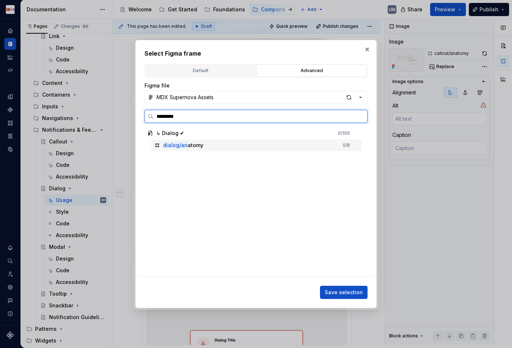
click at [210, 147] on div "dialog/an atomy 0 / 8" at bounding box center [256, 145] width 210 height 12
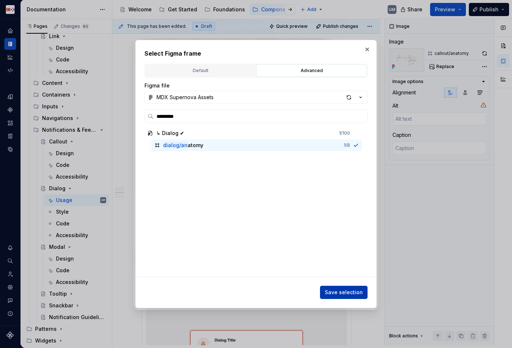
click at [343, 295] on span "Save selection" at bounding box center [344, 291] width 38 height 7
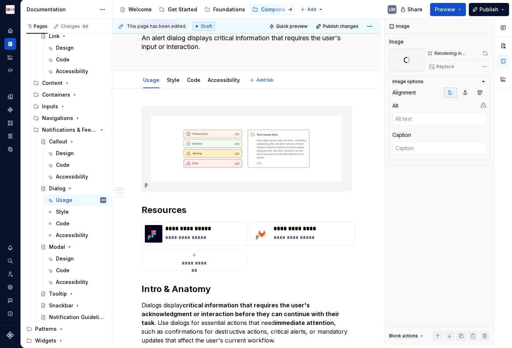
scroll to position [41, 0]
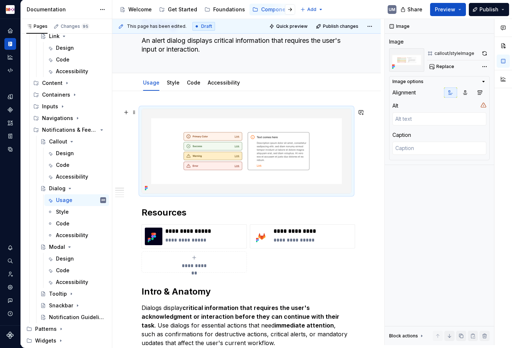
click at [208, 122] on img at bounding box center [246, 151] width 209 height 84
click at [449, 67] on span "Replace" at bounding box center [445, 67] width 18 height 6
type textarea "*"
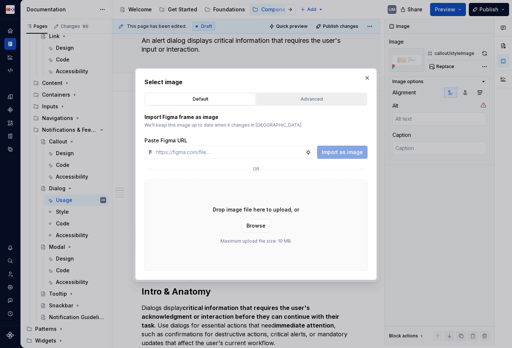
click at [298, 98] on div "Advanced" at bounding box center [311, 98] width 105 height 7
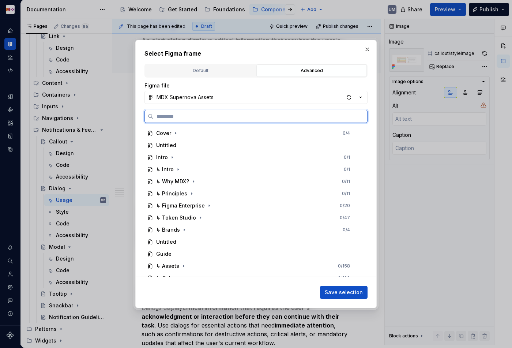
click at [234, 118] on input "search" at bounding box center [259, 116] width 213 height 7
paste input "*******"
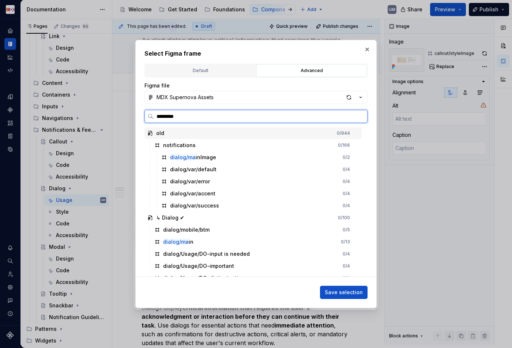
type input "**********"
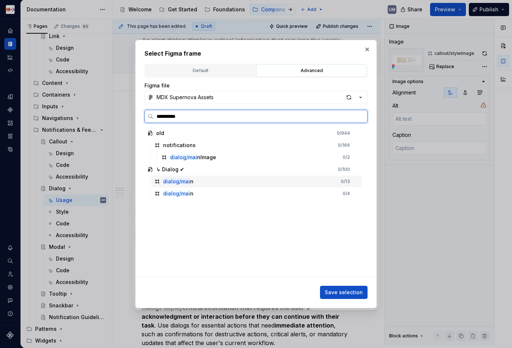
click at [182, 185] on div "dialog/mai n 0 / 13" at bounding box center [256, 181] width 210 height 12
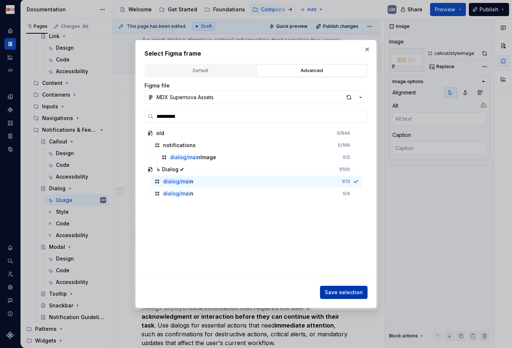
click at [334, 290] on span "Save selection" at bounding box center [344, 291] width 38 height 7
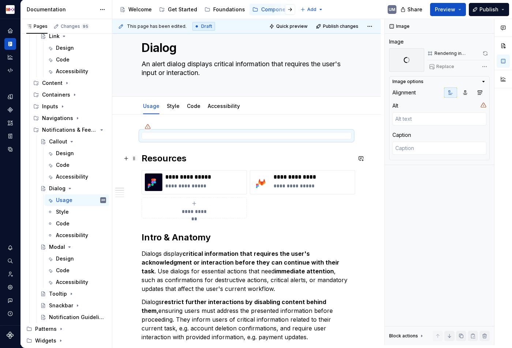
scroll to position [13, 0]
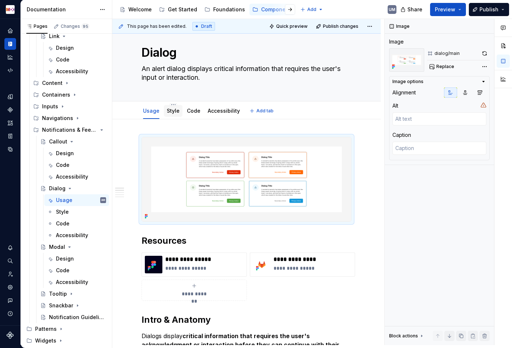
click at [172, 114] on div "Style" at bounding box center [173, 110] width 13 height 7
click at [171, 105] on html "MDX UM Dataset Migros Documentation Accessibility guide for tree Page tree. Nav…" at bounding box center [256, 174] width 512 height 348
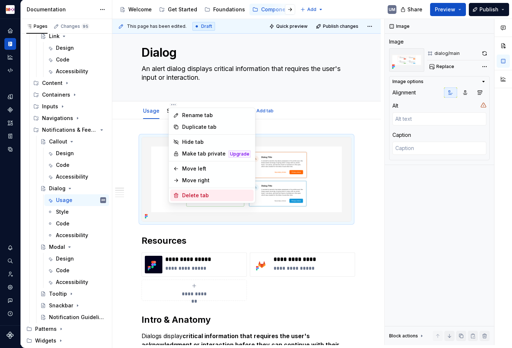
click at [192, 194] on div "Delete tab" at bounding box center [216, 194] width 69 height 7
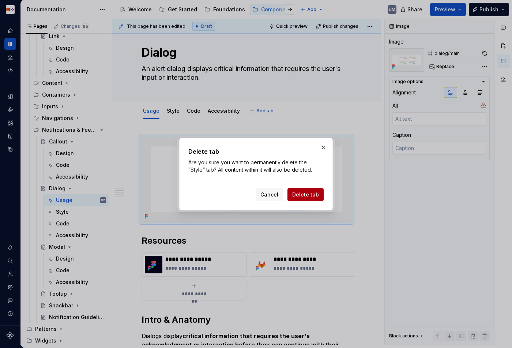
click at [299, 195] on span "Delete tab" at bounding box center [305, 194] width 27 height 7
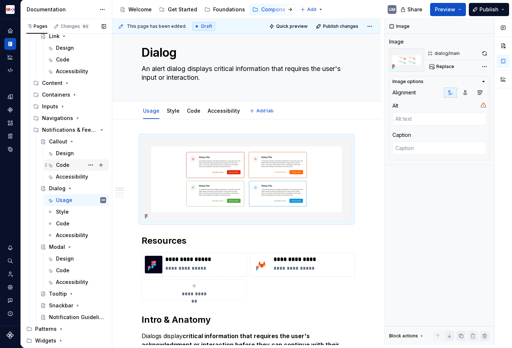
scroll to position [90, 0]
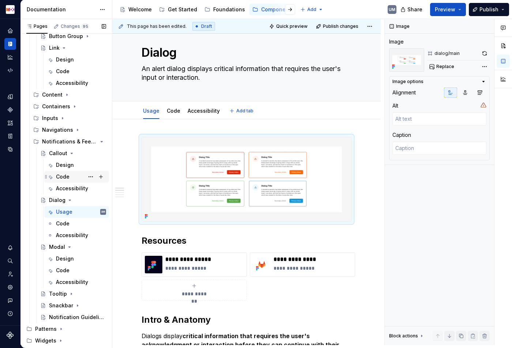
click at [67, 174] on div "Code" at bounding box center [63, 176] width 14 height 7
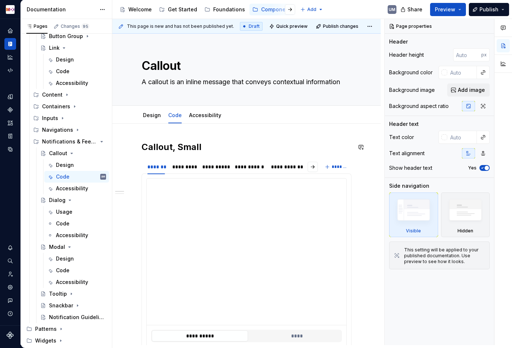
drag, startPoint x: 166, startPoint y: 175, endPoint x: 200, endPoint y: 211, distance: 49.1
click at [212, 219] on div "**********" at bounding box center [248, 182] width 272 height 326
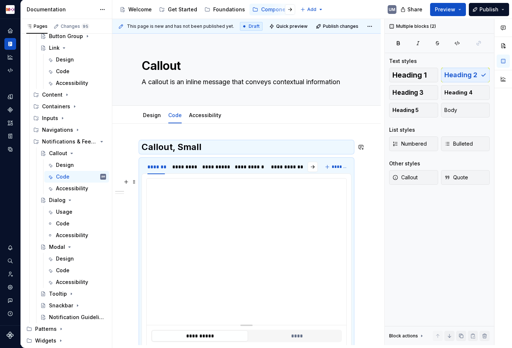
scroll to position [140, 0]
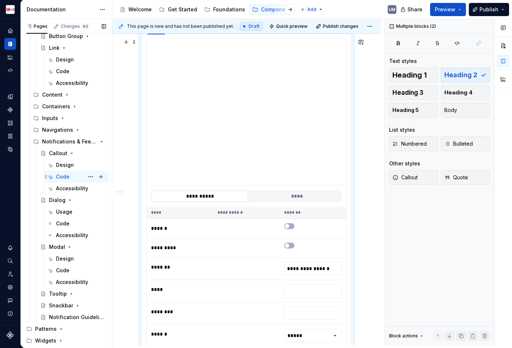
copy h2 "Callout, Small"
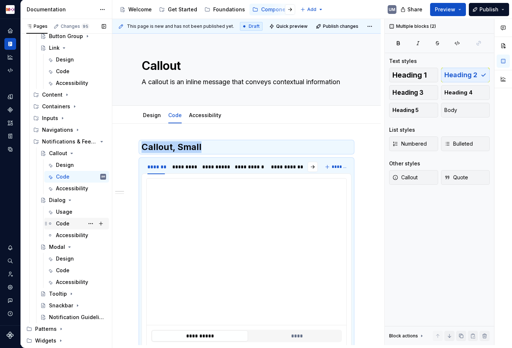
click at [64, 223] on div "Code" at bounding box center [63, 223] width 14 height 7
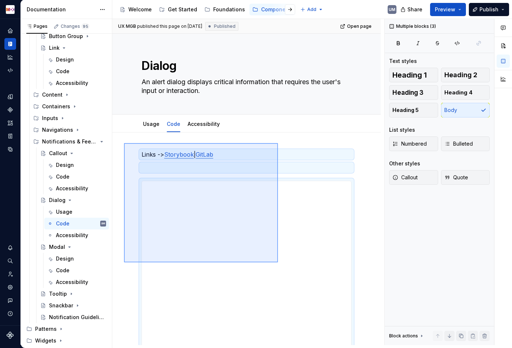
drag, startPoint x: 124, startPoint y: 143, endPoint x: 278, endPoint y: 262, distance: 194.6
click at [278, 262] on div "**********" at bounding box center [248, 182] width 272 height 326
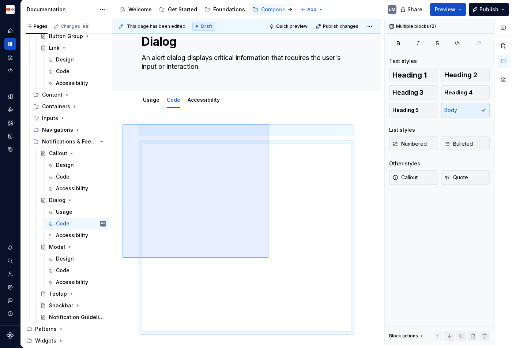
drag, startPoint x: 122, startPoint y: 124, endPoint x: 282, endPoint y: 273, distance: 218.2
click at [282, 273] on div "**********" at bounding box center [248, 182] width 272 height 326
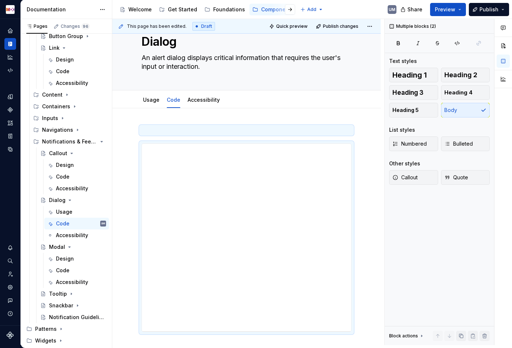
scroll to position [0, 0]
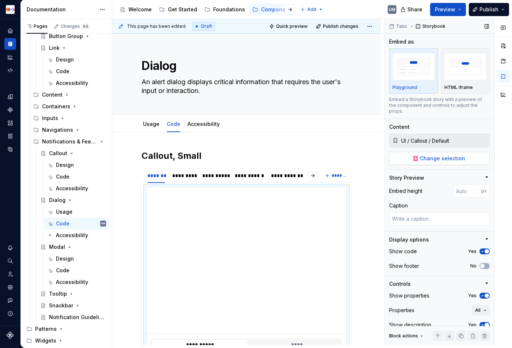
click at [447, 155] on span "Change selection" at bounding box center [442, 158] width 45 height 7
type textarea "*"
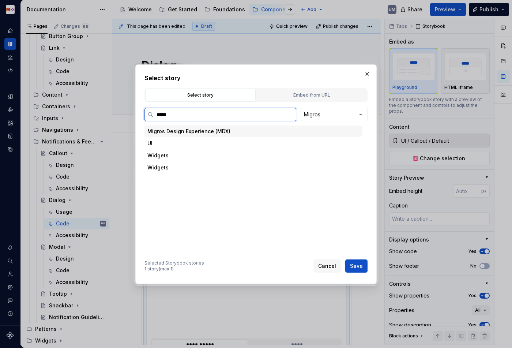
type input "******"
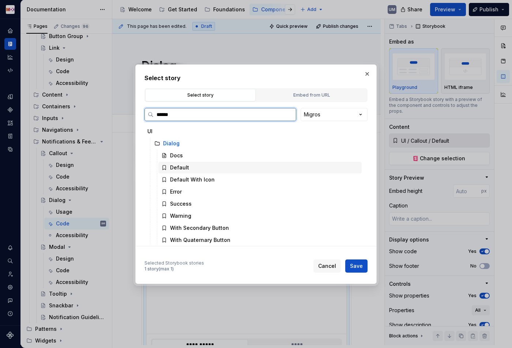
click at [181, 166] on div "Default" at bounding box center [179, 167] width 19 height 7
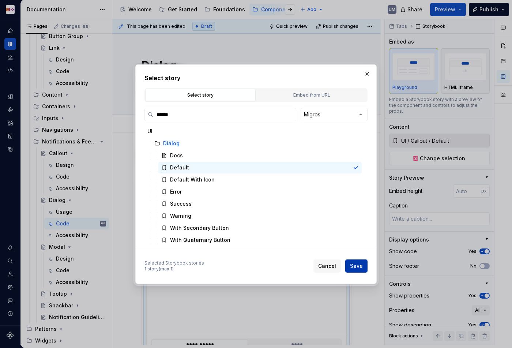
click at [360, 266] on span "Save" at bounding box center [356, 265] width 13 height 7
type textarea "*"
type input "UI / Dialog / Default"
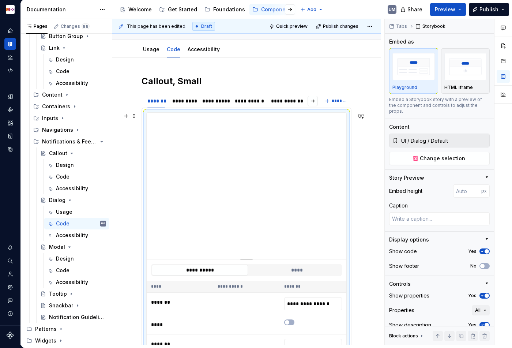
scroll to position [61, 0]
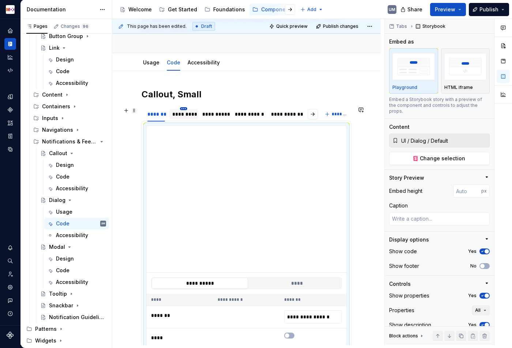
click at [185, 108] on html "MDX UM Dataset Migros Documentation Accessibility guide for tree Page tree. Nav…" at bounding box center [256, 174] width 512 height 348
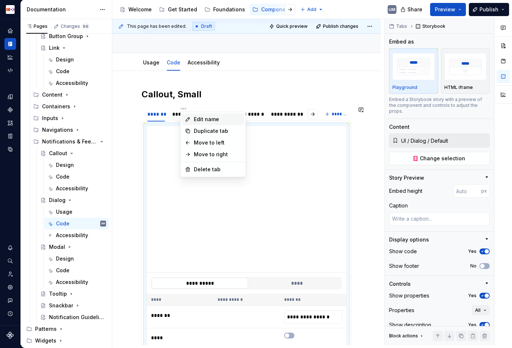
click at [198, 117] on div "Edit name" at bounding box center [218, 118] width 48 height 7
type textarea "*"
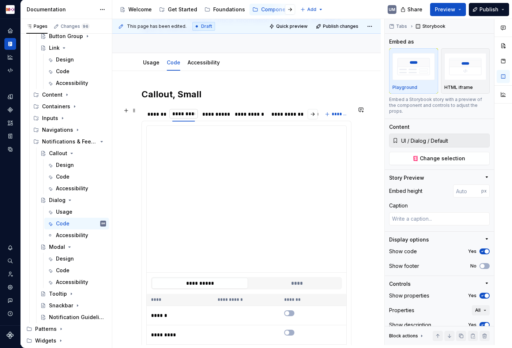
click at [190, 115] on input "*********" at bounding box center [183, 113] width 29 height 13
type input "*********"
type textarea "*"
type input "UI / Callout / With Link"
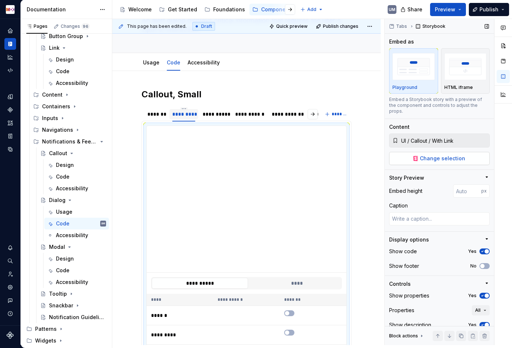
click at [469, 152] on button "Change selection" at bounding box center [439, 158] width 100 height 13
type textarea "*"
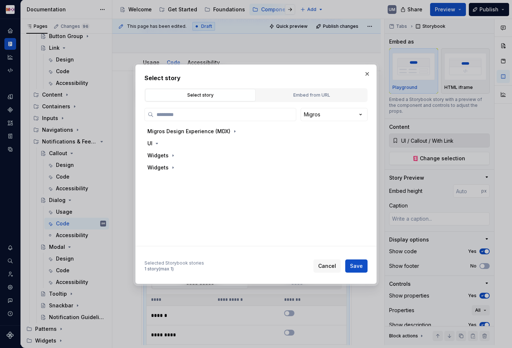
paste input "******"
type input "******"
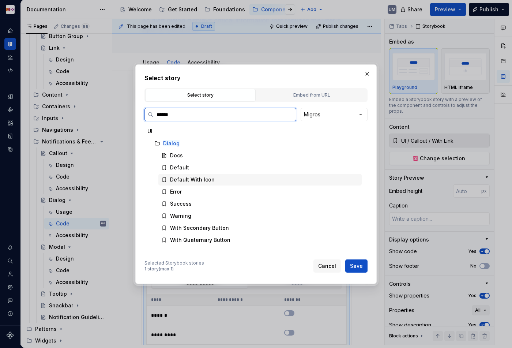
click at [191, 178] on div "Default With Icon" at bounding box center [192, 179] width 45 height 7
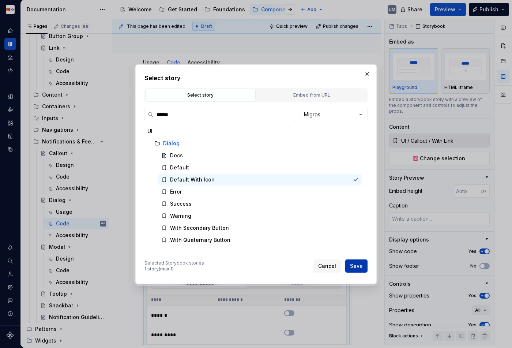
click at [355, 266] on span "Save" at bounding box center [356, 265] width 13 height 7
type textarea "*"
type input "UI / Dialog / Default With Icon"
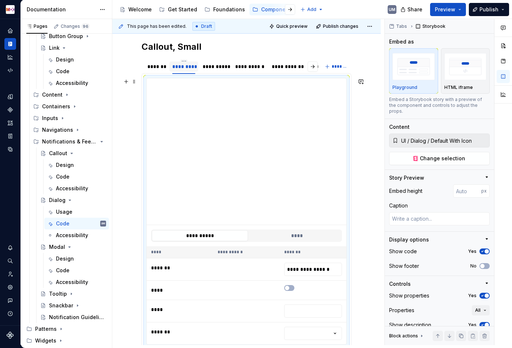
scroll to position [106, 0]
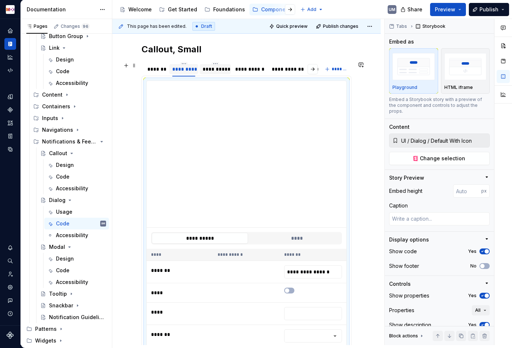
click at [209, 71] on div "**********" at bounding box center [214, 68] width 25 height 7
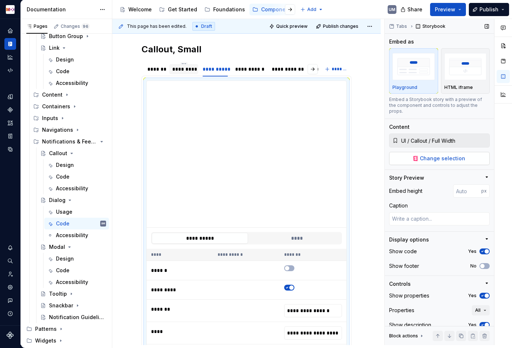
click at [428, 155] on span "Change selection" at bounding box center [442, 158] width 45 height 7
type textarea "*"
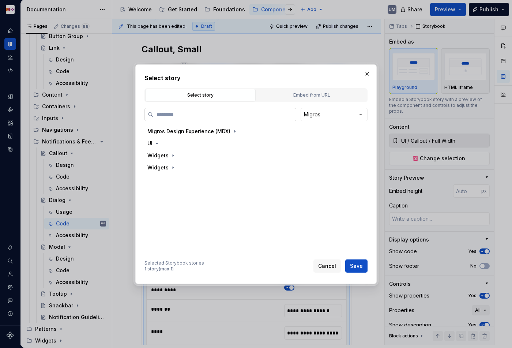
paste input "******"
type input "******"
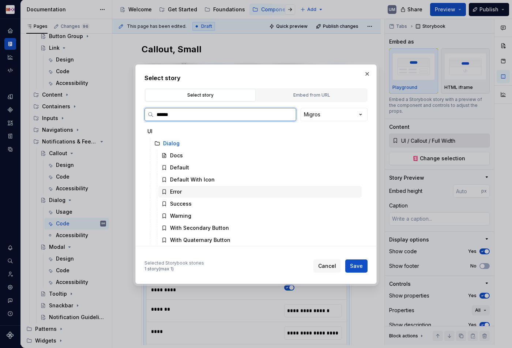
click at [192, 190] on div "Error" at bounding box center [259, 192] width 203 height 12
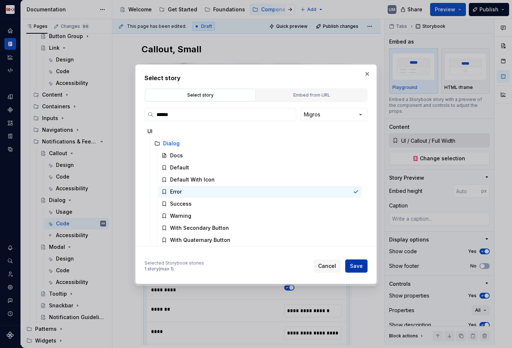
click at [361, 266] on span "Save" at bounding box center [356, 265] width 13 height 7
type textarea "*"
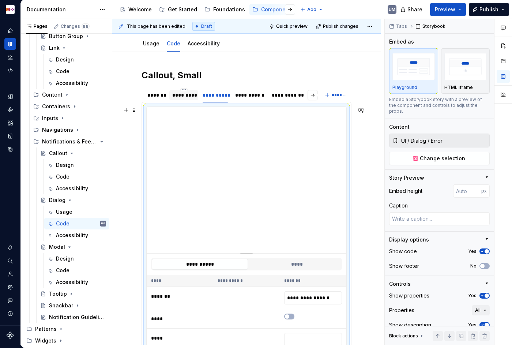
scroll to position [53, 0]
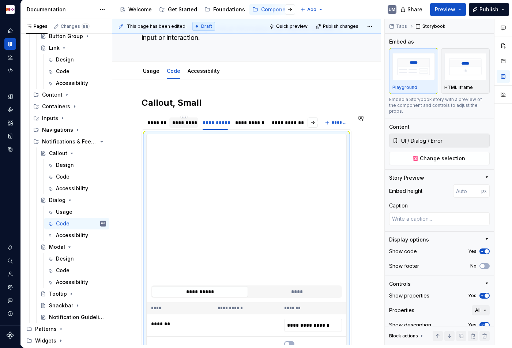
click at [214, 114] on section "**********" at bounding box center [246, 259] width 210 height 291
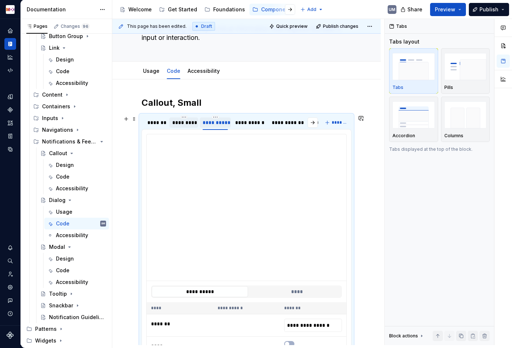
click at [215, 119] on div "**********" at bounding box center [214, 122] width 25 height 7
click at [215, 116] on html "MDX UM Dataset Migros Documentation Accessibility guide for tree Page tree. Nav…" at bounding box center [256, 174] width 512 height 348
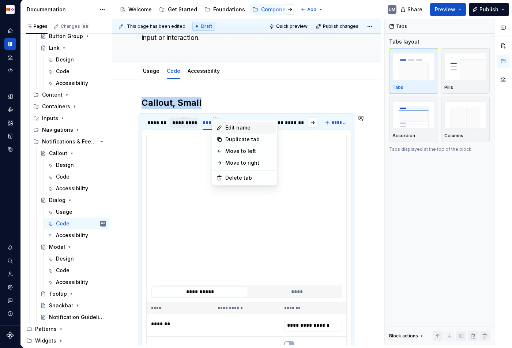
click at [228, 127] on div "Edit name" at bounding box center [249, 127] width 48 height 7
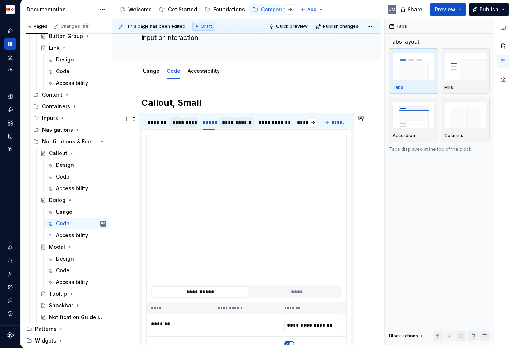
click at [244, 121] on div "**********" at bounding box center [236, 122] width 29 height 7
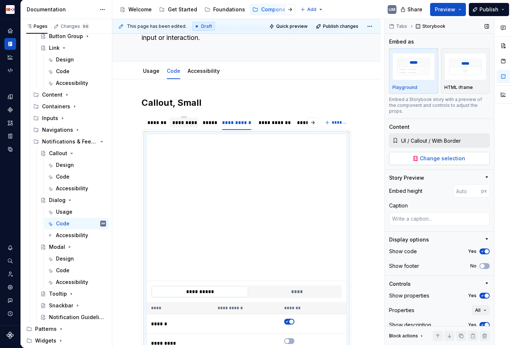
click at [442, 155] on span "Change selection" at bounding box center [442, 158] width 45 height 7
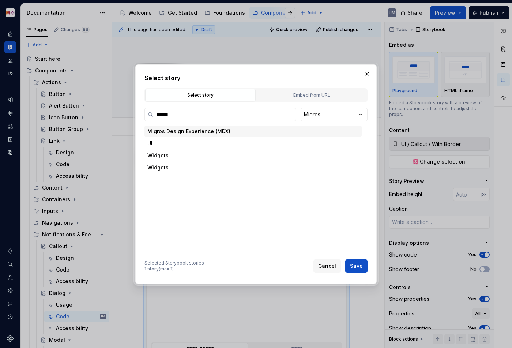
scroll to position [53, 0]
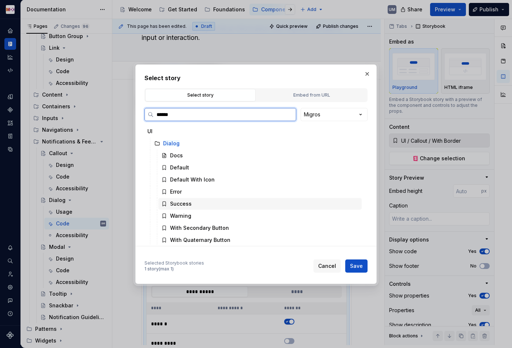
click at [214, 201] on div "Success" at bounding box center [259, 204] width 203 height 12
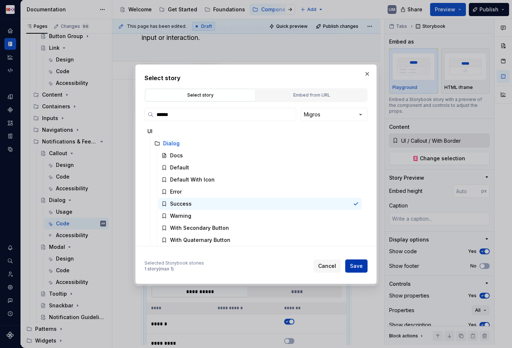
click at [347, 263] on button "Save" at bounding box center [356, 265] width 22 height 13
type input "UI / Dialog / Success"
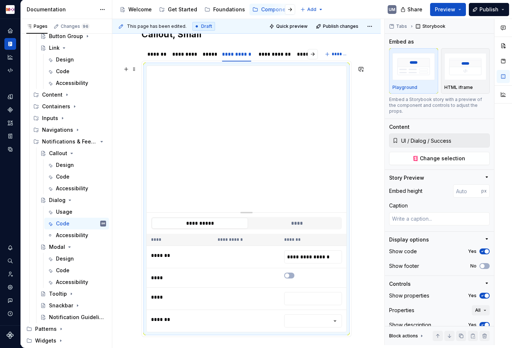
scroll to position [104, 0]
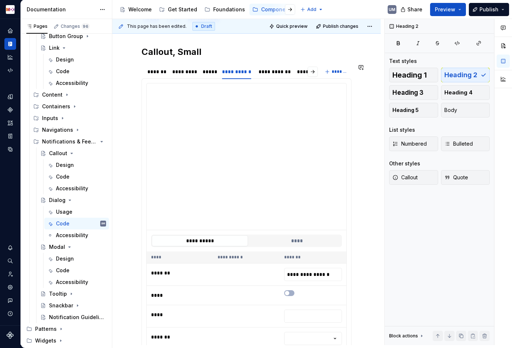
click at [239, 64] on section "**********" at bounding box center [246, 209] width 210 height 291
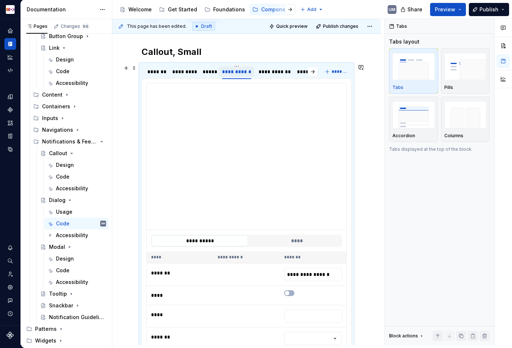
click at [237, 68] on div "**********" at bounding box center [236, 72] width 35 height 10
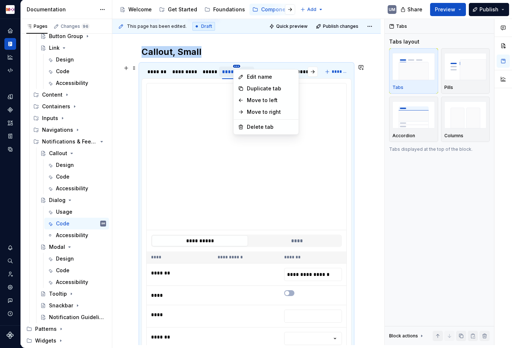
click at [236, 66] on html "MDX UM Dataset Migros Documentation Accessibility guide for tree Page tree. Nav…" at bounding box center [256, 174] width 512 height 348
type textarea "*"
click at [248, 75] on div "Edit name" at bounding box center [271, 76] width 48 height 7
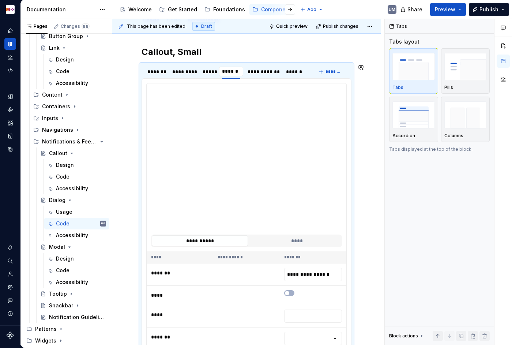
type input "*******"
click at [255, 70] on div "**********" at bounding box center [265, 71] width 31 height 7
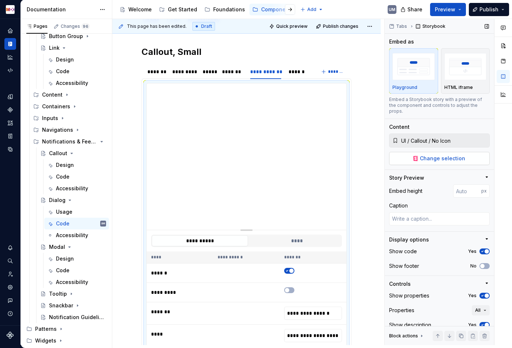
click at [426, 155] on span "Change selection" at bounding box center [442, 158] width 45 height 7
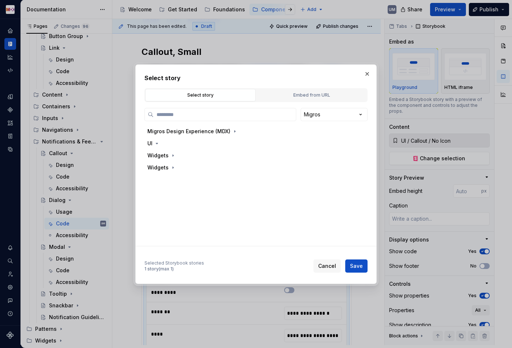
type textarea "*"
click at [284, 91] on div "Embed from URL" at bounding box center [311, 94] width 105 height 7
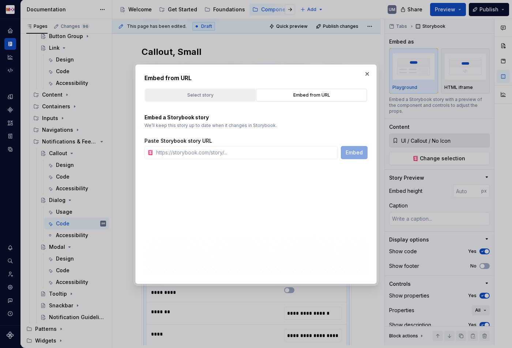
click at [231, 99] on button "Select story" at bounding box center [200, 95] width 110 height 12
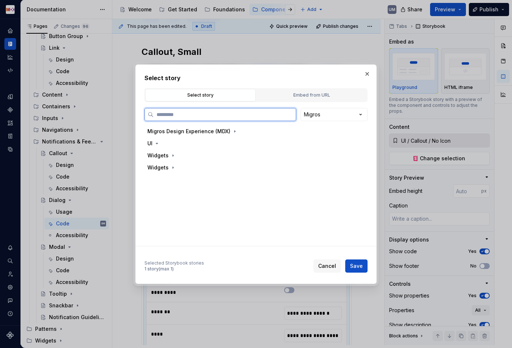
click at [206, 118] on input "search" at bounding box center [224, 114] width 142 height 7
paste input "******"
type input "******"
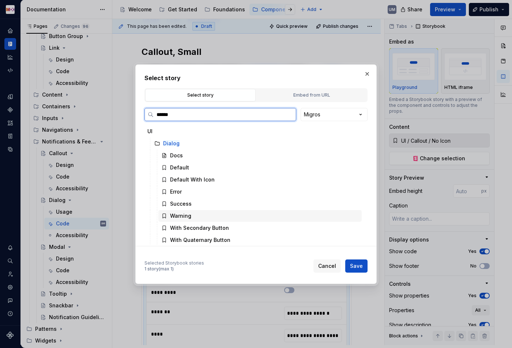
click at [201, 212] on div "Warning" at bounding box center [259, 216] width 203 height 12
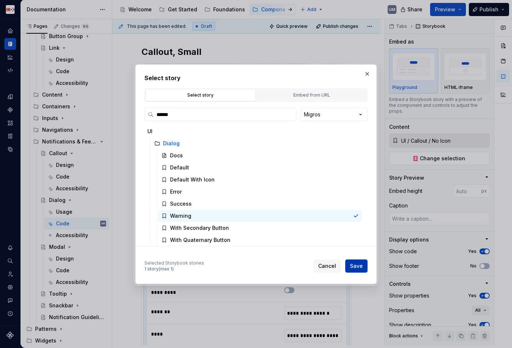
click at [353, 265] on span "Save" at bounding box center [356, 265] width 13 height 7
type textarea "*"
type input "UI / Dialog / Warning"
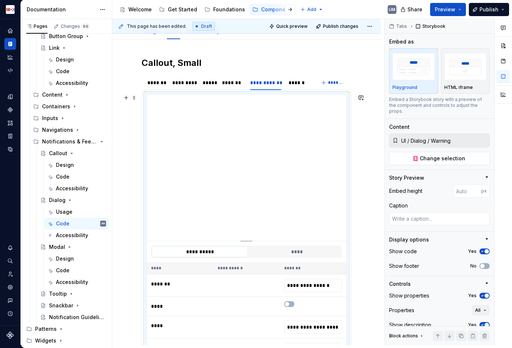
scroll to position [67, 0]
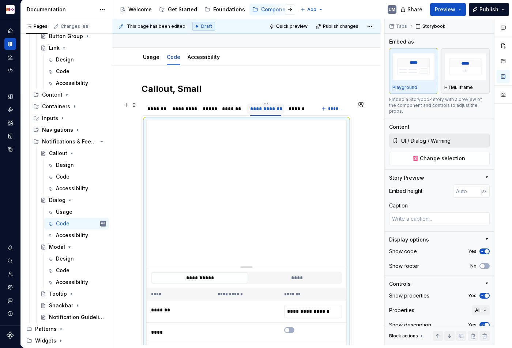
type textarea "*"
click at [265, 101] on div "**********" at bounding box center [265, 108] width 37 height 14
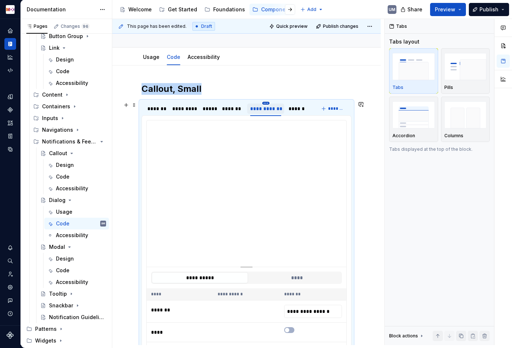
click at [265, 103] on html "MDX UM Dataset Migros Documentation Accessibility guide for tree Page tree. Nav…" at bounding box center [256, 174] width 512 height 348
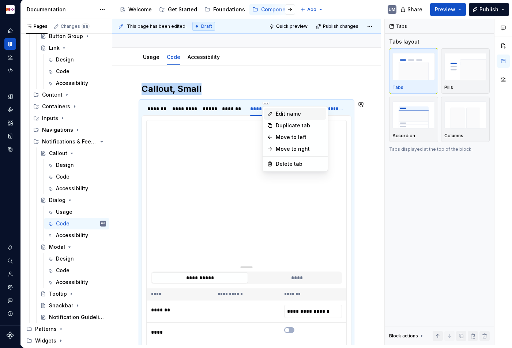
click at [276, 114] on div "Edit name" at bounding box center [300, 113] width 48 height 7
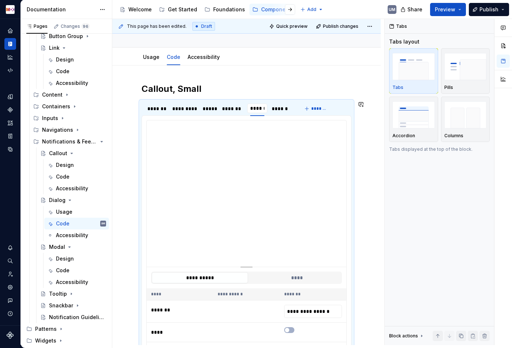
type input "*******"
click at [293, 110] on div "******" at bounding box center [288, 108] width 20 height 7
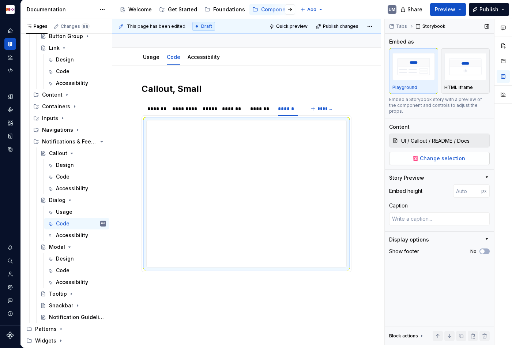
click at [441, 155] on span "Change selection" at bounding box center [442, 158] width 45 height 7
type textarea "*"
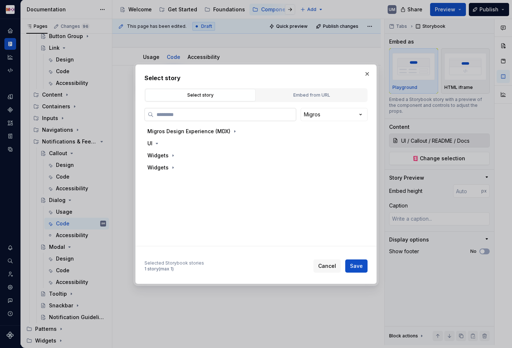
paste input "******"
type input "******"
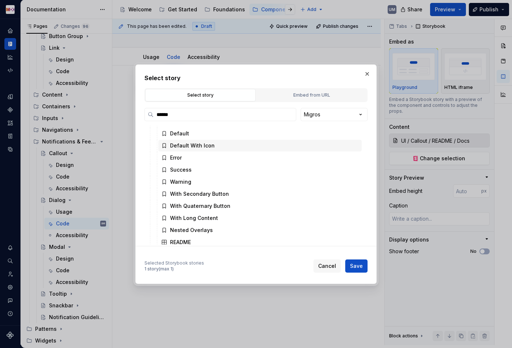
scroll to position [50, 0]
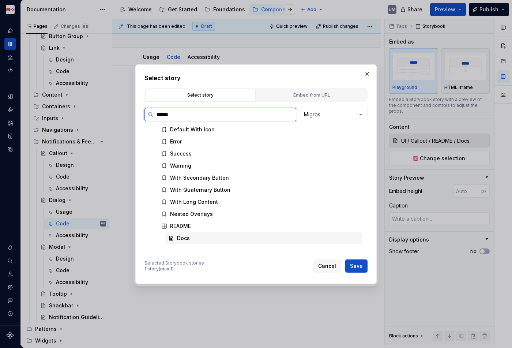
click at [191, 237] on div "Docs" at bounding box center [263, 238] width 196 height 12
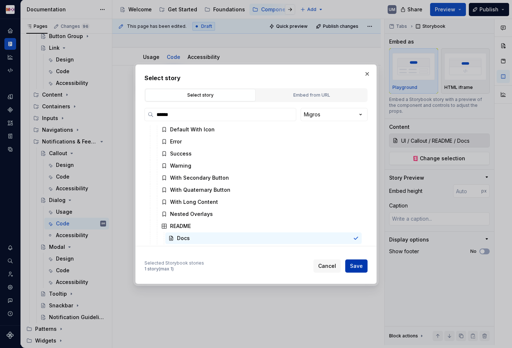
click at [354, 265] on span "Save" at bounding box center [356, 265] width 13 height 7
type textarea "*"
type input "UI / Dialog / README / Docs"
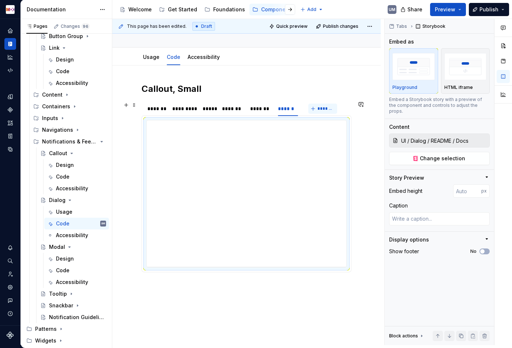
click at [323, 110] on span "*******" at bounding box center [325, 109] width 16 height 6
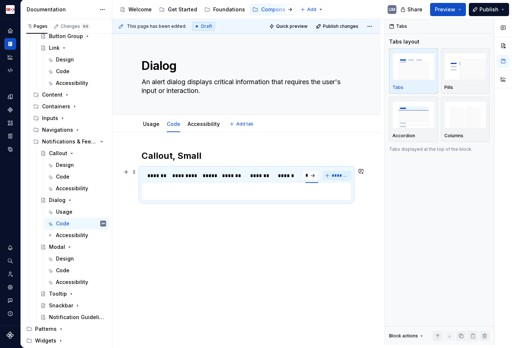
scroll to position [0, 8]
type textarea "*"
type input "**********"
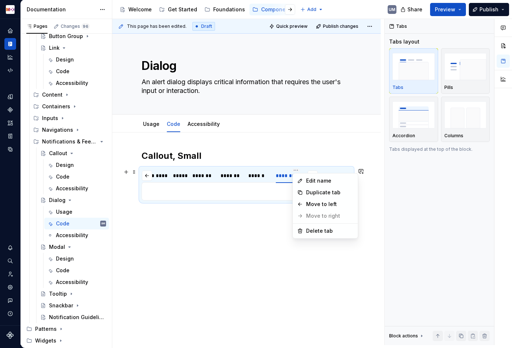
click at [255, 169] on html "MDX UM Dataset Migros Documentation Accessibility guide for tree Page tree. Nav…" at bounding box center [256, 174] width 512 height 348
click at [308, 203] on div "Move to left" at bounding box center [330, 203] width 48 height 7
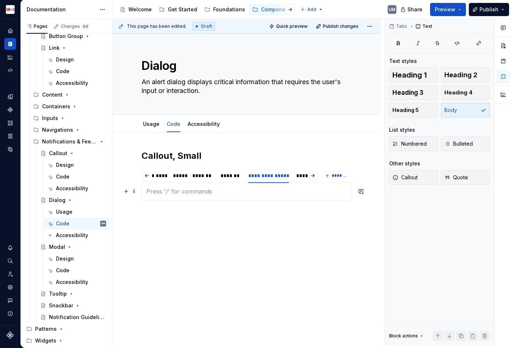
click at [292, 191] on p at bounding box center [246, 191] width 200 height 9
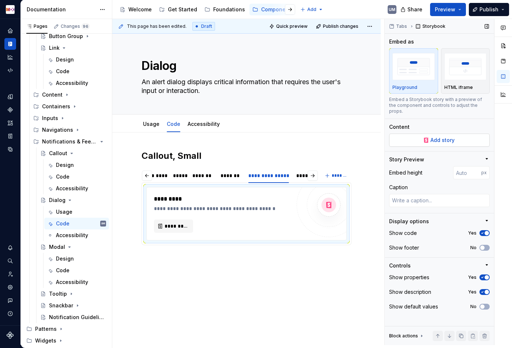
click at [433, 136] on span "Add story" at bounding box center [442, 139] width 24 height 7
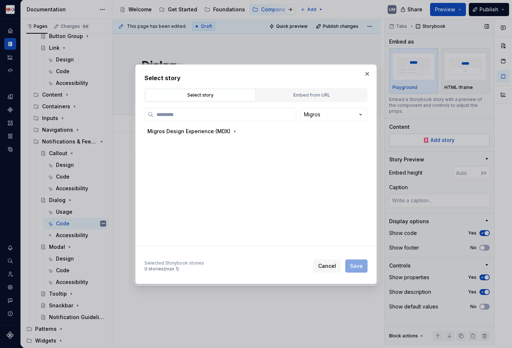
type textarea "*"
paste input "******"
type input "******"
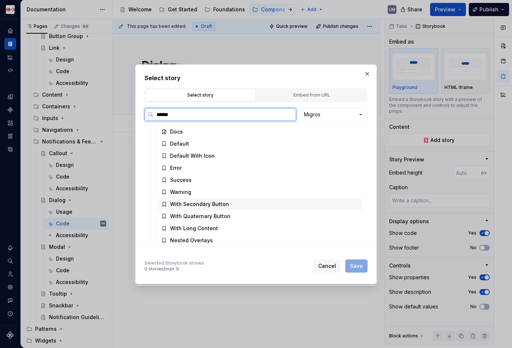
scroll to position [33, 0]
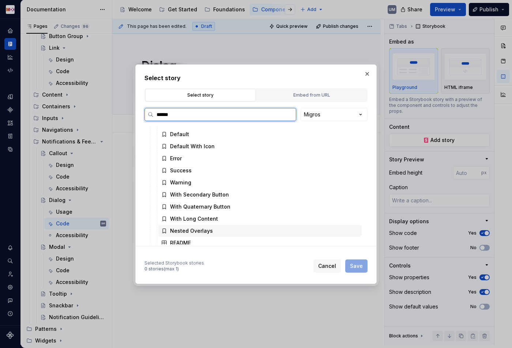
click at [216, 226] on div "Nested Overlays" at bounding box center [259, 231] width 203 height 12
click at [360, 263] on span "Save" at bounding box center [356, 265] width 13 height 7
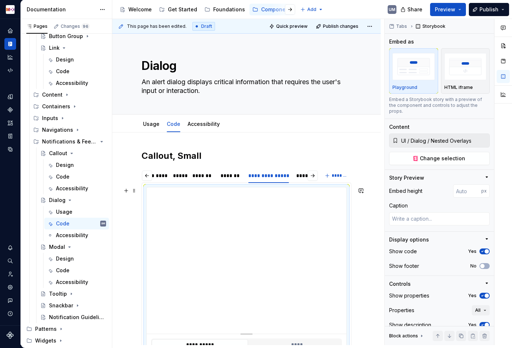
scroll to position [34, 0]
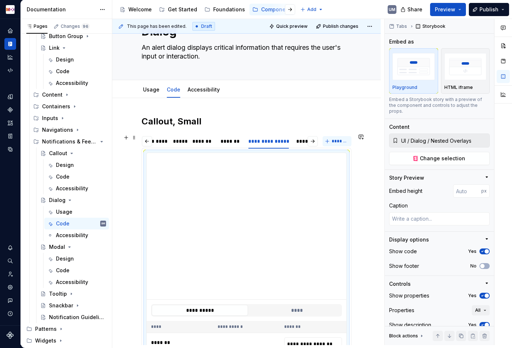
type textarea "*"
click at [340, 138] on button "*******" at bounding box center [336, 141] width 29 height 10
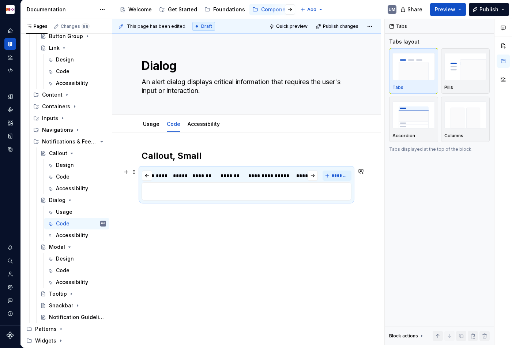
scroll to position [0, 0]
type input "**********"
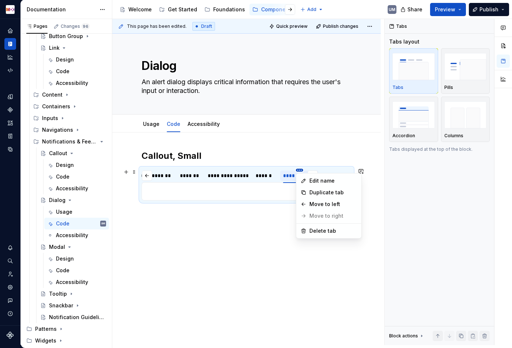
click at [261, 170] on html "MDX UM Dataset Migros Documentation Accessibility guide for tree Page tree. Nav…" at bounding box center [256, 174] width 512 height 348
click at [318, 202] on div "Move to left" at bounding box center [333, 203] width 48 height 7
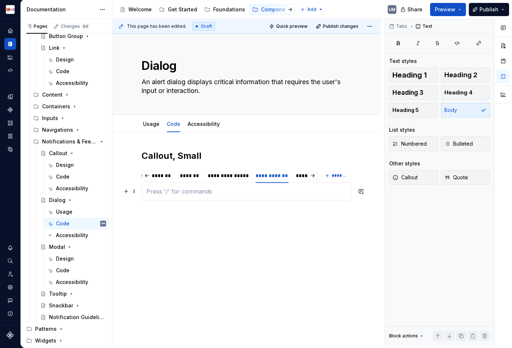
click at [279, 191] on p at bounding box center [246, 191] width 200 height 9
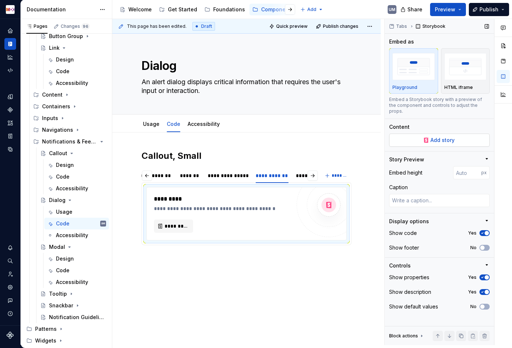
click at [448, 136] on span "Add story" at bounding box center [442, 139] width 24 height 7
type textarea "*"
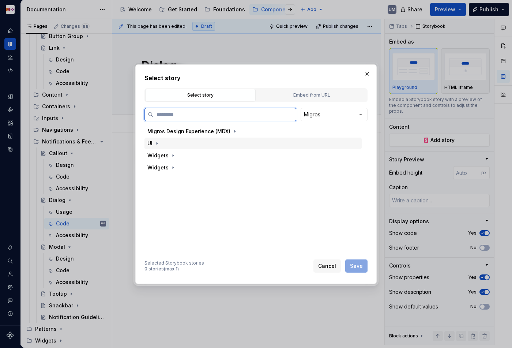
paste input "******"
type input "******"
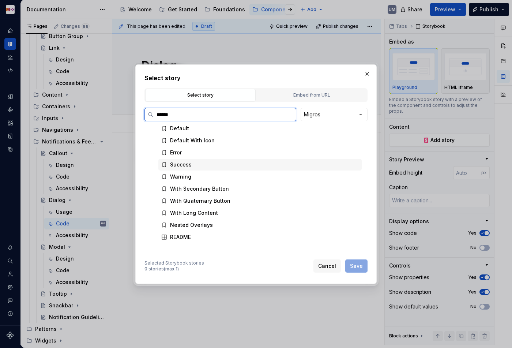
scroll to position [45, 0]
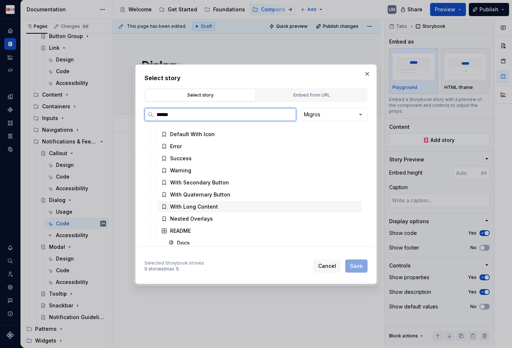
click at [210, 208] on div "With Long Content" at bounding box center [194, 206] width 48 height 7
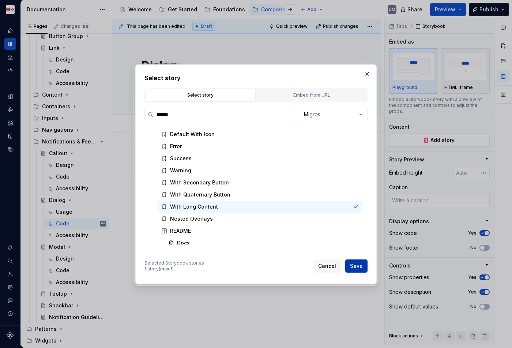
click at [359, 267] on span "Save" at bounding box center [356, 265] width 13 height 7
type textarea "*"
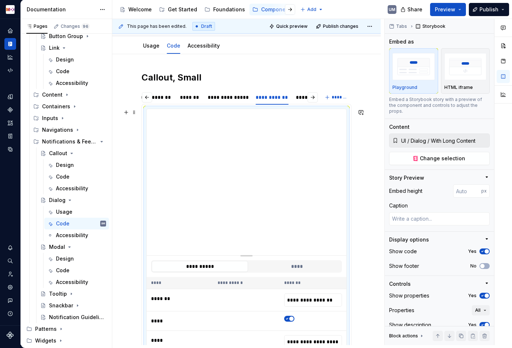
scroll to position [87, 0]
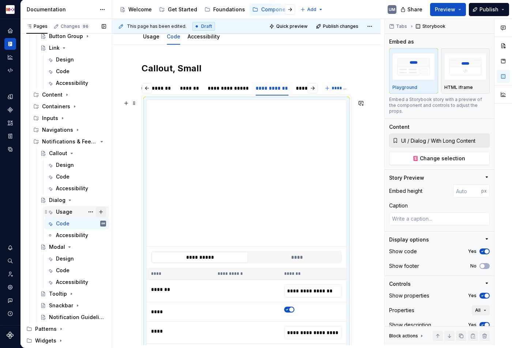
type input "**********"
click at [75, 189] on div "Accessibility" at bounding box center [70, 188] width 28 height 7
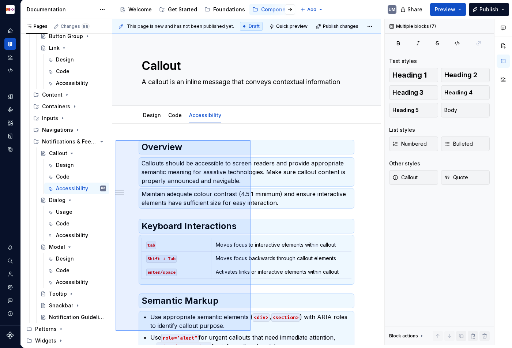
drag, startPoint x: 115, startPoint y: 140, endPoint x: 250, endPoint y: 329, distance: 231.8
click at [250, 330] on div "This page is new and has not been published yet. Draft Quick preview Publish ch…" at bounding box center [248, 182] width 272 height 326
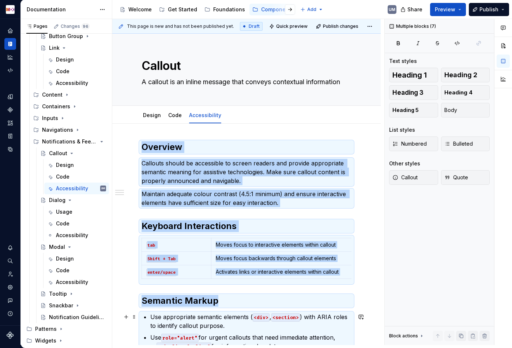
scroll to position [67, 0]
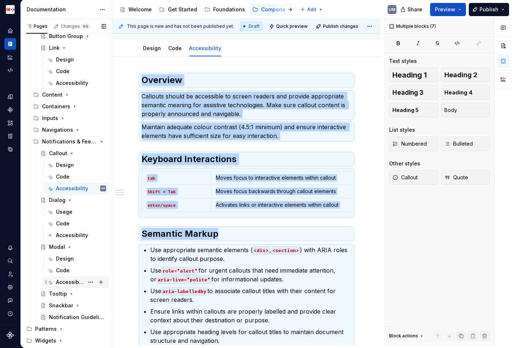
click at [80, 280] on div "Accessibility" at bounding box center [70, 281] width 28 height 7
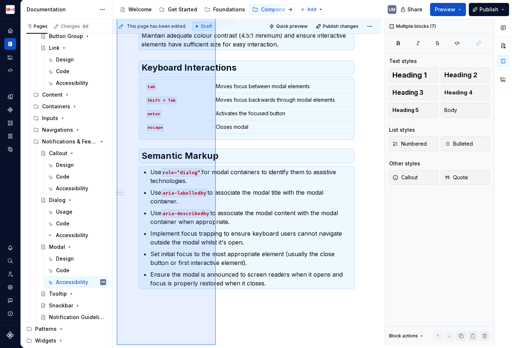
scroll to position [178, 0]
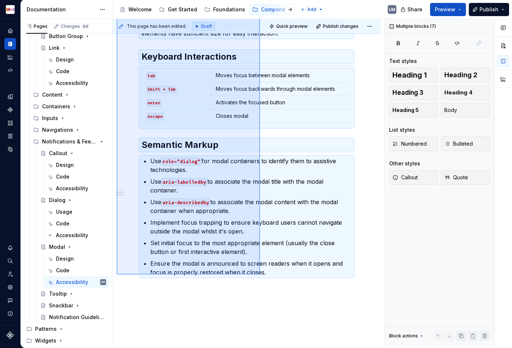
drag, startPoint x: 131, startPoint y: 157, endPoint x: 261, endPoint y: 273, distance: 173.9
click at [261, 274] on div "This page has been edited. Draft Quick preview Publish changes Modal A modal di…" at bounding box center [248, 182] width 272 height 326
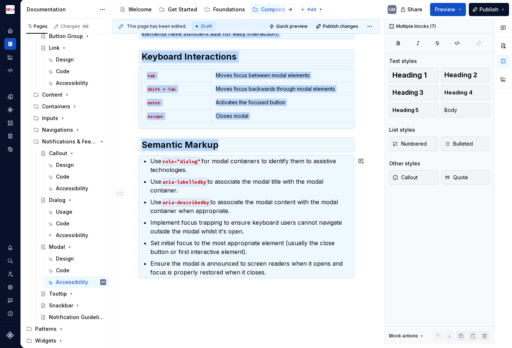
copy div "Overview Modals should trap focus and be announced to screen readers when they …"
click at [74, 232] on div "Accessibility" at bounding box center [70, 234] width 28 height 7
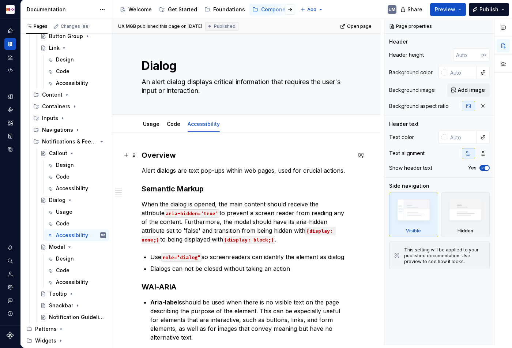
type textarea "*"
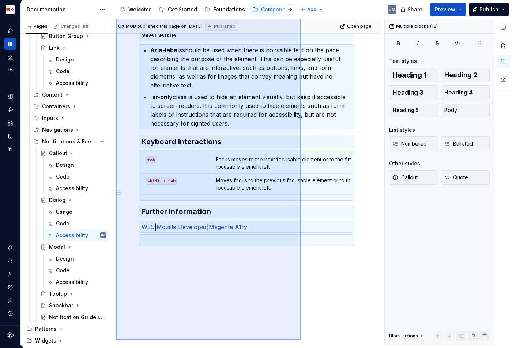
scroll to position [255, 0]
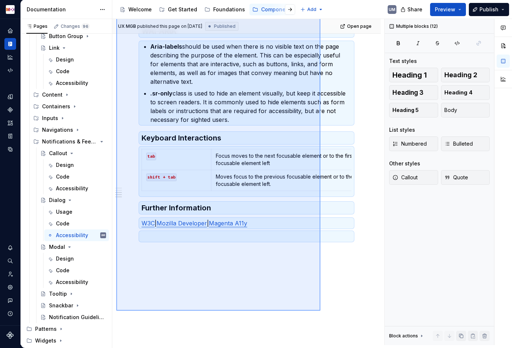
drag, startPoint x: 117, startPoint y: 153, endPoint x: 320, endPoint y: 294, distance: 247.5
click at [321, 303] on div "UX MGB published this page on July 10, 2024 Published Open page Dialog An alert…" at bounding box center [248, 182] width 272 height 326
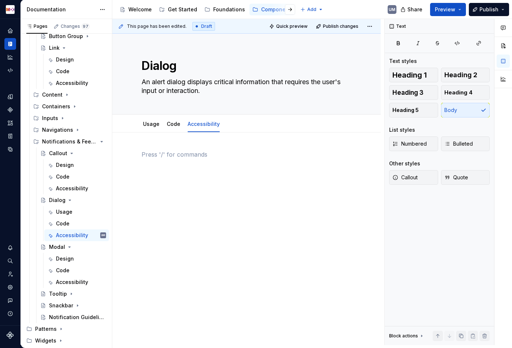
scroll to position [0, 0]
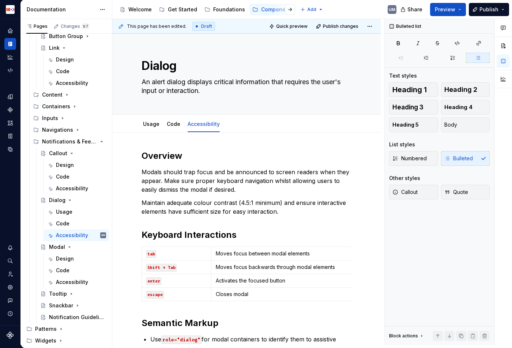
click at [203, 177] on p "Modals should trap focus and be announced to screen readers when they appear. M…" at bounding box center [246, 180] width 210 height 26
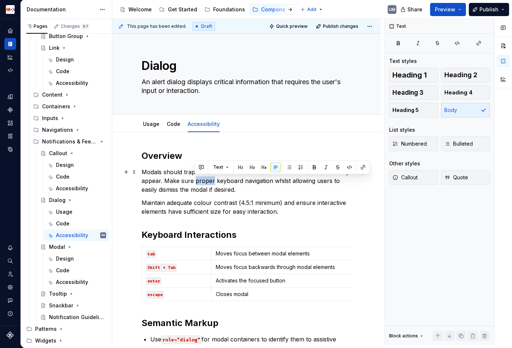
click at [203, 177] on p "Modals should trap focus and be announced to screen readers when they appear. M…" at bounding box center [246, 180] width 210 height 26
click at [277, 194] on div "Overview Modals should trap focus and be announced to screen readers when they …" at bounding box center [246, 302] width 210 height 304
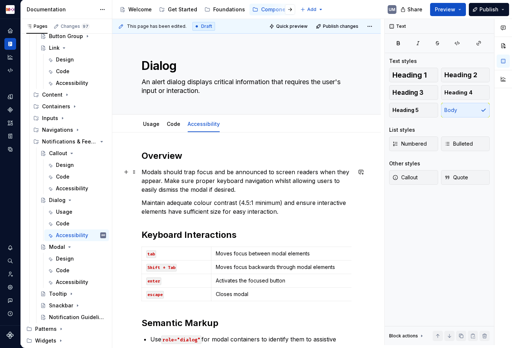
click at [269, 184] on p "Modals should trap focus and be announced to screen readers when they appear. M…" at bounding box center [246, 180] width 210 height 26
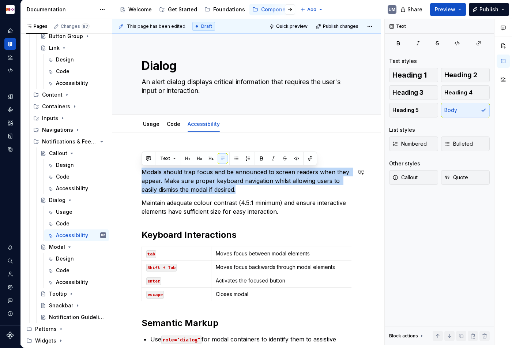
paste div
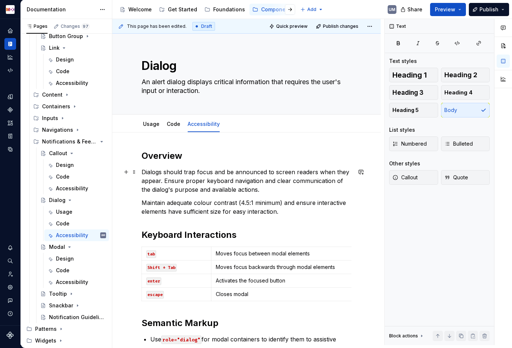
click at [177, 180] on p "Dialogs should trap focus and be announced to screen readers when they appear. …" at bounding box center [246, 180] width 210 height 26
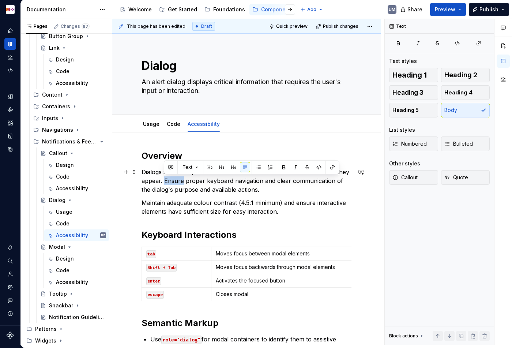
click at [177, 180] on p "Dialogs should trap focus and be announced to screen readers when they appear. …" at bounding box center [246, 180] width 210 height 26
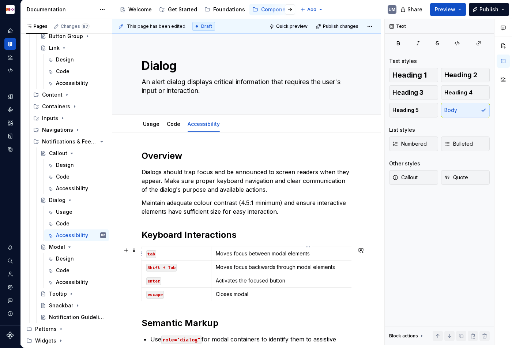
click at [287, 254] on p "Moves focus between modal elements" at bounding box center [308, 253] width 184 height 7
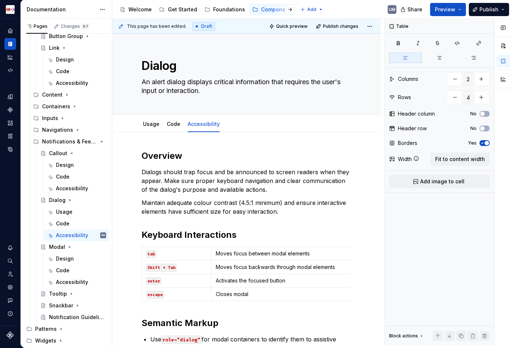
click at [276, 251] on p "Moves focus between modal elements" at bounding box center [308, 253] width 184 height 7
click at [305, 266] on p "Moves focus backwards through modal elements" at bounding box center [308, 266] width 184 height 7
click at [245, 285] on td "Activates the focused button" at bounding box center [307, 281] width 193 height 14
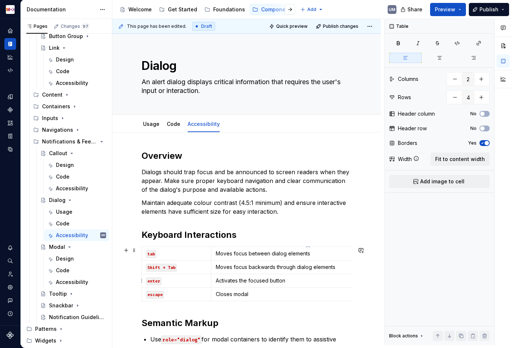
click at [245, 285] on td "Activates the focused button" at bounding box center [307, 281] width 193 height 14
click at [254, 281] on p "Activates the focused button" at bounding box center [308, 280] width 184 height 7
click at [239, 292] on p "Closes modal" at bounding box center [308, 293] width 184 height 7
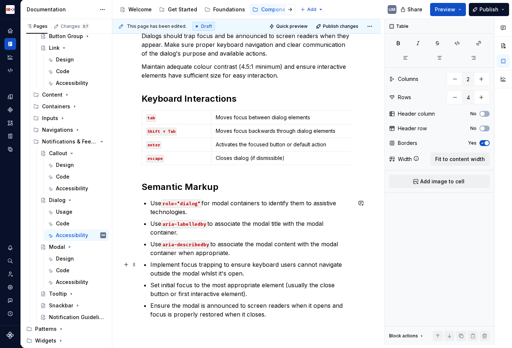
scroll to position [140, 0]
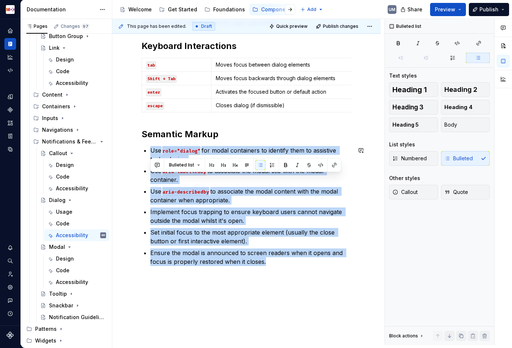
drag, startPoint x: 151, startPoint y: 198, endPoint x: 282, endPoint y: 310, distance: 172.1
click at [282, 310] on div "Overview Dialogs should trap focus and be announced to screen readers when they…" at bounding box center [246, 161] width 268 height 435
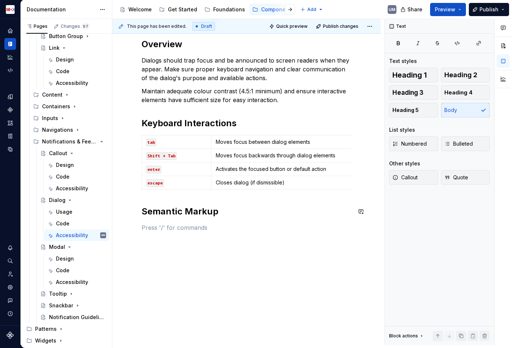
scroll to position [196, 0]
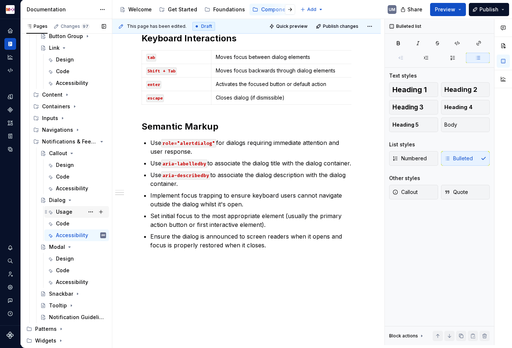
click at [70, 209] on div "Usage" at bounding box center [64, 211] width 16 height 7
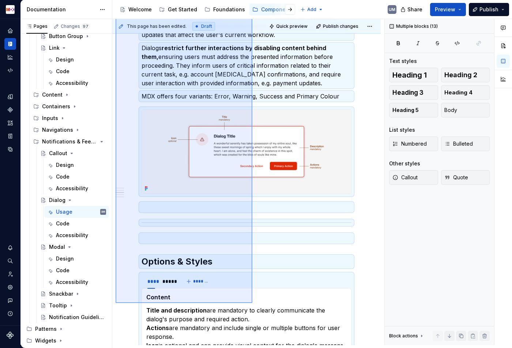
drag, startPoint x: 116, startPoint y: 149, endPoint x: 252, endPoint y: 303, distance: 205.0
click at [252, 303] on div "**********" at bounding box center [248, 182] width 272 height 326
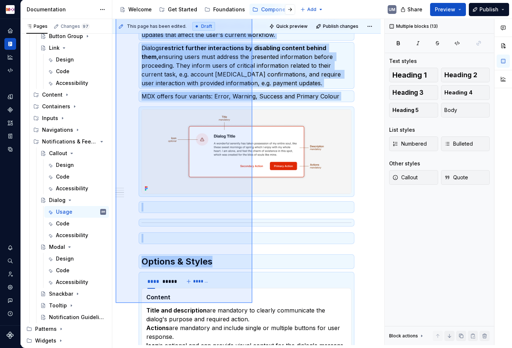
scroll to position [370, 0]
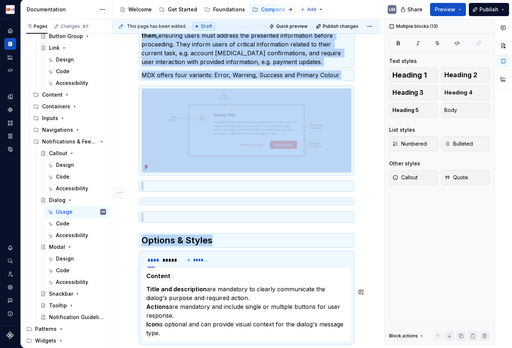
copy div "**********"
click at [76, 292] on icon "Page tree" at bounding box center [78, 294] width 6 height 6
click at [67, 303] on div "Usage" at bounding box center [64, 304] width 16 height 7
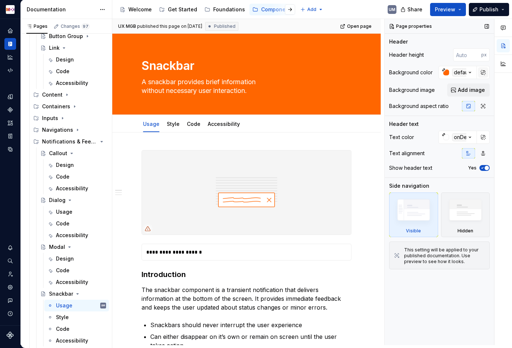
click at [485, 72] on button "button" at bounding box center [483, 72] width 10 height 10
type textarea "*"
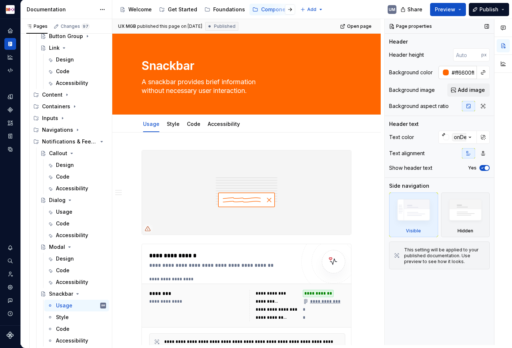
click at [461, 72] on input "#ff6600ff" at bounding box center [462, 72] width 28 height 13
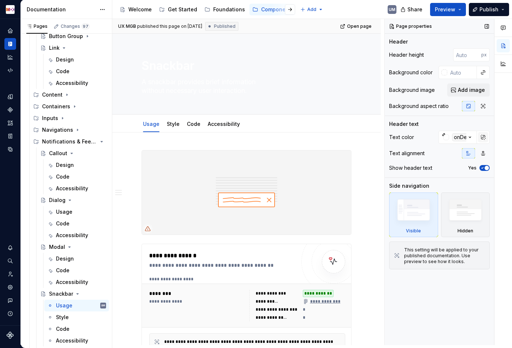
click at [483, 137] on button "button" at bounding box center [483, 137] width 10 height 10
type textarea "*"
click at [458, 138] on input "#ffffffff" at bounding box center [462, 136] width 28 height 13
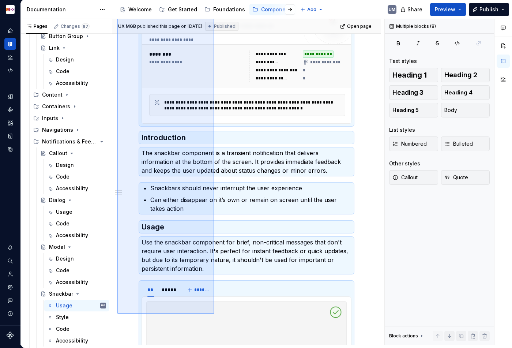
scroll to position [244, 0]
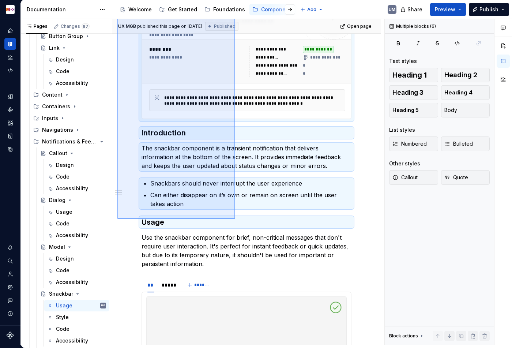
drag, startPoint x: 118, startPoint y: 92, endPoint x: 235, endPoint y: 218, distance: 171.9
click at [235, 218] on div "**********" at bounding box center [248, 182] width 272 height 326
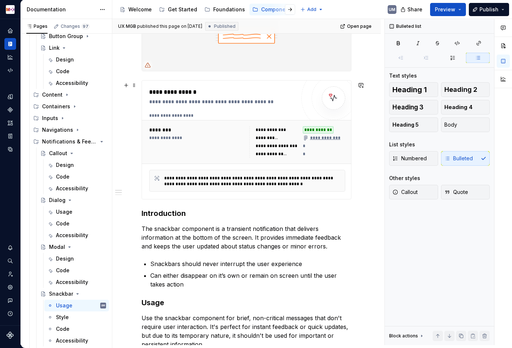
scroll to position [135, 0]
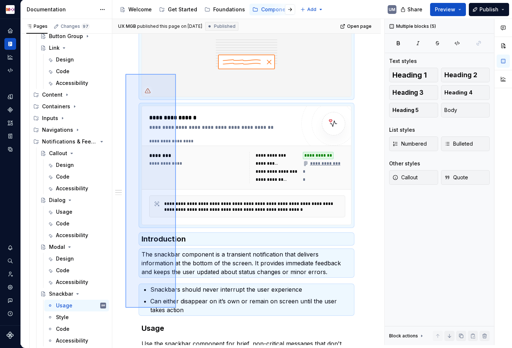
drag, startPoint x: 125, startPoint y: 74, endPoint x: 177, endPoint y: 309, distance: 240.5
click at [177, 309] on div "**********" at bounding box center [248, 182] width 272 height 326
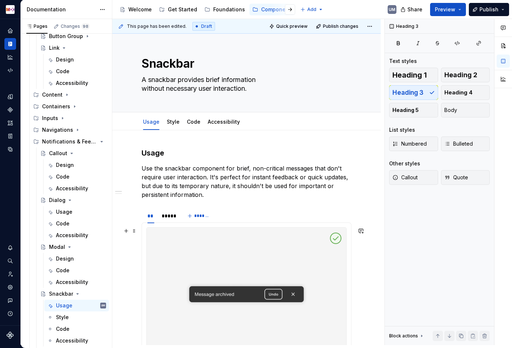
scroll to position [0, 0]
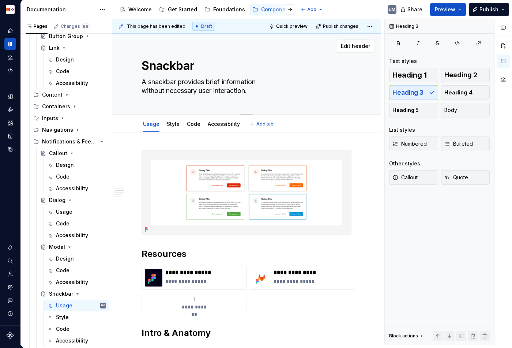
click at [186, 91] on textarea "A snackbar provides brief information without necessary user interaction." at bounding box center [245, 86] width 210 height 20
paste textarea
type textarea "*"
type textarea "A snackbar provides brief information without necessary user interaction."
type textarea "*"
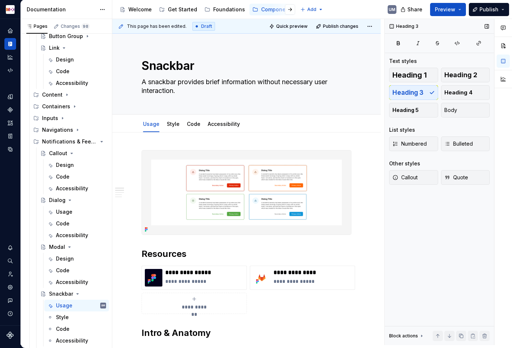
type textarea "A snackbar provides brief information without necessary user interaction."
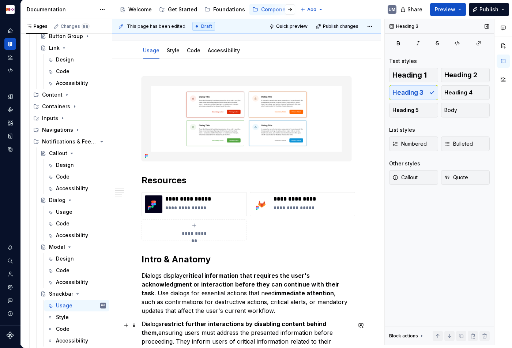
scroll to position [107, 0]
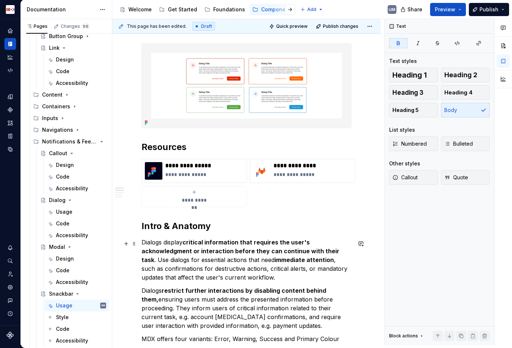
click at [213, 254] on strong "critical information that requires the user's acknowledgment or interaction bef…" at bounding box center [240, 250] width 199 height 25
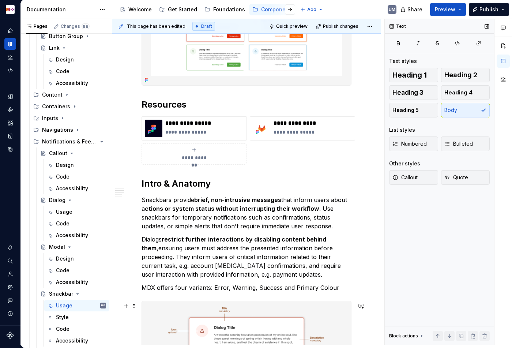
scroll to position [152, 0]
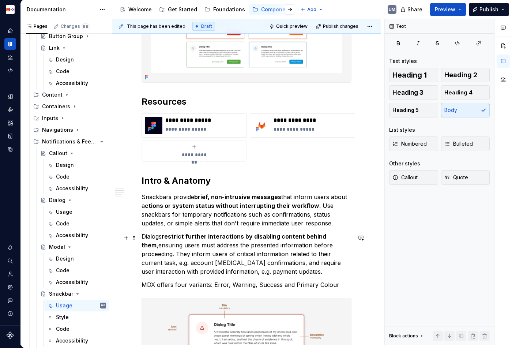
click at [231, 254] on p "Dialogs restrict further interactions by disabling content behind them, ensurin…" at bounding box center [246, 254] width 210 height 44
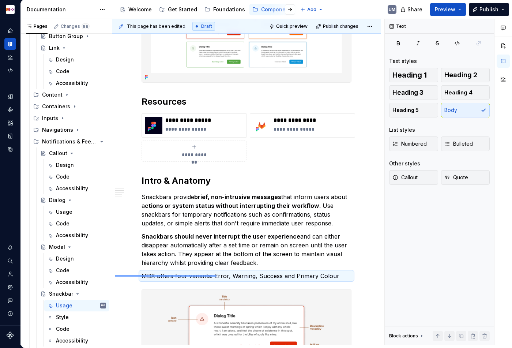
drag, startPoint x: 115, startPoint y: 275, endPoint x: 216, endPoint y: 275, distance: 101.2
click at [216, 275] on div "**********" at bounding box center [248, 182] width 272 height 326
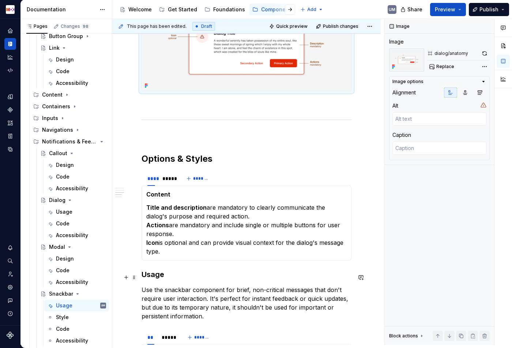
scroll to position [425, 0]
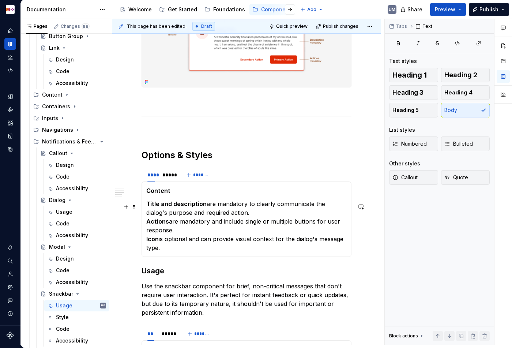
click at [168, 237] on p "Title and description are mandatory to clearly communicate the dialog's purpose…" at bounding box center [246, 225] width 200 height 53
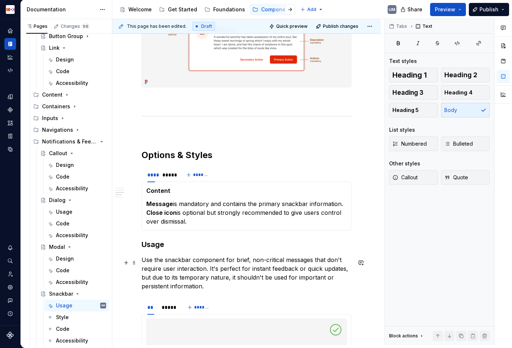
scroll to position [477, 0]
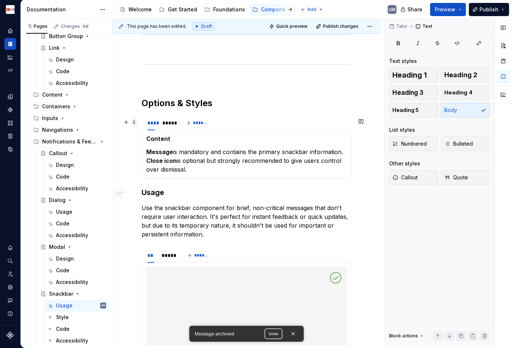
click at [136, 124] on span at bounding box center [134, 122] width 6 height 10
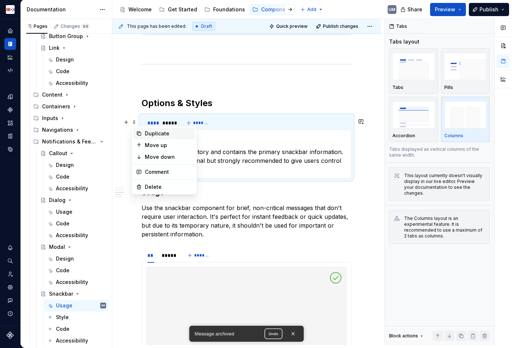
click at [148, 135] on div "Duplicate" at bounding box center [169, 133] width 48 height 7
type textarea "*"
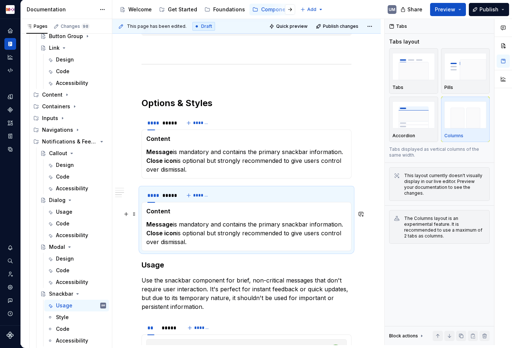
click at [157, 213] on strong "Content" at bounding box center [158, 210] width 24 height 7
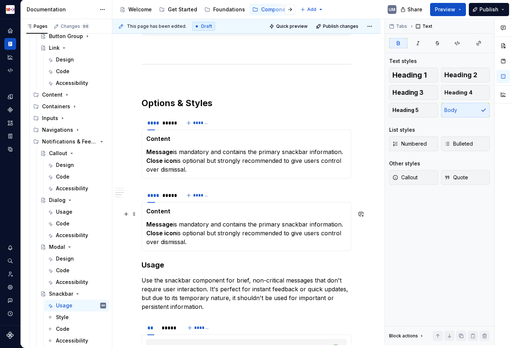
click at [157, 213] on strong "Content" at bounding box center [158, 210] width 24 height 7
click at [155, 213] on strong "ConAtent" at bounding box center [160, 210] width 29 height 7
click at [152, 228] on strong "Message" at bounding box center [159, 223] width 27 height 7
click at [174, 242] on p "Message is mandatory and contains the primary snackbar information. Close icon …" at bounding box center [246, 233] width 200 height 26
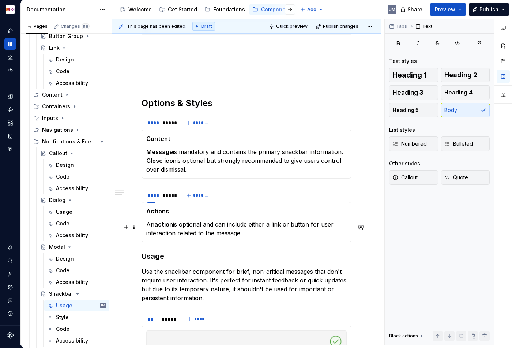
click at [166, 228] on strong "action" at bounding box center [163, 223] width 19 height 7
click at [274, 228] on p "An action is optional and can include either a link or button for user interact…" at bounding box center [246, 229] width 200 height 18
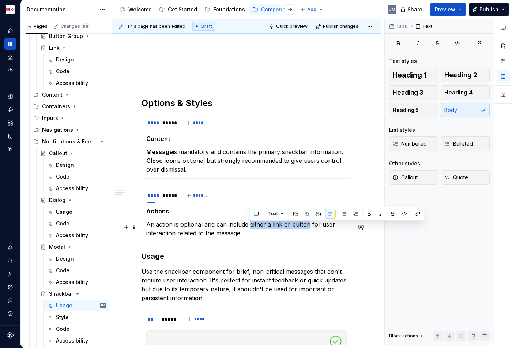
drag, startPoint x: 249, startPoint y: 226, endPoint x: 308, endPoint y: 226, distance: 59.6
click at [308, 226] on p "An action is optional and can include either a link or button for user interact…" at bounding box center [246, 229] width 200 height 18
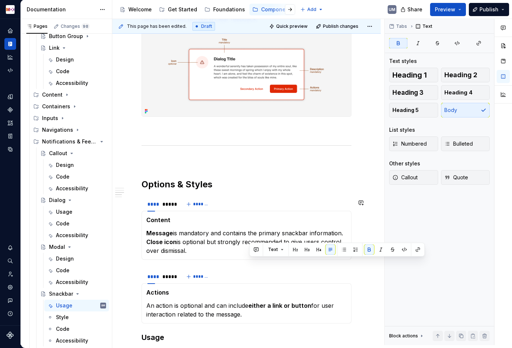
scroll to position [326, 0]
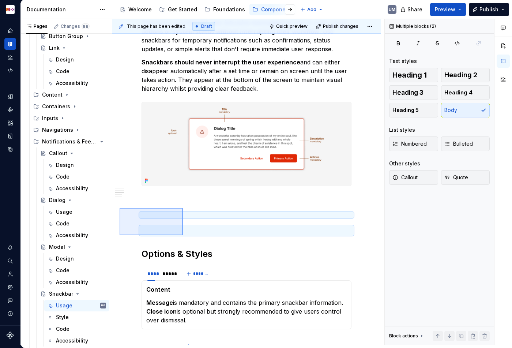
drag, startPoint x: 119, startPoint y: 208, endPoint x: 183, endPoint y: 234, distance: 68.3
click at [183, 234] on div "**********" at bounding box center [248, 182] width 272 height 326
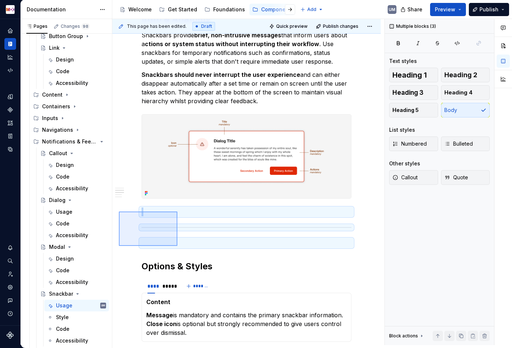
drag, startPoint x: 119, startPoint y: 211, endPoint x: 177, endPoint y: 244, distance: 67.1
click at [177, 244] on div "**********" at bounding box center [248, 182] width 272 height 326
copy div
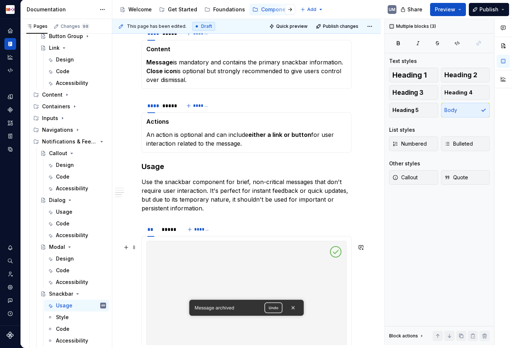
scroll to position [569, 0]
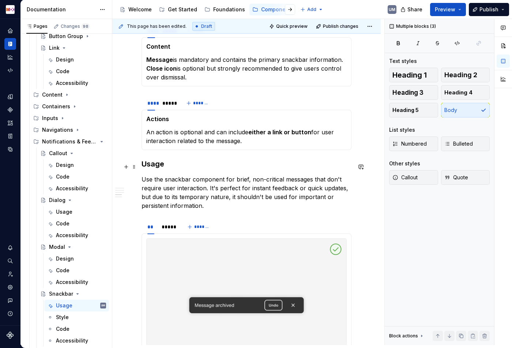
click at [143, 166] on h3 "Usage" at bounding box center [246, 164] width 210 height 10
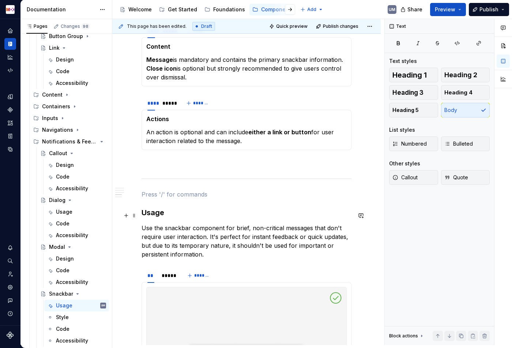
click at [150, 215] on h3 "Usage" at bounding box center [246, 212] width 210 height 10
click at [470, 76] on span "Heading 2" at bounding box center [460, 74] width 33 height 7
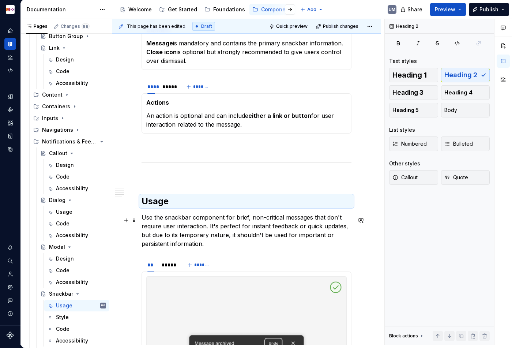
scroll to position [596, 0]
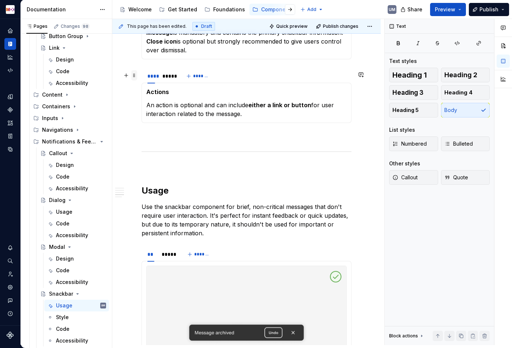
click at [133, 75] on span at bounding box center [134, 75] width 6 height 10
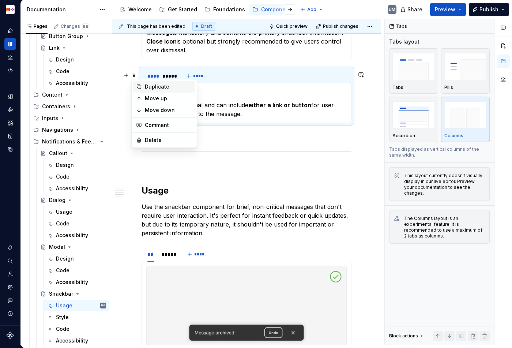
click at [147, 86] on div "Duplicate" at bounding box center [169, 86] width 48 height 7
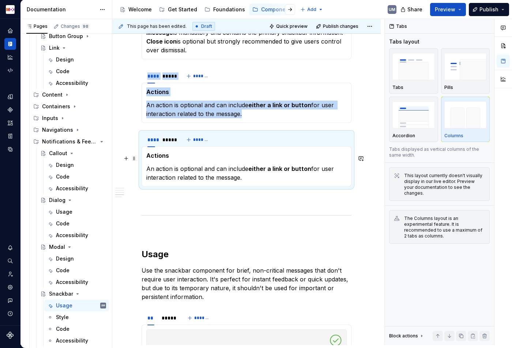
click at [160, 159] on strong "Actions" at bounding box center [157, 155] width 23 height 7
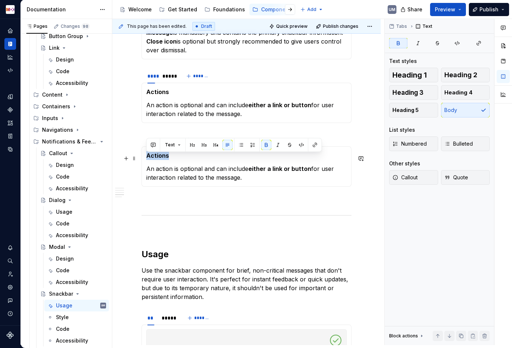
click at [160, 159] on strong "Actions" at bounding box center [157, 155] width 23 height 7
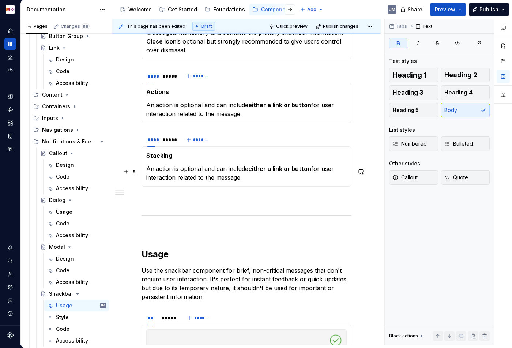
click at [236, 171] on p "An action is optional and can include either a link or button for user interact…" at bounding box center [246, 173] width 200 height 18
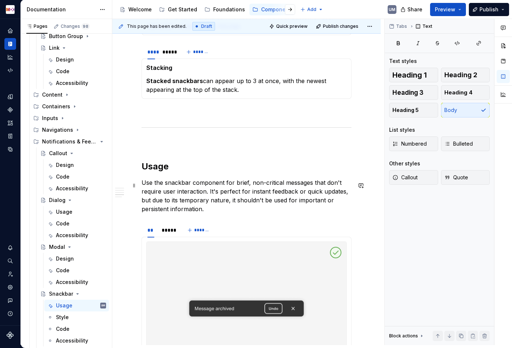
click at [238, 199] on p "Use the snackbar component for brief, non-critical messages that don't require …" at bounding box center [246, 195] width 210 height 35
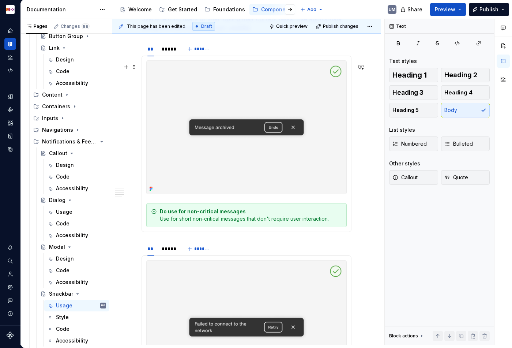
scroll to position [891, 0]
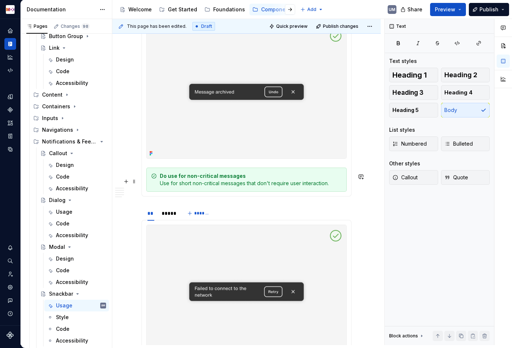
click at [213, 179] on strong "Do use for non-critical messages" at bounding box center [203, 175] width 86 height 6
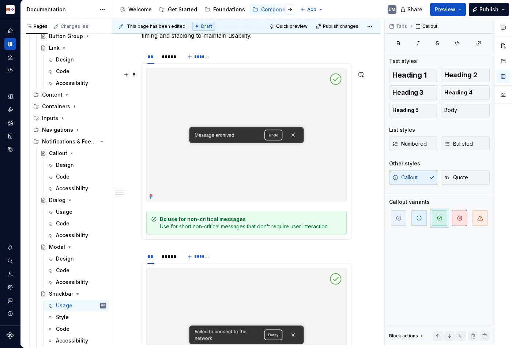
scroll to position [832, 0]
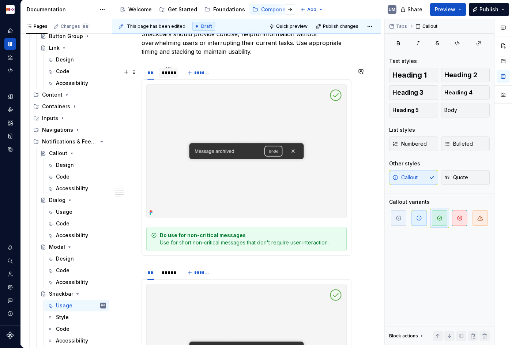
click at [170, 76] on div "*****" at bounding box center [168, 72] width 13 height 7
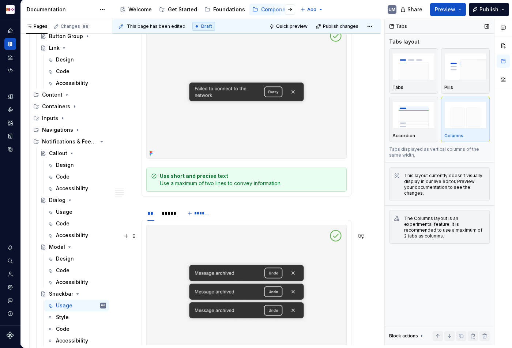
scroll to position [1092, 0]
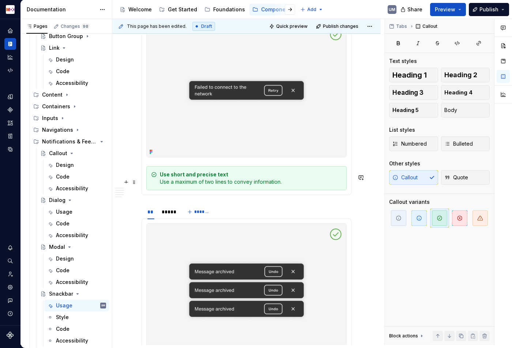
click at [272, 185] on div "Use short and precise text Use a maximum of two lines to convey information." at bounding box center [251, 178] width 182 height 15
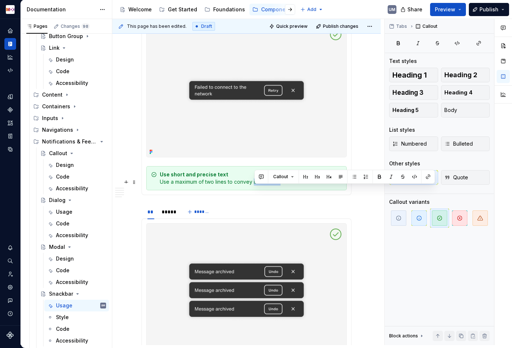
click at [272, 185] on div "Use short and precise text Use a maximum of two lines to convey information." at bounding box center [251, 178] width 182 height 15
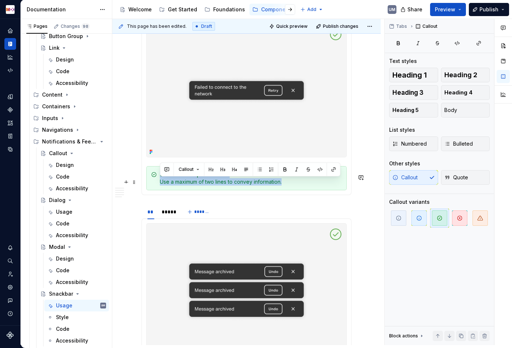
click at [202, 185] on div "Use short and precise text Use a maximum of two lines to convey information." at bounding box center [251, 178] width 182 height 15
click at [160, 185] on div "Use short and precise text Use a maximum of two lines to convey information." at bounding box center [251, 178] width 182 height 15
drag, startPoint x: 161, startPoint y: 190, endPoint x: 290, endPoint y: 190, distance: 129.4
click at [290, 185] on div "Use short and precise text Use a maximum of two lines to convey information." at bounding box center [251, 178] width 182 height 15
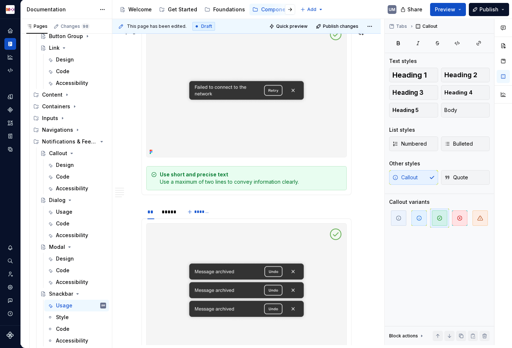
scroll to position [1026, 0]
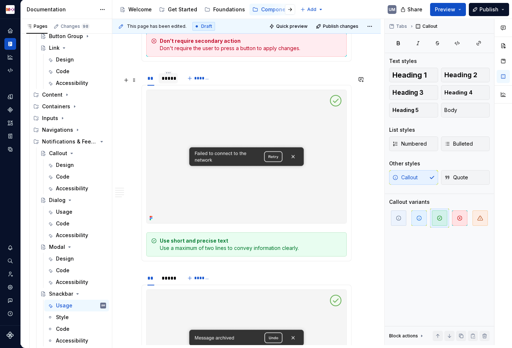
click at [170, 82] on div "*****" at bounding box center [168, 78] width 13 height 7
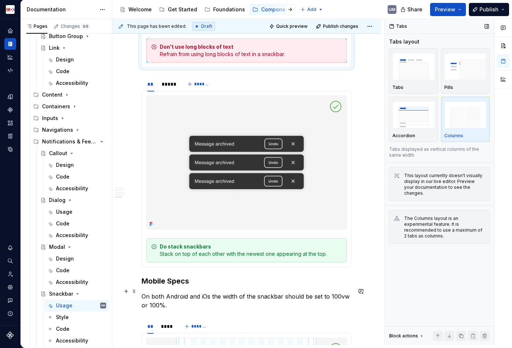
scroll to position [1223, 0]
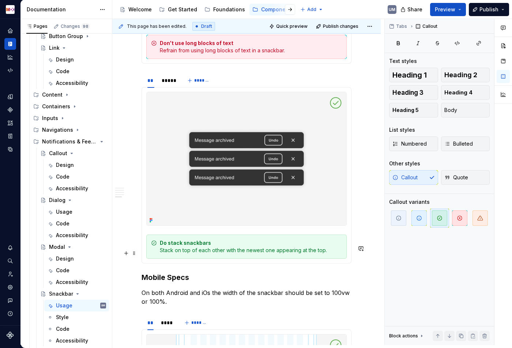
click at [229, 254] on div "Do stack snackbars Stack on top of each other with the newest one appearing at …" at bounding box center [251, 246] width 182 height 15
click at [168, 84] on div "*****" at bounding box center [168, 80] width 13 height 7
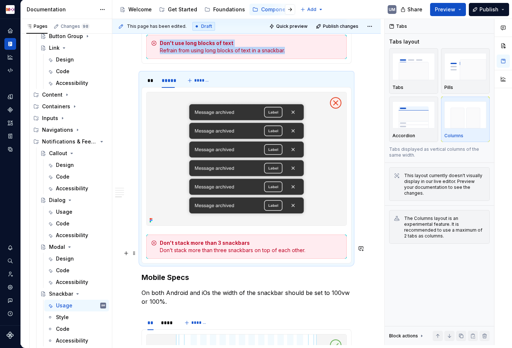
click at [258, 254] on div "Don't stack more than 3 snackbars Don’t stack more than three snackbars on top …" at bounding box center [251, 246] width 182 height 15
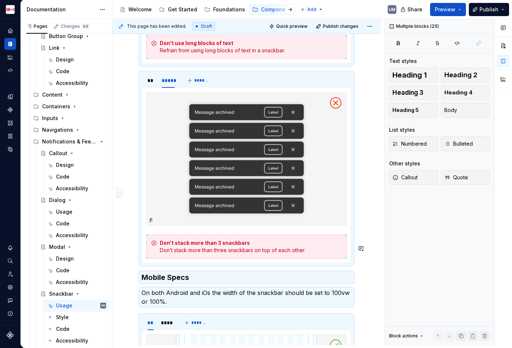
click at [258, 254] on div "Don't stack more than 3 snackbars Don’t stack more than three snackbars on top …" at bounding box center [251, 246] width 182 height 15
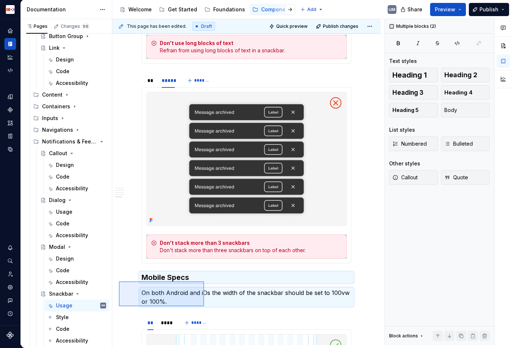
drag, startPoint x: 119, startPoint y: 281, endPoint x: 204, endPoint y: 306, distance: 88.7
click at [204, 306] on div "**********" at bounding box center [248, 182] width 272 height 326
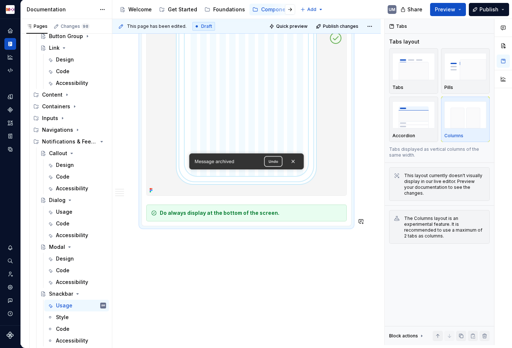
scroll to position [1429, 0]
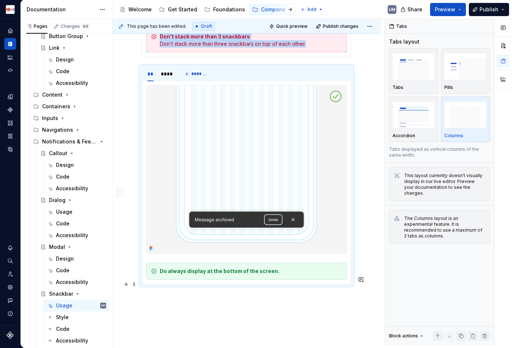
click at [251, 274] on strong "Do always display at the bottom of the screen." at bounding box center [219, 271] width 119 height 6
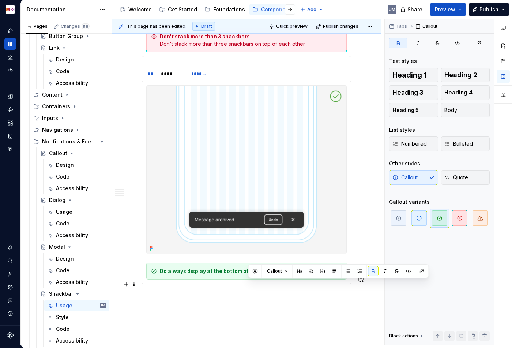
click at [249, 274] on strong "Do always display at the bottom of the screen." at bounding box center [219, 271] width 119 height 6
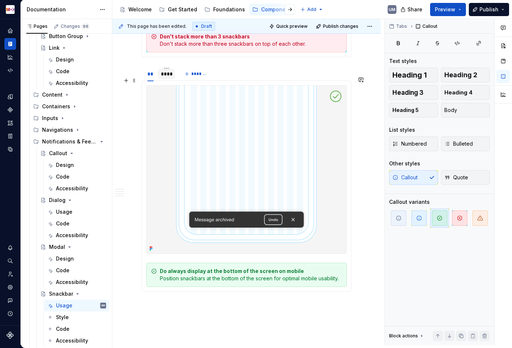
click at [167, 77] on div "****" at bounding box center [166, 73] width 11 height 7
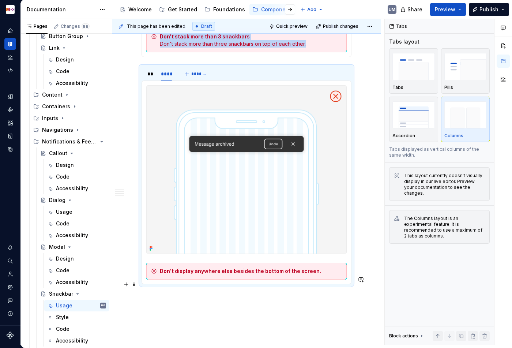
click at [305, 274] on strong "Don't display anywhere else besides the bottom of the screen." at bounding box center [240, 271] width 161 height 6
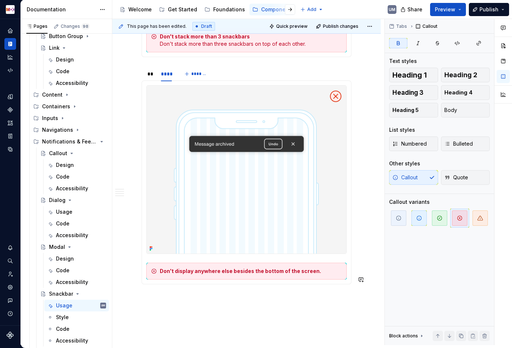
click at [305, 274] on strong "Don't display anywhere else besides the bottom of the screen." at bounding box center [240, 271] width 161 height 6
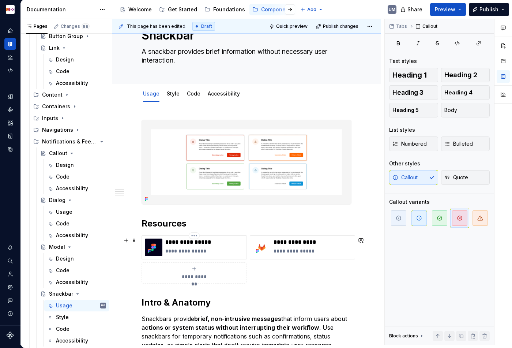
scroll to position [0, 0]
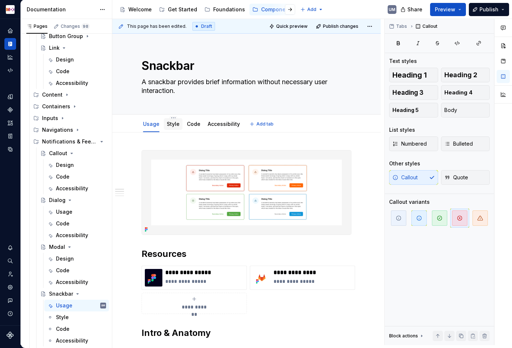
click at [171, 124] on link "Style" at bounding box center [173, 124] width 13 height 6
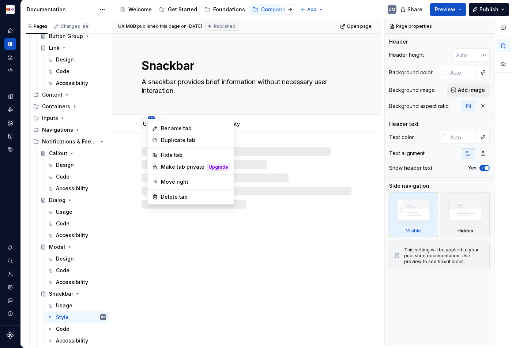
click at [152, 118] on html "MDX UM Dataset Migros Documentation Accessibility guide for tree Page tree. Nav…" at bounding box center [256, 174] width 512 height 348
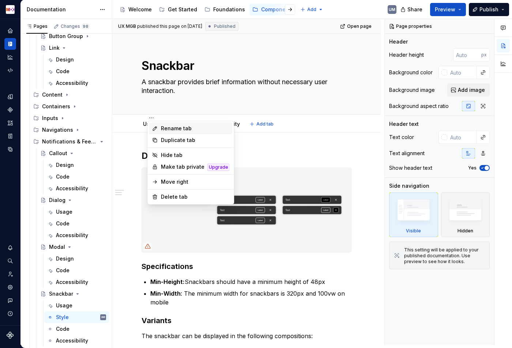
click at [160, 127] on div "Rename tab" at bounding box center [190, 128] width 83 height 12
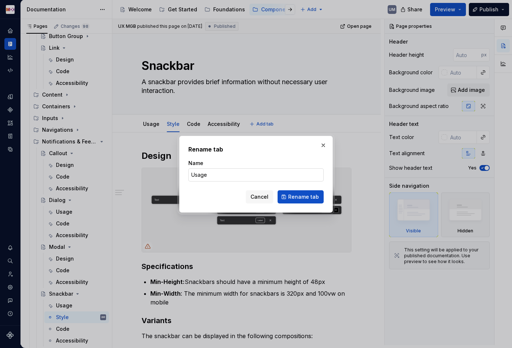
click at [273, 175] on input "Usage" at bounding box center [255, 174] width 135 height 13
click at [219, 175] on input "Usage" at bounding box center [255, 174] width 135 height 13
type textarea "*"
type input "Design"
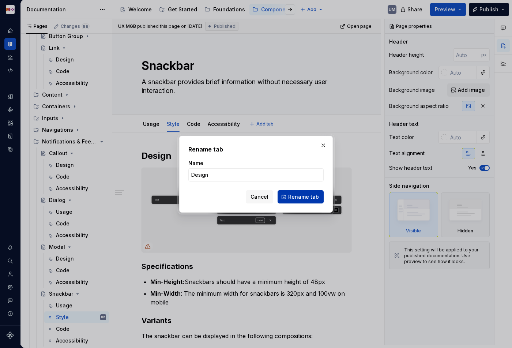
click at [310, 195] on span "Rename tab" at bounding box center [303, 196] width 31 height 7
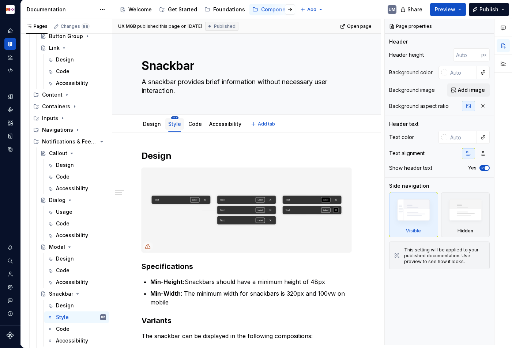
click at [174, 117] on html "MDX UM Dataset Migros Documentation Accessibility guide for tree Page tree. Nav…" at bounding box center [256, 174] width 512 height 348
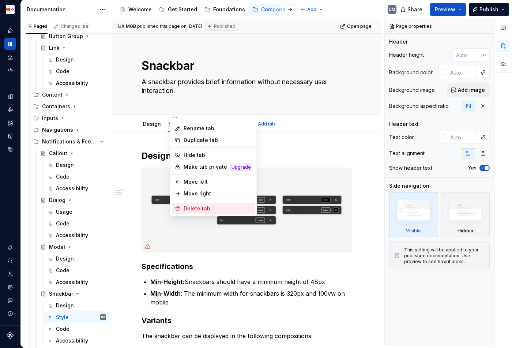
click at [191, 210] on div "Delete tab" at bounding box center [217, 208] width 69 height 7
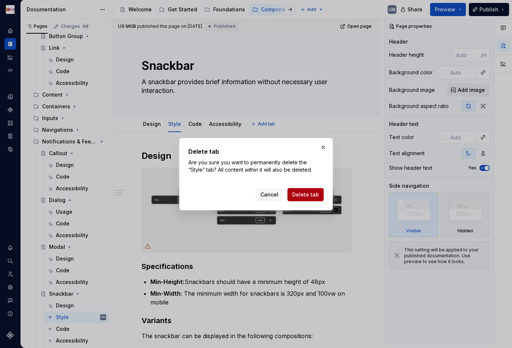
click at [291, 191] on button "Delete tab" at bounding box center [305, 194] width 36 height 13
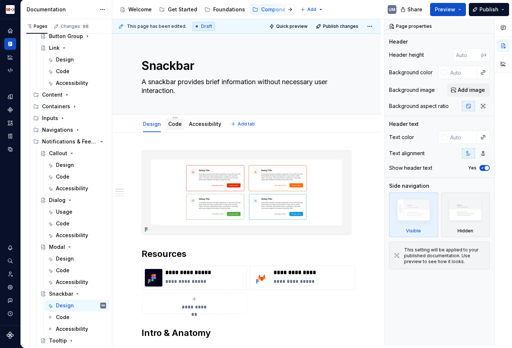
click at [174, 125] on link "Code" at bounding box center [175, 124] width 14 height 6
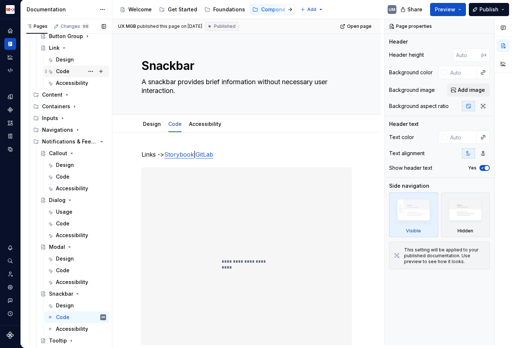
click at [65, 71] on div "Code" at bounding box center [63, 71] width 14 height 7
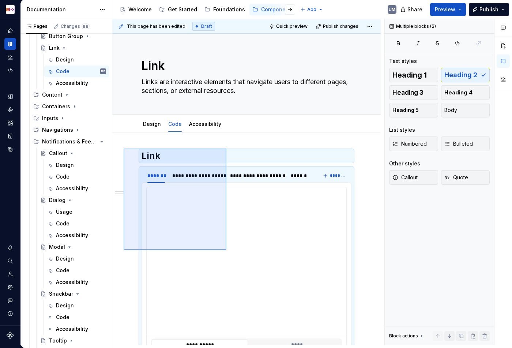
drag, startPoint x: 124, startPoint y: 148, endPoint x: 226, endPoint y: 247, distance: 142.7
click at [226, 247] on div "**********" at bounding box center [248, 182] width 272 height 326
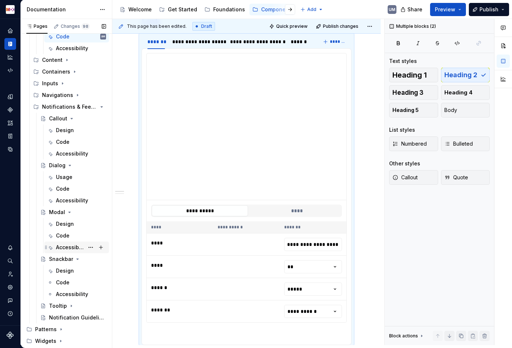
scroll to position [125, 0]
click at [64, 282] on div "Code" at bounding box center [63, 281] width 14 height 7
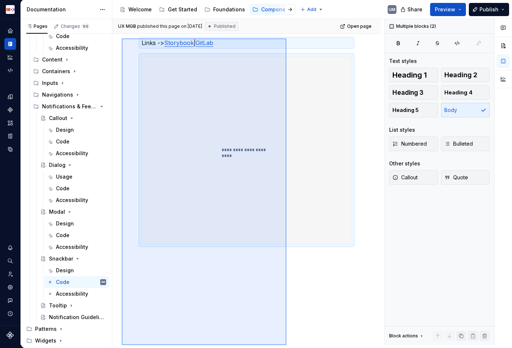
scroll to position [124, 0]
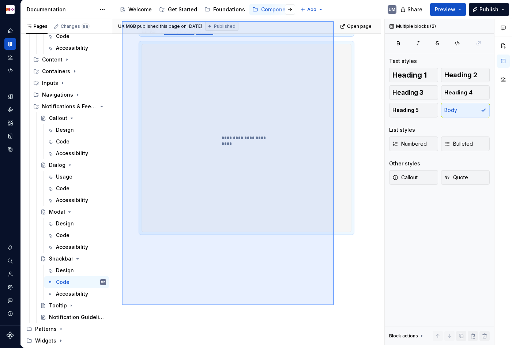
drag, startPoint x: 122, startPoint y: 145, endPoint x: 336, endPoint y: 297, distance: 263.0
click at [336, 301] on div "**********" at bounding box center [248, 182] width 272 height 326
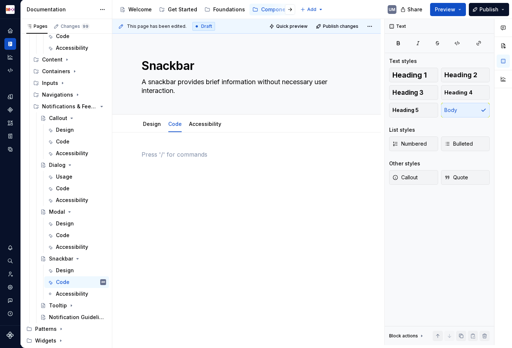
scroll to position [0, 0]
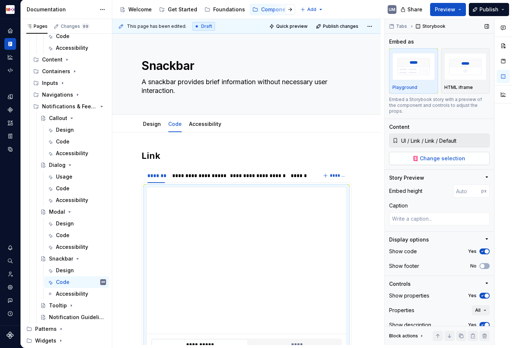
click at [440, 155] on span "Change selection" at bounding box center [442, 158] width 45 height 7
type textarea "*"
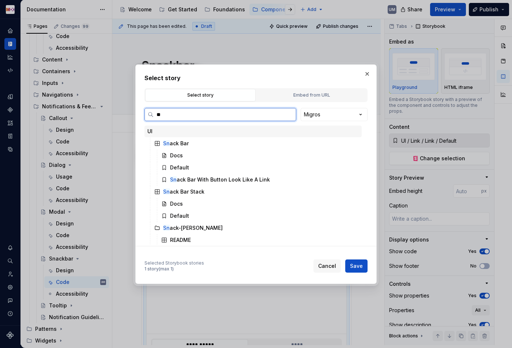
type input "***"
type textarea "*"
type input "*********"
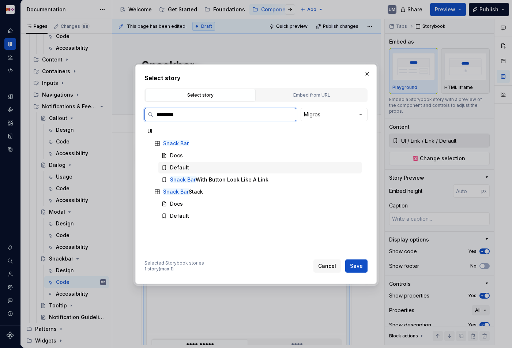
click at [185, 166] on div "Default" at bounding box center [179, 167] width 19 height 7
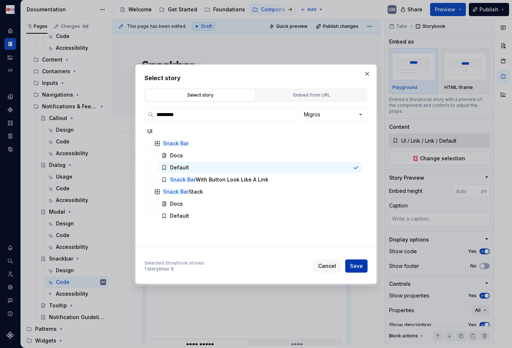
click at [359, 266] on span "Save" at bounding box center [356, 265] width 13 height 7
type textarea "*"
type input "UI / Snack Bar / Default"
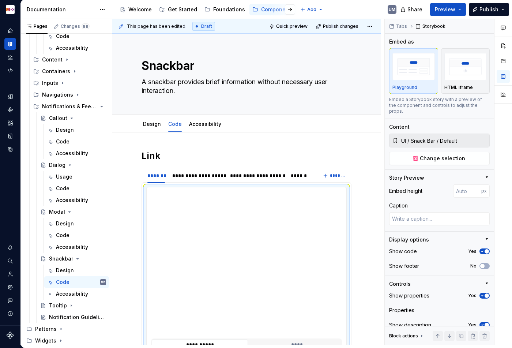
scroll to position [111, 0]
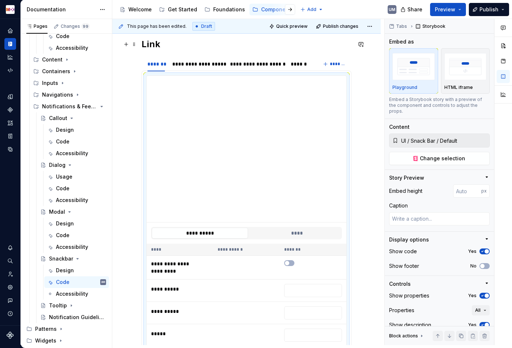
type textarea "*"
click at [152, 43] on h2 "Link" at bounding box center [246, 44] width 210 height 12
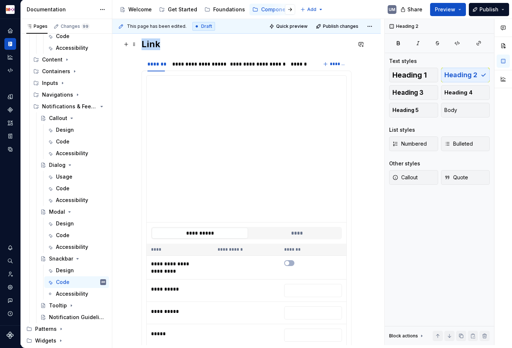
click at [152, 43] on h2 "Link" at bounding box center [246, 44] width 210 height 12
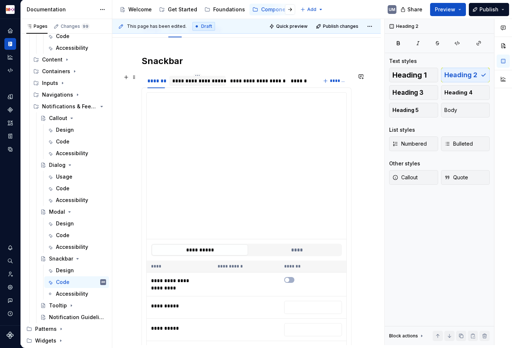
click at [203, 83] on div "**********" at bounding box center [197, 80] width 50 height 7
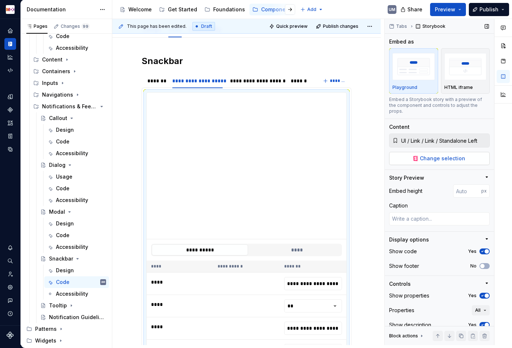
click at [438, 155] on span "Change selection" at bounding box center [442, 158] width 45 height 7
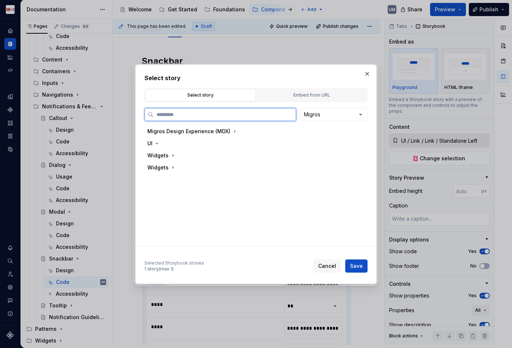
type textarea "*"
paste input "*********"
type input "*********"
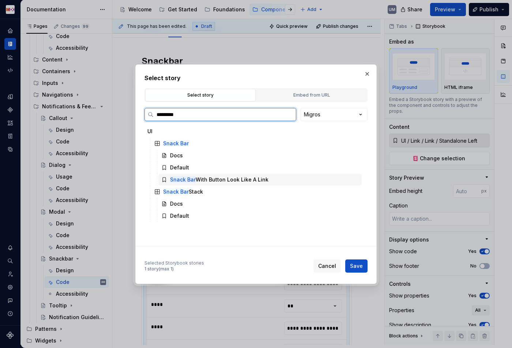
click at [206, 178] on div "Snack Bar With Button Look Like A Link" at bounding box center [219, 179] width 98 height 7
click at [359, 263] on span "Save" at bounding box center [356, 265] width 13 height 7
type textarea "*"
type input "UI / Snack Bar / Snack Bar With Button Look Like A Link"
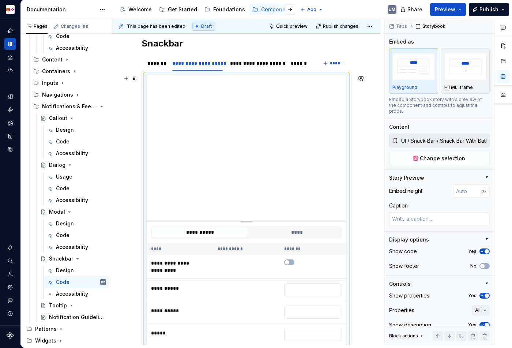
scroll to position [107, 0]
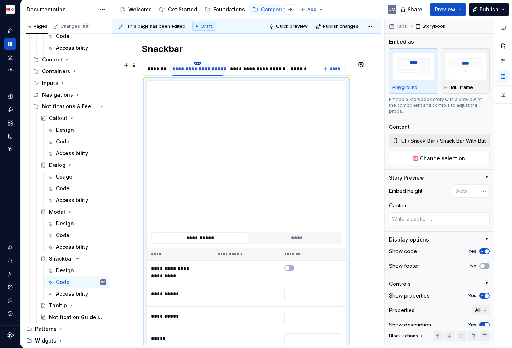
click at [197, 63] on html "MDX UM Dataset Migros Documentation Accessibility guide for tree Page tree. Nav…" at bounding box center [256, 174] width 512 height 348
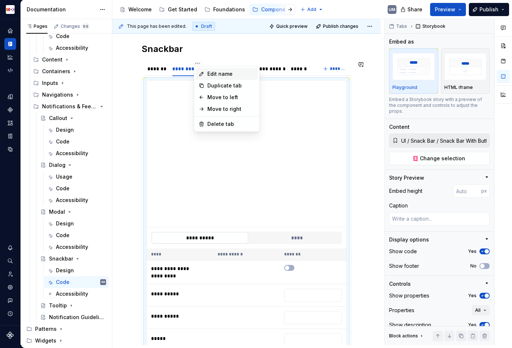
click at [210, 73] on div "Edit name" at bounding box center [231, 73] width 48 height 7
type textarea "*"
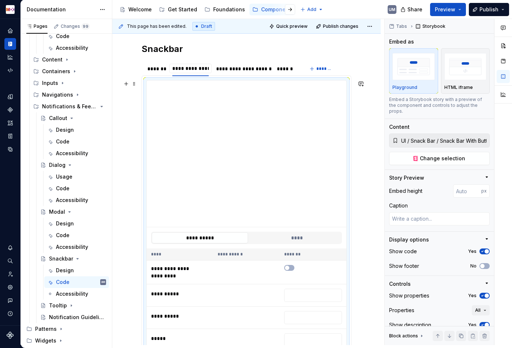
type input "**********"
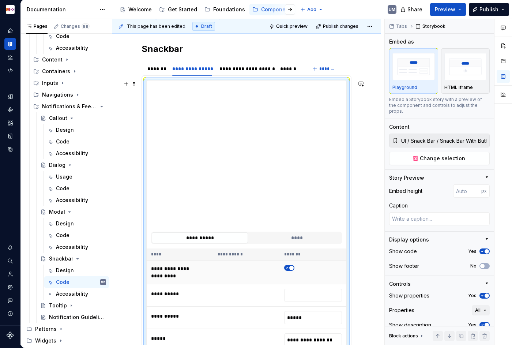
click at [292, 269] on span "button" at bounding box center [291, 267] width 4 height 4
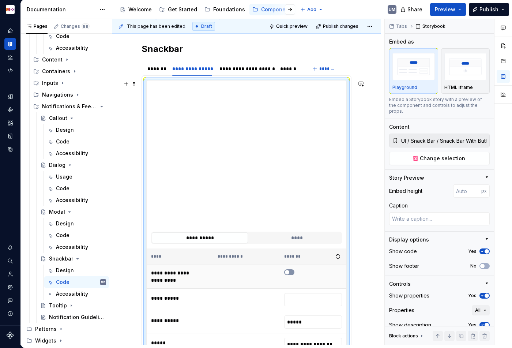
click at [290, 271] on icon "button" at bounding box center [287, 272] width 6 height 4
click at [292, 271] on span "button" at bounding box center [291, 272] width 4 height 4
click at [290, 271] on icon "button" at bounding box center [287, 272] width 6 height 4
click at [292, 271] on span "button" at bounding box center [291, 272] width 4 height 4
click at [290, 271] on icon "button" at bounding box center [287, 272] width 6 height 4
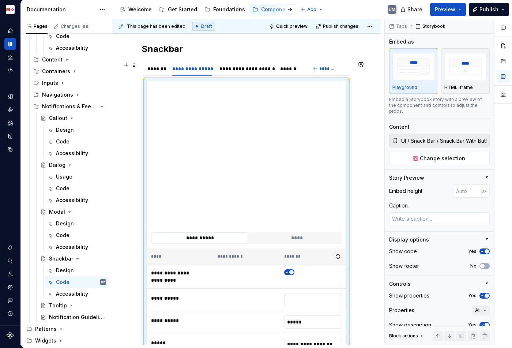
click at [193, 61] on section "**********" at bounding box center [246, 210] width 210 height 299
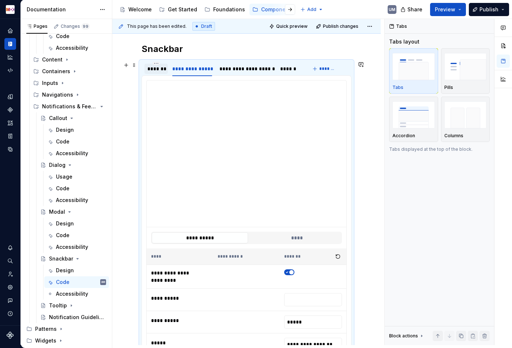
click at [145, 65] on div "*******" at bounding box center [155, 69] width 23 height 10
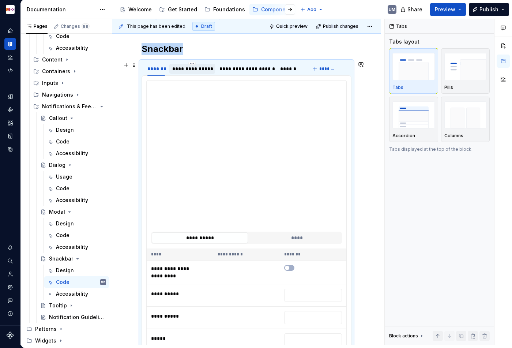
click at [198, 71] on div "**********" at bounding box center [191, 68] width 39 height 7
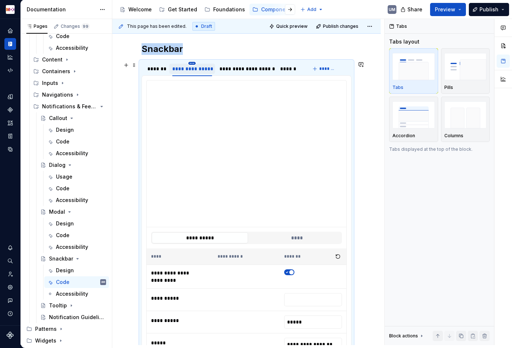
click at [194, 62] on html "MDX UM Dataset Migros Documentation Accessibility guide for tree Page tree. Nav…" at bounding box center [256, 174] width 512 height 348
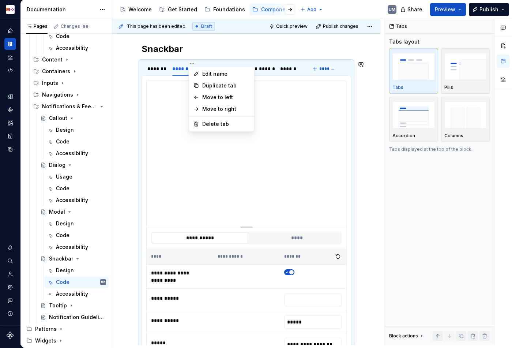
click at [170, 94] on html "MDX UM Dataset Migros Documentation Accessibility guide for tree Page tree. Nav…" at bounding box center [256, 174] width 512 height 348
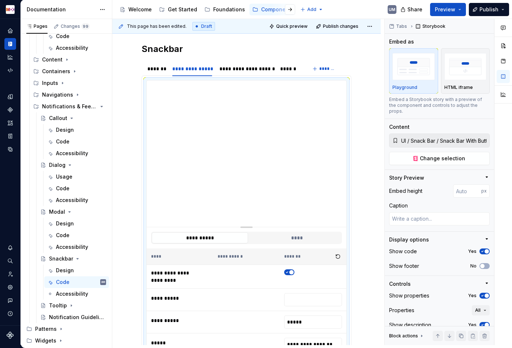
scroll to position [0, 49]
drag, startPoint x: 466, startPoint y: 134, endPoint x: 500, endPoint y: 134, distance: 34.7
click at [500, 134] on div "Comments Open comments No comments yet Select ‘Comment’ from the block context …" at bounding box center [447, 182] width 127 height 326
type textarea "*"
click at [190, 67] on div "**********" at bounding box center [191, 68] width 39 height 7
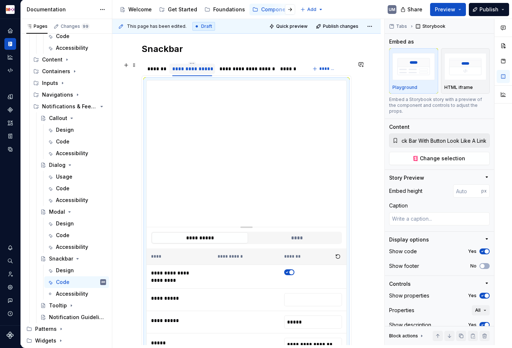
scroll to position [0, 0]
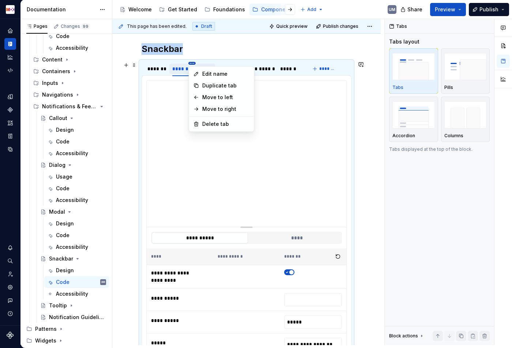
click at [191, 63] on html "MDX UM Dataset Migros Documentation Accessibility guide for tree Page tree. Nav…" at bounding box center [256, 174] width 512 height 348
click at [200, 73] on div "Edit name" at bounding box center [221, 74] width 62 height 12
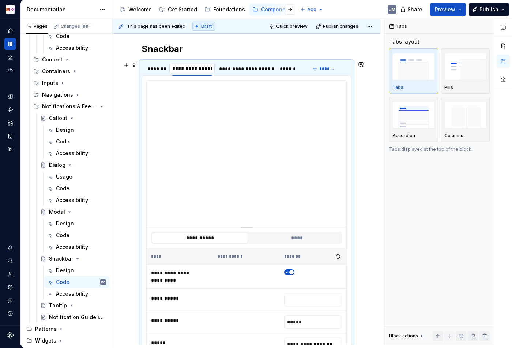
click at [205, 69] on input "**********" at bounding box center [191, 68] width 45 height 13
type input "**********"
click at [255, 63] on html "MDX UM Dataset Migros Documentation Accessibility guide for tree Page tree. Nav…" at bounding box center [256, 174] width 512 height 348
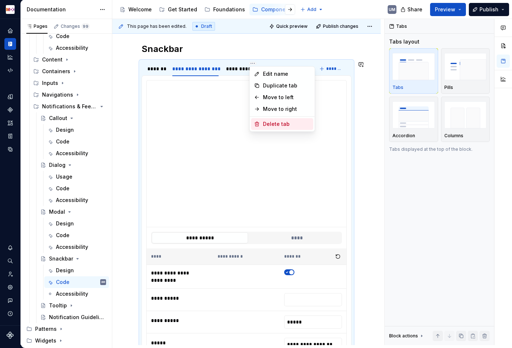
click at [268, 124] on div "Delete tab" at bounding box center [287, 123] width 48 height 7
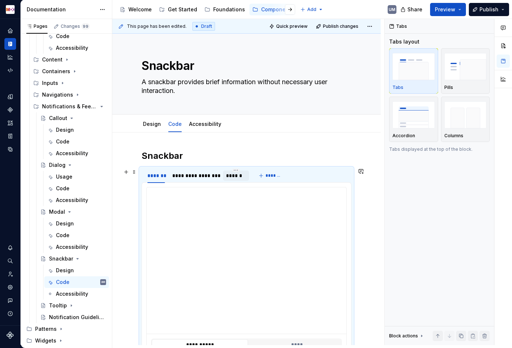
click at [234, 178] on div "******" at bounding box center [236, 175] width 20 height 7
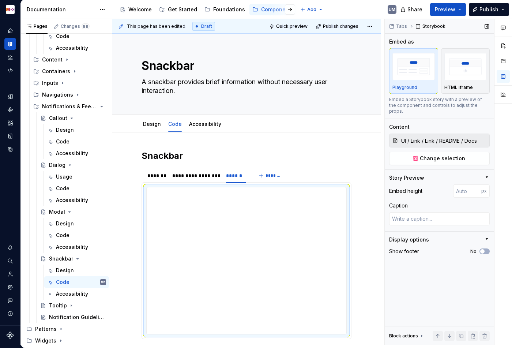
click at [454, 145] on div "UI / Link / Link / README / Docs Change selection" at bounding box center [439, 148] width 100 height 31
click at [452, 155] on span "Change selection" at bounding box center [442, 158] width 45 height 7
type textarea "*"
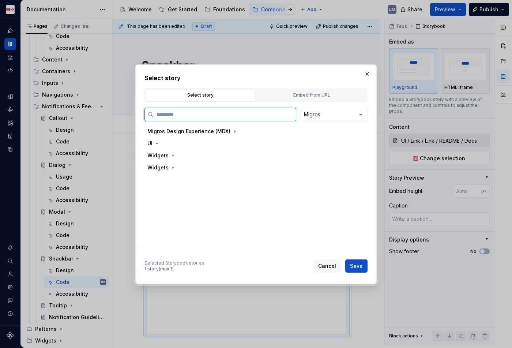
paste input "*********"
type input "*********"
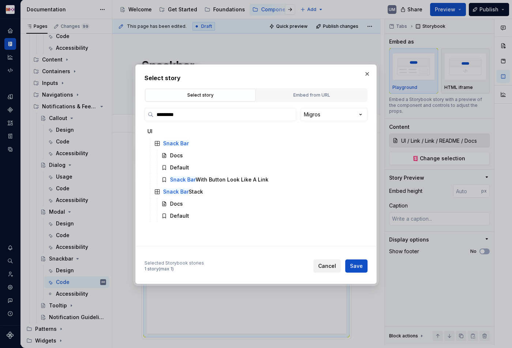
click at [331, 265] on span "Cancel" at bounding box center [327, 265] width 18 height 7
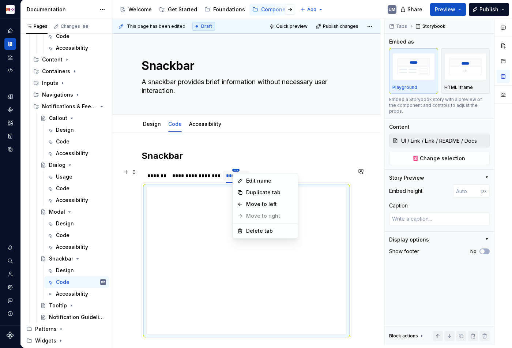
click at [235, 170] on html "MDX UM Dataset Migros Documentation Accessibility guide for tree Page tree. Nav…" at bounding box center [256, 174] width 512 height 348
click at [249, 229] on div "Delete tab" at bounding box center [270, 230] width 48 height 7
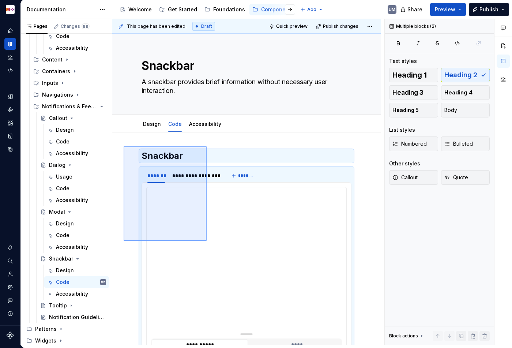
drag, startPoint x: 124, startPoint y: 146, endPoint x: 211, endPoint y: 245, distance: 132.3
click at [211, 247] on div "**********" at bounding box center [248, 182] width 272 height 326
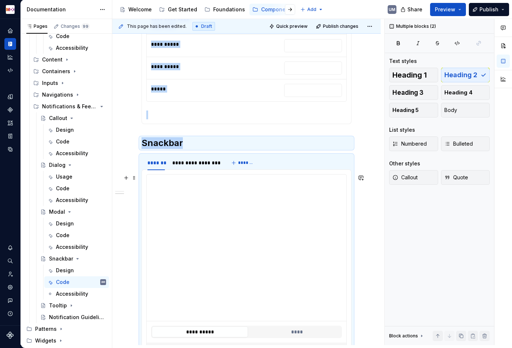
scroll to position [368, 0]
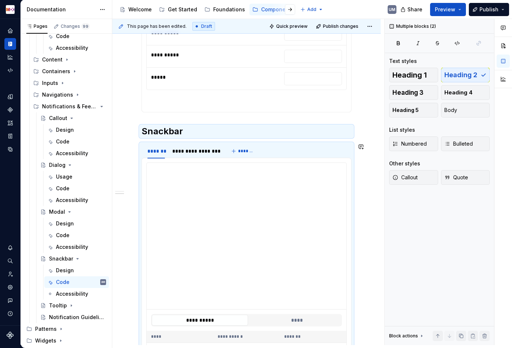
click at [197, 140] on div "**********" at bounding box center [246, 121] width 210 height 679
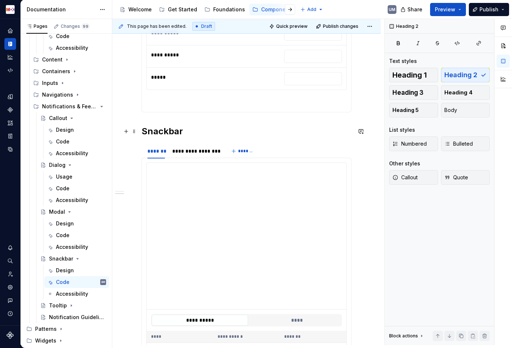
click at [197, 130] on h2 "Snackbar" at bounding box center [246, 131] width 210 height 12
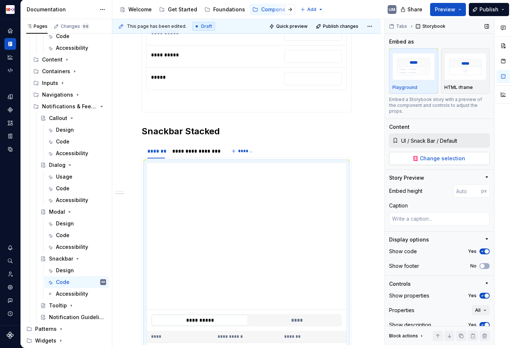
click at [441, 155] on span "Change selection" at bounding box center [442, 158] width 45 height 7
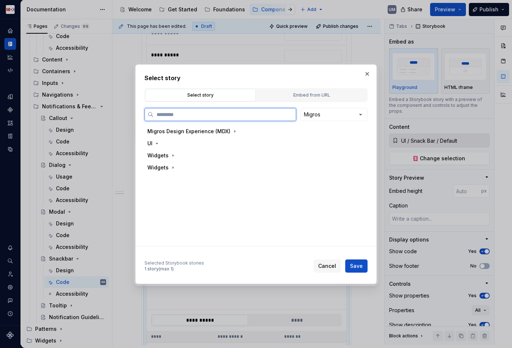
type textarea "*"
paste input "*********"
type input "*********"
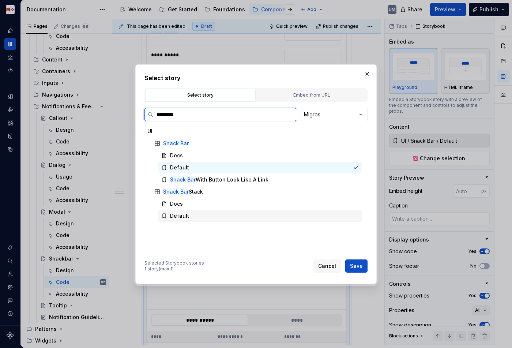
click at [187, 215] on div "Default" at bounding box center [259, 216] width 203 height 12
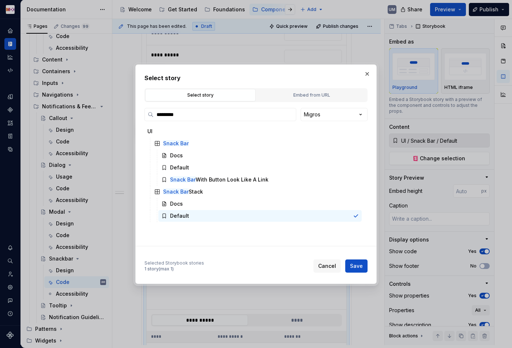
click at [356, 264] on span "Save" at bounding box center [356, 265] width 13 height 7
type textarea "*"
type input "UI / Snack Bar Stack / Default"
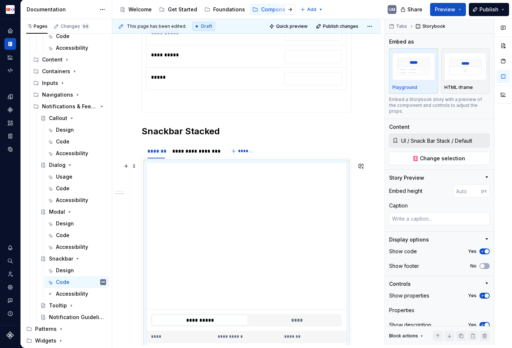
scroll to position [456, 0]
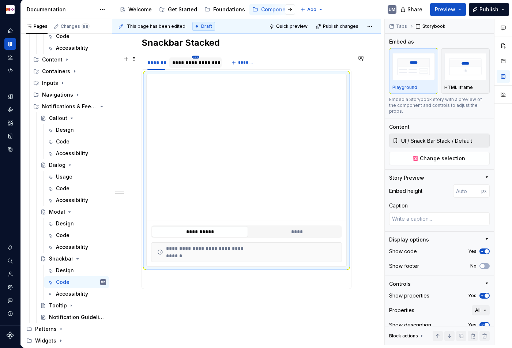
click at [196, 56] on html "MDX UM Dataset Migros Documentation Accessibility guide for tree Page tree. Nav…" at bounding box center [256, 174] width 512 height 348
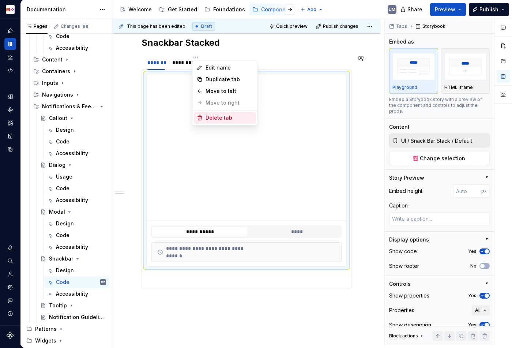
click at [208, 118] on div "Delete tab" at bounding box center [229, 117] width 48 height 7
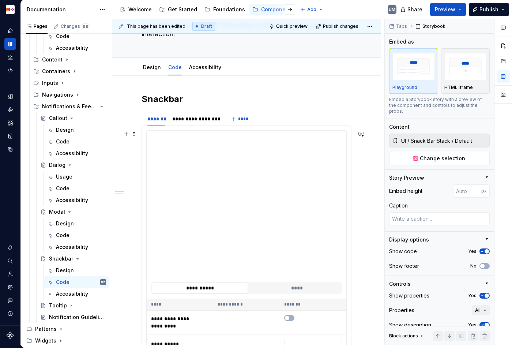
scroll to position [0, 0]
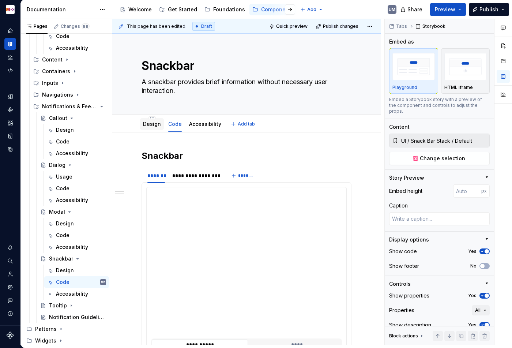
click at [155, 125] on link "Design" at bounding box center [152, 124] width 18 height 6
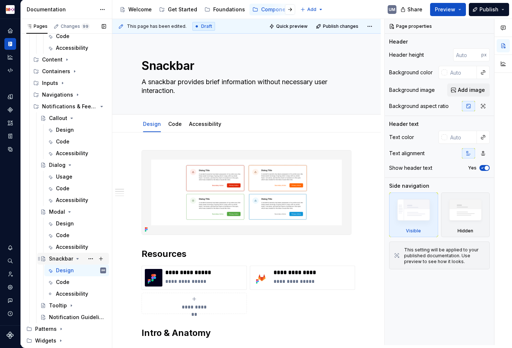
scroll to position [267, 0]
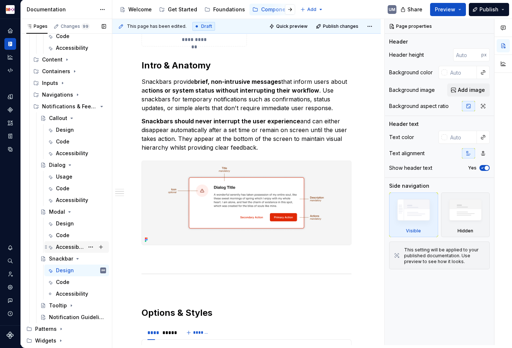
click at [71, 247] on div "Accessibility" at bounding box center [70, 246] width 28 height 7
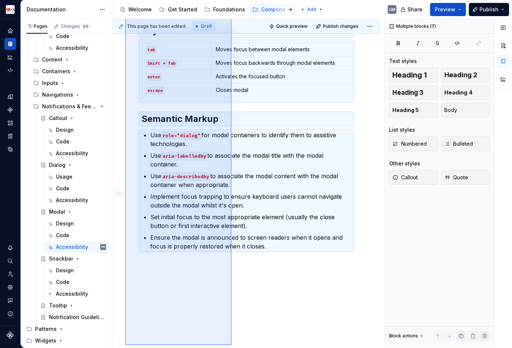
scroll to position [223, 0]
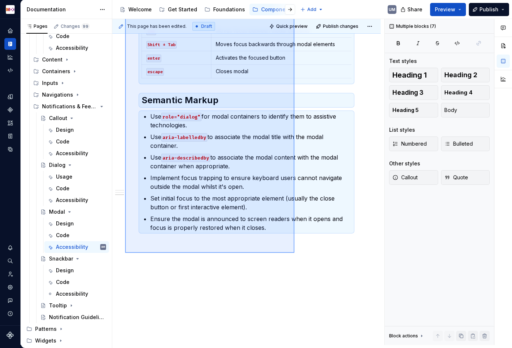
drag, startPoint x: 125, startPoint y: 147, endPoint x: 298, endPoint y: 244, distance: 198.3
click at [298, 244] on div "This page has been edited. Draft Quick preview Publish changes Modal A modal di…" at bounding box center [248, 182] width 272 height 326
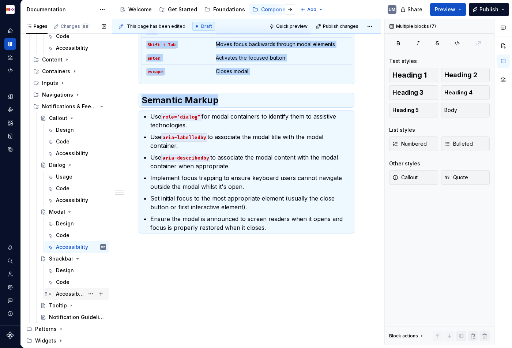
click at [66, 291] on div "Accessibility" at bounding box center [70, 293] width 28 height 7
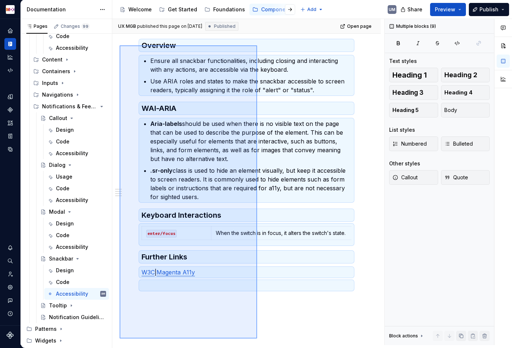
scroll to position [114, 0]
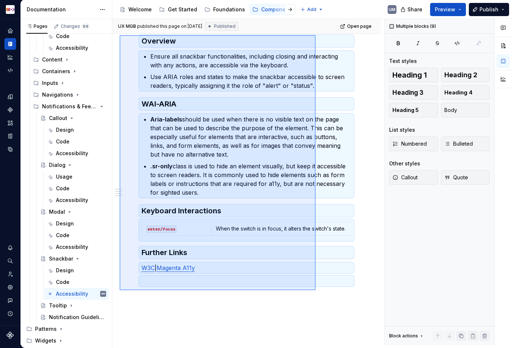
drag, startPoint x: 120, startPoint y: 149, endPoint x: 316, endPoint y: 290, distance: 241.2
click at [316, 290] on div "UX MGB published this page on July 10, 2024 Published Open page Snackbar A snac…" at bounding box center [248, 182] width 272 height 326
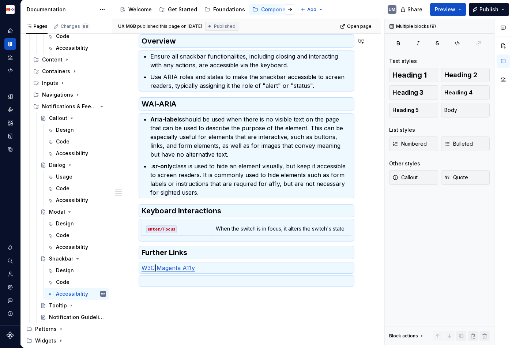
scroll to position [0, 0]
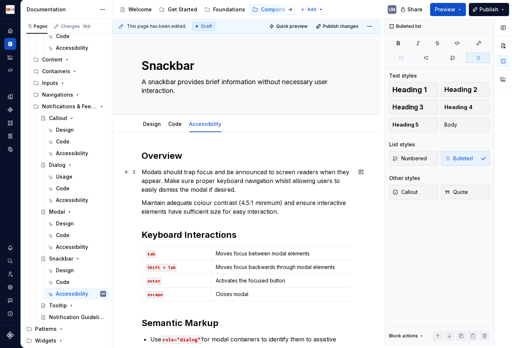
click at [208, 177] on p "Modals should trap focus and be announced to screen readers when they appear. M…" at bounding box center [246, 180] width 210 height 26
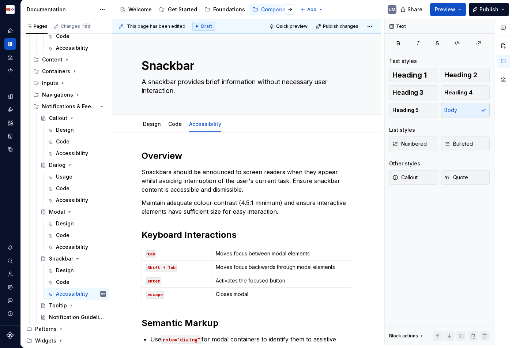
click at [253, 252] on p "Moves focus between modal elements" at bounding box center [308, 253] width 184 height 7
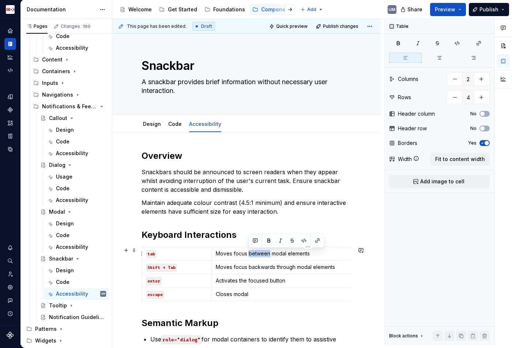
click at [253, 252] on p "Moves focus between modal elements" at bounding box center [308, 253] width 184 height 7
click at [308, 268] on p "Moves focus backwards through modal elements" at bounding box center [308, 266] width 184 height 7
click at [261, 281] on p "Activates the focused button" at bounding box center [308, 280] width 184 height 7
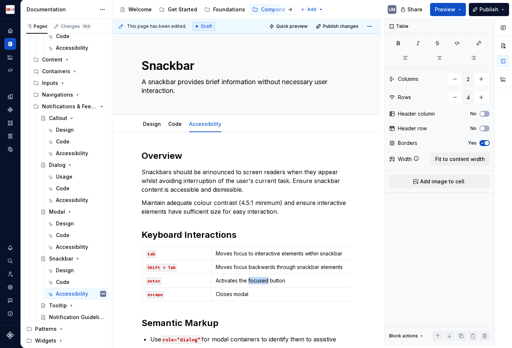
click at [261, 281] on p "Activates the focused button" at bounding box center [308, 280] width 184 height 7
click at [228, 295] on p "Closes modal" at bounding box center [308, 293] width 184 height 7
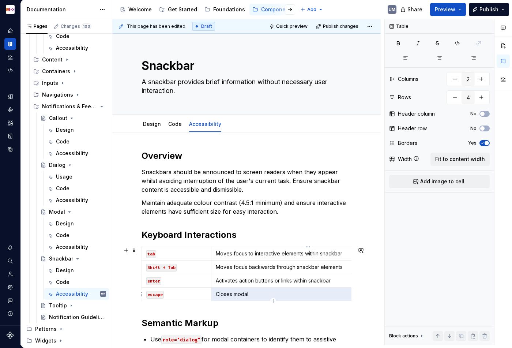
click at [228, 295] on p "Closes modal" at bounding box center [308, 293] width 184 height 7
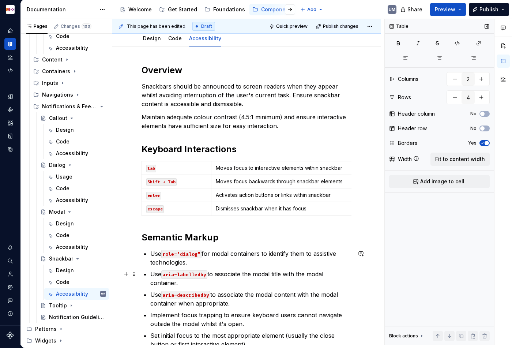
scroll to position [150, 0]
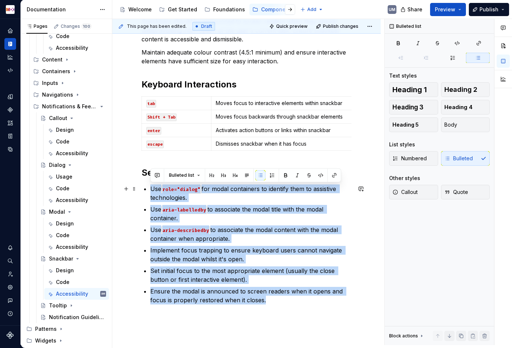
drag, startPoint x: 269, startPoint y: 300, endPoint x: 145, endPoint y: 189, distance: 166.4
click at [150, 189] on ul "Use role="dialog" for modal containers to identify them to assistive technologi…" at bounding box center [250, 244] width 201 height 120
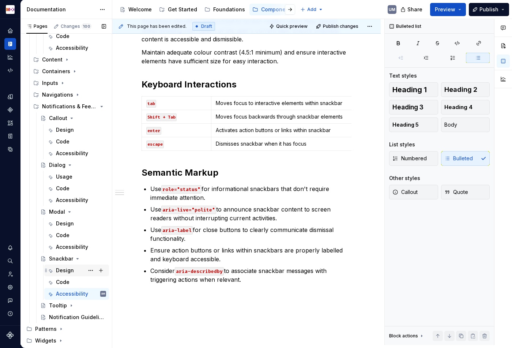
click at [62, 269] on div "Design" at bounding box center [65, 269] width 18 height 7
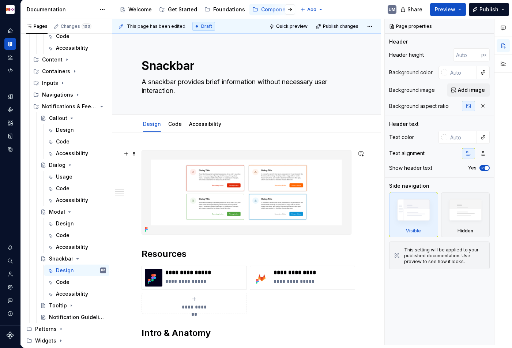
click at [271, 185] on img at bounding box center [246, 192] width 209 height 84
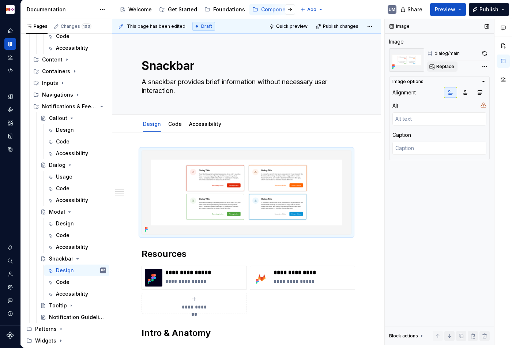
click at [447, 65] on span "Replace" at bounding box center [445, 67] width 18 height 6
type textarea "*"
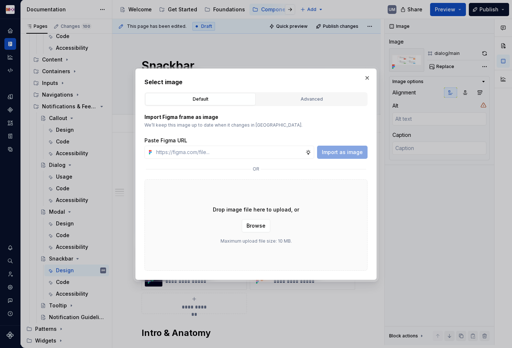
click at [308, 87] on div "Select image Default Advanced Import Figma frame as image We’ll keep this image…" at bounding box center [255, 173] width 223 height 193
click at [308, 96] on div "Advanced" at bounding box center [311, 98] width 105 height 7
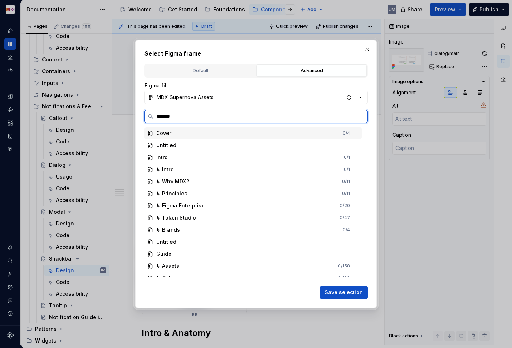
type input "********"
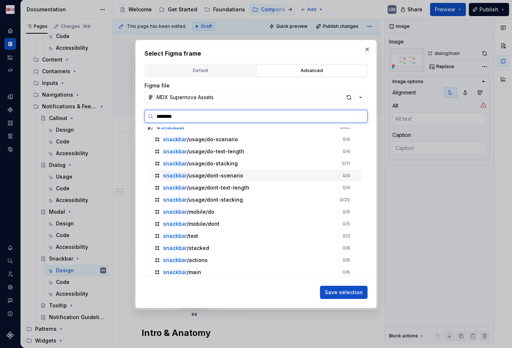
scroll to position [164, 0]
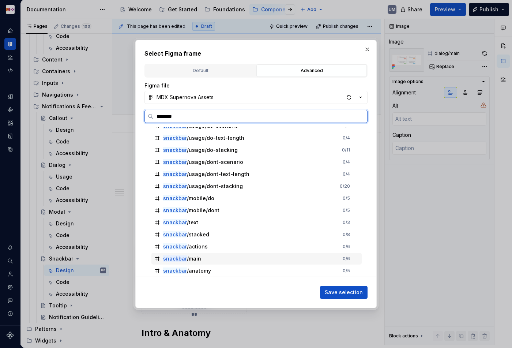
click at [208, 257] on div "snackbar /main 0 / 6" at bounding box center [256, 259] width 210 height 12
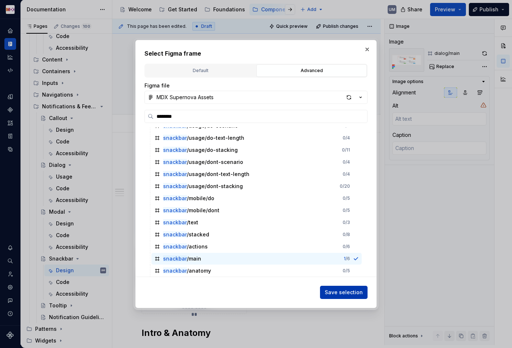
click at [351, 293] on span "Save selection" at bounding box center [344, 291] width 38 height 7
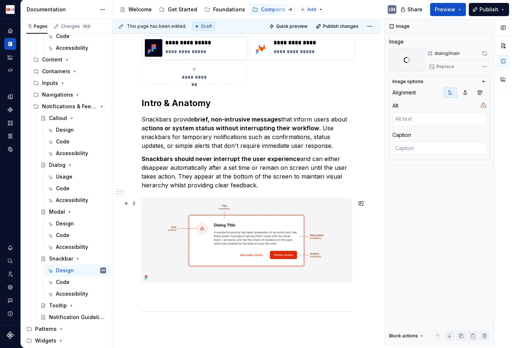
scroll to position [249, 0]
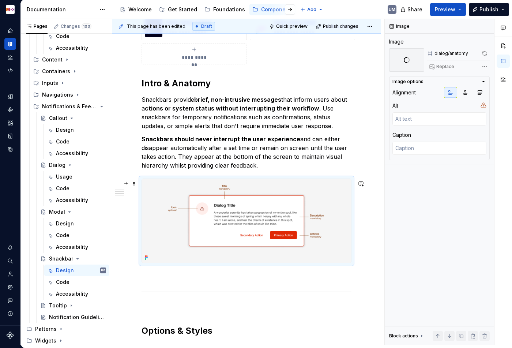
click at [273, 215] on img at bounding box center [246, 221] width 209 height 84
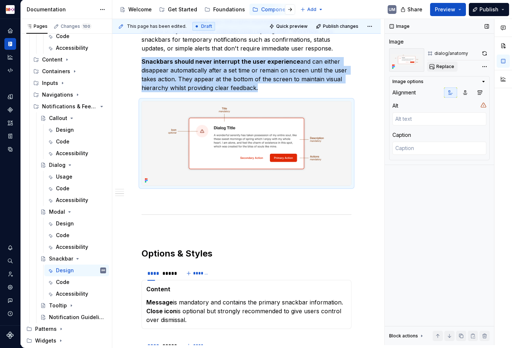
click at [441, 67] on span "Replace" at bounding box center [445, 67] width 18 height 6
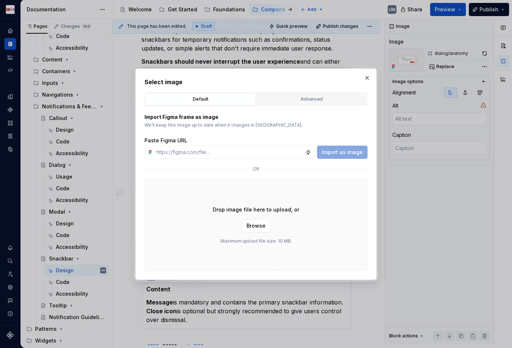
type textarea "*"
type input "snackbar"
click at [301, 98] on div "Advanced" at bounding box center [311, 98] width 105 height 7
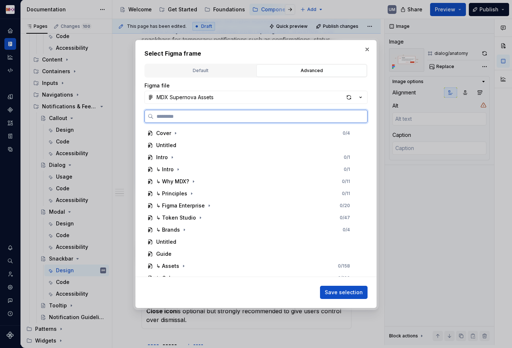
click at [213, 115] on input "search" at bounding box center [259, 116] width 213 height 7
paste input "********"
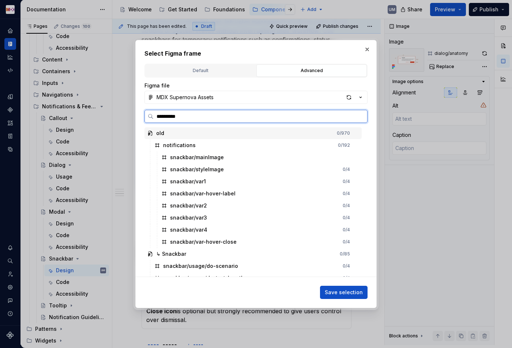
type input "**********"
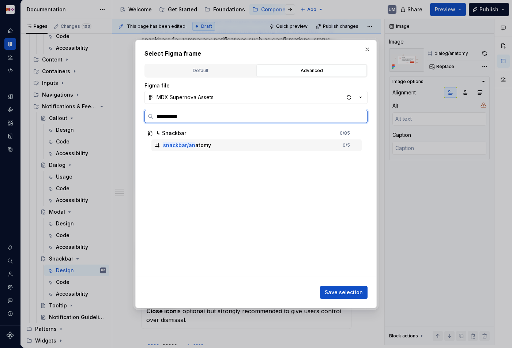
click at [214, 144] on div "snackbar/an atomy 0 / 5" at bounding box center [256, 145] width 210 height 12
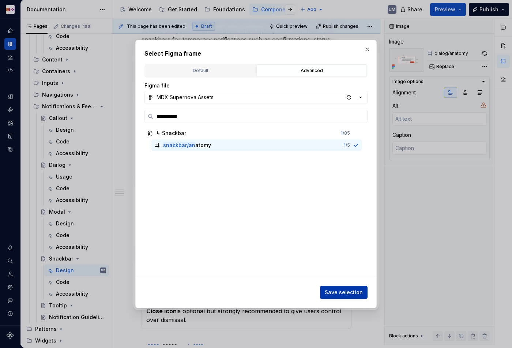
click at [353, 294] on span "Save selection" at bounding box center [344, 291] width 38 height 7
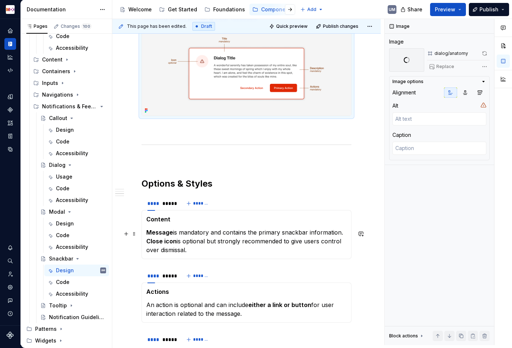
scroll to position [331, 0]
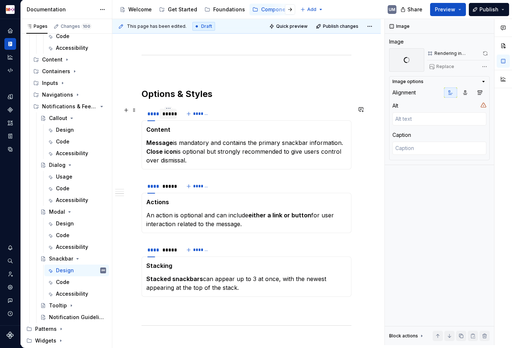
click at [168, 115] on div "*****" at bounding box center [167, 113] width 11 height 7
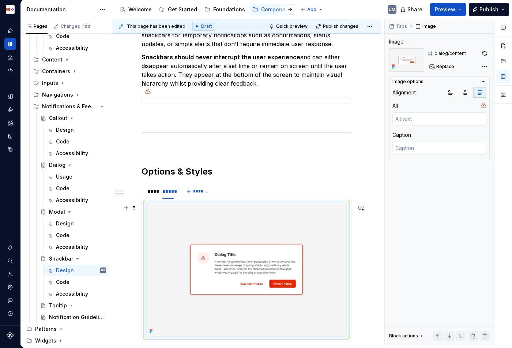
click at [216, 253] on img at bounding box center [247, 269] width 200 height 133
click at [447, 64] on span "Replace" at bounding box center [445, 67] width 18 height 6
type textarea "*"
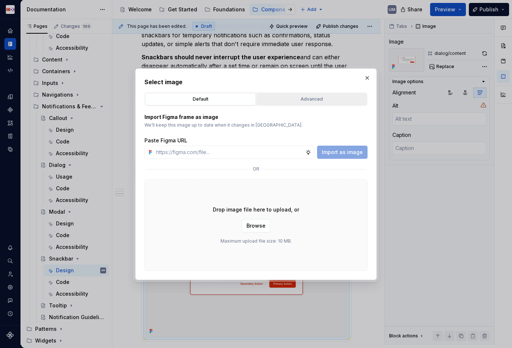
click at [289, 94] on button "Advanced" at bounding box center [311, 99] width 110 height 12
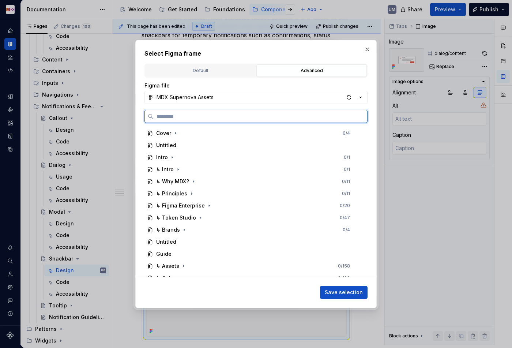
click at [233, 115] on input "search" at bounding box center [259, 116] width 213 height 7
paste input "*********"
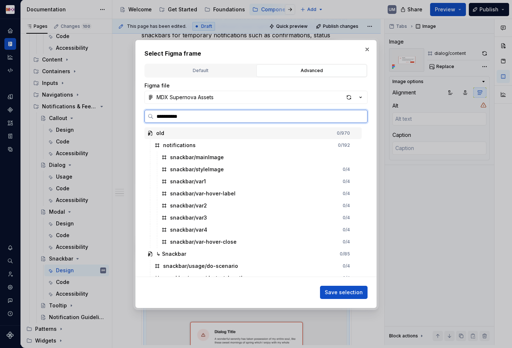
type input "**********"
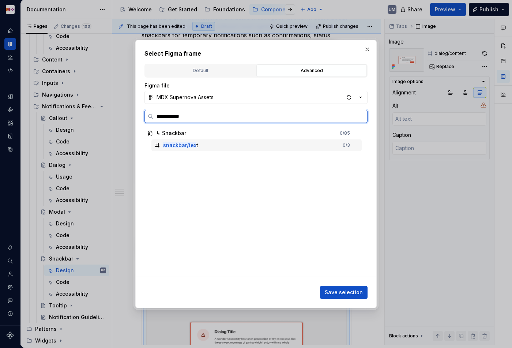
click at [196, 144] on div "snackbar/tex t" at bounding box center [180, 144] width 35 height 7
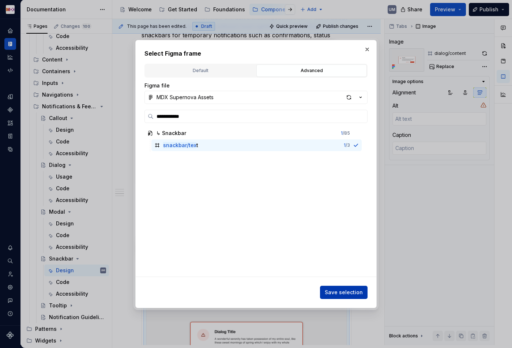
click at [353, 291] on span "Save selection" at bounding box center [344, 291] width 38 height 7
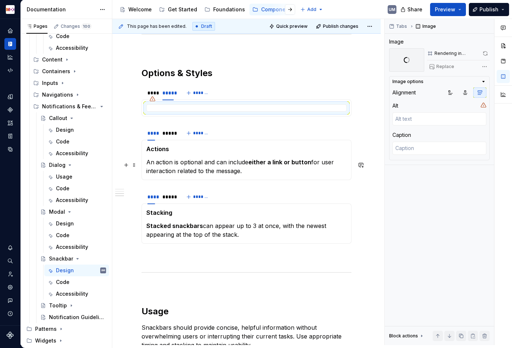
scroll to position [497, 0]
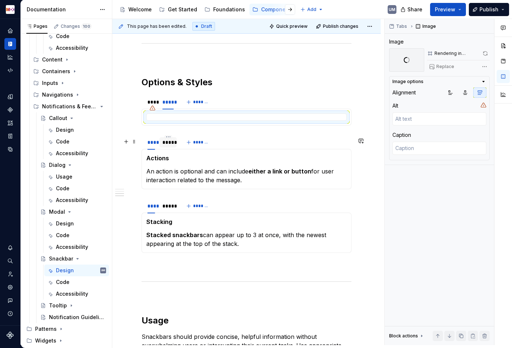
click at [167, 145] on div "*****" at bounding box center [167, 142] width 11 height 7
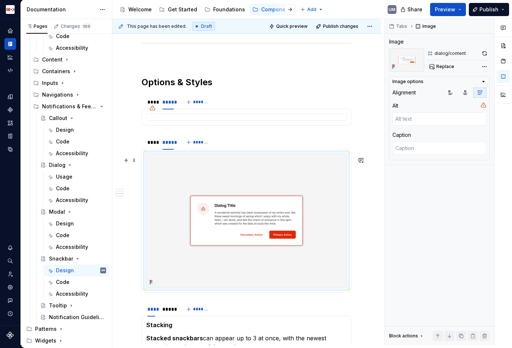
click at [234, 203] on img at bounding box center [247, 220] width 200 height 133
click at [439, 68] on span "Replace" at bounding box center [445, 67] width 18 height 6
type textarea "*"
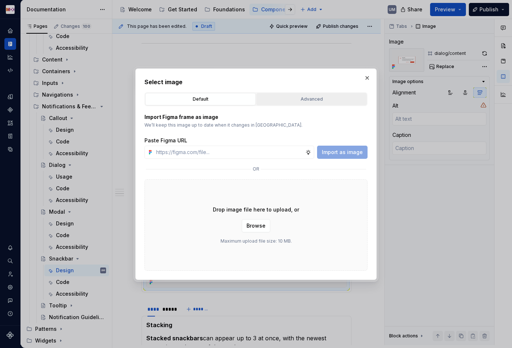
click at [299, 98] on div "Advanced" at bounding box center [311, 98] width 105 height 7
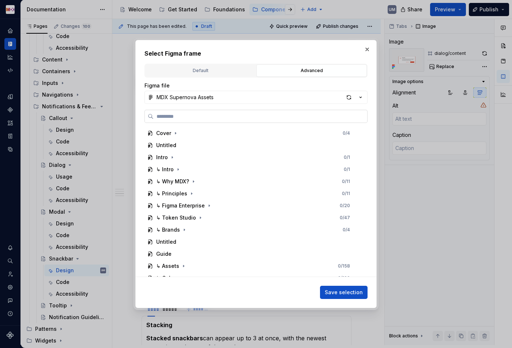
click at [225, 120] on label at bounding box center [255, 116] width 223 height 13
click at [225, 120] on input "search" at bounding box center [259, 116] width 213 height 7
paste input "*********"
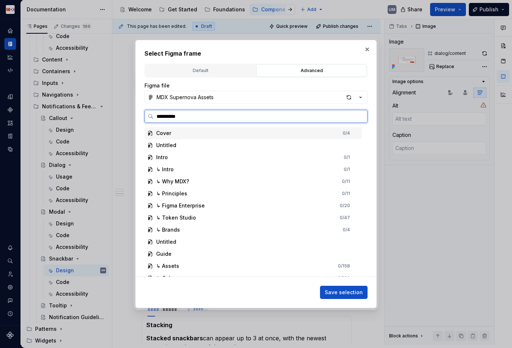
type input "**********"
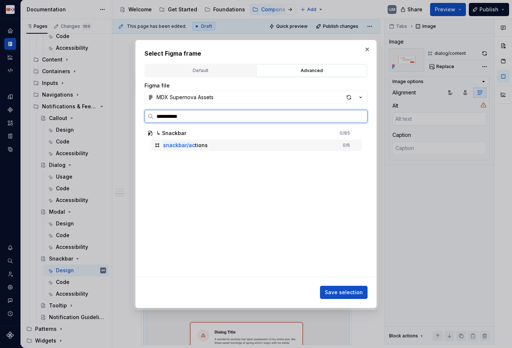
click at [200, 143] on div "snackbar/ac tions" at bounding box center [185, 144] width 45 height 7
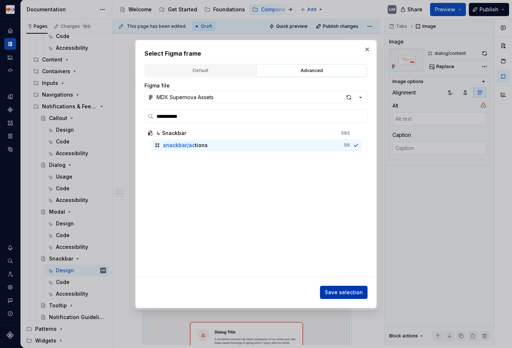
click at [338, 296] on button "Save selection" at bounding box center [344, 291] width 48 height 13
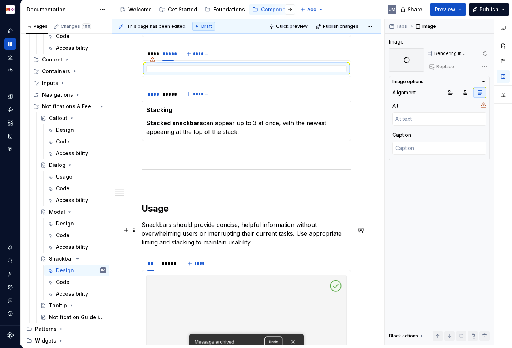
scroll to position [702, 0]
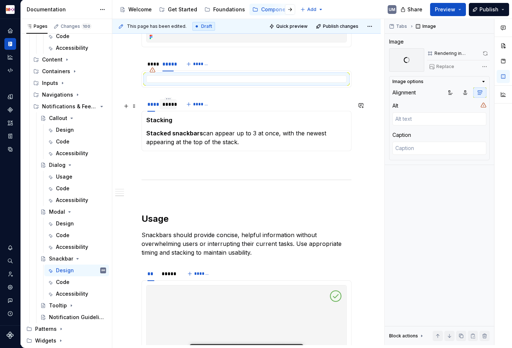
click at [170, 108] on div "*****" at bounding box center [167, 103] width 11 height 7
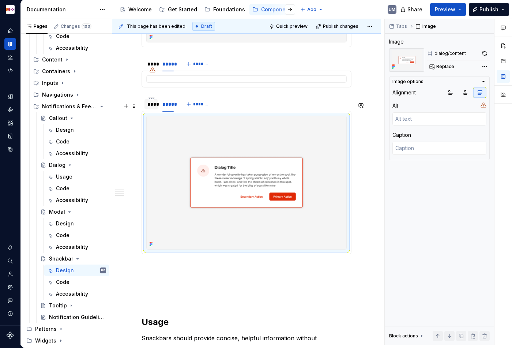
click at [155, 109] on div "****" at bounding box center [151, 104] width 14 height 10
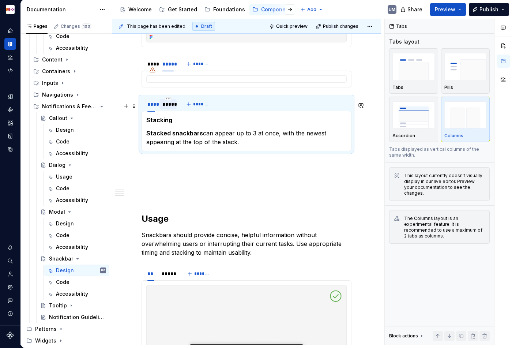
click at [167, 108] on div "*****" at bounding box center [167, 103] width 11 height 7
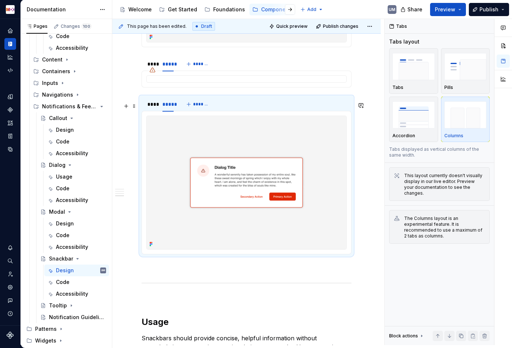
click at [195, 159] on img at bounding box center [247, 182] width 200 height 133
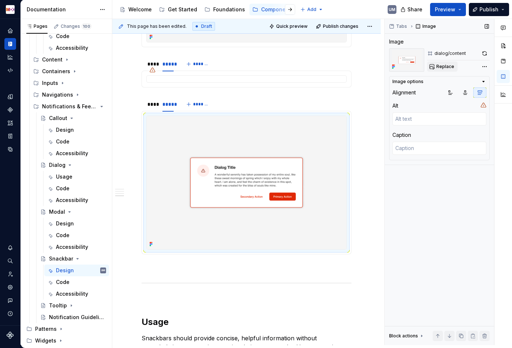
click at [450, 65] on span "Replace" at bounding box center [445, 67] width 18 height 6
type textarea "*"
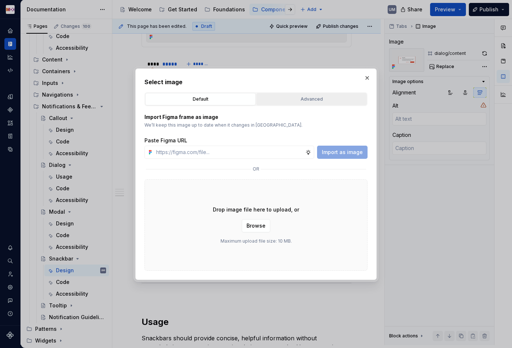
click at [286, 99] on div "Advanced" at bounding box center [311, 98] width 105 height 7
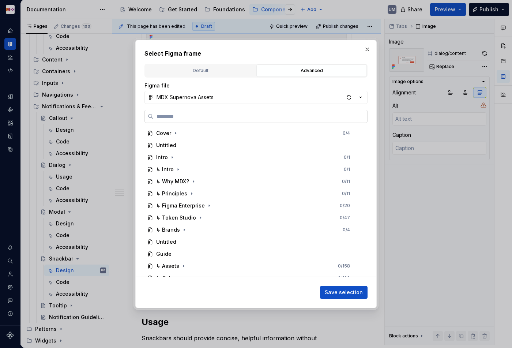
click at [245, 111] on label at bounding box center [255, 116] width 223 height 13
click at [245, 113] on input "search" at bounding box center [259, 116] width 213 height 7
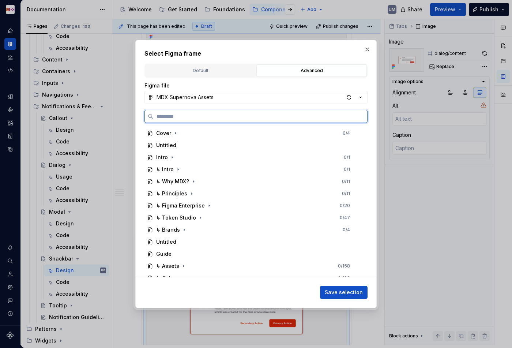
paste input "*********"
type input "**********"
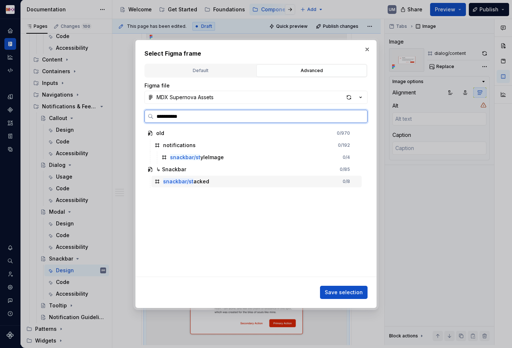
click at [190, 185] on div "snackbar/st acked 0 / 8" at bounding box center [256, 181] width 210 height 12
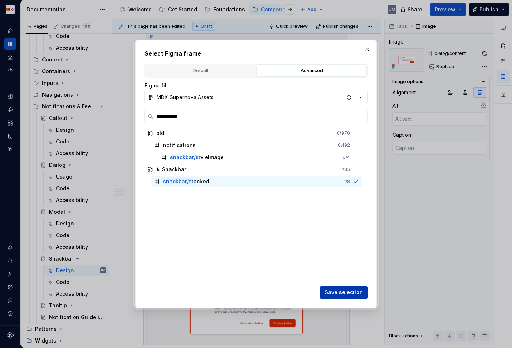
click at [339, 291] on span "Save selection" at bounding box center [344, 291] width 38 height 7
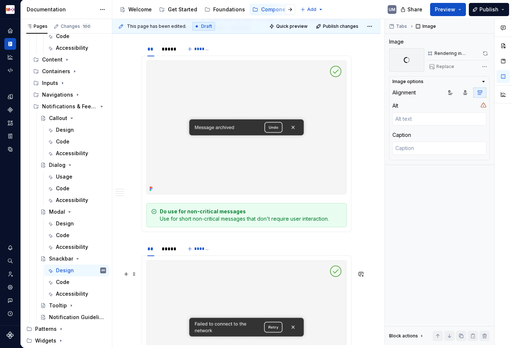
scroll to position [1039, 0]
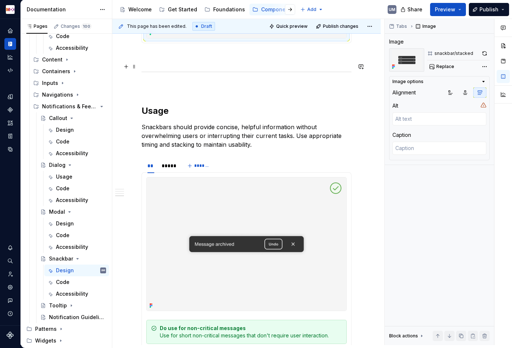
type textarea "*"
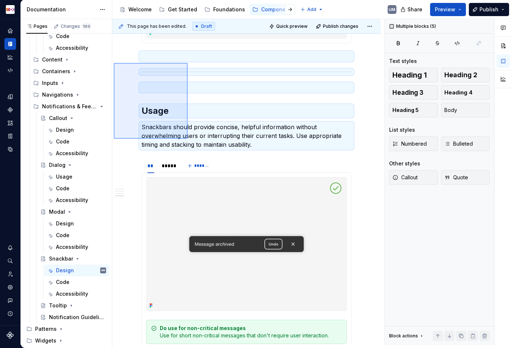
drag, startPoint x: 114, startPoint y: 63, endPoint x: 187, endPoint y: 137, distance: 104.4
click at [187, 139] on div "**********" at bounding box center [248, 182] width 272 height 326
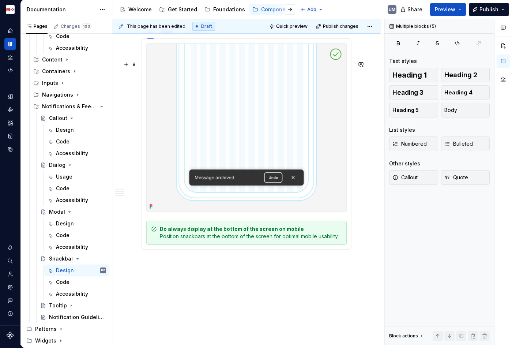
scroll to position [1815, 0]
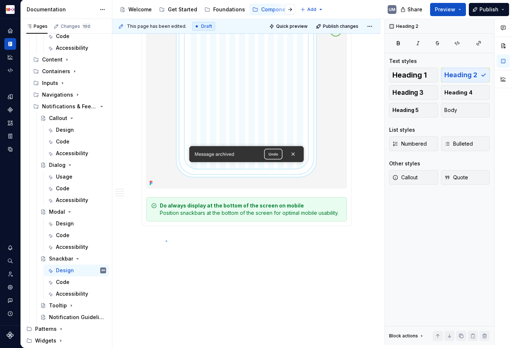
click at [166, 240] on div "**********" at bounding box center [248, 182] width 272 height 326
click at [154, 244] on div "**********" at bounding box center [248, 182] width 272 height 326
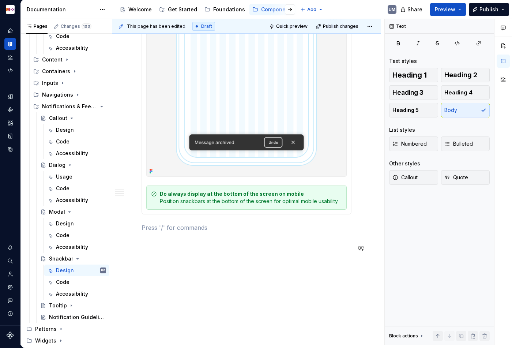
paste div
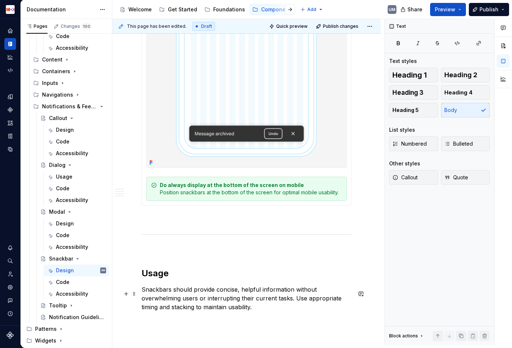
click at [156, 279] on h2 "Usage" at bounding box center [246, 273] width 210 height 12
click at [234, 311] on p "Snackbars should provide concise, helpful information without overwhelming user…" at bounding box center [246, 298] width 210 height 26
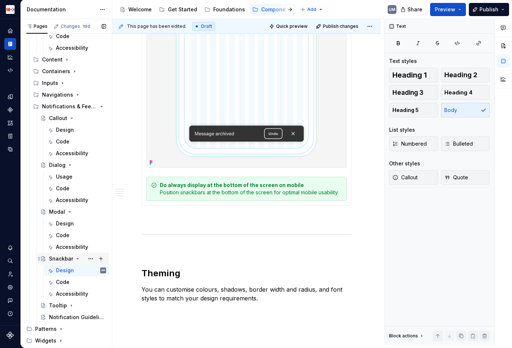
click at [75, 259] on icon "Page tree" at bounding box center [78, 258] width 6 height 6
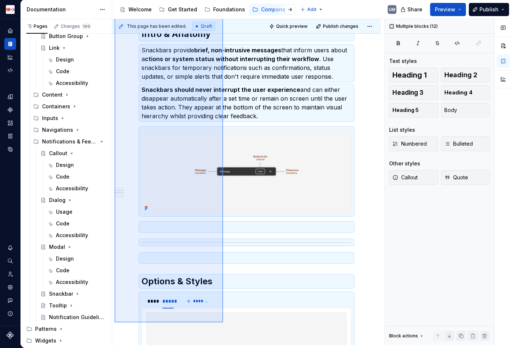
scroll to position [303, 0]
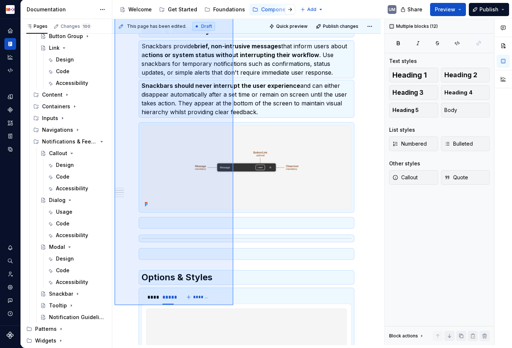
drag, startPoint x: 114, startPoint y: 145, endPoint x: 233, endPoint y: 303, distance: 198.1
click at [233, 305] on div "**********" at bounding box center [248, 182] width 272 height 326
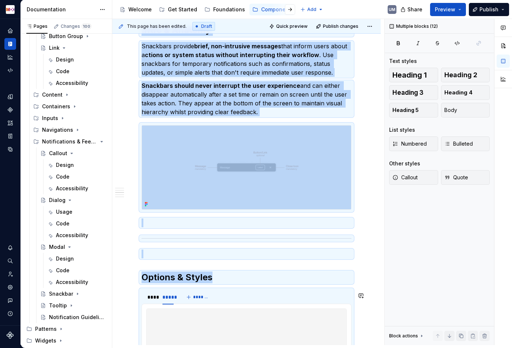
scroll to position [410, 0]
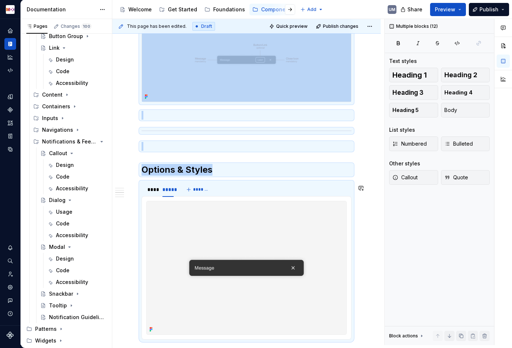
copy div "**********"
click at [71, 302] on icon "Page tree" at bounding box center [71, 305] width 6 height 6
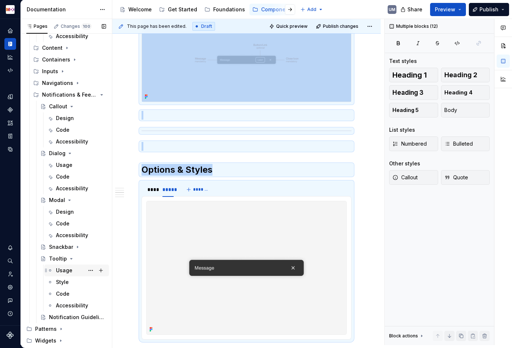
click at [68, 270] on div "Usage" at bounding box center [64, 269] width 16 height 7
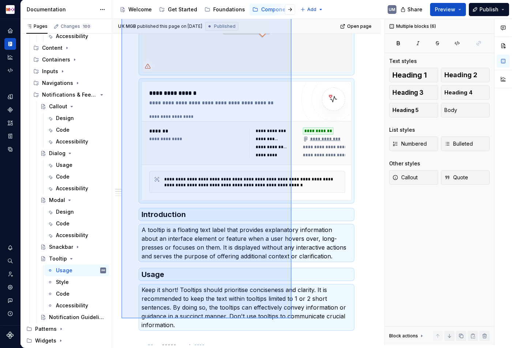
scroll to position [176, 0]
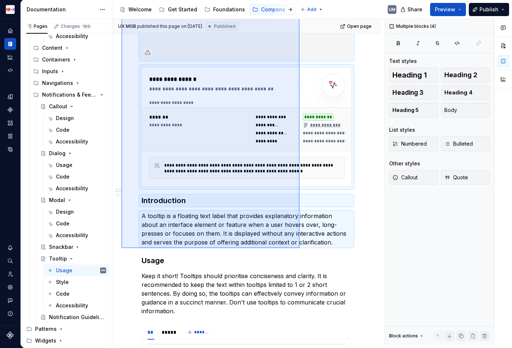
drag, startPoint x: 148, startPoint y: 179, endPoint x: 299, endPoint y: 247, distance: 166.0
click at [299, 247] on div "**********" at bounding box center [248, 182] width 272 height 326
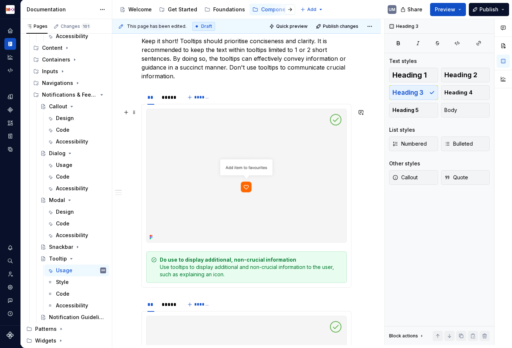
scroll to position [0, 0]
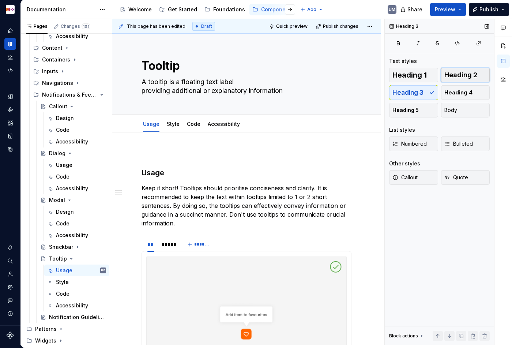
click at [465, 77] on span "Heading 2" at bounding box center [460, 74] width 33 height 7
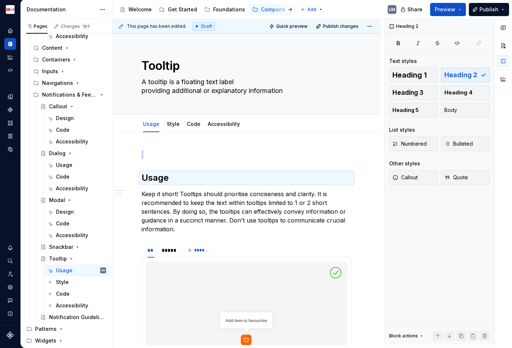
type textarea "*"
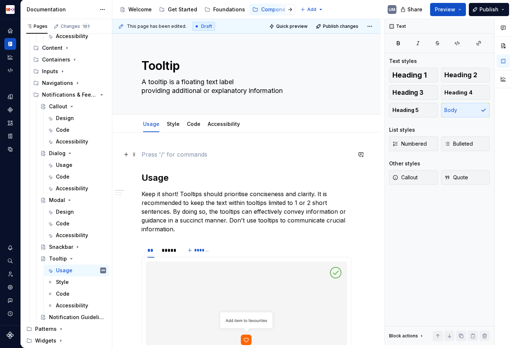
click at [160, 157] on p at bounding box center [246, 154] width 210 height 9
paste div
click at [63, 210] on div "Design" at bounding box center [65, 211] width 18 height 7
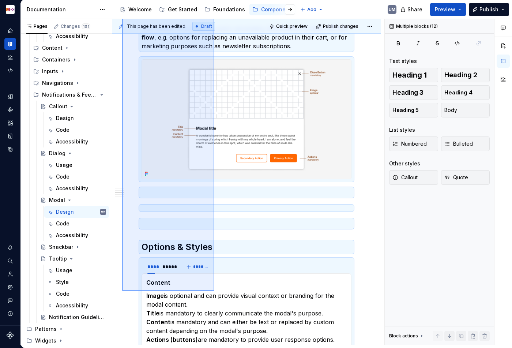
drag, startPoint x: 125, startPoint y: 150, endPoint x: 214, endPoint y: 291, distance: 166.8
click at [214, 291] on div "**********" at bounding box center [248, 182] width 272 height 326
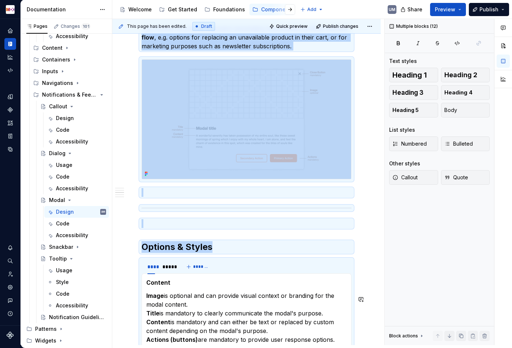
scroll to position [358, 0]
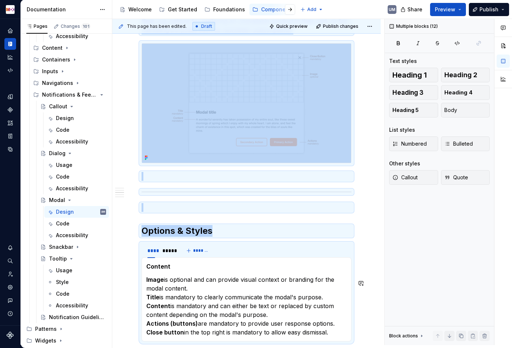
copy div "**********"
click at [65, 271] on div "Usage" at bounding box center [64, 269] width 16 height 7
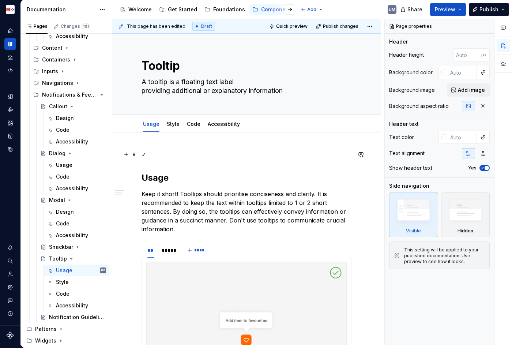
type textarea "*"
click at [150, 153] on p "✓" at bounding box center [246, 154] width 210 height 9
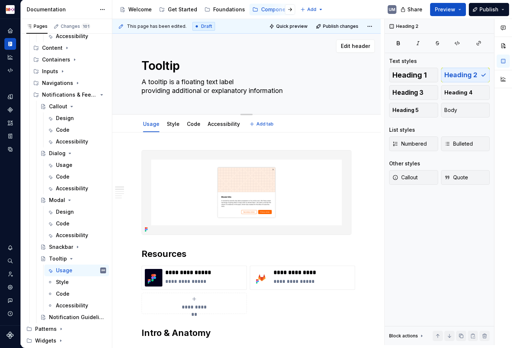
click at [187, 84] on textarea "A tooltip is a floating text label providing additional or explanatory informat…" at bounding box center [245, 86] width 210 height 20
paste textarea "Tooltips are small contextual overlays that provide additional information when…"
type textarea "*"
type textarea "Tooltips are small contextual overlays that provide additional information when…"
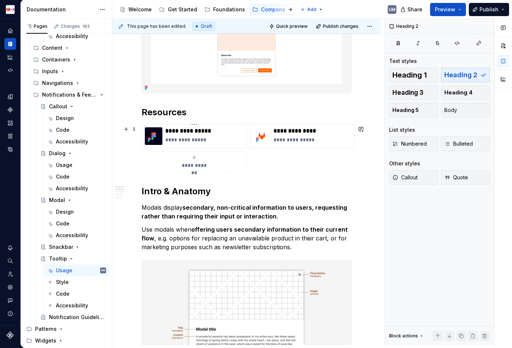
scroll to position [175, 0]
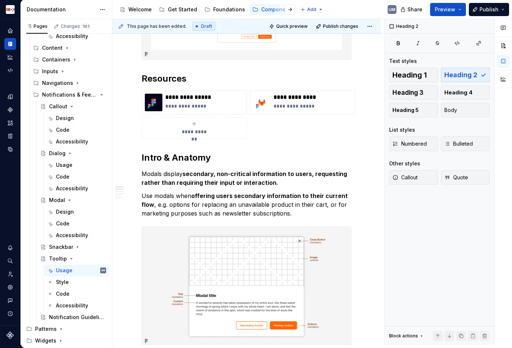
type textarea "*"
type textarea "Tooltips are small contextual overlays that provide additional information when…"
click at [240, 177] on strong "secondary, non-critical information to users, requesting rather than requiring …" at bounding box center [244, 178] width 207 height 16
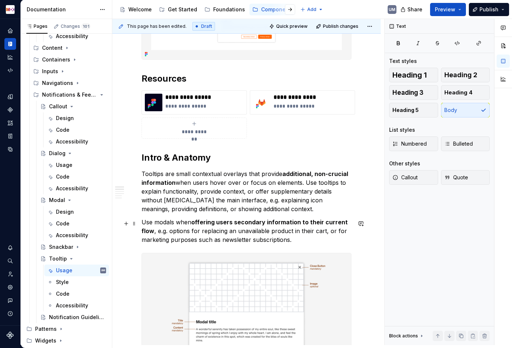
click at [247, 232] on p "Use modals when offering users secondary information to their current flow , e.…" at bounding box center [246, 230] width 210 height 26
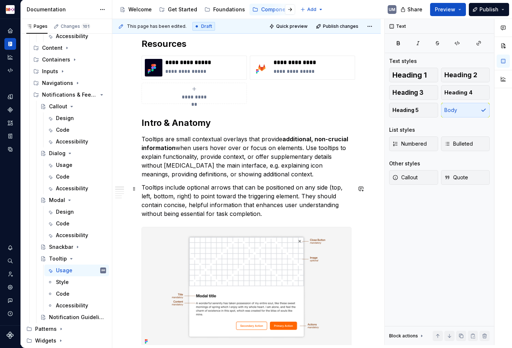
scroll to position [219, 0]
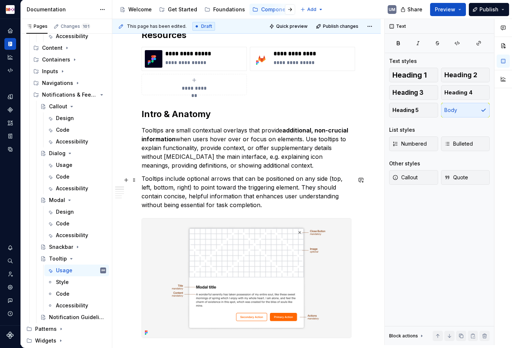
click at [202, 179] on p "Tooltips include optional arrows that can be positioned on any side (top, left,…" at bounding box center [246, 191] width 210 height 35
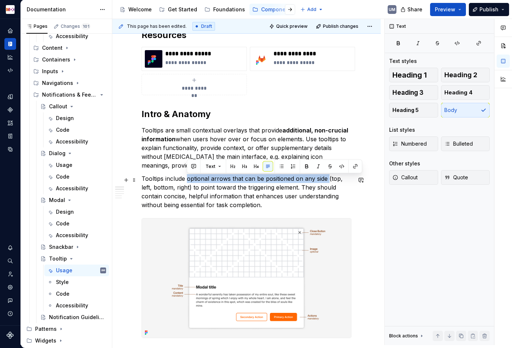
click at [326, 180] on p "Tooltips include optional arrows that can be positioned on any side (top, left,…" at bounding box center [246, 191] width 210 height 35
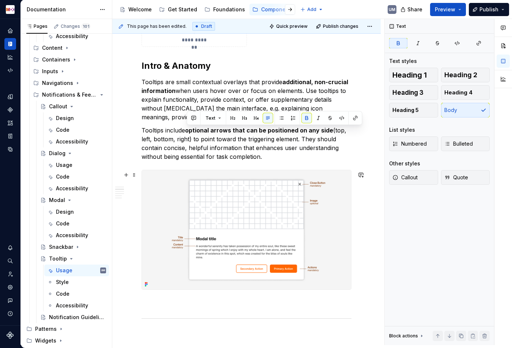
scroll to position [267, 0]
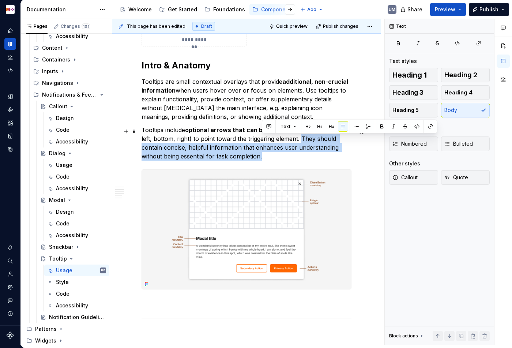
drag, startPoint x: 301, startPoint y: 140, endPoint x: 310, endPoint y: 154, distance: 16.5
click at [310, 154] on p "Tooltips include optional arrows that can be positioned on any side (top, left,…" at bounding box center [246, 142] width 210 height 35
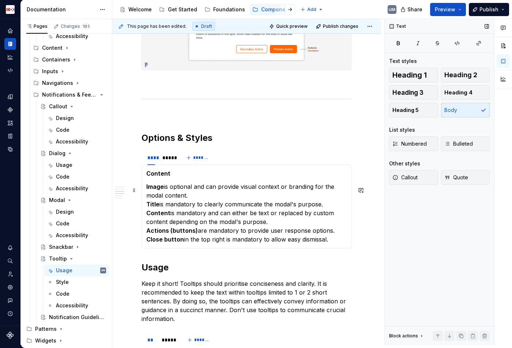
scroll to position [474, 0]
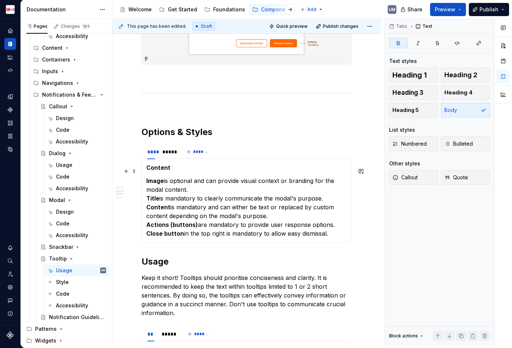
click at [156, 171] on strong "Content" at bounding box center [158, 167] width 24 height 7
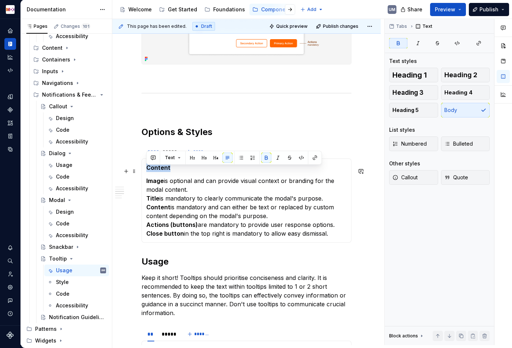
click at [156, 171] on strong "Content" at bounding box center [158, 167] width 24 height 7
click at [167, 201] on p "Image is optional and can provide visual context or branding for the modal cont…" at bounding box center [246, 206] width 200 height 61
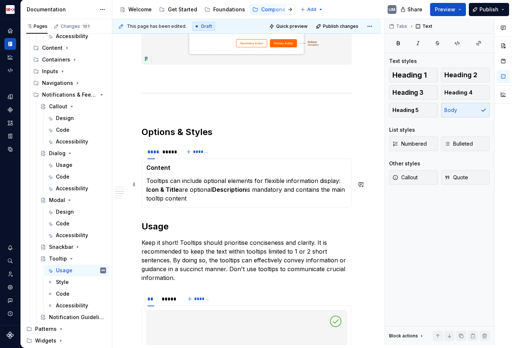
click at [145, 192] on div "Content Tooltips can include optional elements for flexible information display…" at bounding box center [246, 182] width 210 height 49
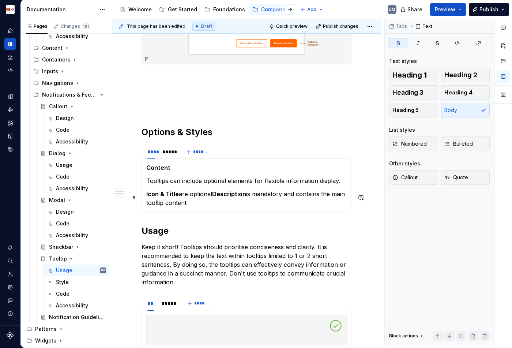
click at [213, 197] on p "Icon & Title are optional Description is mandatory and contains the main toolti…" at bounding box center [246, 198] width 200 height 18
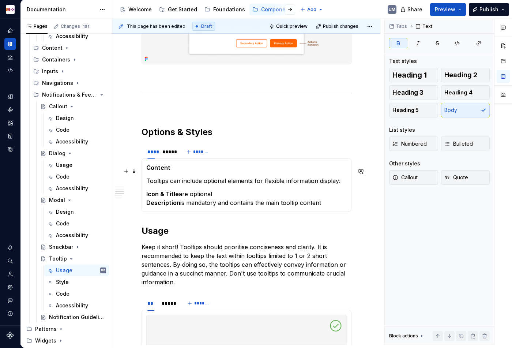
click at [162, 171] on strong "Content" at bounding box center [158, 167] width 24 height 7
click at [135, 153] on span at bounding box center [134, 152] width 6 height 10
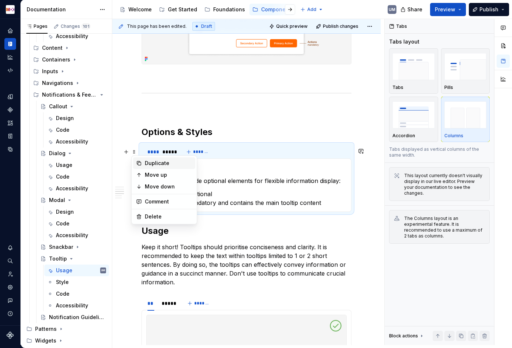
click at [144, 163] on div "Duplicate" at bounding box center [164, 163] width 62 height 12
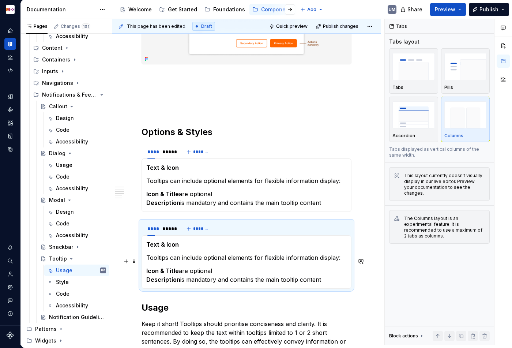
click at [193, 248] on p "Text & Icon" at bounding box center [246, 244] width 200 height 9
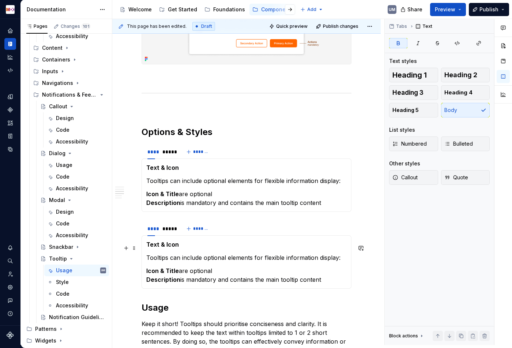
click at [174, 247] on strong "Text & Icon" at bounding box center [162, 243] width 33 height 7
click at [276, 274] on p "Icon & Title are optional Description is mandatory and contains the main toolti…" at bounding box center [246, 275] width 200 height 18
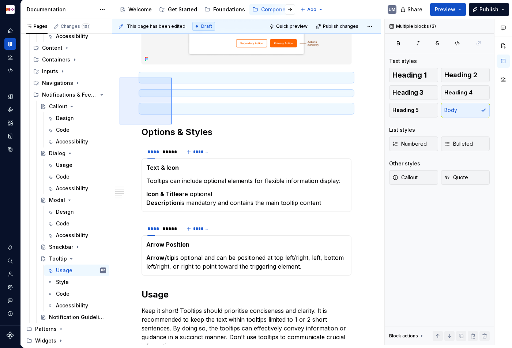
drag, startPoint x: 119, startPoint y: 77, endPoint x: 172, endPoint y: 124, distance: 70.1
click at [172, 124] on div "**********" at bounding box center [248, 182] width 272 height 326
copy div
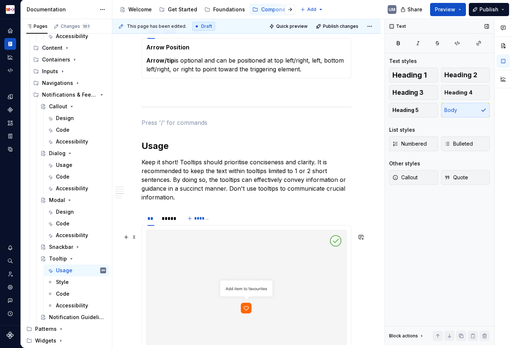
scroll to position [676, 0]
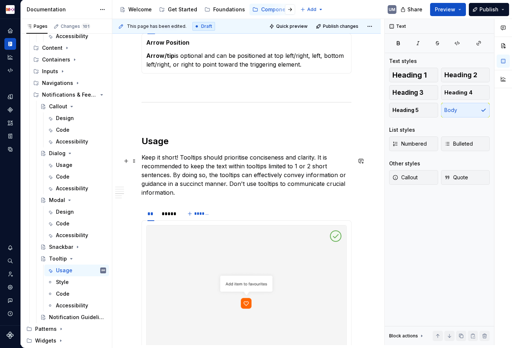
click at [269, 181] on p "Keep it short! Tooltips should prioritise conciseness and clarity. It is recomm…" at bounding box center [246, 175] width 210 height 44
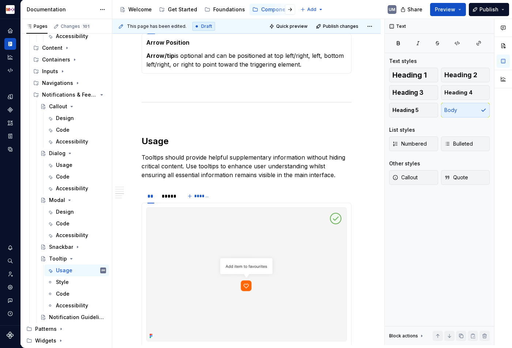
click at [143, 146] on h2 "Usage" at bounding box center [246, 141] width 210 height 12
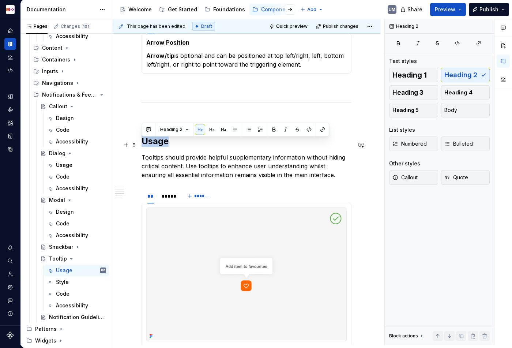
click at [143, 146] on h2 "Usage" at bounding box center [246, 141] width 210 height 12
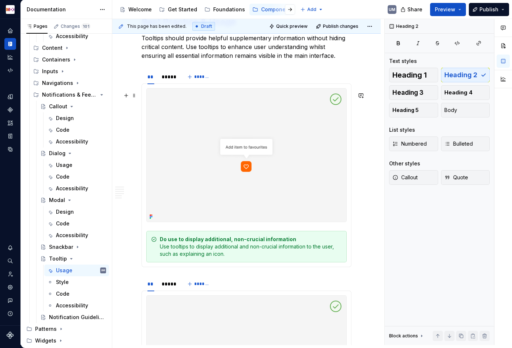
scroll to position [829, 0]
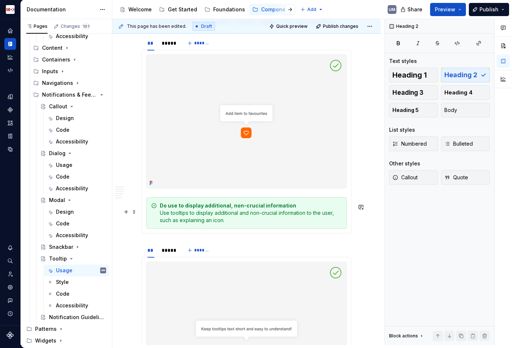
click at [259, 218] on div "Do use to display additional, non-crucial information Use tooltips to display a…" at bounding box center [251, 213] width 182 height 22
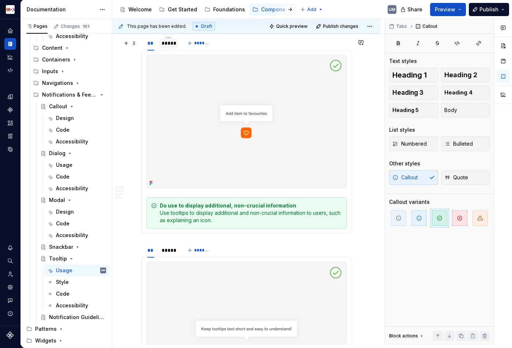
click at [168, 47] on div "*****" at bounding box center [168, 42] width 13 height 7
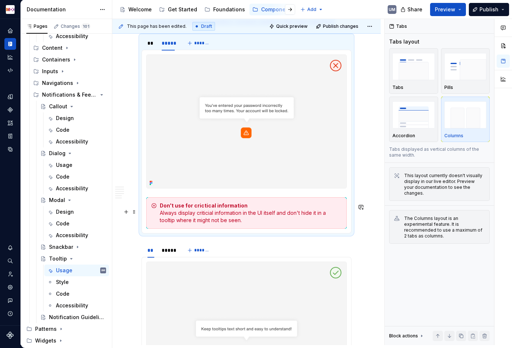
click at [231, 224] on div "Don't use for crictical information Always display criticial information in the…" at bounding box center [251, 213] width 182 height 22
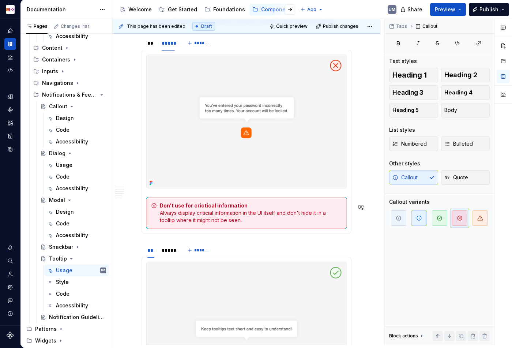
click at [231, 224] on div "Don't use for crictical information Always display criticial information in the…" at bounding box center [251, 213] width 182 height 22
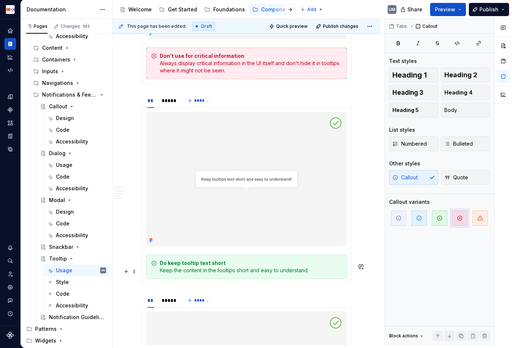
scroll to position [1002, 0]
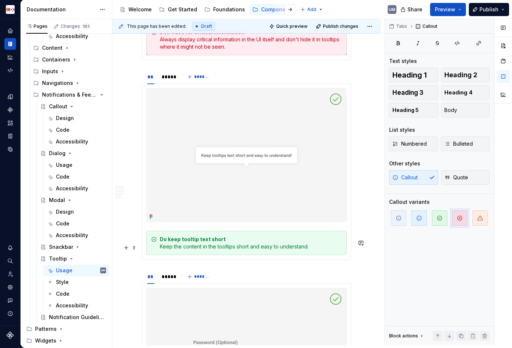
click at [190, 242] on strong "Do keep tooltip text short" at bounding box center [193, 239] width 66 height 6
click at [168, 80] on div "*****" at bounding box center [168, 76] width 13 height 7
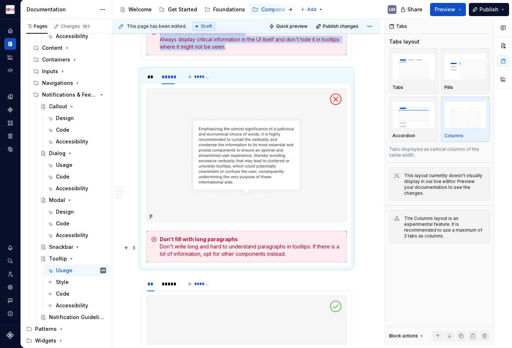
click at [280, 254] on div "Don't fill with long paragraphs Don't write long and hard to understand paragra…" at bounding box center [251, 246] width 182 height 22
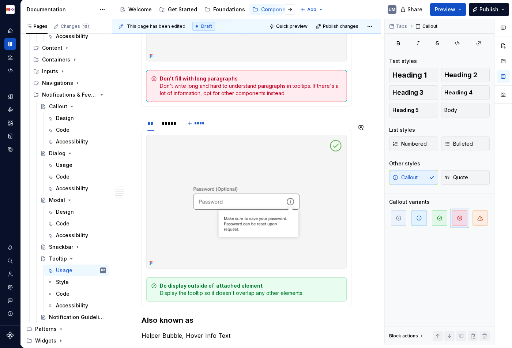
scroll to position [1177, 0]
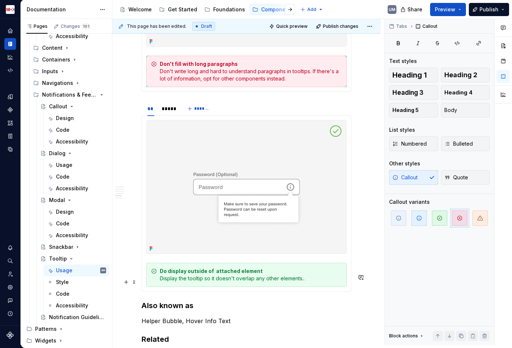
click at [224, 287] on div "Do display outside of attached element Display the tooltip so it doesn't overla…" at bounding box center [246, 274] width 200 height 24
click at [223, 274] on strong "Do display outside of attached element" at bounding box center [211, 271] width 103 height 6
click at [168, 112] on div "*****" at bounding box center [168, 108] width 13 height 7
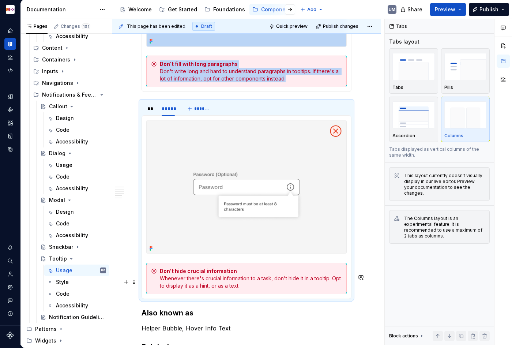
click at [234, 287] on div "Don't hide crucial information Whenever there's crucial information to a task, …" at bounding box center [251, 278] width 182 height 22
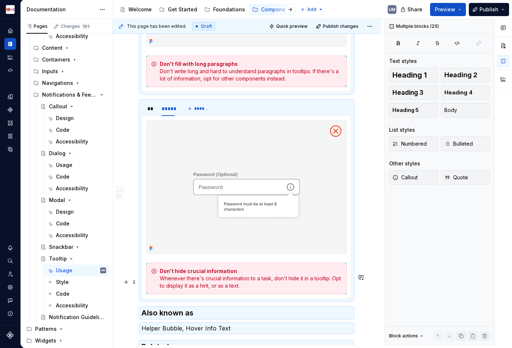
click at [230, 288] on div "Don't hide crucial information Whenever there's crucial information to a task, …" at bounding box center [251, 278] width 182 height 22
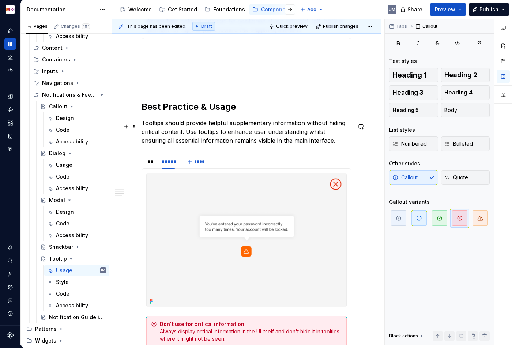
scroll to position [631, 0]
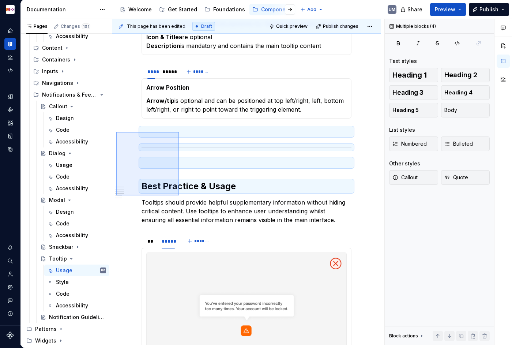
drag, startPoint x: 116, startPoint y: 132, endPoint x: 179, endPoint y: 191, distance: 86.8
click at [179, 194] on div "**********" at bounding box center [248, 182] width 272 height 326
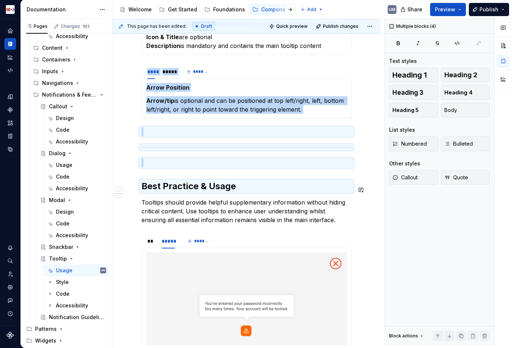
copy div "**** ***** ******* Arrow Position Arrow/tip is optional and can be positioned a…"
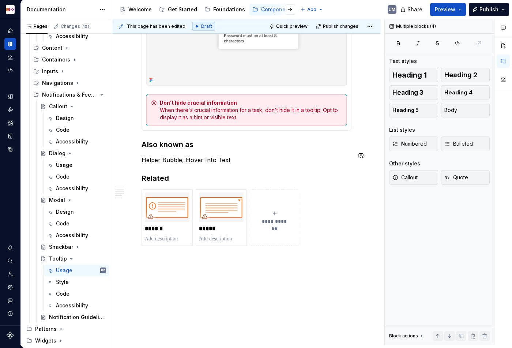
scroll to position [1351, 0]
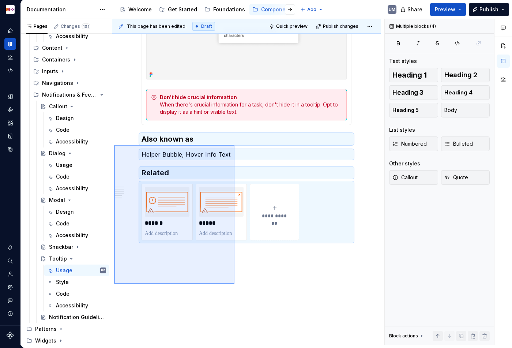
drag, startPoint x: 117, startPoint y: 145, endPoint x: 235, endPoint y: 286, distance: 184.4
click at [235, 286] on div "**********" at bounding box center [248, 182] width 272 height 326
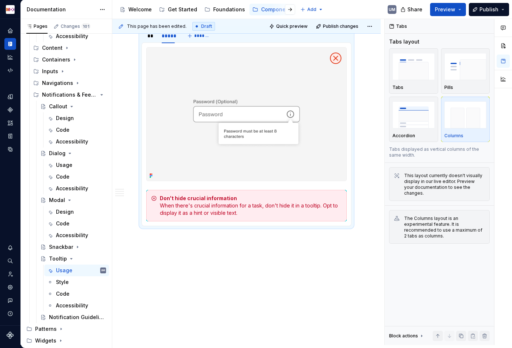
scroll to position [1261, 0]
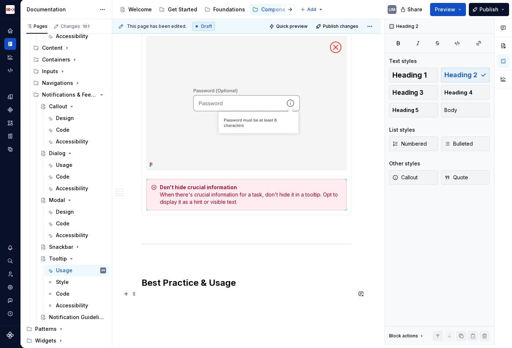
click at [187, 288] on h2 "Best Practice & Usage" at bounding box center [246, 283] width 210 height 12
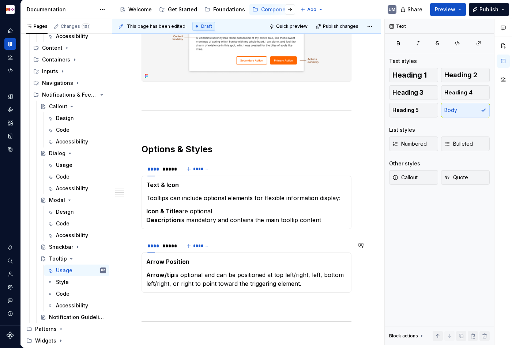
scroll to position [432, 0]
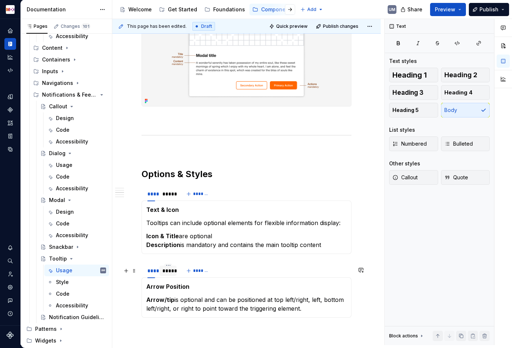
click at [165, 276] on div "*****" at bounding box center [167, 270] width 17 height 10
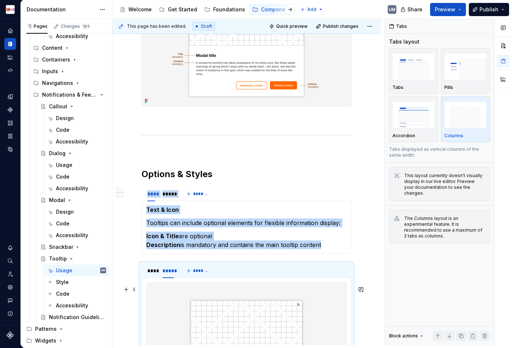
click at [229, 301] on img at bounding box center [247, 348] width 200 height 133
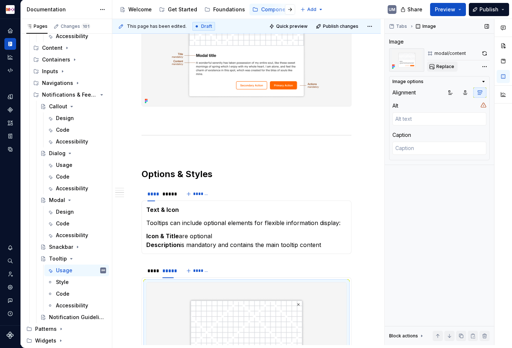
click at [443, 67] on span "Replace" at bounding box center [445, 67] width 18 height 6
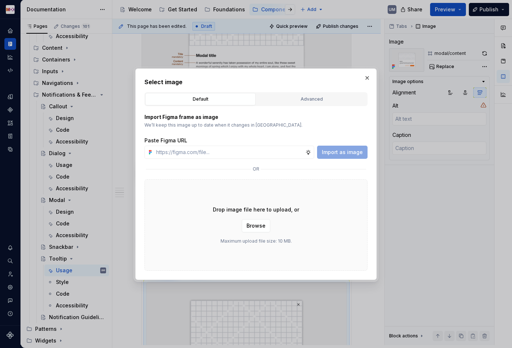
type textarea "*"
click at [301, 98] on div "Advanced" at bounding box center [311, 98] width 105 height 7
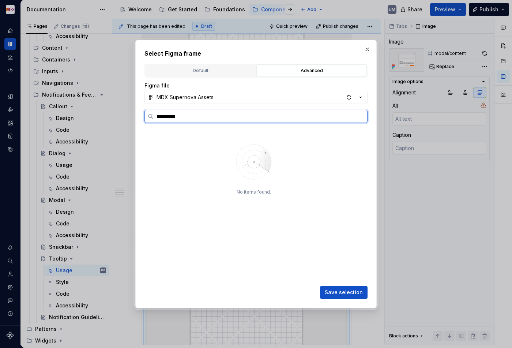
type input "*********"
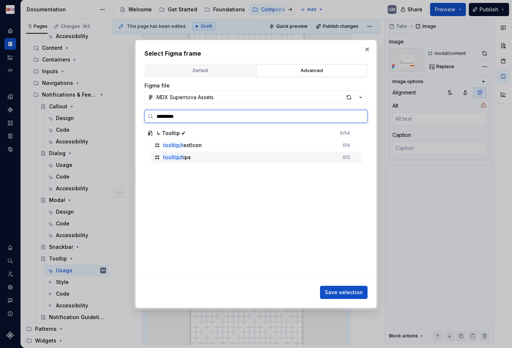
click at [177, 157] on mark "tooltip/t" at bounding box center [173, 157] width 20 height 6
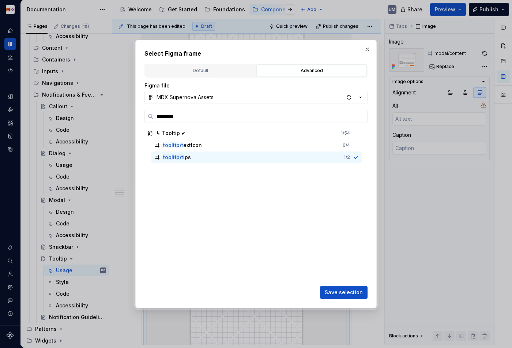
click at [355, 292] on span "Save selection" at bounding box center [344, 291] width 38 height 7
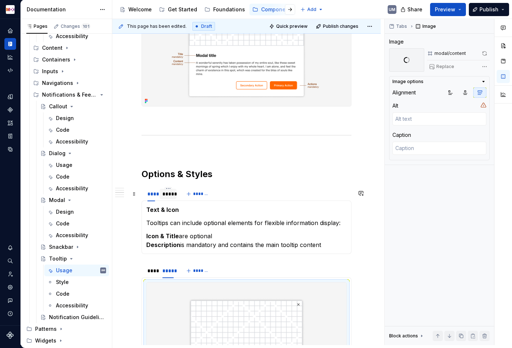
click at [167, 197] on div "*****" at bounding box center [167, 193] width 11 height 7
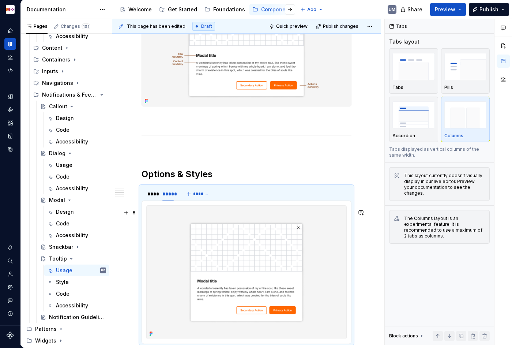
click at [213, 232] on img at bounding box center [247, 271] width 200 height 133
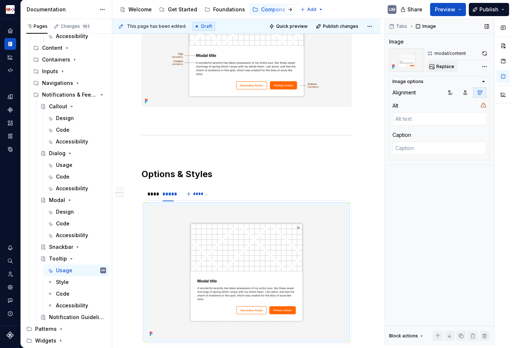
click at [448, 67] on span "Replace" at bounding box center [445, 67] width 18 height 6
type textarea "*"
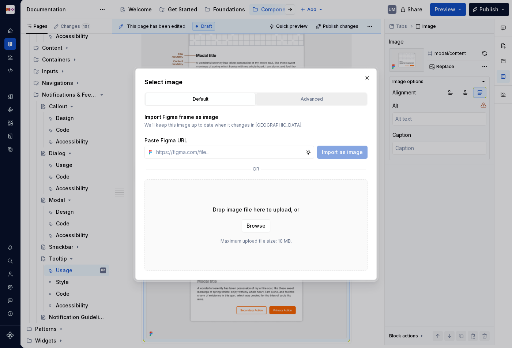
click at [307, 93] on button "Advanced" at bounding box center [311, 99] width 110 height 12
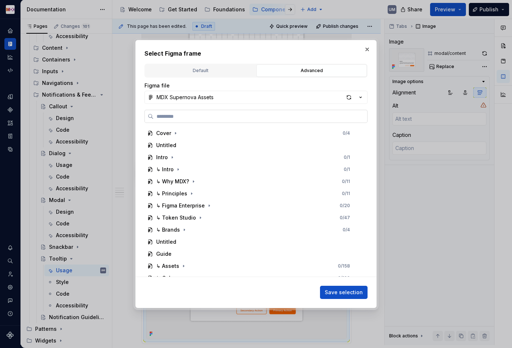
click at [239, 114] on input "search" at bounding box center [259, 116] width 213 height 7
paste input "********"
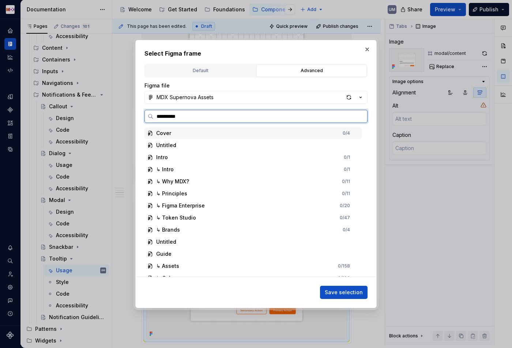
type input "**********"
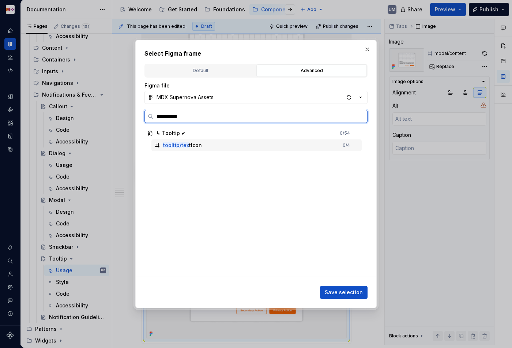
click at [179, 145] on mark "tooltip/tex" at bounding box center [176, 145] width 26 height 6
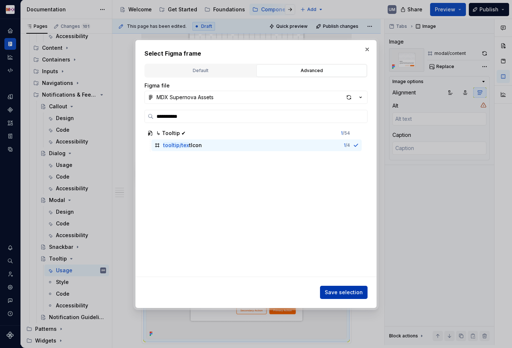
click at [341, 292] on span "Save selection" at bounding box center [344, 291] width 38 height 7
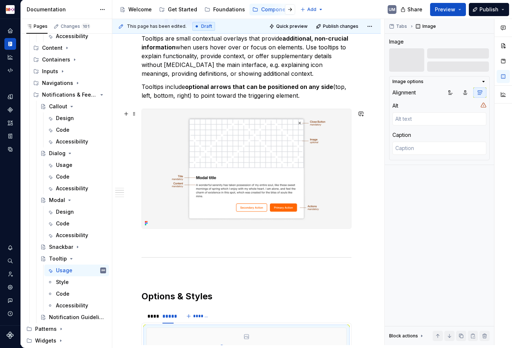
scroll to position [313, 0]
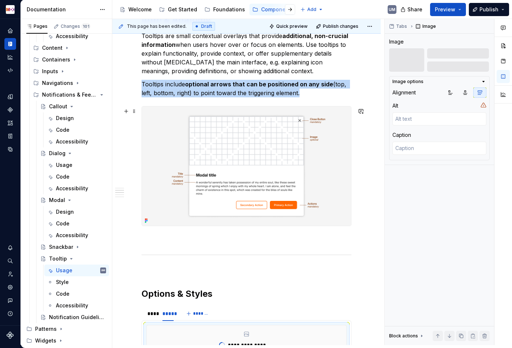
click at [250, 170] on img at bounding box center [246, 165] width 209 height 119
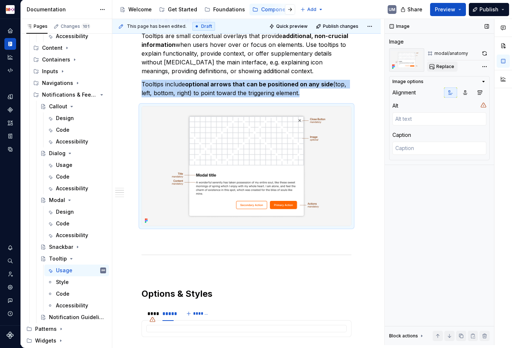
click at [437, 67] on span "Replace" at bounding box center [445, 67] width 18 height 6
type textarea "*"
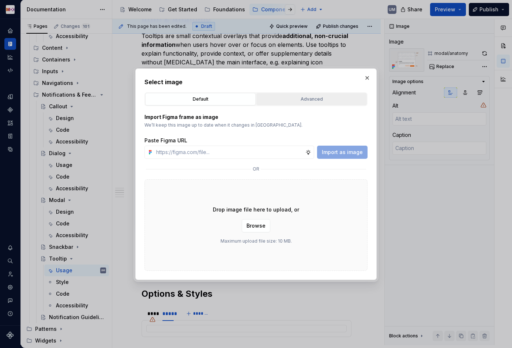
click at [289, 99] on div "Advanced" at bounding box center [311, 98] width 105 height 7
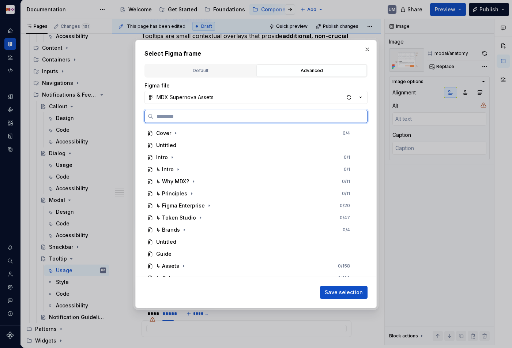
click at [238, 116] on input "search" at bounding box center [259, 116] width 213 height 7
paste input "********"
type input "*********"
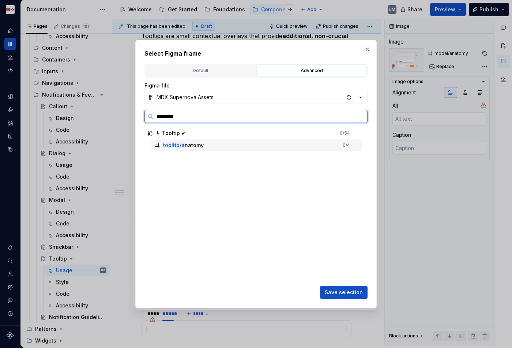
click at [198, 148] on div "tooltip/a natomy 0 / 4" at bounding box center [256, 145] width 210 height 12
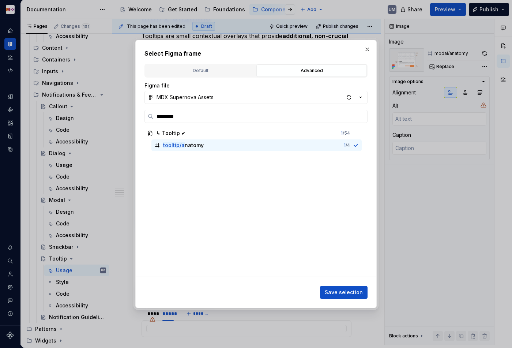
click at [338, 291] on span "Save selection" at bounding box center [344, 291] width 38 height 7
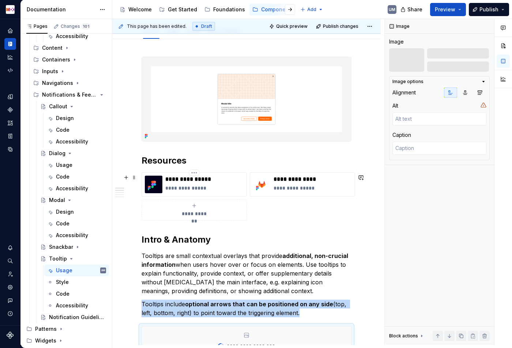
scroll to position [81, 0]
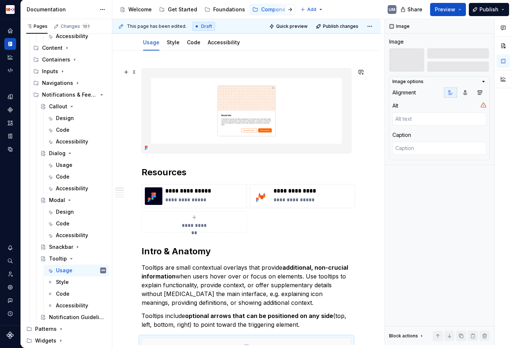
click at [265, 111] on img at bounding box center [246, 111] width 209 height 84
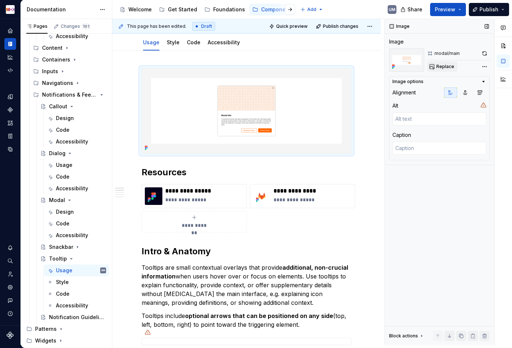
click at [453, 66] on button "Replace" at bounding box center [442, 66] width 30 height 10
type textarea "*"
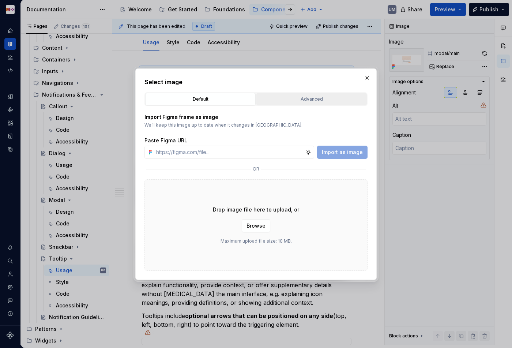
click at [301, 100] on div "Advanced" at bounding box center [311, 98] width 105 height 7
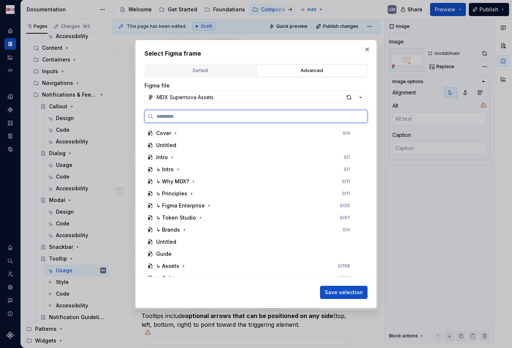
click at [250, 113] on input "search" at bounding box center [259, 116] width 213 height 7
paste input "********"
type input "*********"
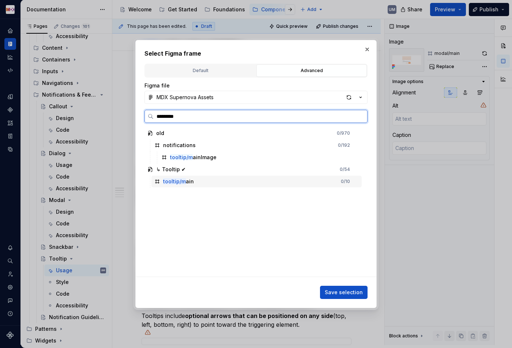
click at [201, 177] on div "tooltip/m ain 0 / 10" at bounding box center [256, 181] width 210 height 12
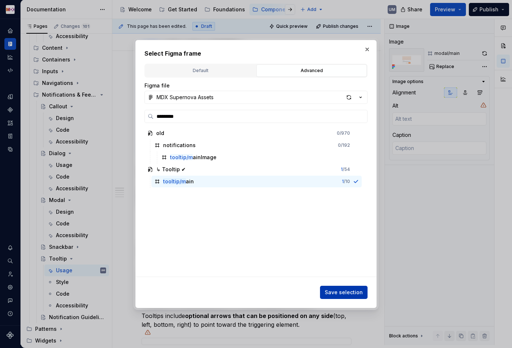
click at [339, 291] on span "Save selection" at bounding box center [344, 291] width 38 height 7
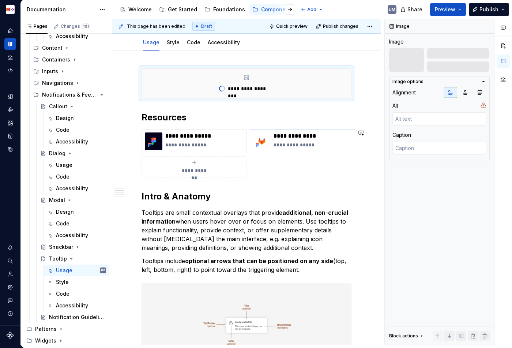
scroll to position [0, 0]
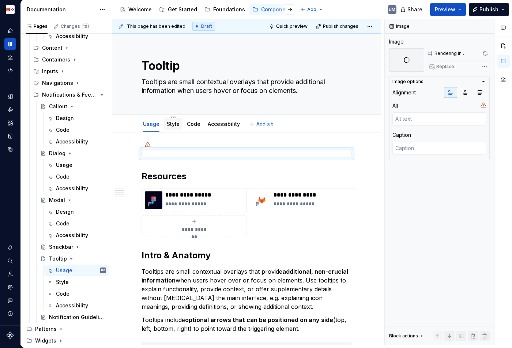
click at [175, 118] on div "Style" at bounding box center [173, 124] width 19 height 12
click at [172, 117] on html "MDX UM Dataset Migros Documentation Accessibility guide for tree Page tree. Nav…" at bounding box center [256, 174] width 512 height 348
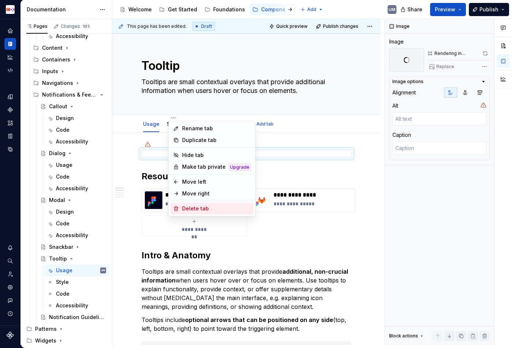
click at [193, 208] on div "Delete tab" at bounding box center [216, 208] width 69 height 7
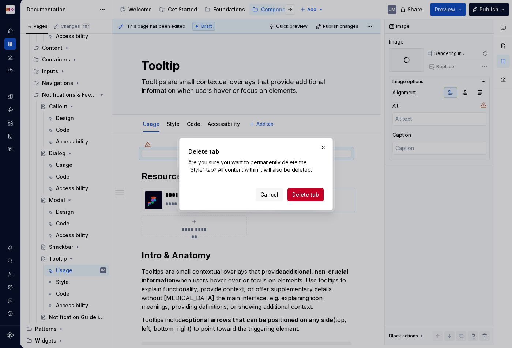
click at [311, 195] on span "Delete tab" at bounding box center [305, 194] width 27 height 7
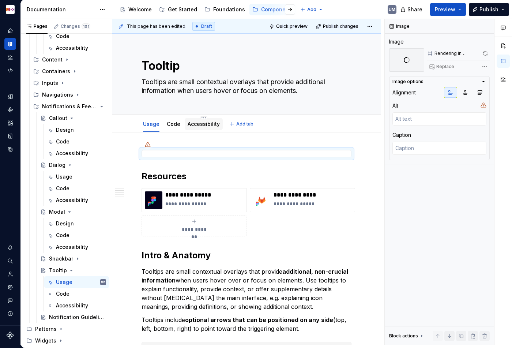
scroll to position [125, 0]
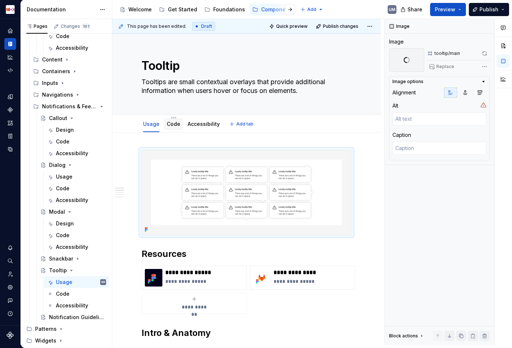
click at [174, 123] on link "Code" at bounding box center [174, 124] width 14 height 6
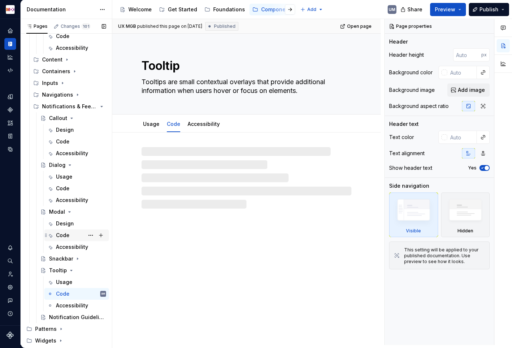
click at [69, 240] on div "Code" at bounding box center [76, 235] width 65 height 12
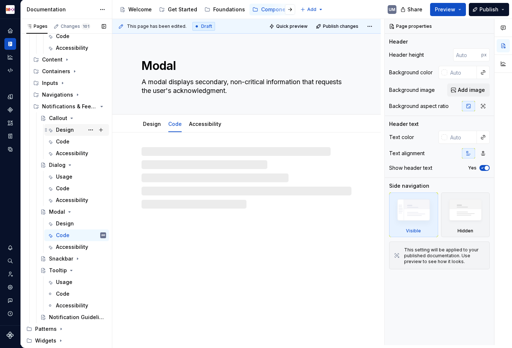
click at [68, 213] on icon "Page tree" at bounding box center [70, 212] width 6 height 6
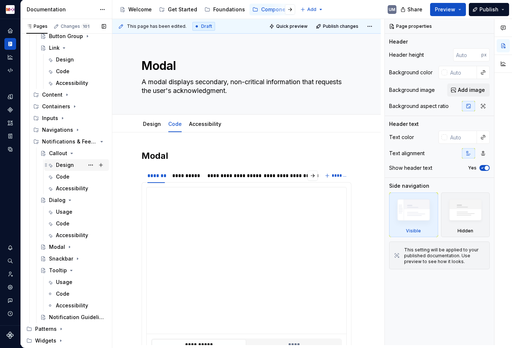
scroll to position [90, 0]
click at [69, 163] on div "Design" at bounding box center [65, 164] width 18 height 7
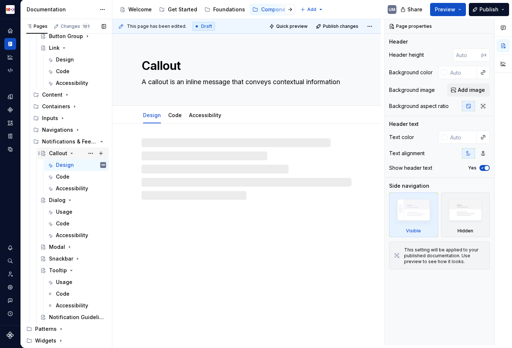
click at [71, 152] on icon "Page tree" at bounding box center [72, 153] width 6 height 6
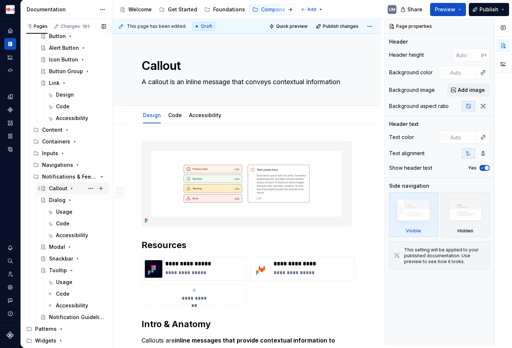
scroll to position [54, 0]
click at [71, 200] on icon "Page tree" at bounding box center [70, 200] width 6 height 6
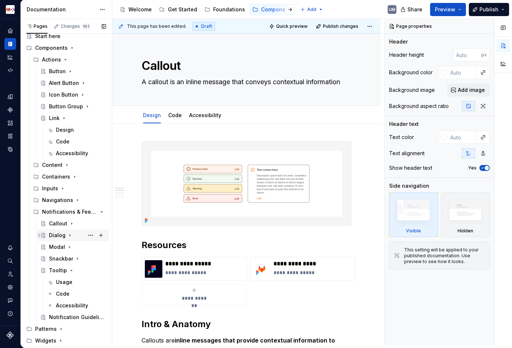
scroll to position [19, 0]
click at [78, 258] on icon "Page tree" at bounding box center [78, 258] width 6 height 6
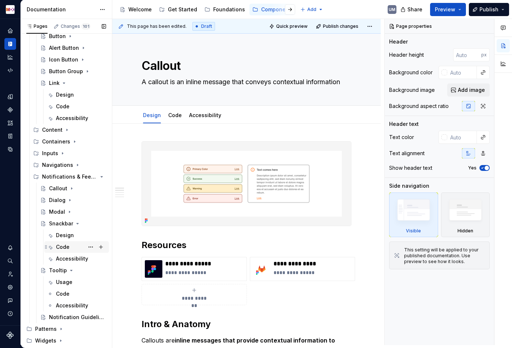
click at [65, 247] on div "Code" at bounding box center [63, 246] width 14 height 7
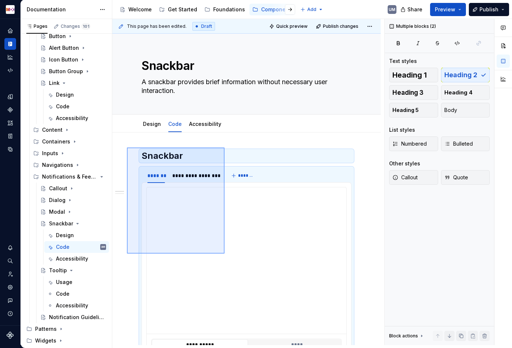
drag, startPoint x: 127, startPoint y: 147, endPoint x: 224, endPoint y: 252, distance: 143.0
click at [224, 252] on div "**********" at bounding box center [248, 182] width 272 height 326
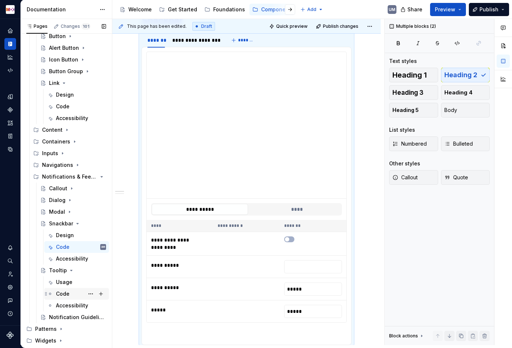
click at [65, 291] on div "Code" at bounding box center [63, 293] width 14 height 7
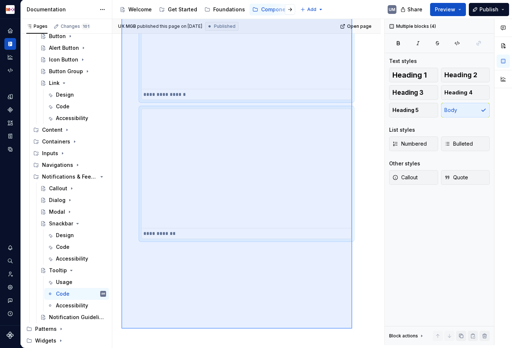
drag, startPoint x: 121, startPoint y: 145, endPoint x: 361, endPoint y: 316, distance: 294.8
click at [361, 316] on div "**********" at bounding box center [248, 182] width 272 height 326
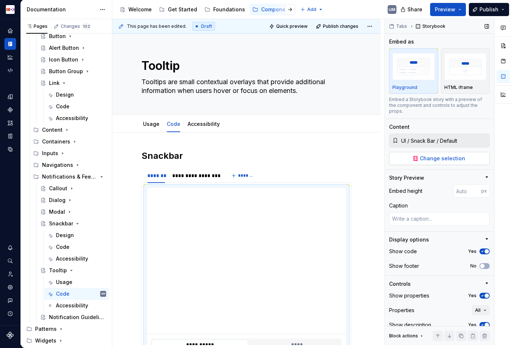
click at [431, 155] on span "Change selection" at bounding box center [442, 158] width 45 height 7
type textarea "*"
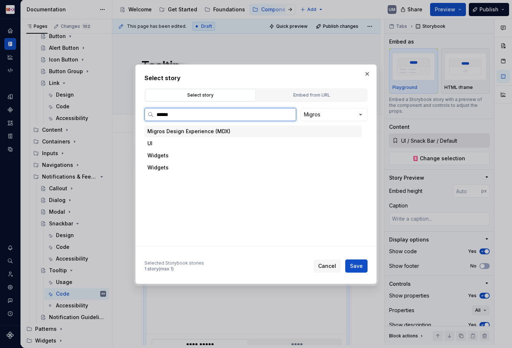
type input "*******"
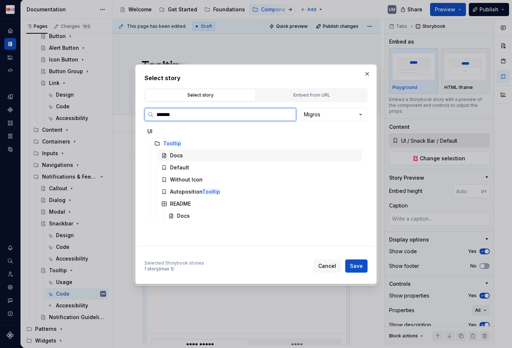
click at [188, 165] on div "Default" at bounding box center [259, 168] width 203 height 12
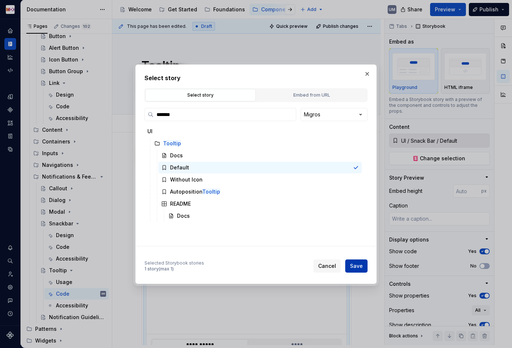
click at [362, 267] on span "Save" at bounding box center [356, 265] width 13 height 7
type textarea "*"
type input "UI / Tooltip / Default"
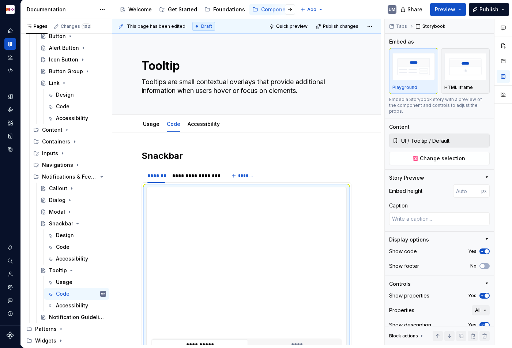
scroll to position [113, 0]
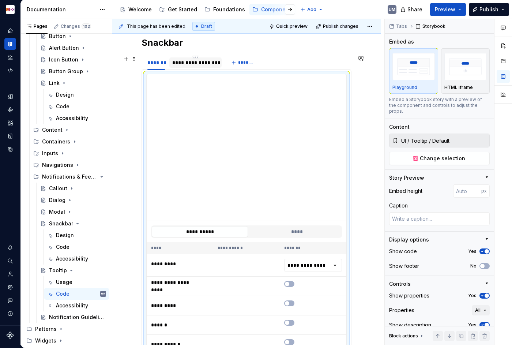
type textarea "*"
click at [199, 66] on div "**********" at bounding box center [195, 62] width 46 height 7
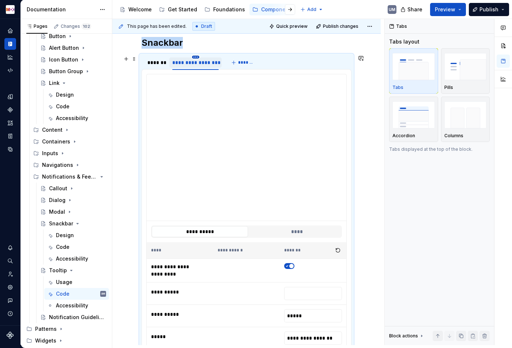
click at [197, 56] on html "MDX UM Dataset Migros Documentation Accessibility guide for tree Page tree. Nav…" at bounding box center [256, 174] width 512 height 348
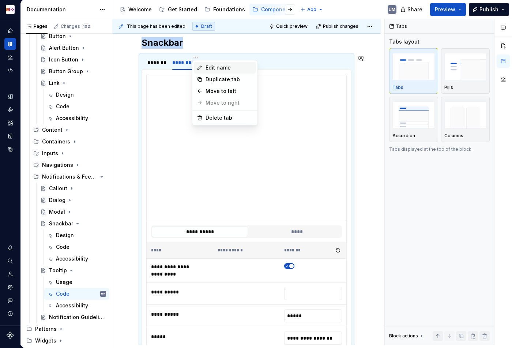
click at [204, 65] on div "Edit name" at bounding box center [225, 68] width 62 height 12
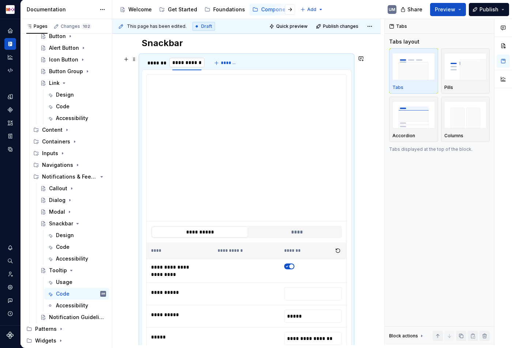
scroll to position [0, 0]
type input "**********"
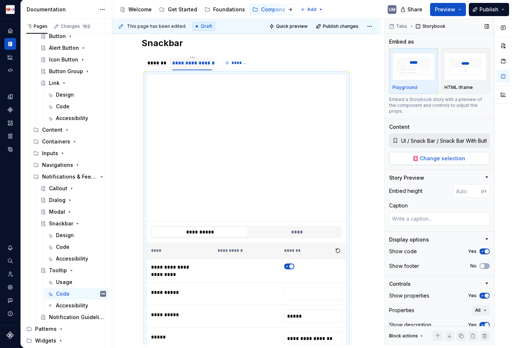
click at [474, 153] on button "Change selection" at bounding box center [439, 158] width 100 height 13
type textarea "*"
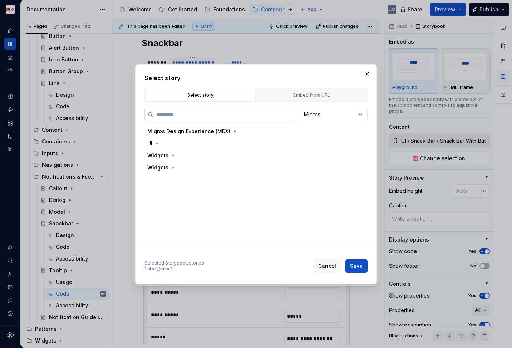
paste input "*******"
type input "*******"
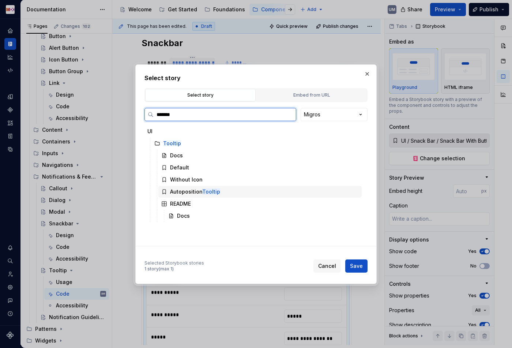
click at [208, 190] on mark "Tooltip" at bounding box center [211, 191] width 18 height 6
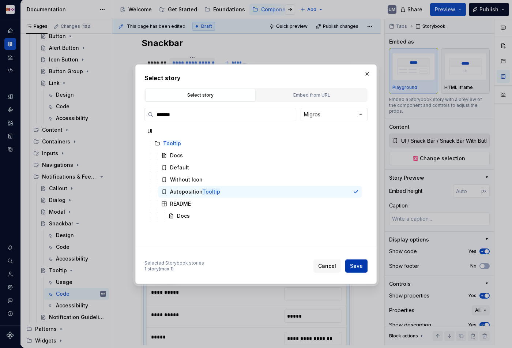
click at [357, 263] on span "Save" at bounding box center [356, 265] width 13 height 7
type textarea "*"
type input "UI / Tooltip / Autoposition Tooltip"
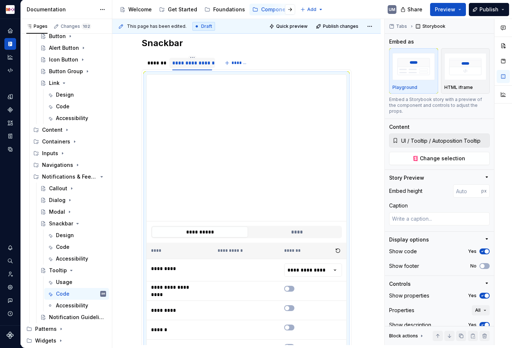
scroll to position [117, 0]
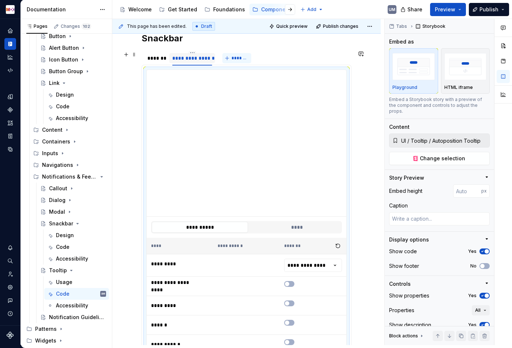
click at [236, 57] on span "*******" at bounding box center [239, 58] width 16 height 6
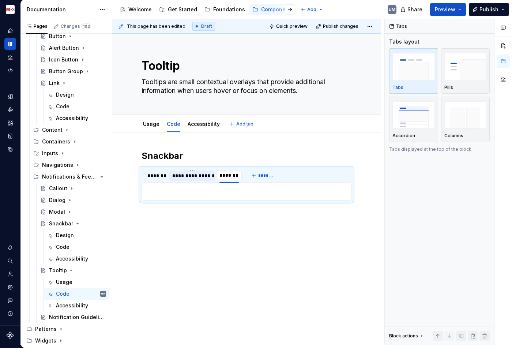
type textarea "*"
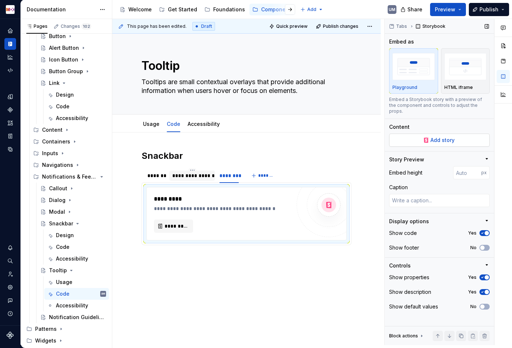
click at [431, 136] on span "Add story" at bounding box center [442, 139] width 24 height 7
type textarea "*"
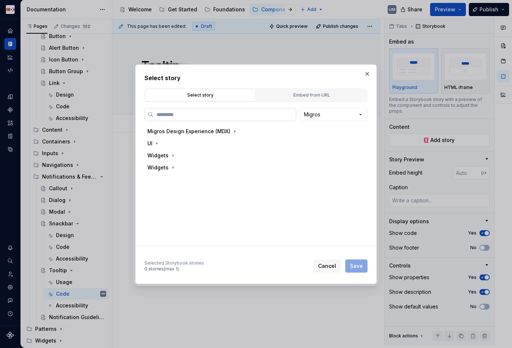
paste input "*******"
type input "*******"
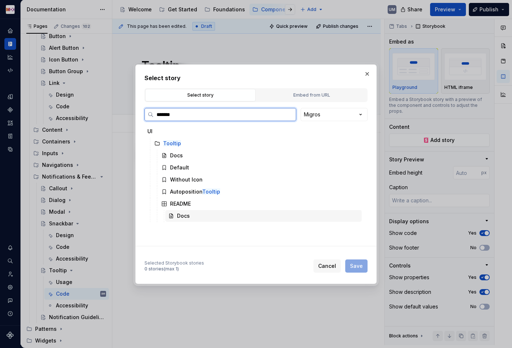
click at [191, 212] on div "Docs" at bounding box center [263, 216] width 196 height 12
click at [194, 178] on div "Without Icon" at bounding box center [186, 179] width 33 height 7
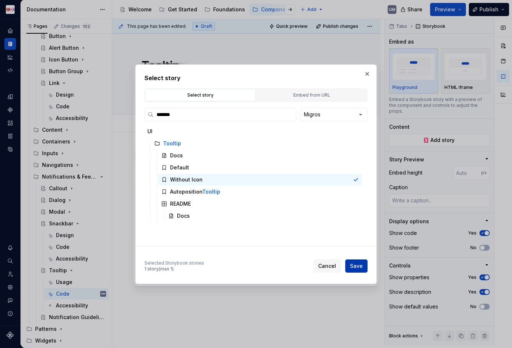
click at [352, 262] on button "Save" at bounding box center [356, 265] width 22 height 13
type textarea "*"
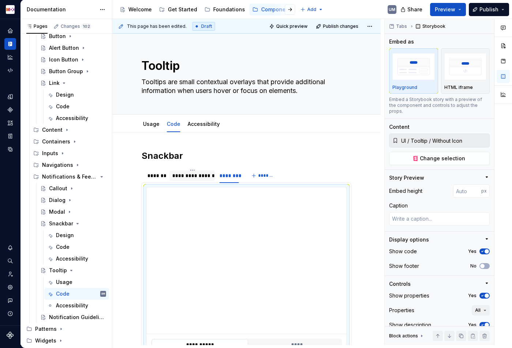
type input "**********"
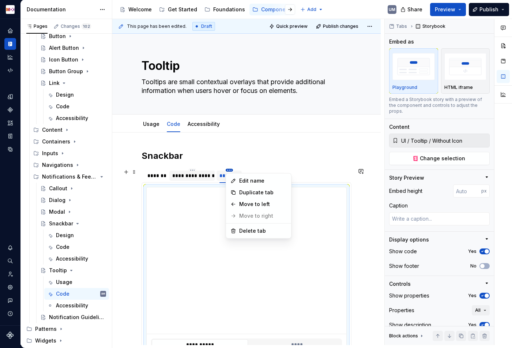
click at [227, 169] on html "MDX UM Dataset Migros Documentation Accessibility guide for tree Page tree. Nav…" at bounding box center [256, 174] width 512 height 348
click at [241, 180] on div "Edit name" at bounding box center [263, 180] width 48 height 7
type textarea "*"
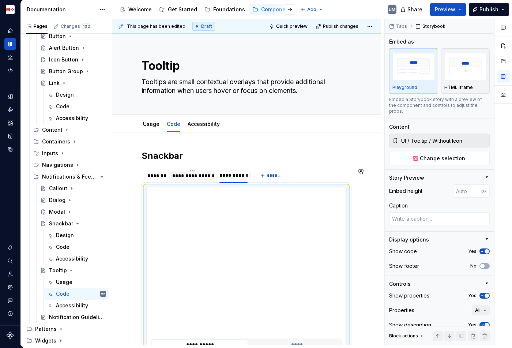
type input "**********"
type textarea "*"
type input "**********"
type textarea "*"
type input "**********"
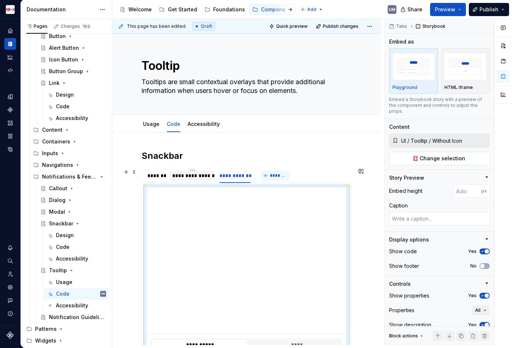
type textarea "*"
click at [272, 177] on span "*******" at bounding box center [278, 175] width 16 height 6
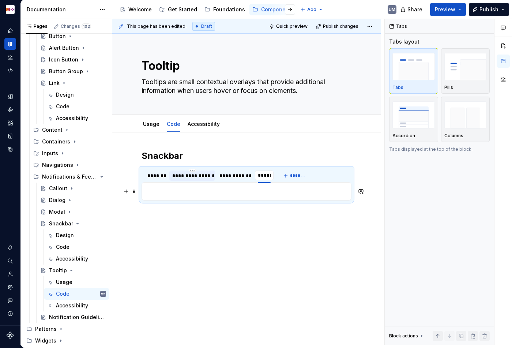
type input "******"
click at [266, 189] on p at bounding box center [246, 191] width 200 height 9
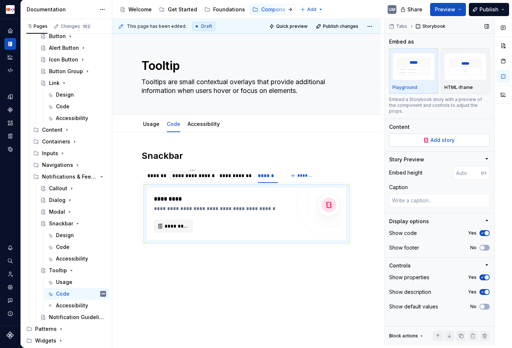
click at [422, 139] on button "Add story" at bounding box center [439, 139] width 100 height 13
type textarea "*"
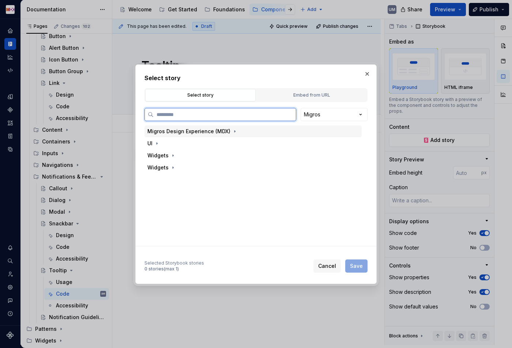
paste input "*******"
type input "*******"
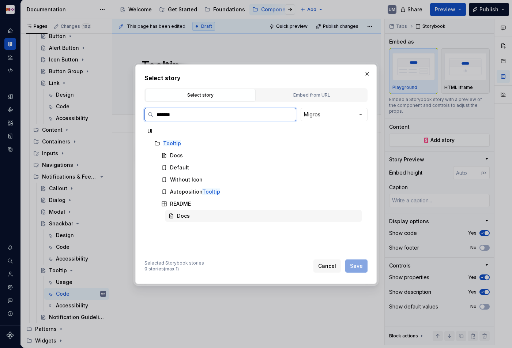
click at [186, 216] on div "Docs" at bounding box center [183, 215] width 13 height 7
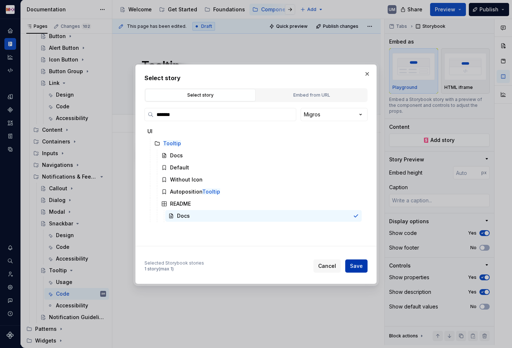
click at [362, 269] on span "Save" at bounding box center [356, 265] width 13 height 7
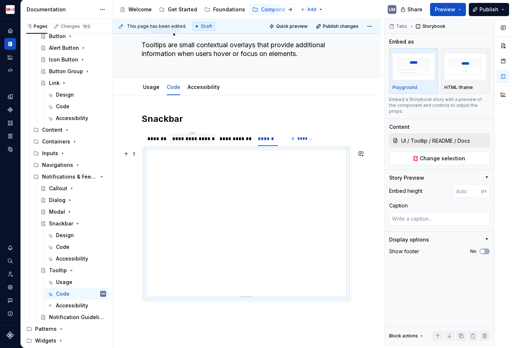
scroll to position [38, 0]
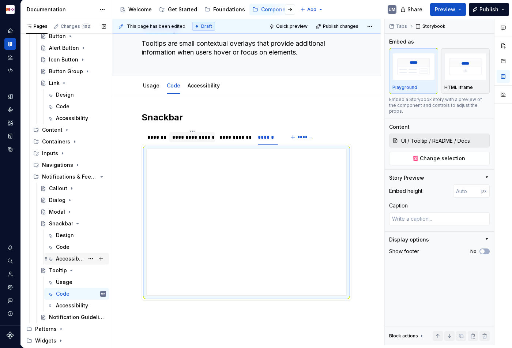
click at [79, 257] on div "Accessibility" at bounding box center [70, 258] width 28 height 7
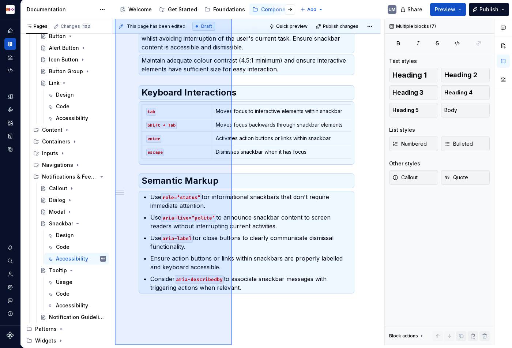
scroll to position [202, 0]
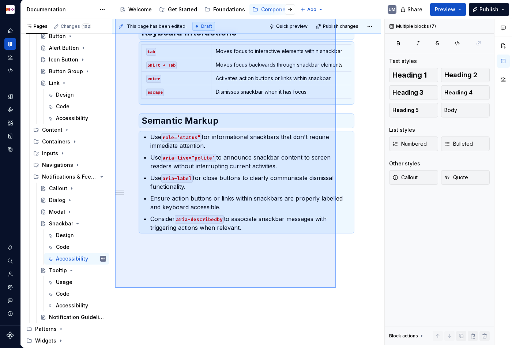
drag, startPoint x: 115, startPoint y: 150, endPoint x: 336, endPoint y: 288, distance: 260.0
click at [336, 288] on div "This page has been edited. Draft Quick preview Publish changes Snackbar A snack…" at bounding box center [248, 182] width 272 height 326
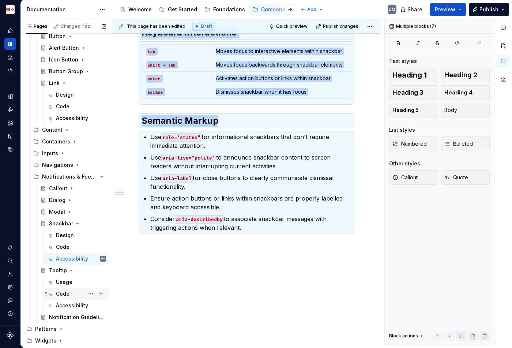
copy div "Overview Snackbars should be announced to screen readers when they appear whils…"
click at [67, 305] on div "Accessibility" at bounding box center [70, 304] width 28 height 7
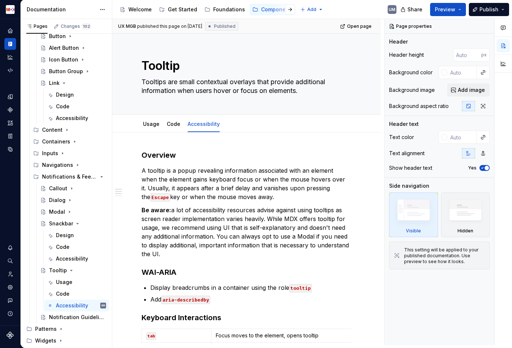
type textarea "*"
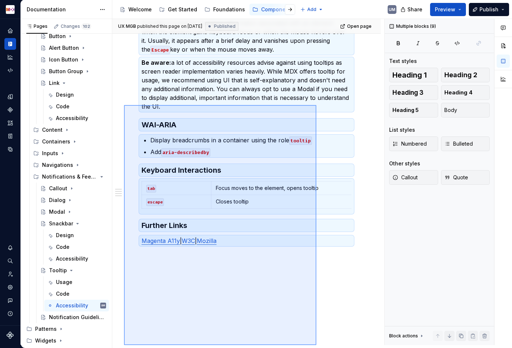
scroll to position [174, 0]
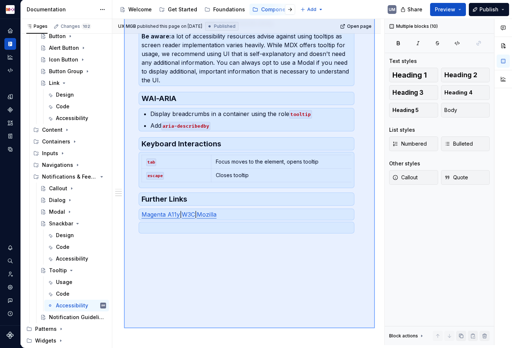
drag, startPoint x: 124, startPoint y: 148, endPoint x: 375, endPoint y: 325, distance: 307.8
click at [375, 325] on div "UX MGB published this page on July 10, 2024 Published Open page Tooltip Tooltip…" at bounding box center [248, 182] width 272 height 326
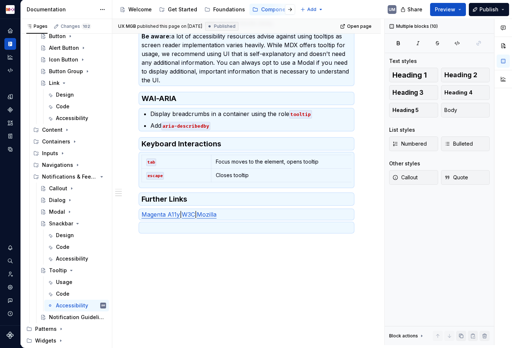
scroll to position [0, 0]
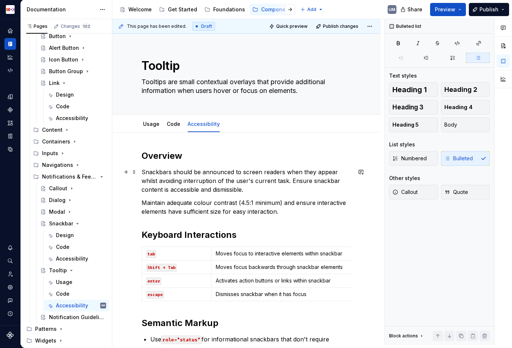
click at [217, 176] on p "Snackbars should be announced to screen readers when they appear whilst avoidin…" at bounding box center [246, 180] width 210 height 26
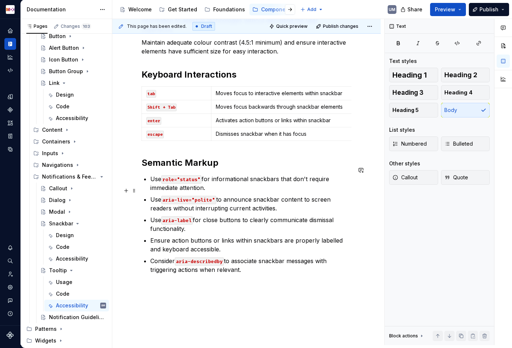
scroll to position [165, 0]
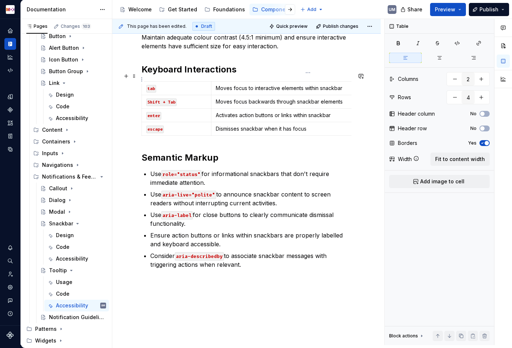
click at [284, 84] on p "Moves focus to interactive elements within snackbar" at bounding box center [308, 87] width 184 height 7
click at [292, 98] on p "Moves focus backwards through snackbar elements" at bounding box center [308, 101] width 184 height 7
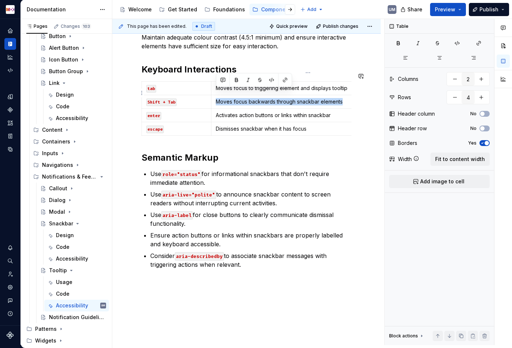
paste div
click at [154, 112] on code "enter" at bounding box center [153, 116] width 15 height 8
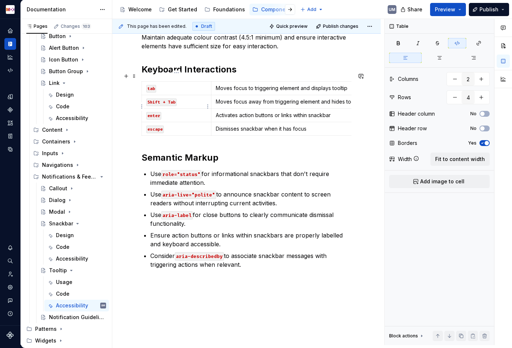
click at [154, 112] on code "enter" at bounding box center [153, 116] width 15 height 8
click at [150, 112] on code "enter" at bounding box center [153, 116] width 15 height 8
click at [278, 111] on p "Activates action buttons or links within snackbar" at bounding box center [308, 114] width 184 height 7
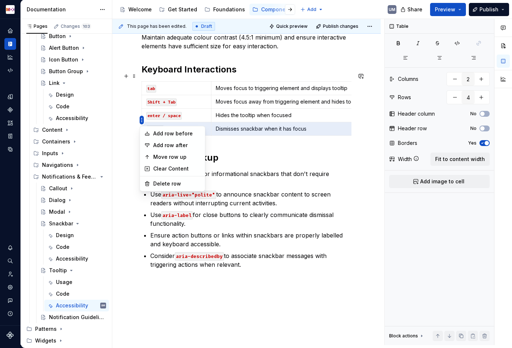
click at [141, 120] on html "MDX UM Dataset Migros Documentation Accessibility guide for tree Page tree. Nav…" at bounding box center [256, 174] width 512 height 348
click at [156, 182] on div "Delete row" at bounding box center [177, 183] width 48 height 7
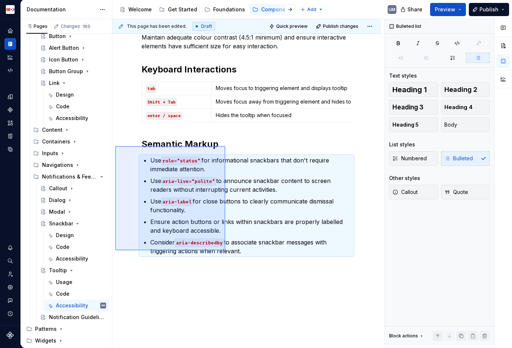
drag, startPoint x: 115, startPoint y: 146, endPoint x: 225, endPoint y: 251, distance: 152.0
click at [225, 251] on div "This page has been edited. Draft Quick preview Publish changes Tooltip Tooltips…" at bounding box center [248, 182] width 272 height 326
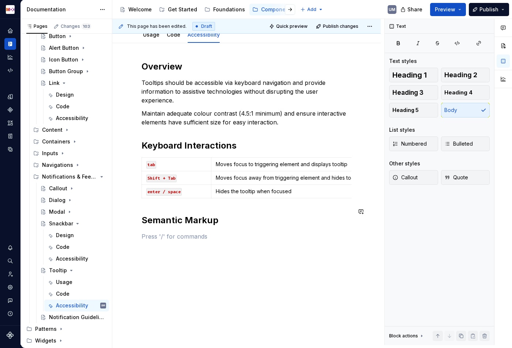
scroll to position [159, 0]
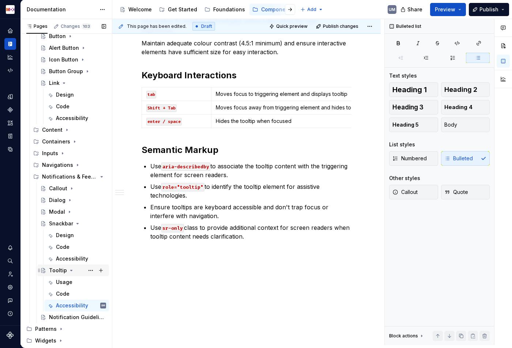
click at [71, 270] on icon "Page tree" at bounding box center [72, 270] width 2 height 1
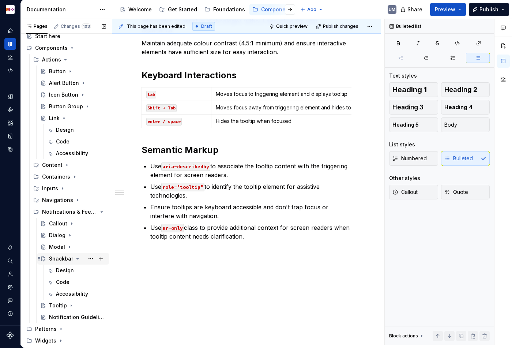
click at [77, 258] on icon "Page tree" at bounding box center [78, 258] width 2 height 1
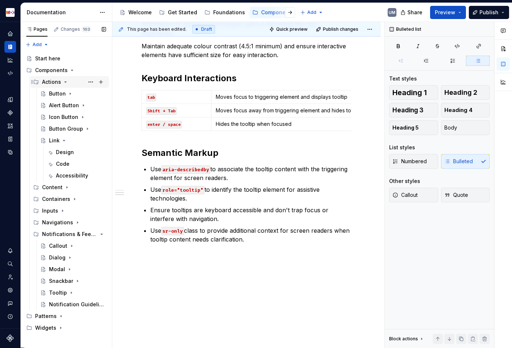
click at [64, 82] on icon "Page tree" at bounding box center [65, 82] width 6 height 6
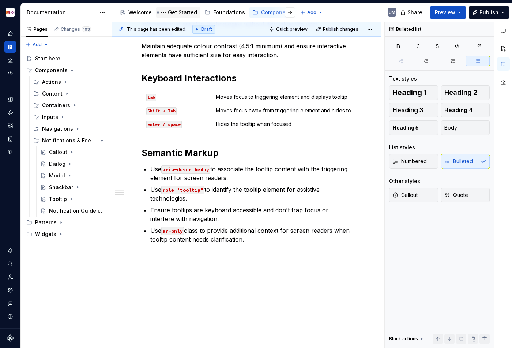
click at [170, 9] on div "Get Started" at bounding box center [182, 12] width 29 height 7
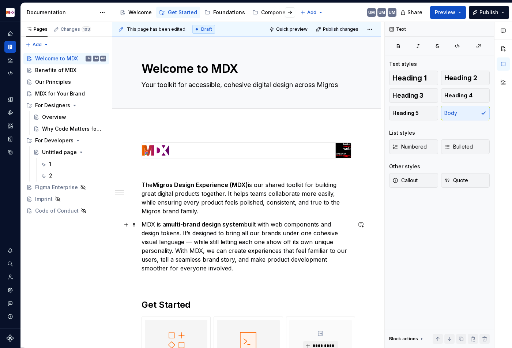
click at [224, 261] on p "MDX is a multi-brand design system built with web components and design tokens.…" at bounding box center [246, 246] width 210 height 53
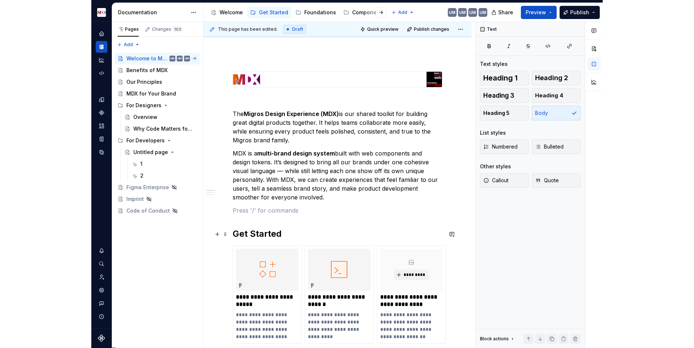
scroll to position [72, 0]
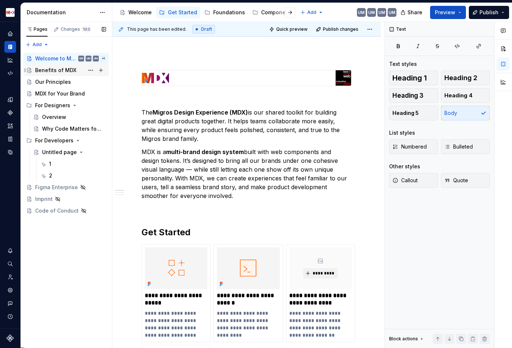
click at [66, 71] on div "Benefits of MDX" at bounding box center [55, 70] width 41 height 7
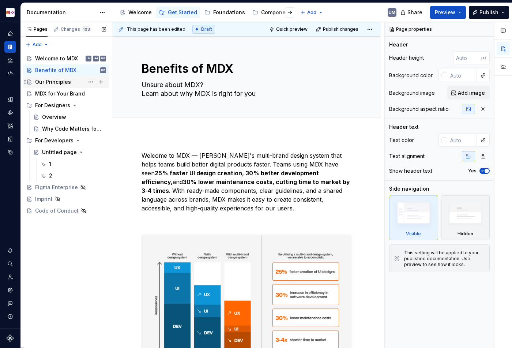
click at [59, 83] on div "Our Principles" at bounding box center [53, 81] width 36 height 7
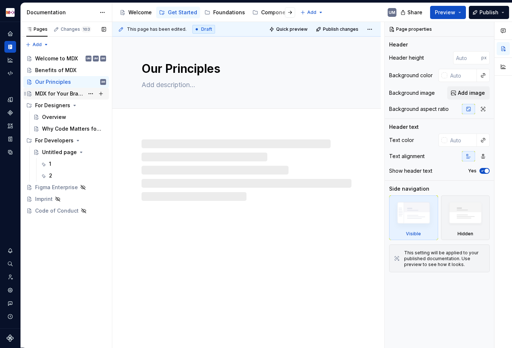
click at [61, 94] on div "MDX for Your Brand" at bounding box center [59, 93] width 49 height 7
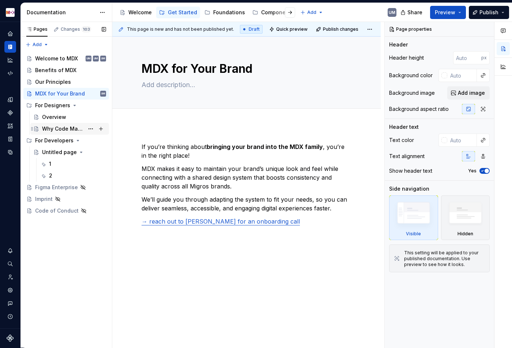
click at [64, 128] on div "Why Code Matters for Designers" at bounding box center [63, 128] width 42 height 7
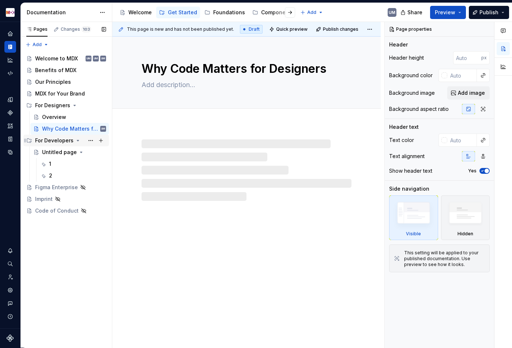
click at [77, 140] on icon "Page tree" at bounding box center [78, 140] width 2 height 1
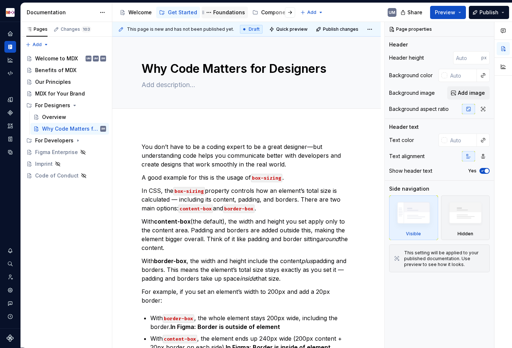
click at [228, 15] on div "Foundations" at bounding box center [229, 12] width 32 height 7
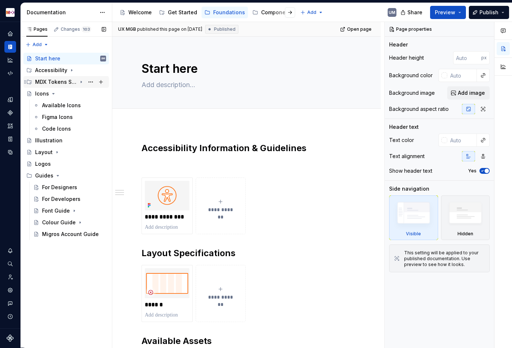
click at [66, 80] on div "MDX Tokens Structure" at bounding box center [56, 81] width 42 height 7
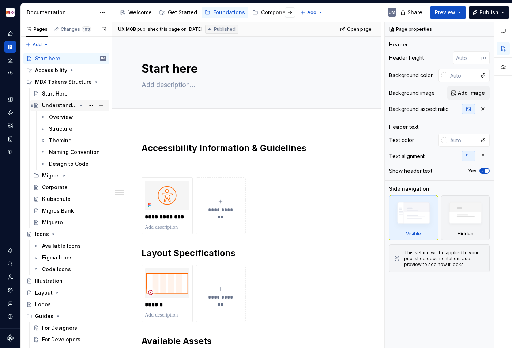
click at [71, 103] on div "Understanding Tokens" at bounding box center [59, 105] width 35 height 7
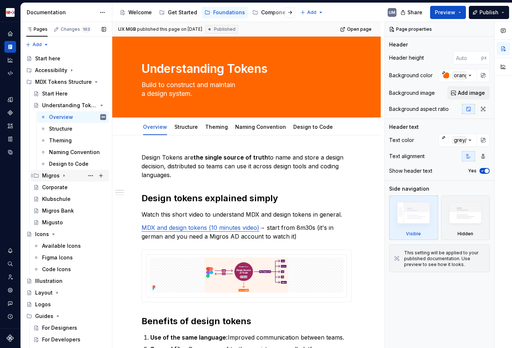
click at [64, 175] on icon "Page tree" at bounding box center [64, 175] width 6 height 6
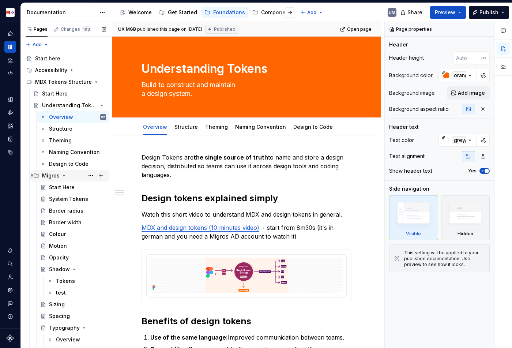
click at [64, 175] on icon "Page tree" at bounding box center [64, 175] width 6 height 6
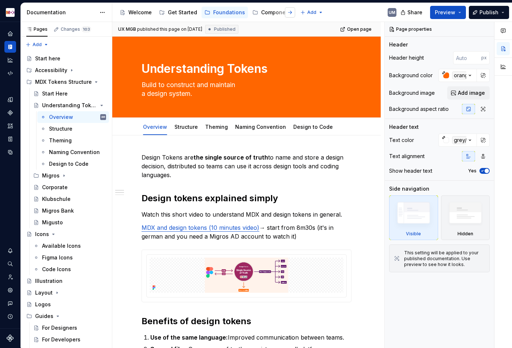
click at [285, 11] on button "button" at bounding box center [290, 12] width 10 height 10
click at [285, 12] on button "button" at bounding box center [290, 12] width 10 height 10
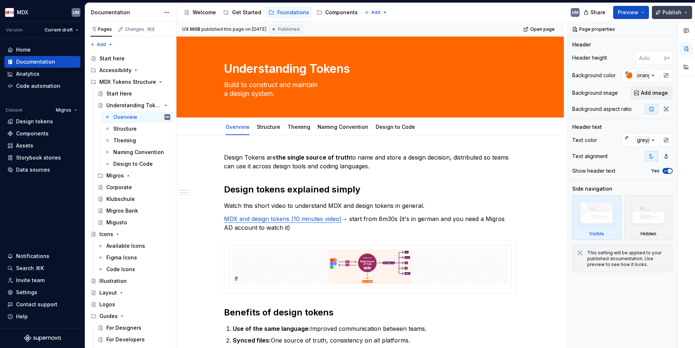
type textarea "*"
click at [367, 12] on html "MDX UM Version Current draft Home Documentation Analytics Code automation Datas…" at bounding box center [347, 174] width 694 height 348
click at [380, 42] on div "New group" at bounding box center [390, 39] width 62 height 12
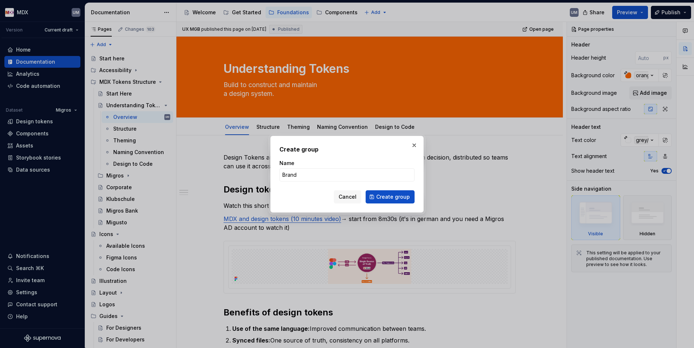
type input "Brands"
click button "Create group" at bounding box center [390, 196] width 49 height 13
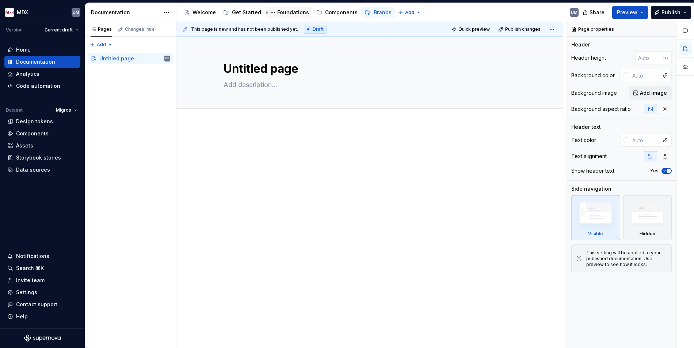
click at [299, 11] on div "Foundations" at bounding box center [293, 12] width 32 height 7
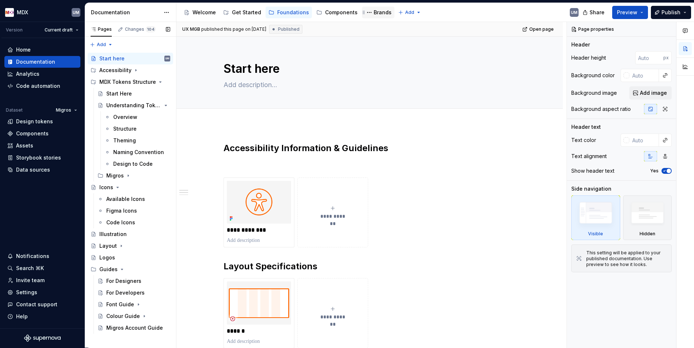
click at [374, 10] on div "Brands" at bounding box center [383, 12] width 18 height 7
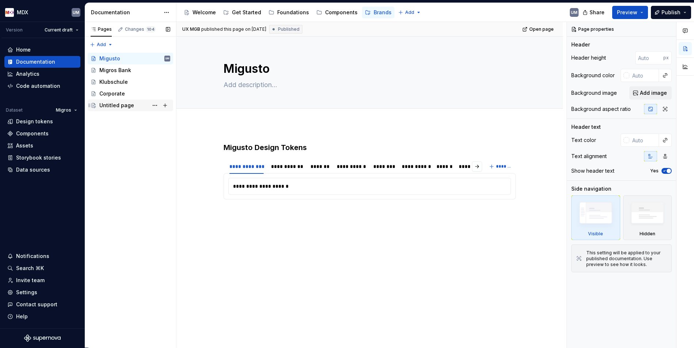
click at [107, 102] on div "Untitled page" at bounding box center [116, 105] width 35 height 7
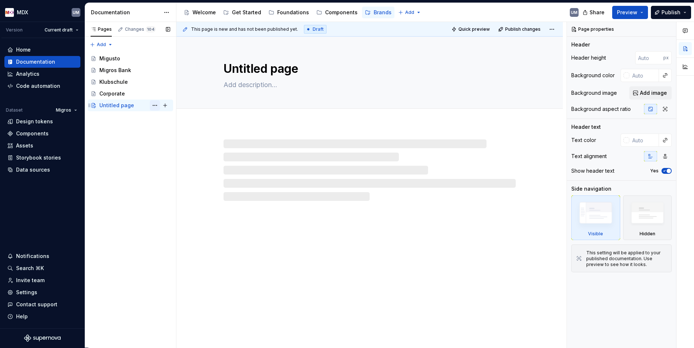
click at [156, 103] on button "Page tree" at bounding box center [155, 105] width 10 height 10
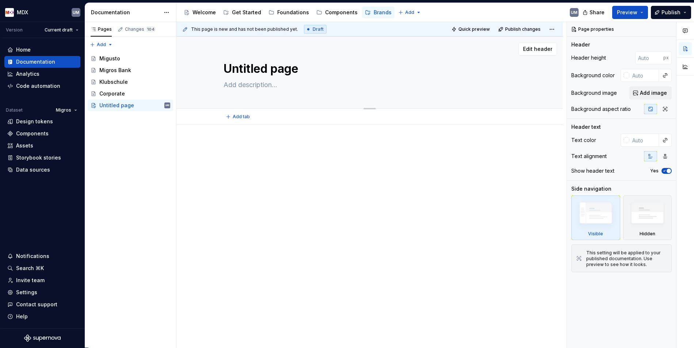
click at [267, 71] on html "MDX UM Version Current draft Home Documentation Analytics Code automation Datas…" at bounding box center [347, 174] width 694 height 348
type textarea "*"
type textarea "I"
type textarea "*"
type textarea "Iv"
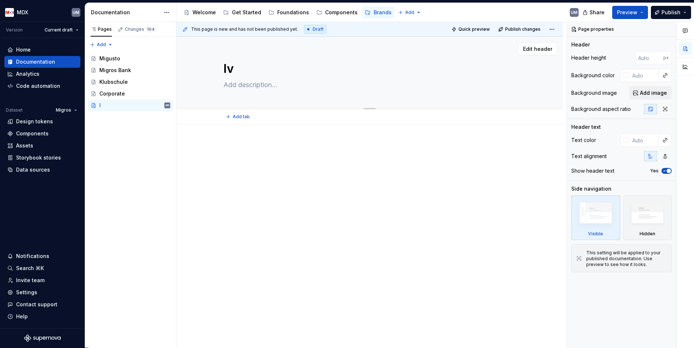
type textarea "*"
type textarea "Ive"
type textarea "*"
type textarea "Iv"
type textarea "*"
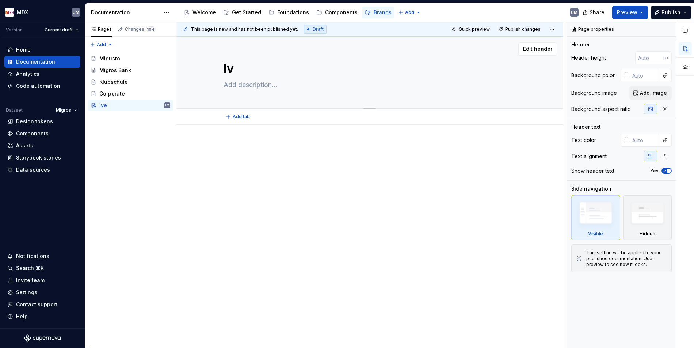
type textarea "I"
type textarea "*"
type textarea "Untitled page"
type textarea "*"
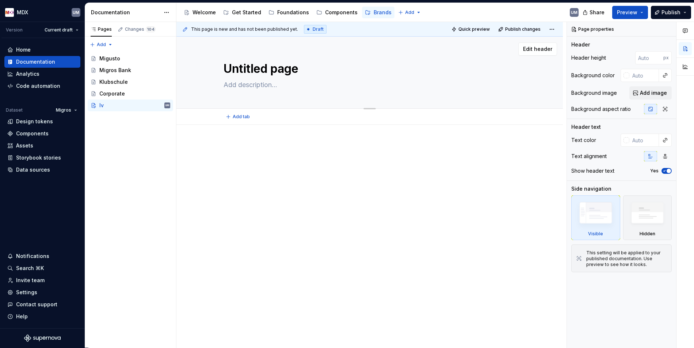
type textarea "Untitled pageO"
type textarea "*"
type textarea "O"
type textarea "*"
type textarea "Ov"
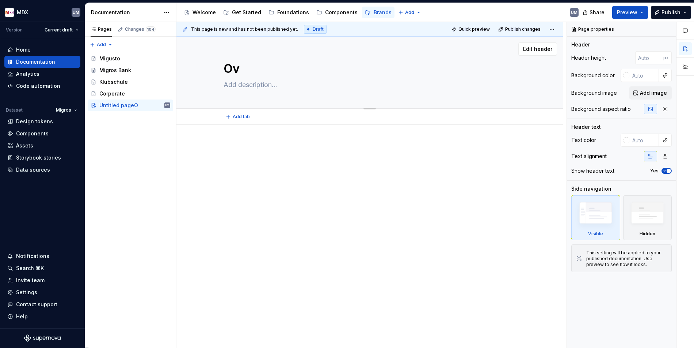
type textarea "*"
type textarea "Ove"
type textarea "*"
type textarea "Over"
type textarea "*"
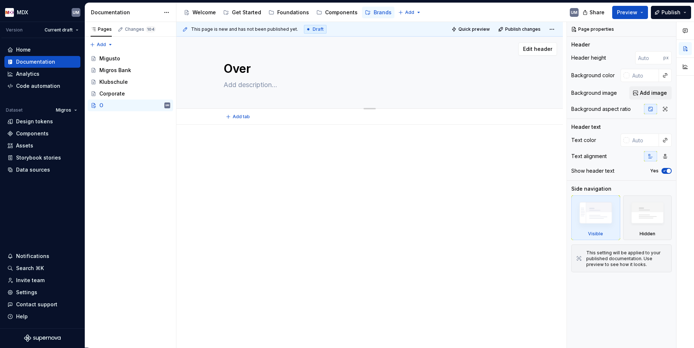
type textarea "Overi"
type textarea "*"
type textarea "Overiv"
type textarea "*"
type textarea "Overive"
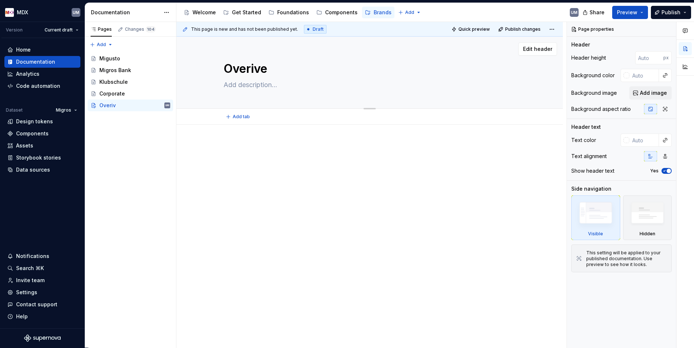
type textarea "*"
type textarea "Overivew"
drag, startPoint x: 253, startPoint y: 69, endPoint x: 323, endPoint y: 69, distance: 69.8
click at [323, 69] on textarea "Overivew" at bounding box center [368, 69] width 292 height 18
type textarea "*"
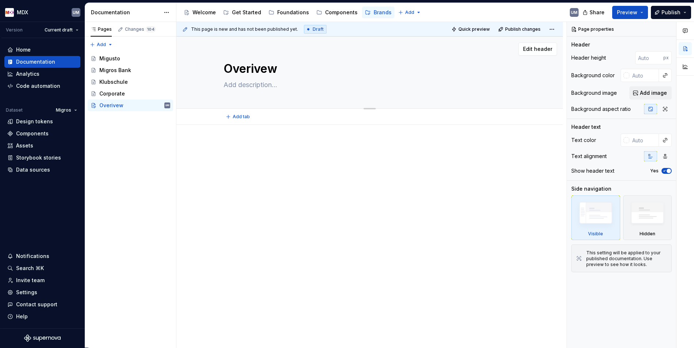
type textarea "OverV"
type textarea "*"
type textarea "OverVi"
type textarea "*"
type textarea "OverVie"
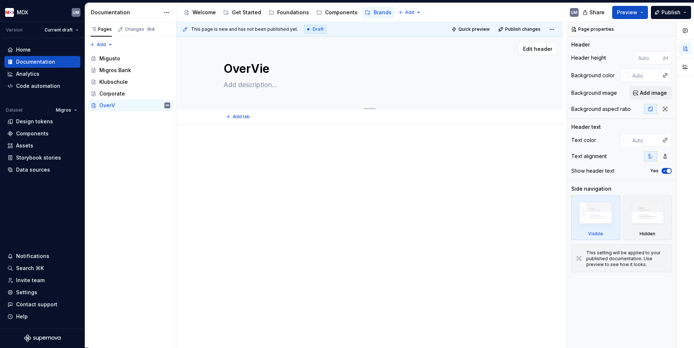
type textarea "*"
type textarea "OverView"
type textarea "*"
type textarea "OverVie"
type textarea "*"
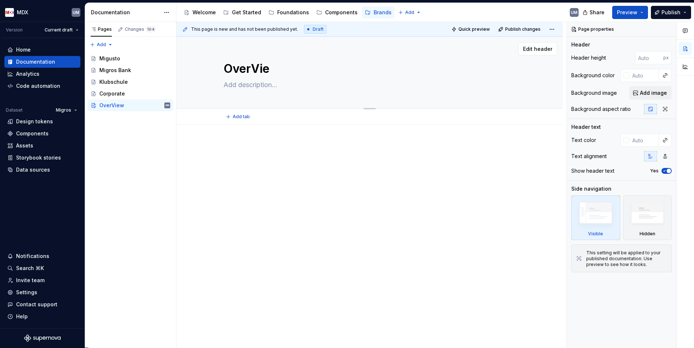
type textarea "OverVi"
type textarea "*"
type textarea "OverV"
type textarea "*"
type textarea "Over"
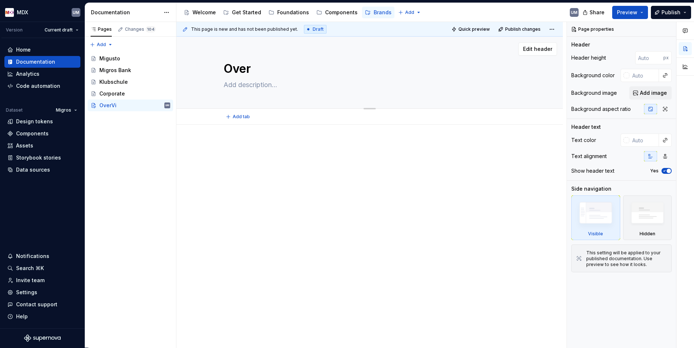
type textarea "*"
type textarea "Overv"
type textarea "*"
type textarea "Overvi"
type textarea "*"
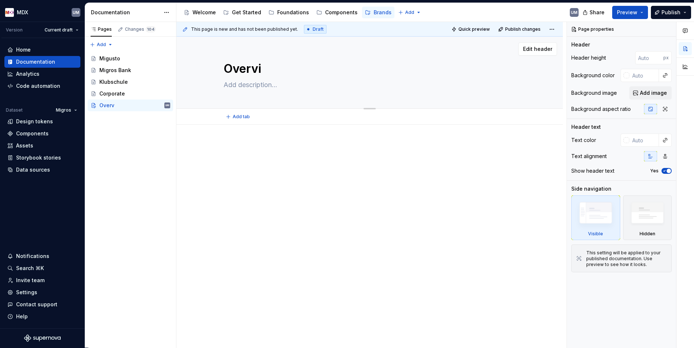
type textarea "Overvie"
type textarea "*"
type textarea "Overview"
type textarea "*"
type textarea "Overview"
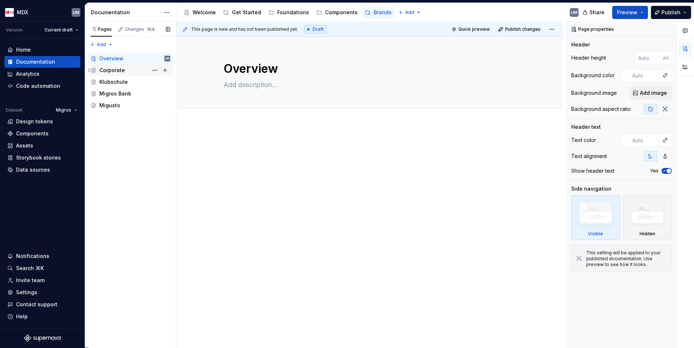
click at [94, 72] on icon "Page tree" at bounding box center [94, 70] width 6 height 6
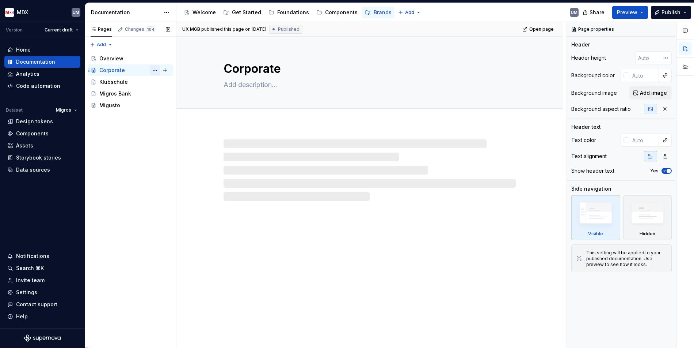
click at [154, 71] on button "Page tree" at bounding box center [155, 70] width 10 height 10
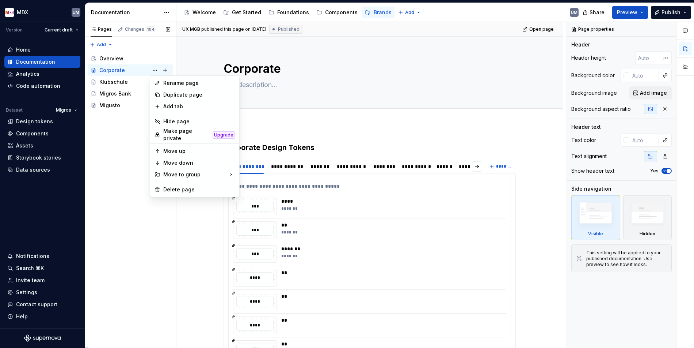
click at [131, 72] on div "Pages Changes 104 Add Accessibility guide for tree Page tree. Navigate the tree…" at bounding box center [130, 185] width 91 height 326
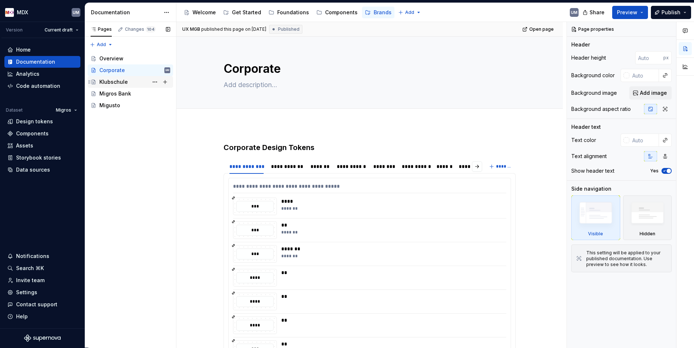
click at [122, 80] on div "Klubschule" at bounding box center [113, 81] width 29 height 7
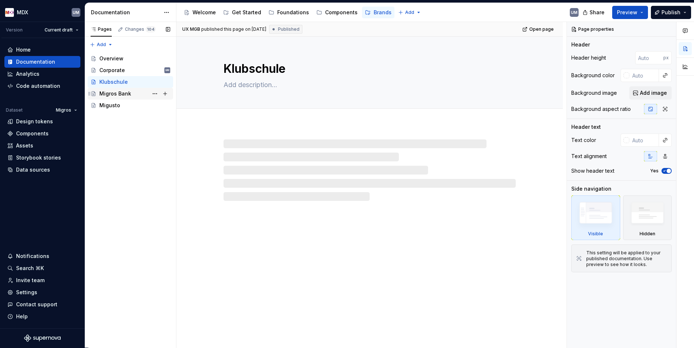
click at [121, 92] on div "Migros Bank" at bounding box center [115, 93] width 32 height 7
click at [113, 103] on div "Migusto" at bounding box center [109, 105] width 21 height 7
click at [115, 70] on div "Corporate" at bounding box center [112, 70] width 26 height 7
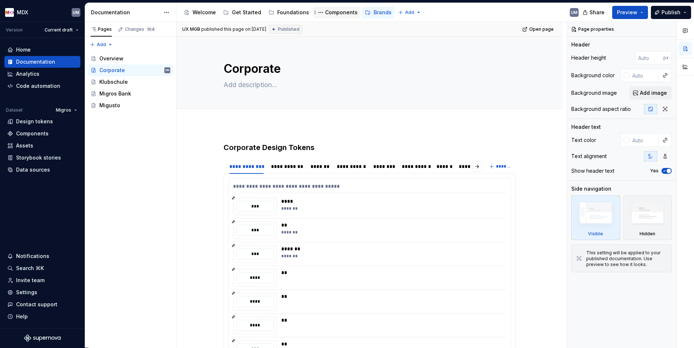
click at [326, 13] on div "Components" at bounding box center [341, 12] width 33 height 7
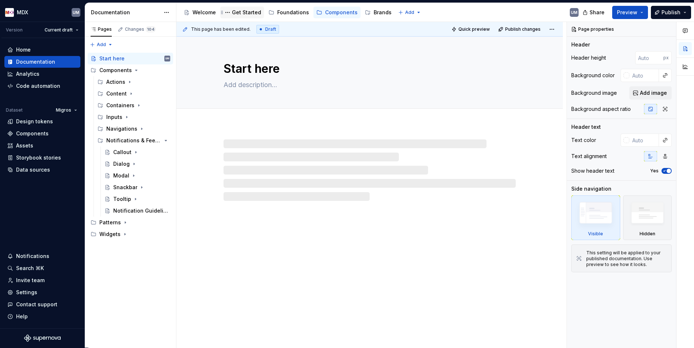
click at [244, 10] on div "Get Started" at bounding box center [246, 12] width 29 height 7
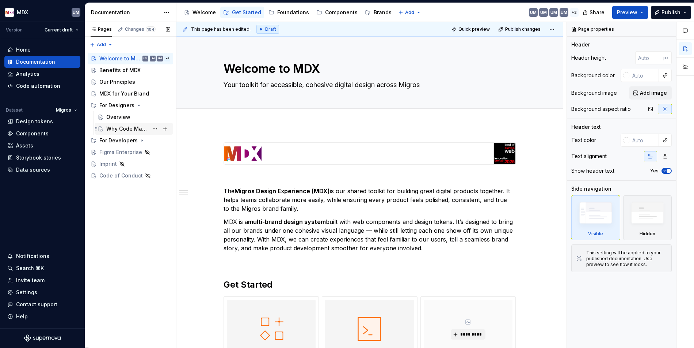
click at [288, 11] on div "Foundations" at bounding box center [293, 12] width 32 height 7
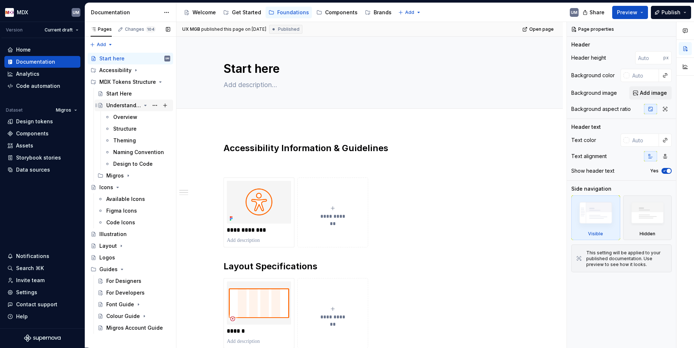
click at [129, 104] on div "Understanding Tokens" at bounding box center [123, 105] width 35 height 7
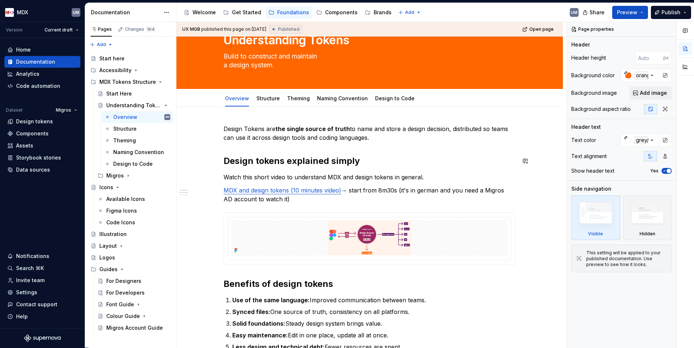
scroll to position [42, 0]
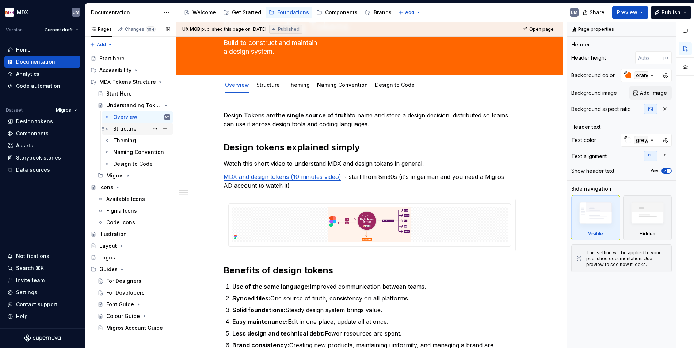
click at [122, 128] on div "Structure" at bounding box center [124, 128] width 23 height 7
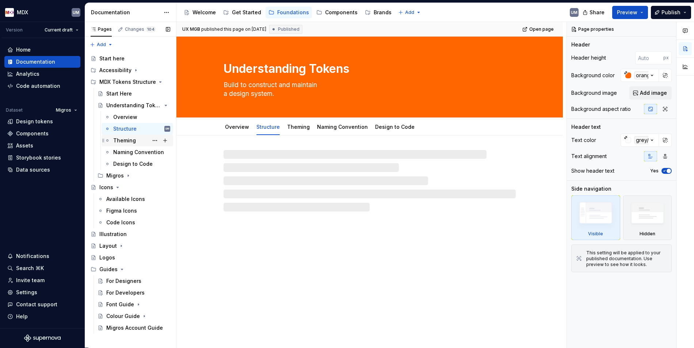
click at [124, 141] on div "Theming" at bounding box center [124, 140] width 23 height 7
click at [125, 150] on div "Naming Convention" at bounding box center [130, 151] width 35 height 7
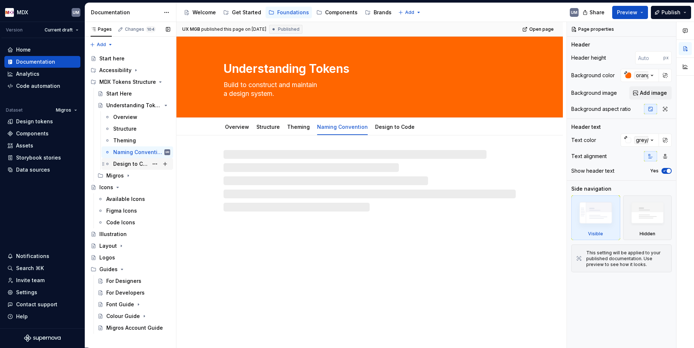
click at [126, 163] on div "Design to Code" at bounding box center [130, 163] width 35 height 7
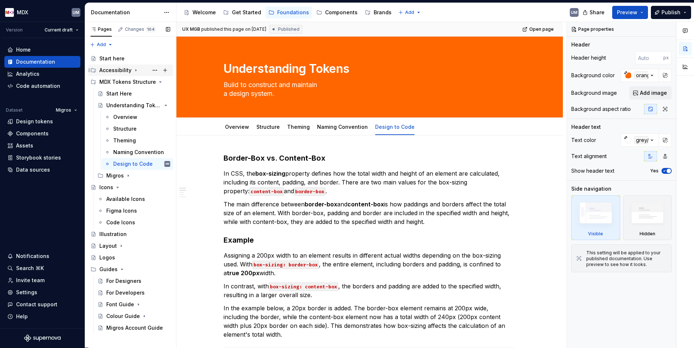
click at [118, 72] on div "Accessibility" at bounding box center [115, 70] width 32 height 7
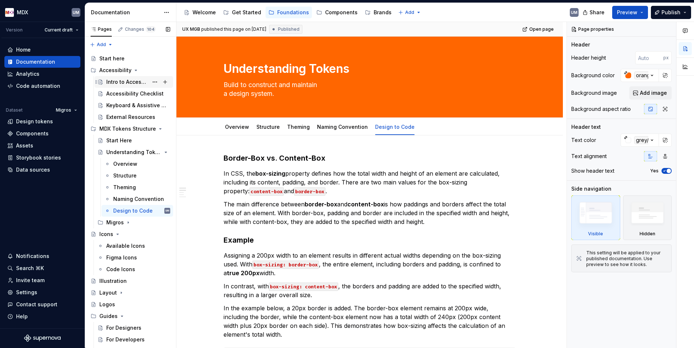
click at [120, 82] on div "Intro to Accessibility" at bounding box center [127, 81] width 42 height 7
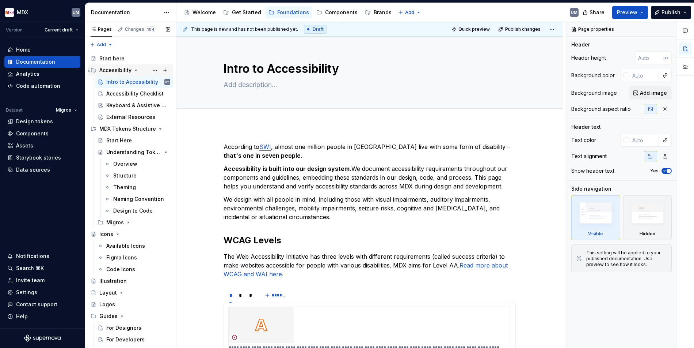
click at [135, 70] on icon "Page tree" at bounding box center [136, 70] width 2 height 1
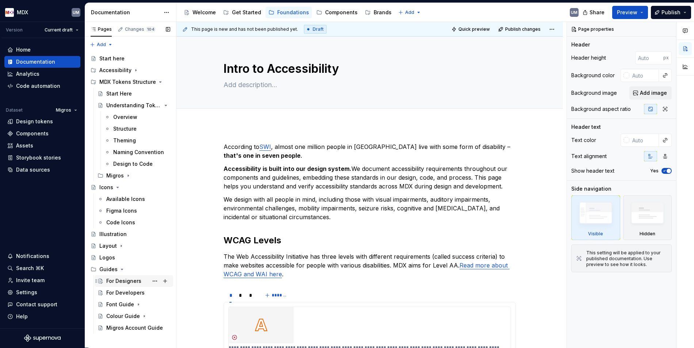
click at [125, 281] on div "For Designers" at bounding box center [123, 280] width 35 height 7
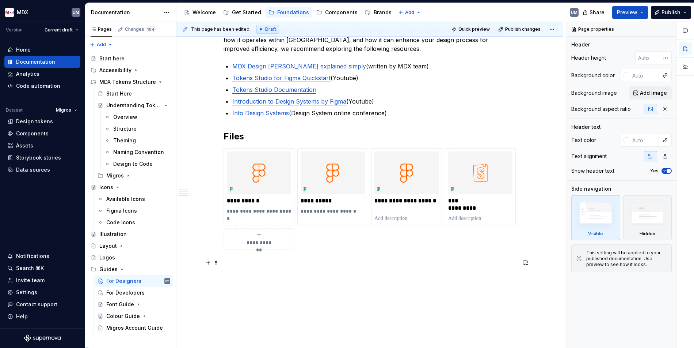
scroll to position [486, 0]
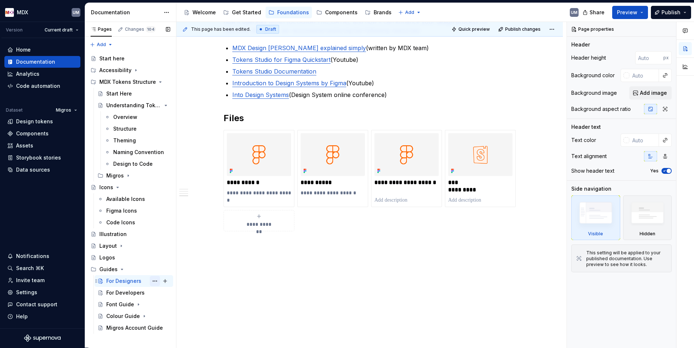
click at [156, 281] on button "Page tree" at bounding box center [155, 281] width 10 height 10
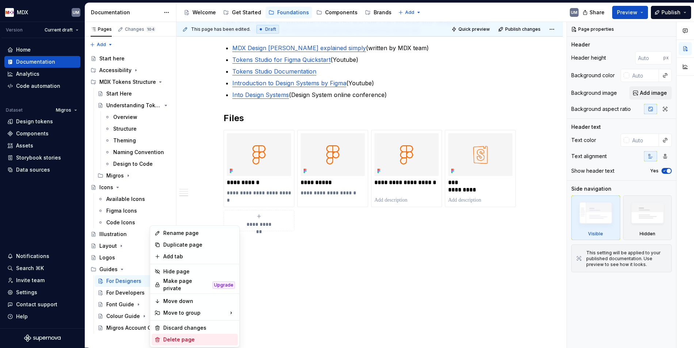
click at [172, 335] on div "Delete page" at bounding box center [199, 338] width 72 height 7
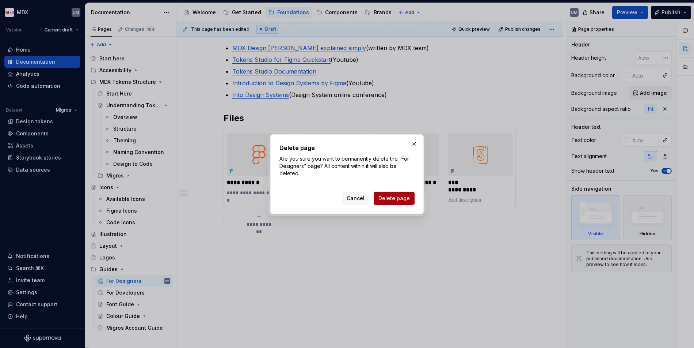
click at [398, 193] on button "Delete page" at bounding box center [394, 197] width 41 height 13
type textarea "*"
type textarea "Start working with MDX"
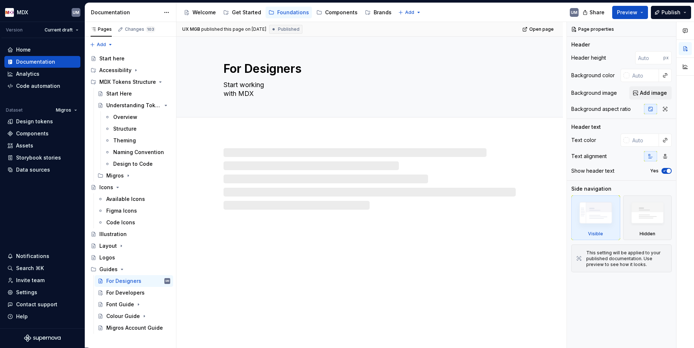
scroll to position [0, 0]
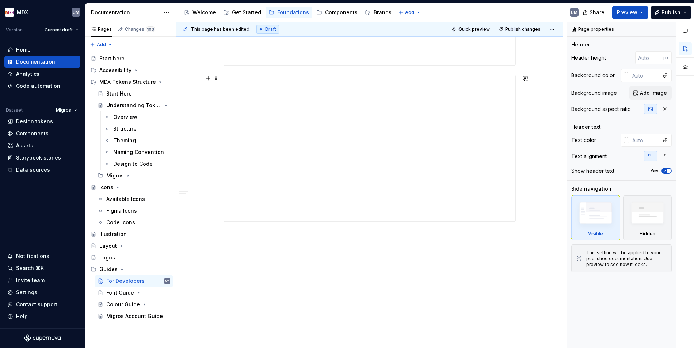
scroll to position [1145, 0]
click at [126, 294] on div "Font Guide" at bounding box center [120, 292] width 28 height 7
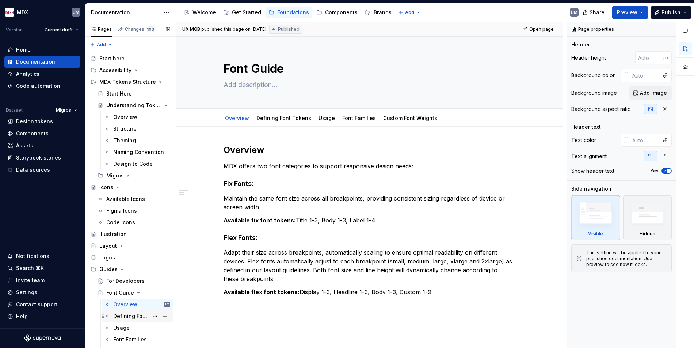
scroll to position [31, 0]
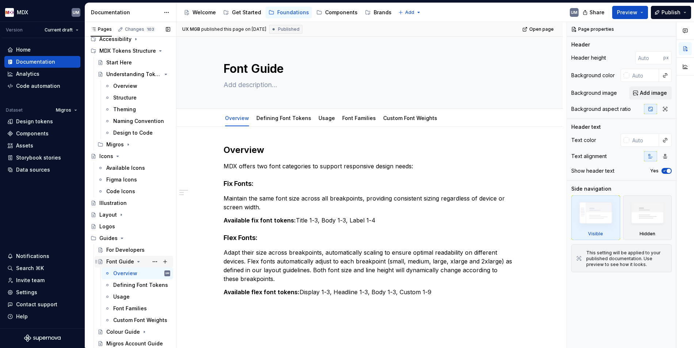
click at [138, 260] on icon "Page tree" at bounding box center [139, 261] width 6 height 6
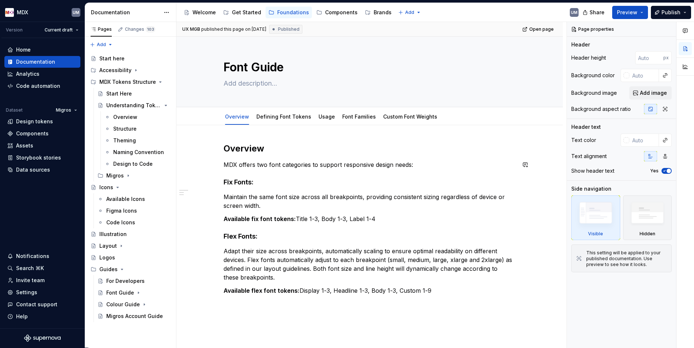
scroll to position [0, 0]
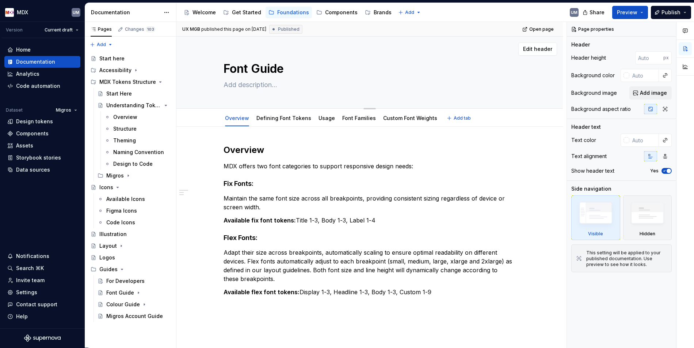
click at [235, 68] on textarea "Font Guide" at bounding box center [368, 69] width 292 height 18
type textarea "*"
type textarea "A"
type textarea "*"
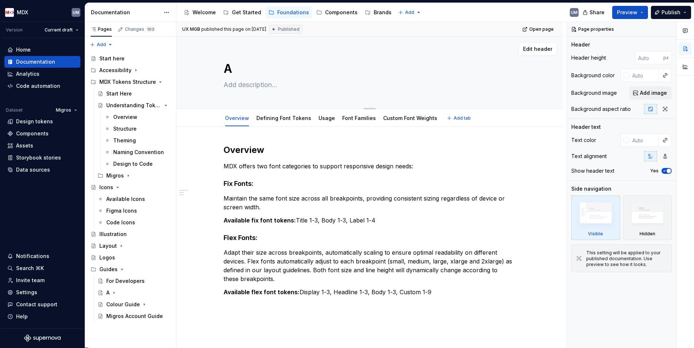
type textarea "Av"
type textarea "*"
type textarea "Ava"
type textarea "*"
type textarea "Avai"
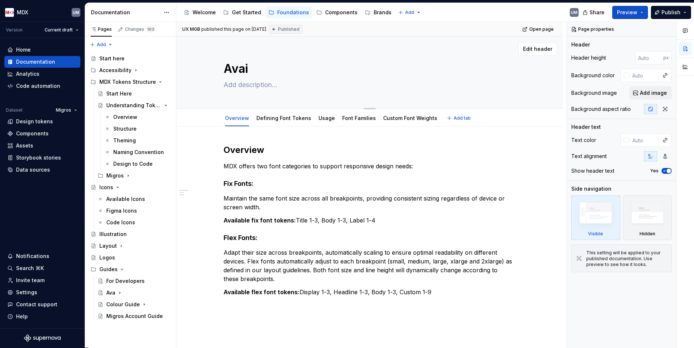
type textarea "*"
type textarea "Avail"
type textarea "*"
type textarea "Availa"
type textarea "*"
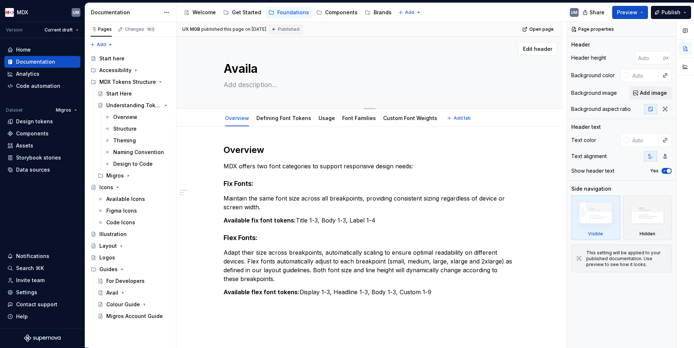
type textarea "Availab"
type textarea "*"
type textarea "Availabl"
type textarea "*"
type textarea "Available"
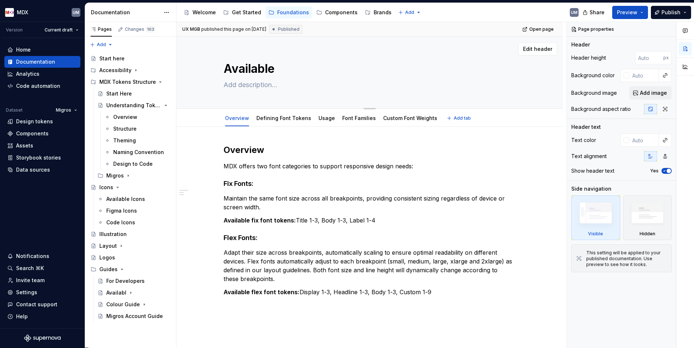
type textarea "*"
type textarea "Available"
click at [276, 121] on link "Defining Font Tokens" at bounding box center [284, 118] width 55 height 6
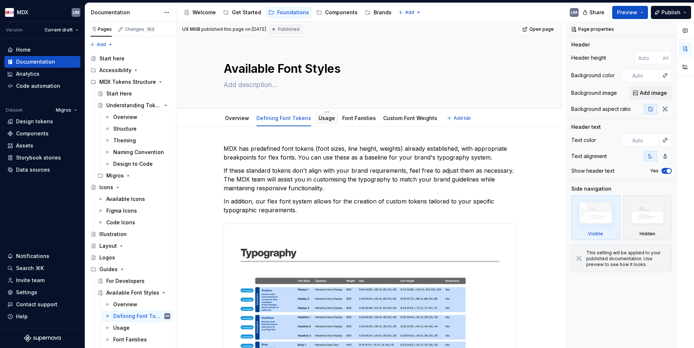
click at [326, 118] on link "Usage" at bounding box center [327, 118] width 16 height 6
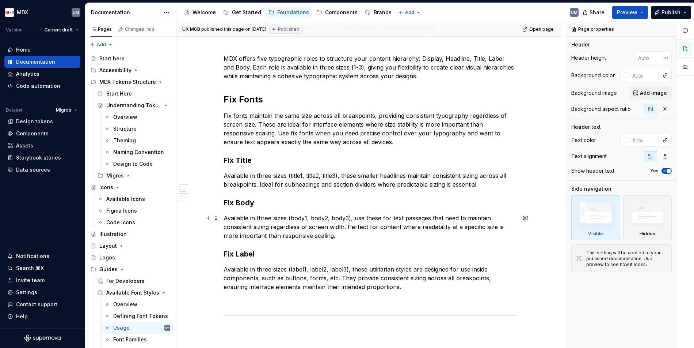
scroll to position [22, 0]
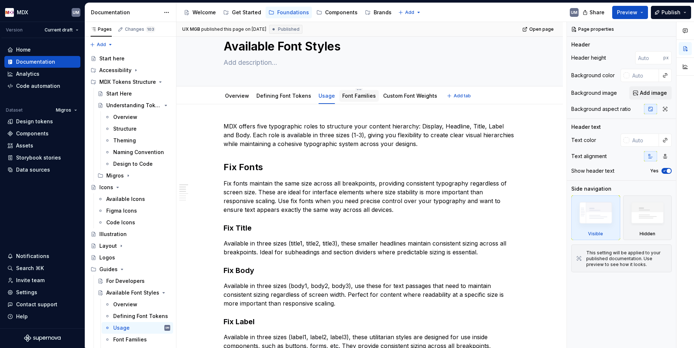
click at [356, 96] on link "Font Families" at bounding box center [359, 95] width 34 height 6
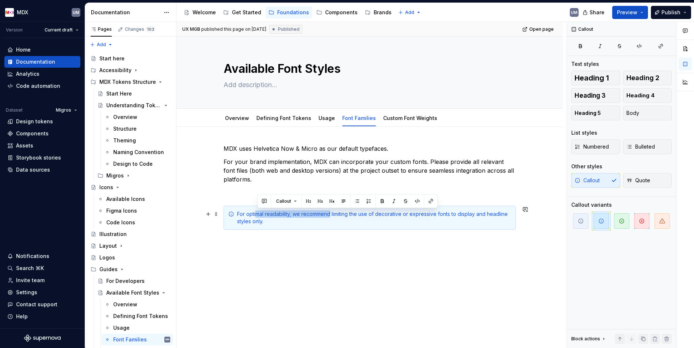
drag, startPoint x: 258, startPoint y: 216, endPoint x: 332, endPoint y: 216, distance: 73.8
click at [332, 216] on div "For optimal readability, we recommend limiting the use of decorative or express…" at bounding box center [374, 217] width 274 height 15
click at [396, 119] on link "Custom Font Weights" at bounding box center [410, 118] width 54 height 6
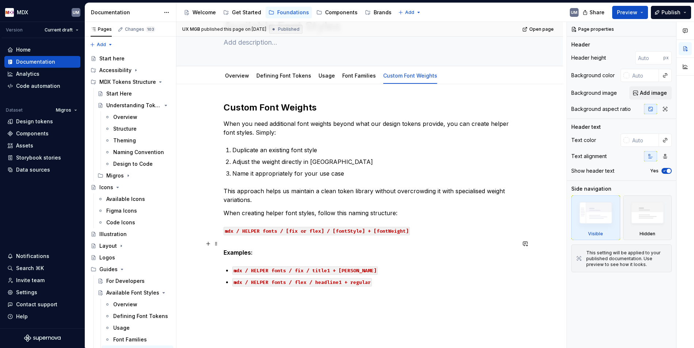
scroll to position [46, 0]
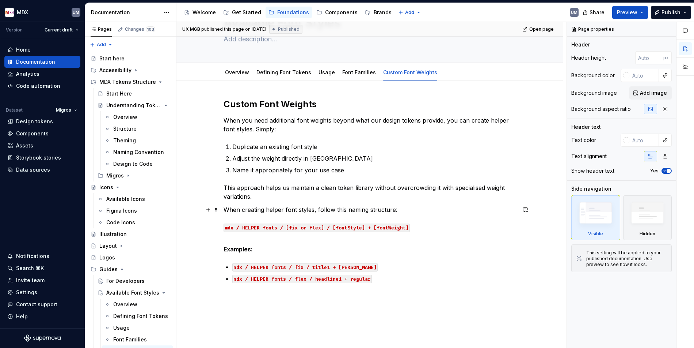
click at [259, 229] on code "mdx / HELPER fonts / [fix or flex] / [fontStyle] + [fontWeight]" at bounding box center [317, 227] width 186 height 8
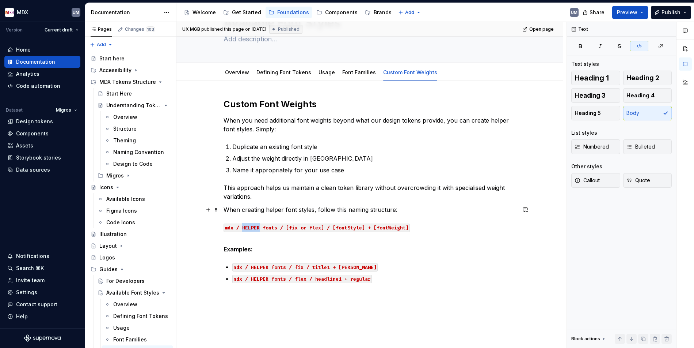
click at [259, 229] on code "mdx / HELPER fonts / [fix or flex] / [fontStyle] + [fontWeight]" at bounding box center [317, 227] width 186 height 8
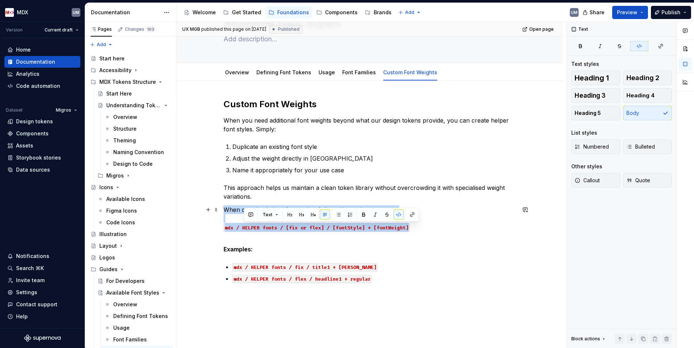
click at [259, 229] on code "mdx / HELPER fonts / [fix or flex] / [fontStyle] + [fontWeight]" at bounding box center [317, 227] width 186 height 8
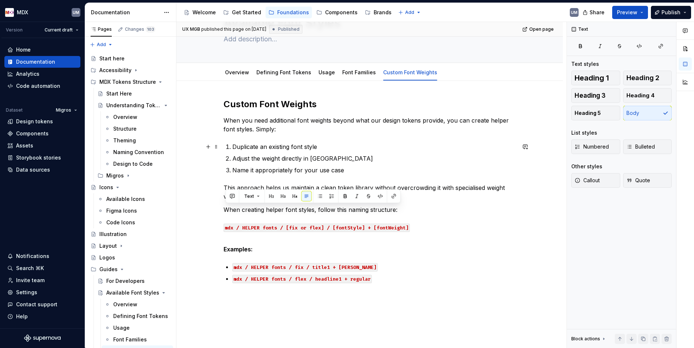
click at [258, 151] on p "Duplicate an existing font style" at bounding box center [374, 146] width 284 height 9
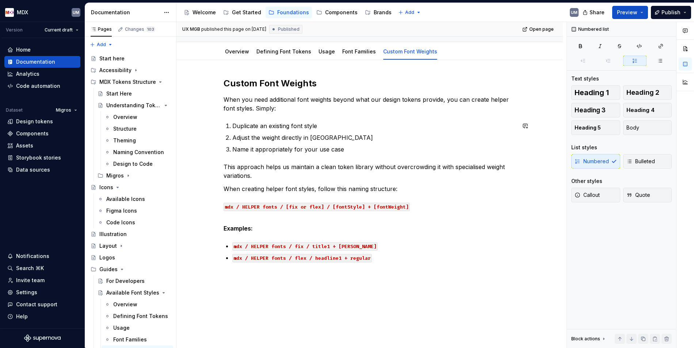
scroll to position [81, 0]
